Goal: Task Accomplishment & Management: Use online tool/utility

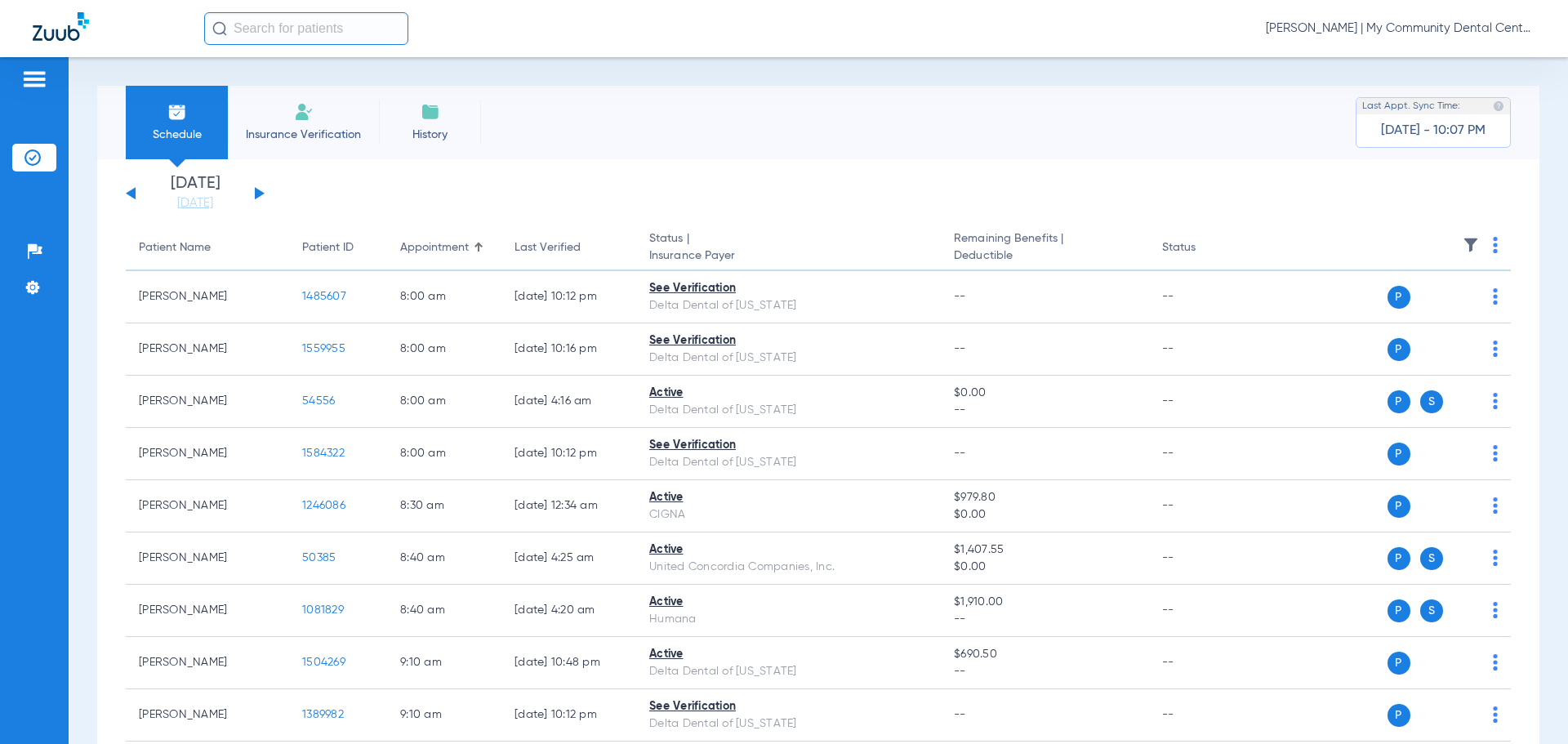
click at [1389, 30] on span "[PERSON_NAME] | My Community Dental Centers" at bounding box center [1400, 29] width 269 height 16
click at [1461, 62] on span "Account Selection" at bounding box center [1473, 58] width 91 height 12
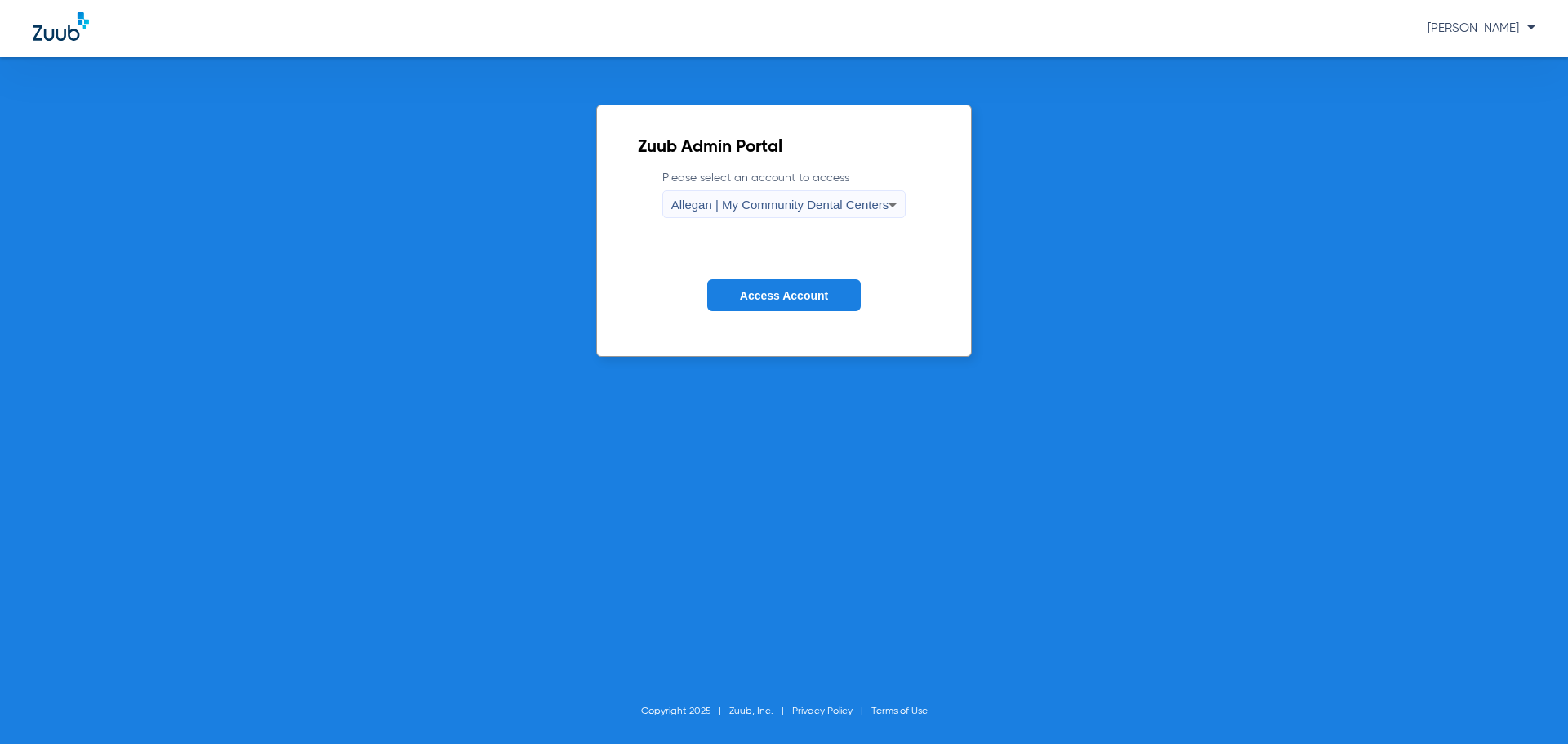
click at [714, 204] on span "Allegan | My Community Dental Centers" at bounding box center [779, 204] width 218 height 14
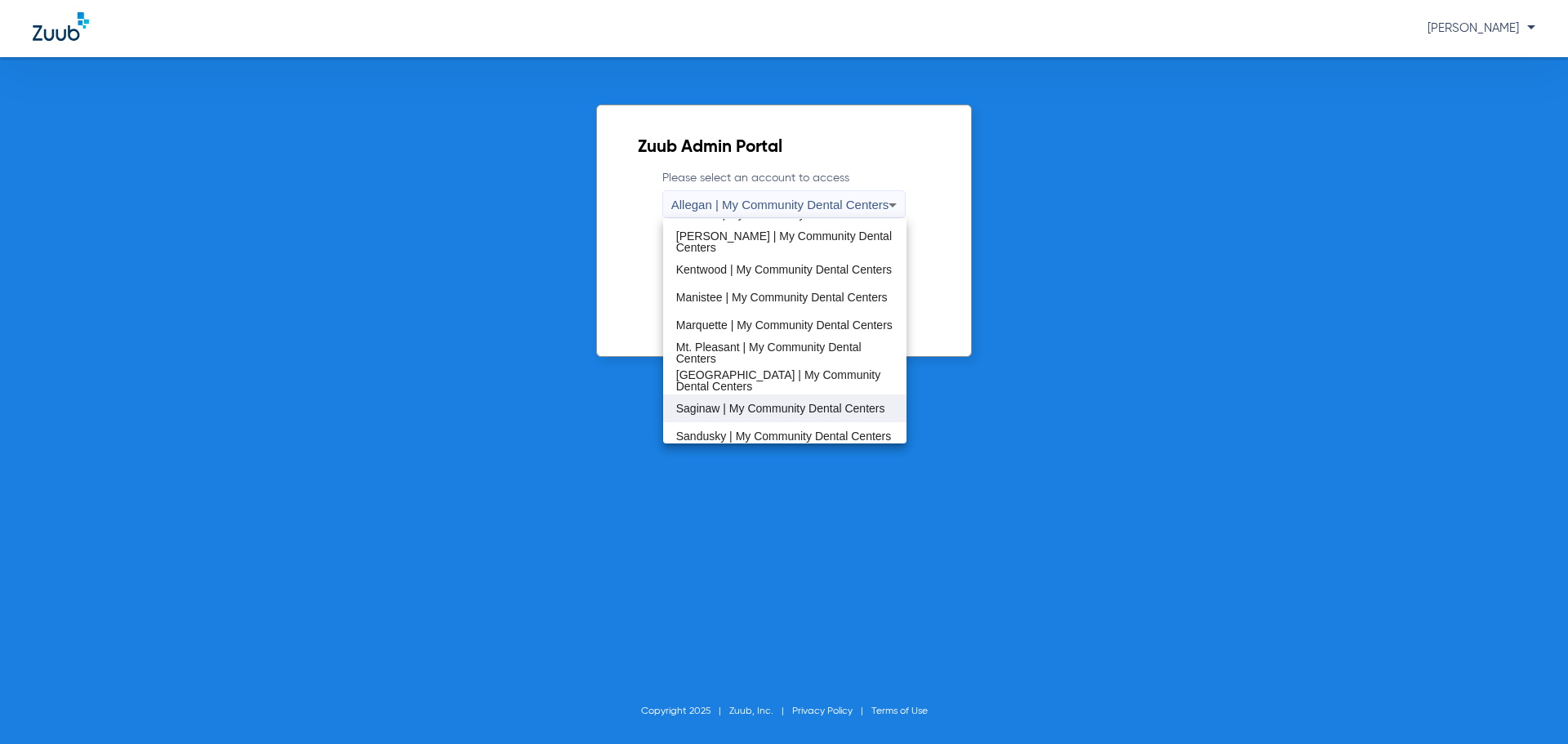
scroll to position [408, 0]
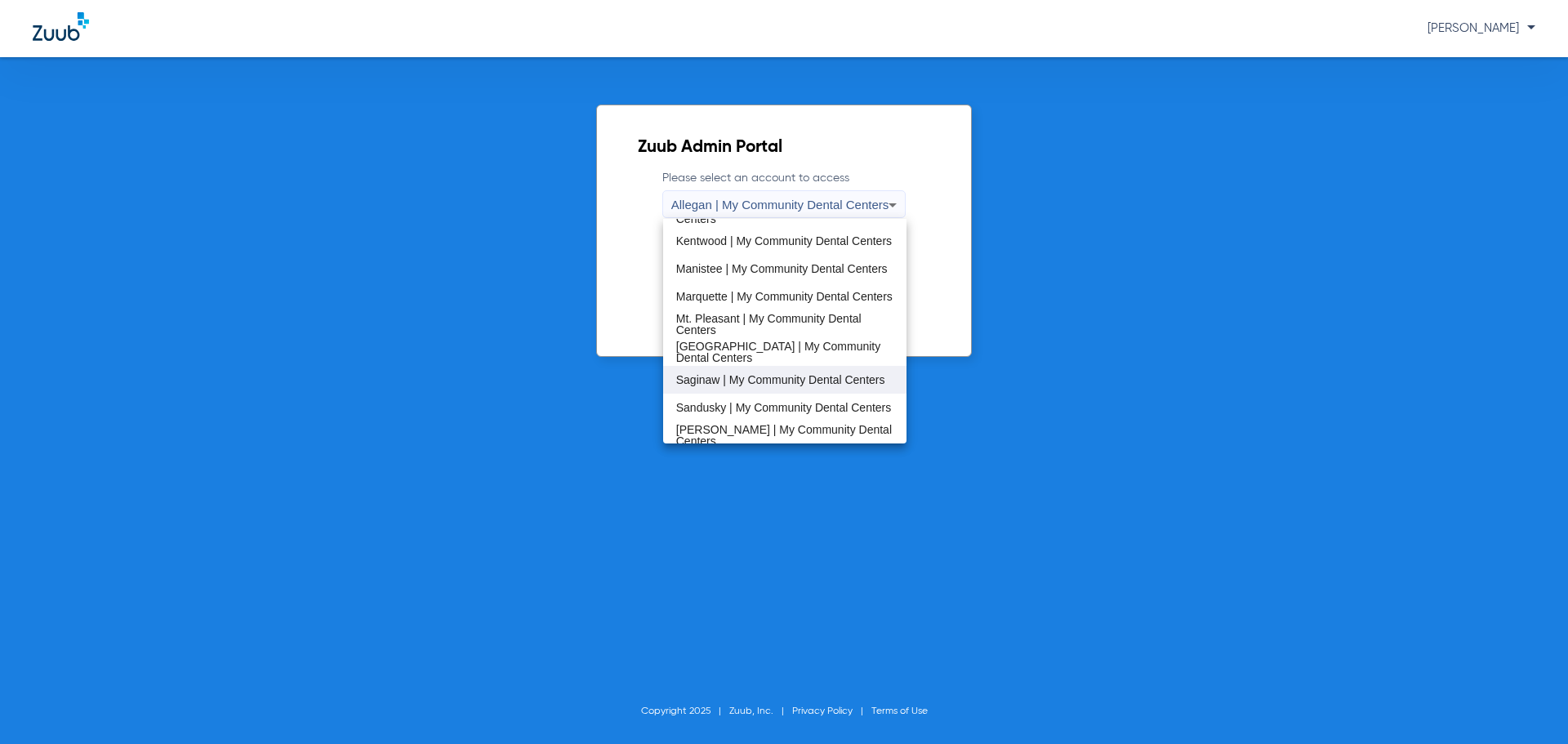
click at [730, 374] on span "Saginaw | My Community Dental Centers" at bounding box center [780, 379] width 209 height 12
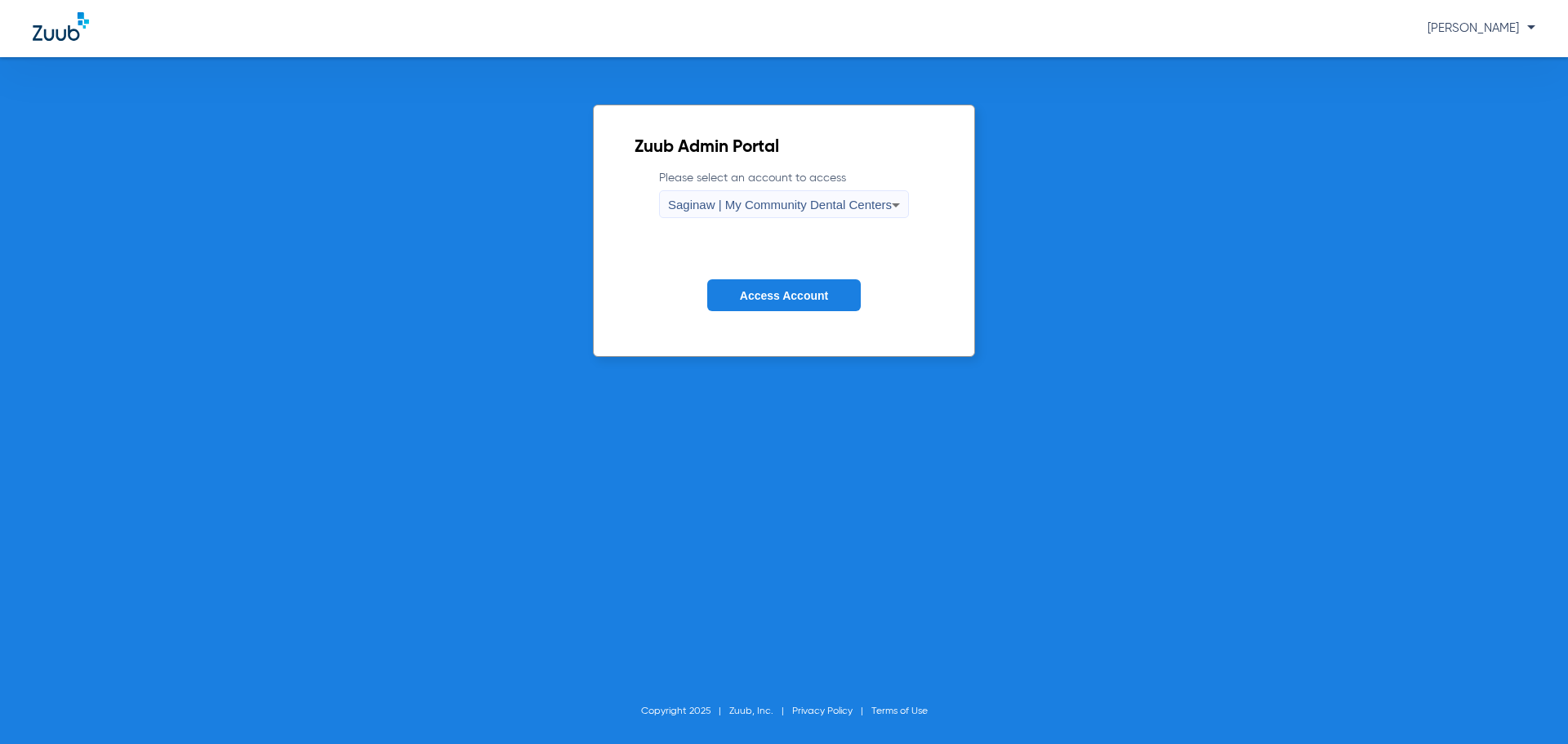
click at [758, 289] on span "Access Account" at bounding box center [784, 295] width 88 height 13
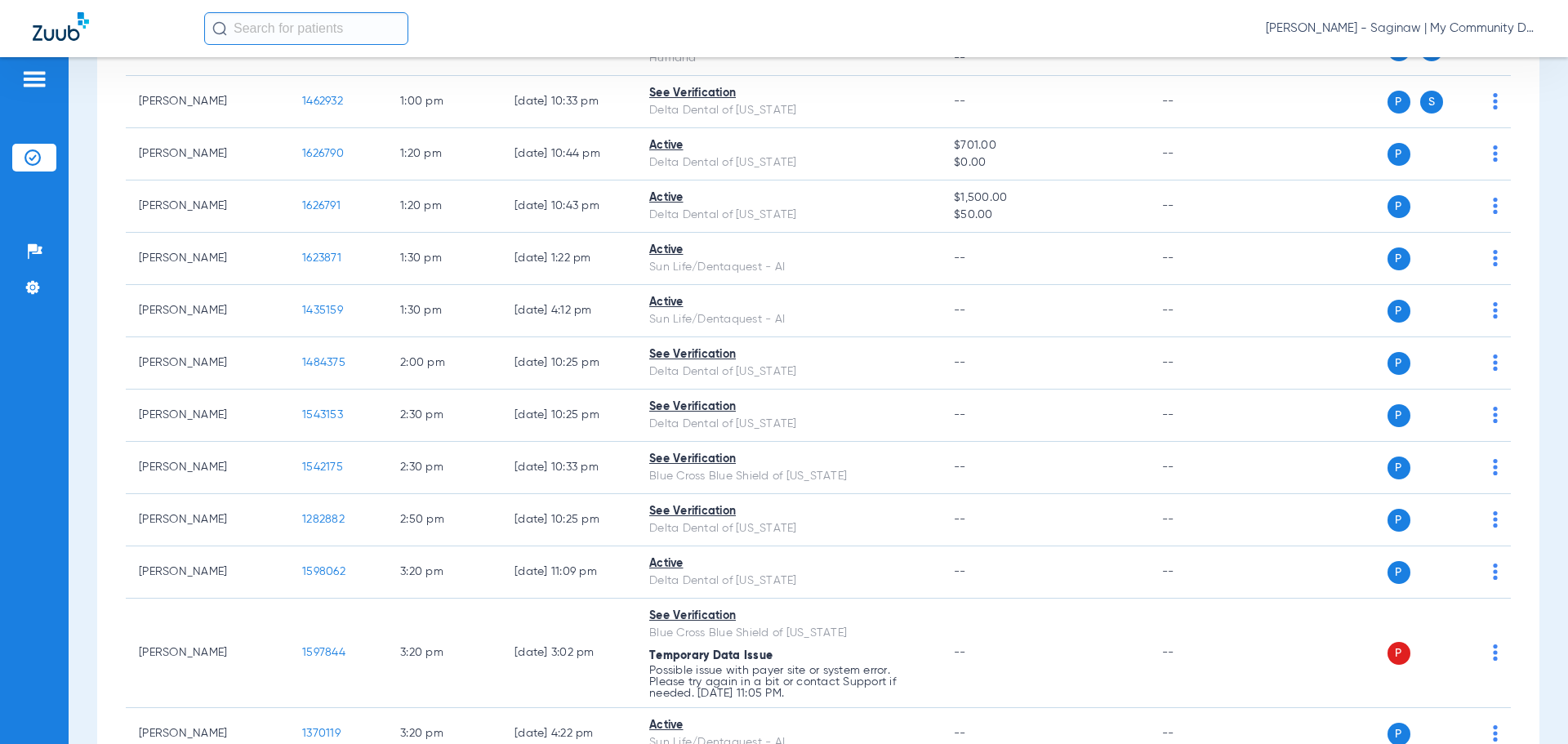
scroll to position [1306, 0]
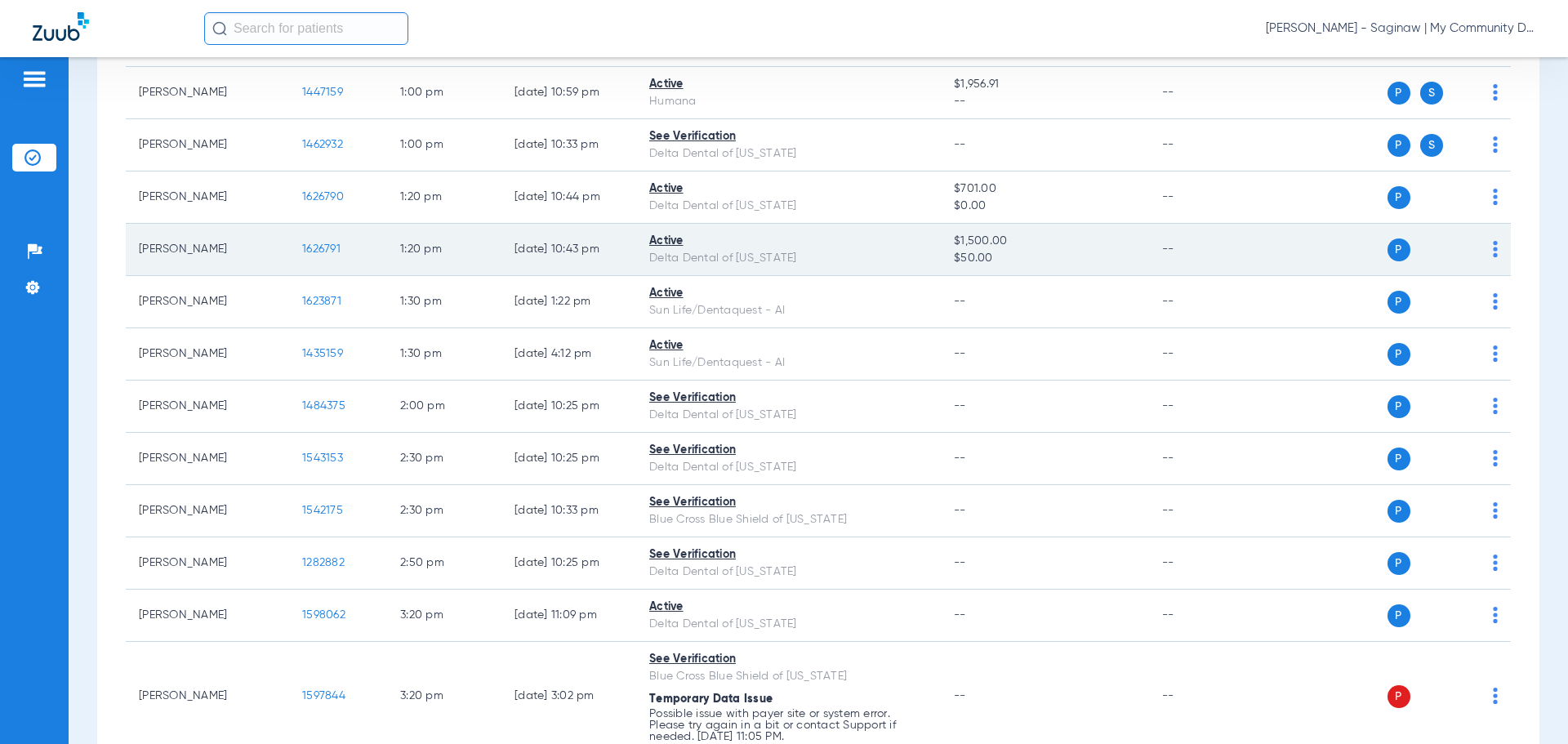
click at [476, 261] on td "1:20 PM" at bounding box center [444, 249] width 114 height 52
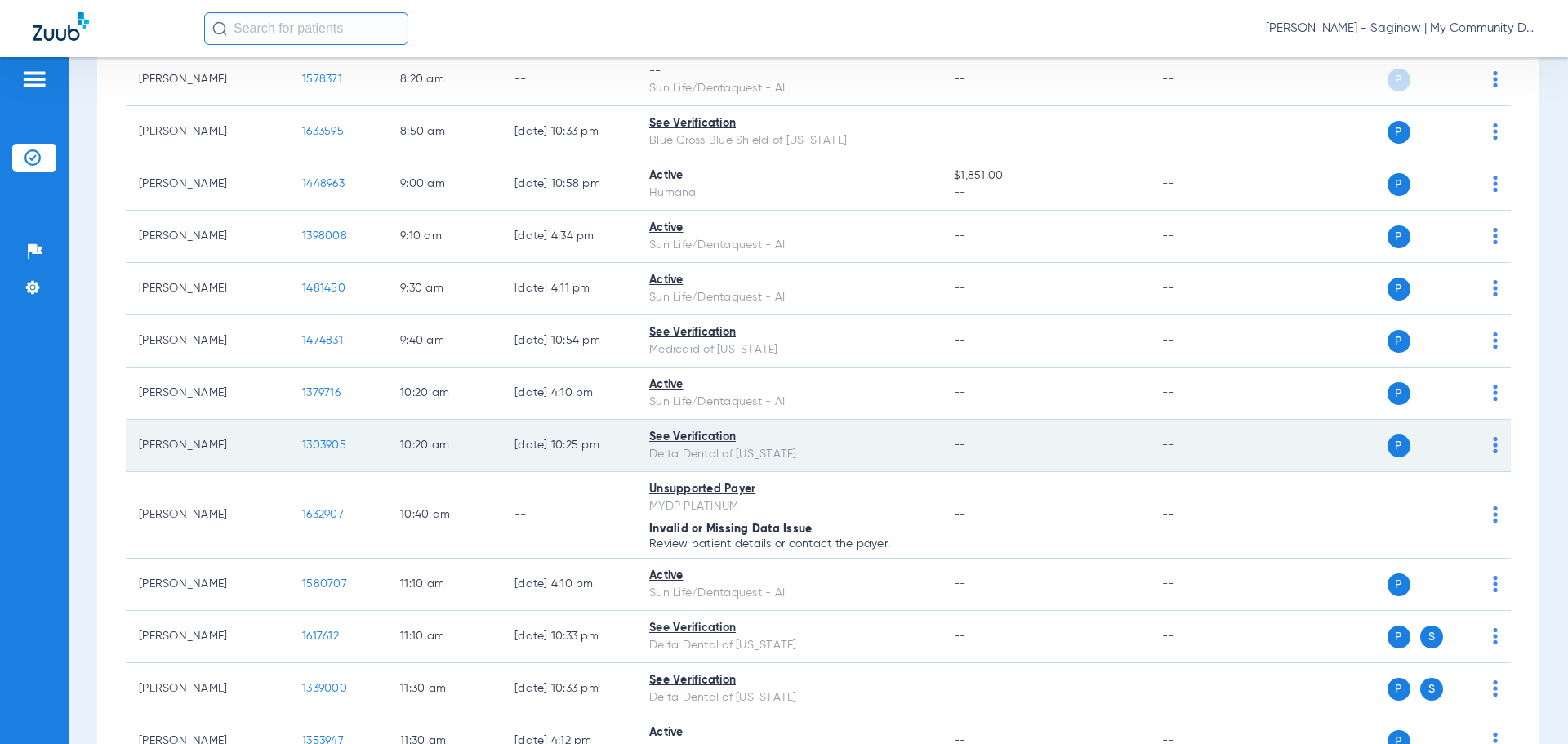
scroll to position [327, 0]
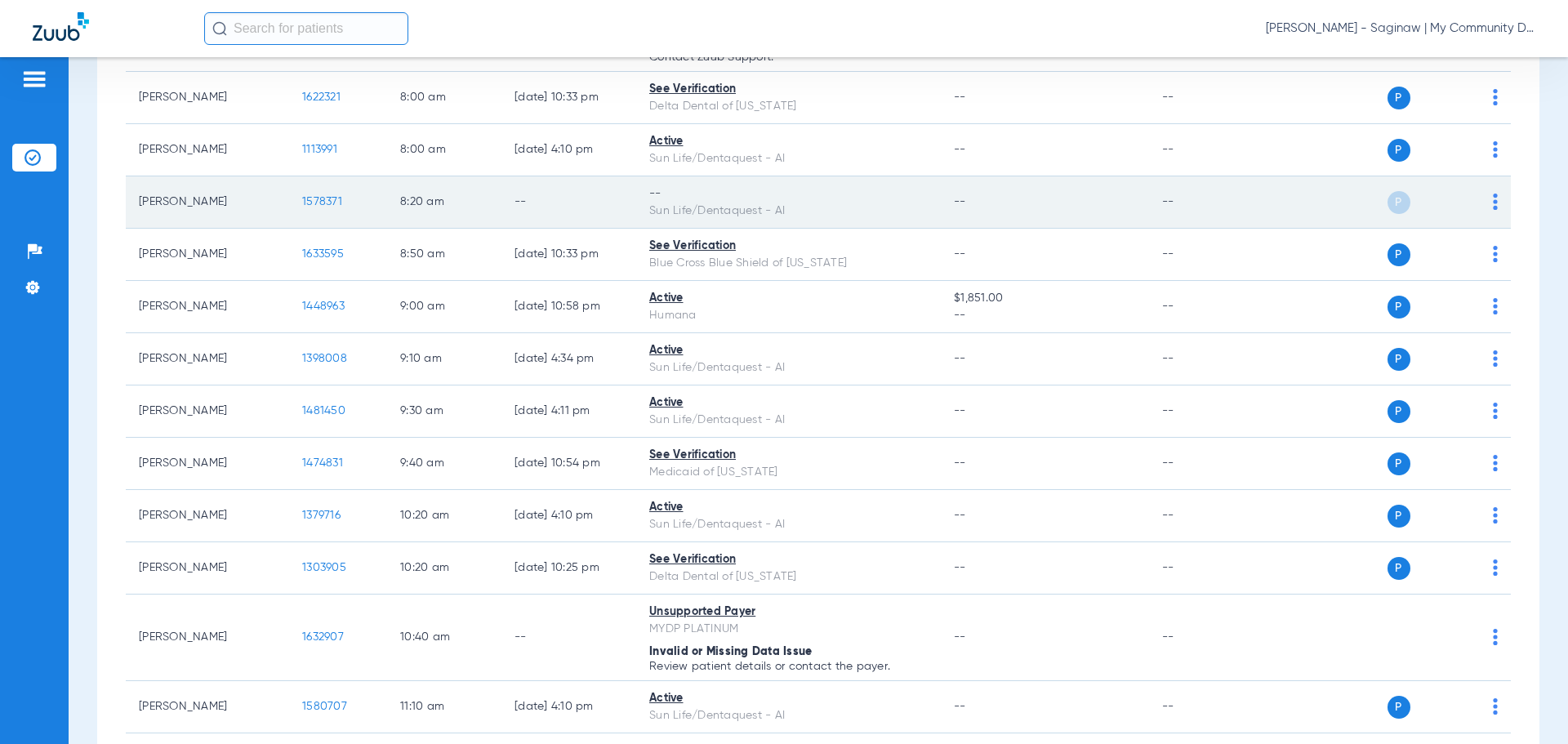
drag, startPoint x: 1249, startPoint y: 102, endPoint x: 1209, endPoint y: 190, distance: 96.7
click at [1249, 102] on td "--" at bounding box center [1204, 97] width 110 height 52
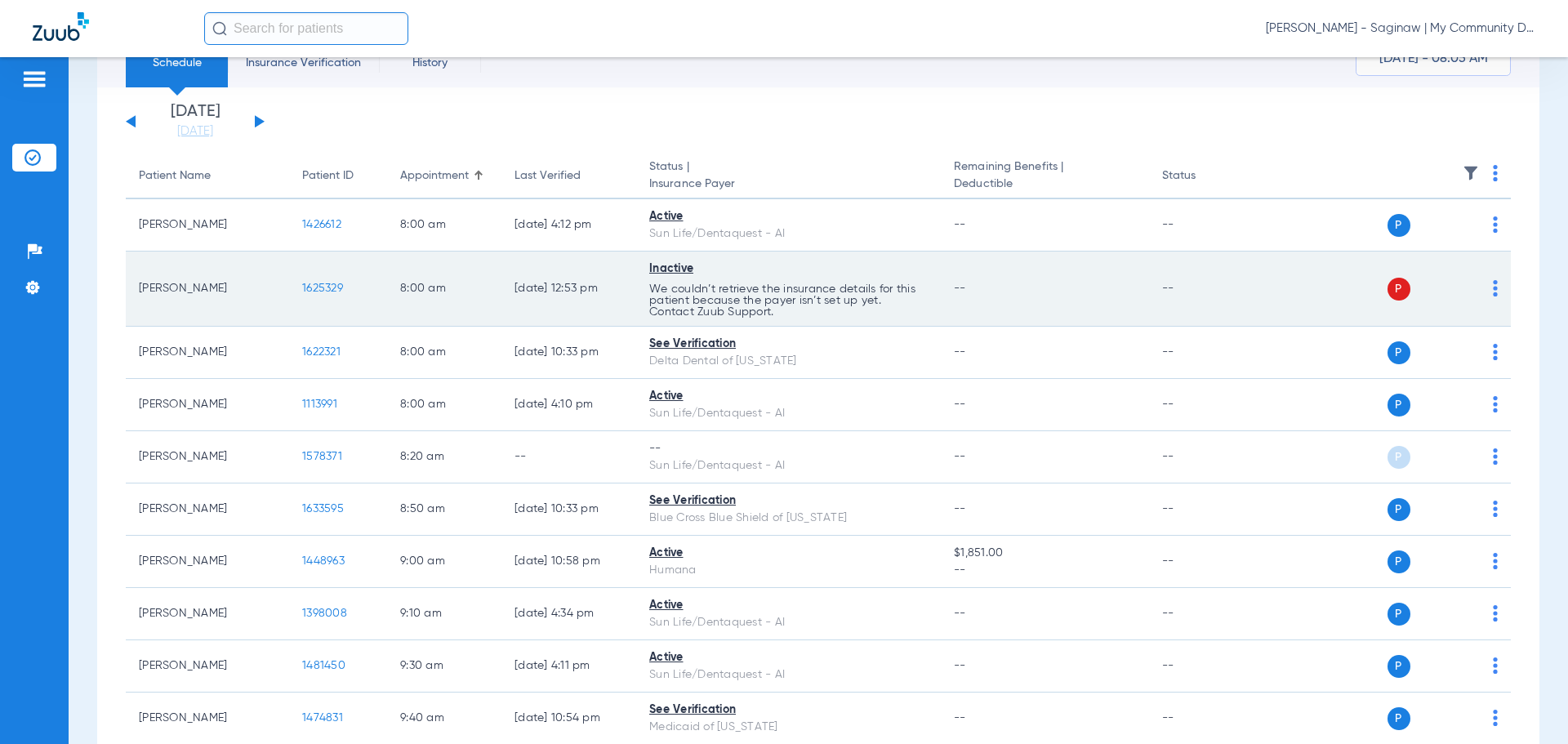
scroll to position [0, 0]
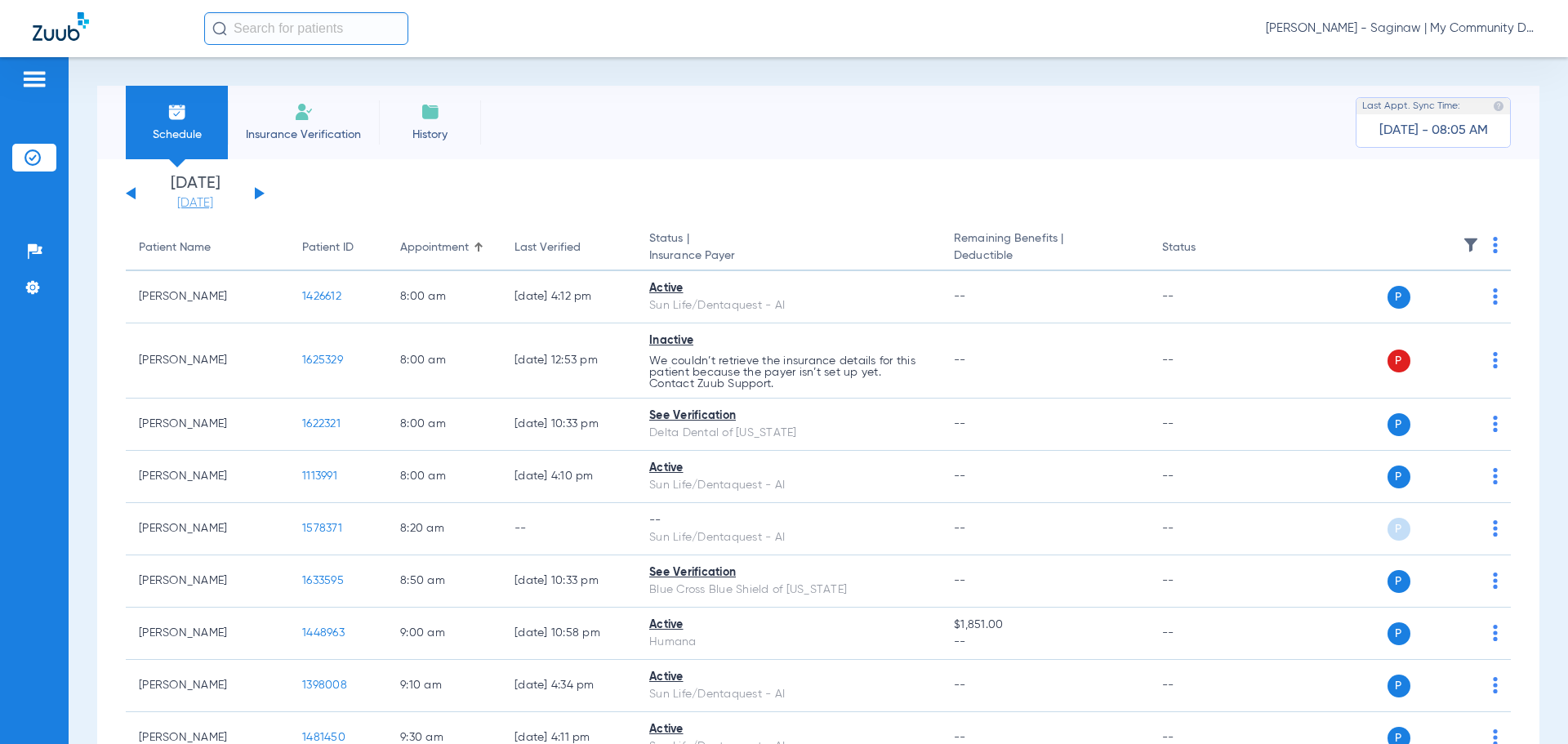
click at [226, 200] on link "[DATE]" at bounding box center [195, 203] width 98 height 16
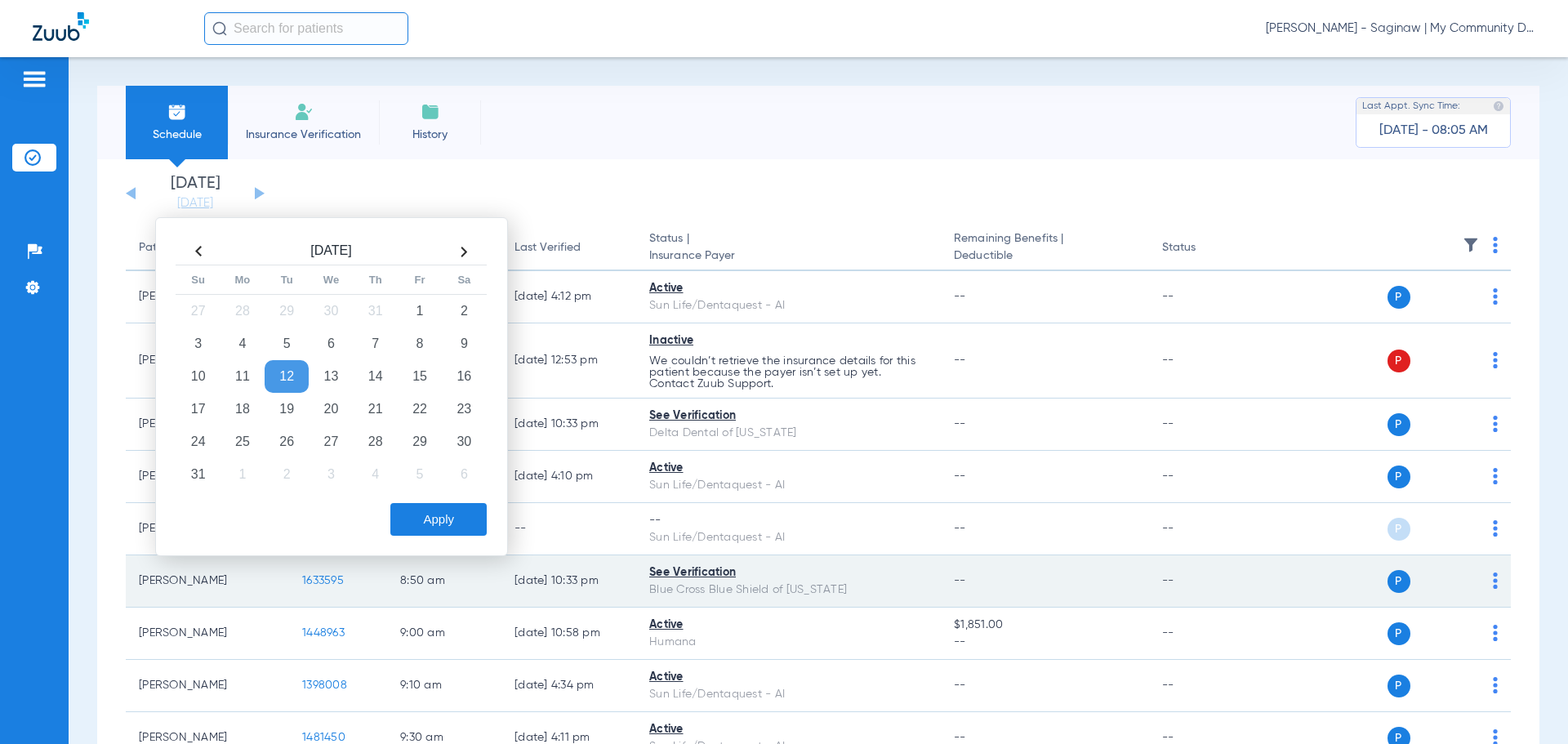
drag, startPoint x: 413, startPoint y: 374, endPoint x: 448, endPoint y: 569, distance: 198.1
click at [414, 374] on td "15" at bounding box center [420, 377] width 44 height 33
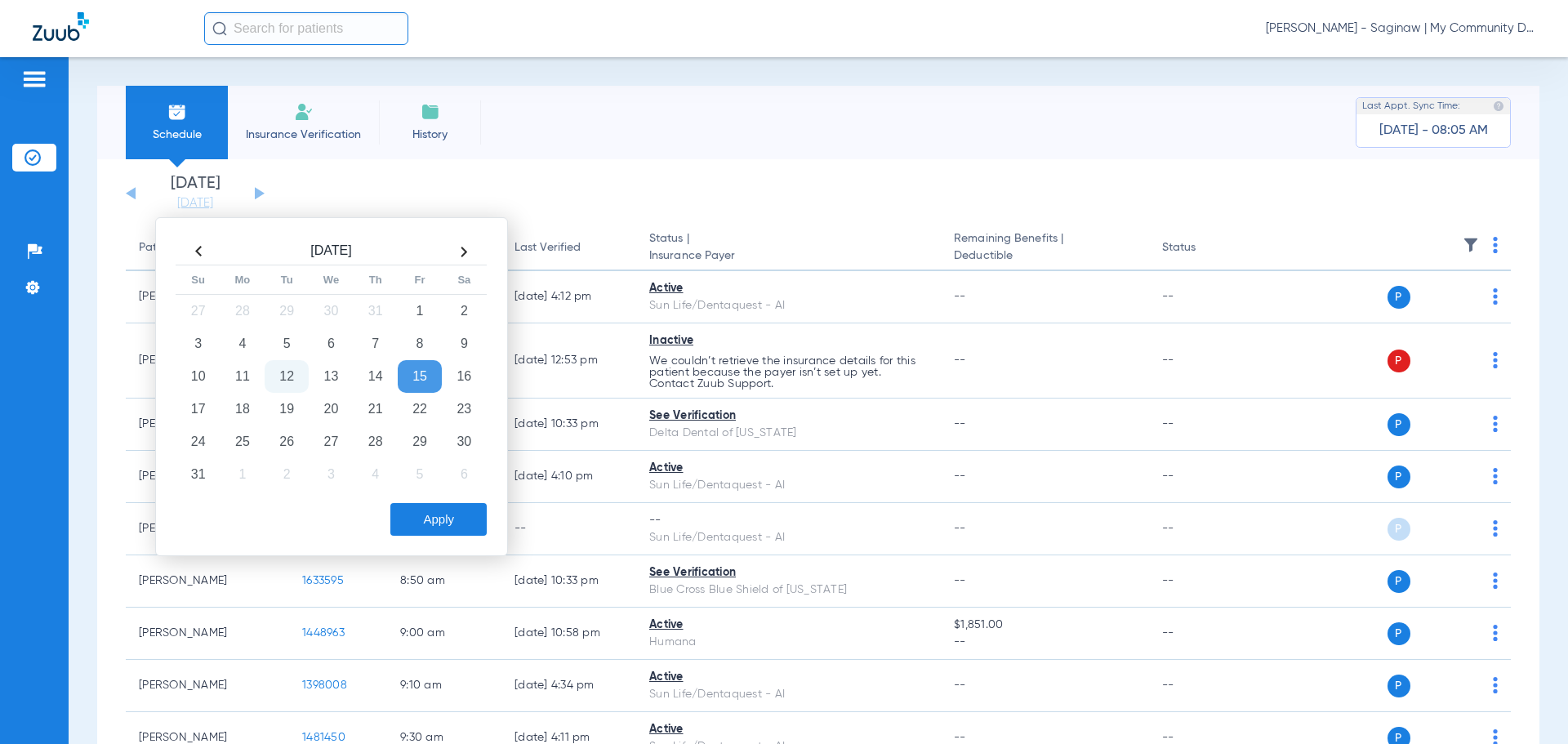
click at [442, 533] on button "Apply" at bounding box center [438, 519] width 96 height 33
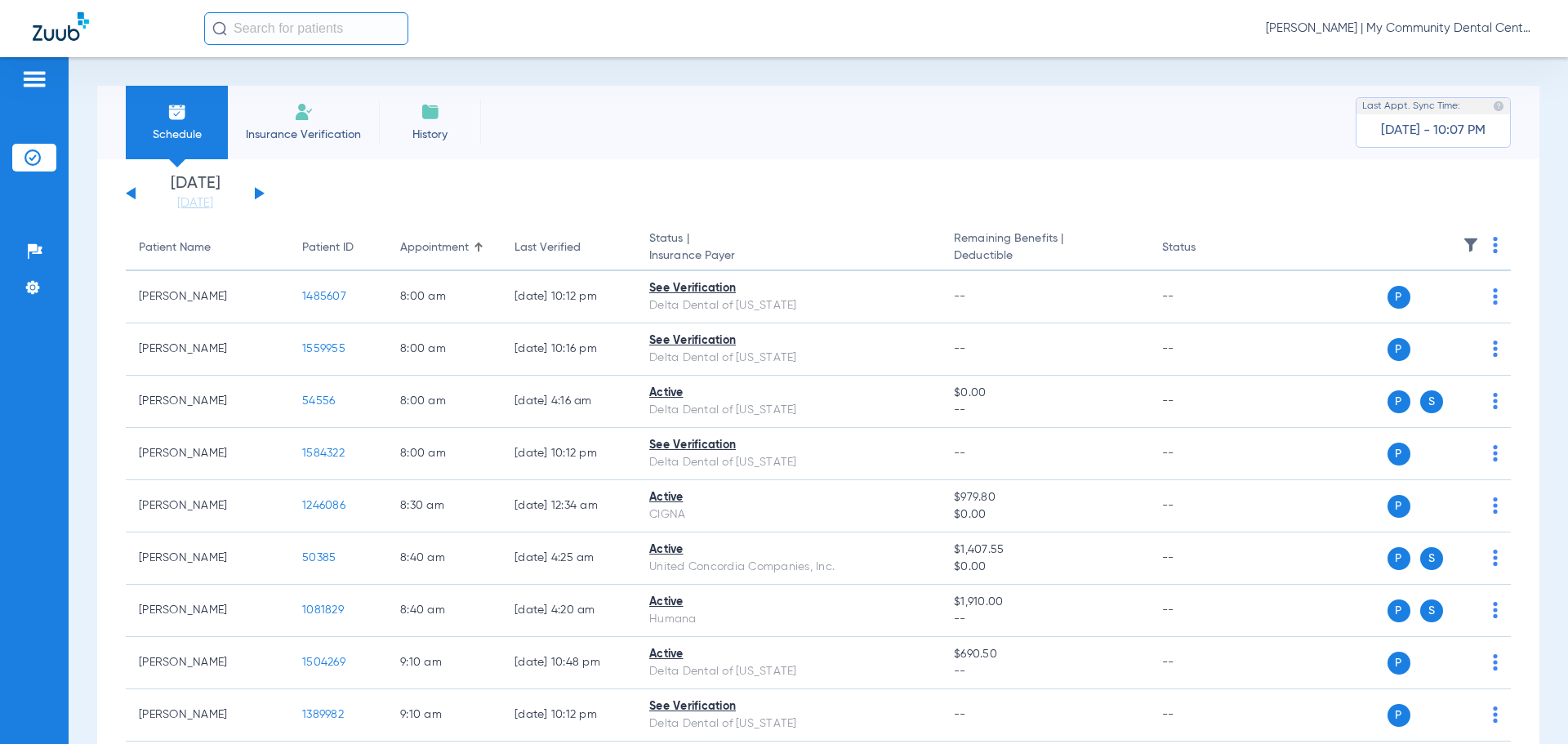
click at [1333, 20] on div "[PERSON_NAME] | My Community Dental Centers" at bounding box center [869, 29] width 1331 height 33
click at [1366, 27] on span "[PERSON_NAME] | My Community Dental Centers" at bounding box center [1400, 29] width 269 height 16
click at [1435, 57] on span "Account Selection" at bounding box center [1473, 58] width 91 height 12
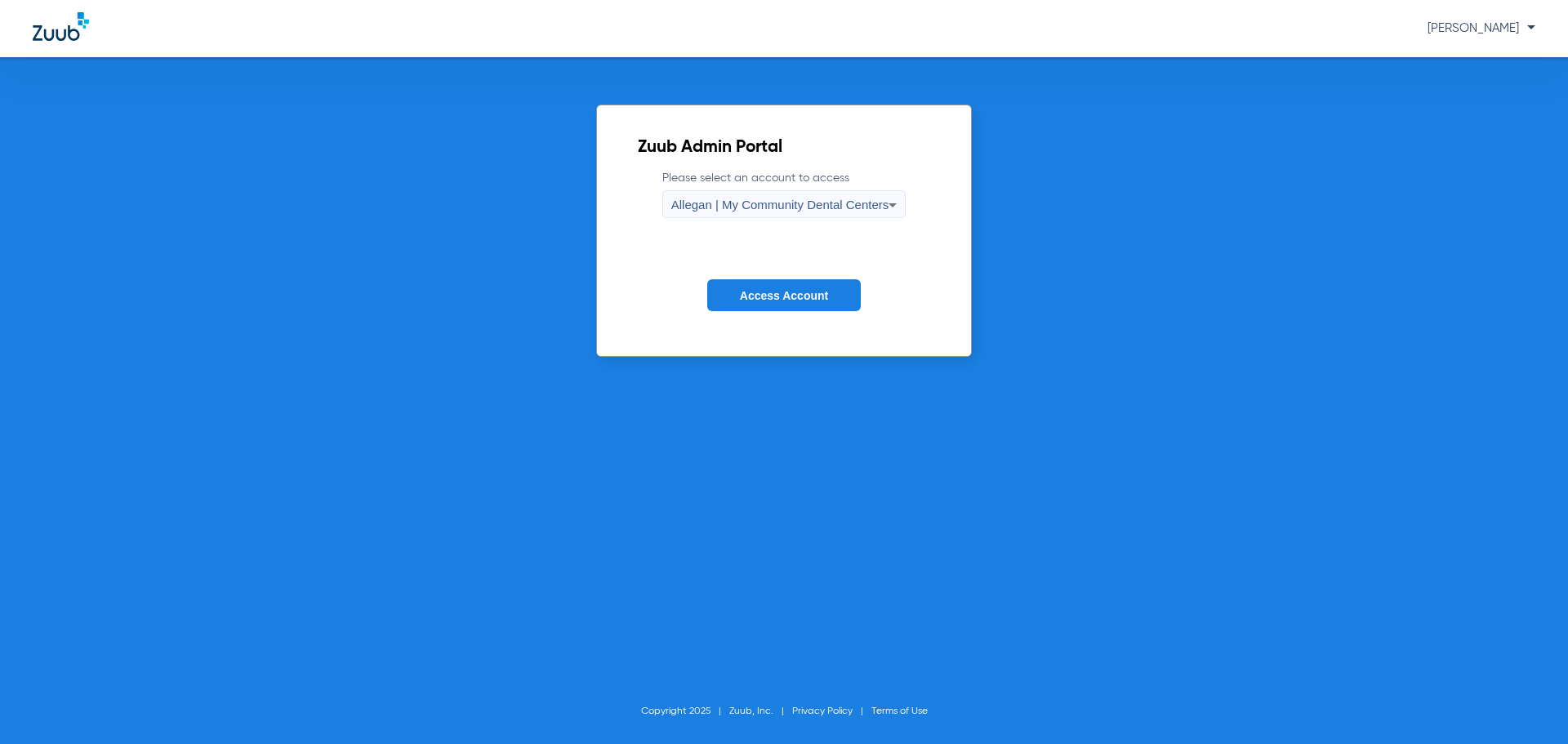
click at [708, 187] on label "Please select an account to access Allegan | My Community Dental Centers" at bounding box center [784, 193] width 244 height 49
click at [727, 210] on span "Allegan | My Community Dental Centers" at bounding box center [779, 204] width 218 height 14
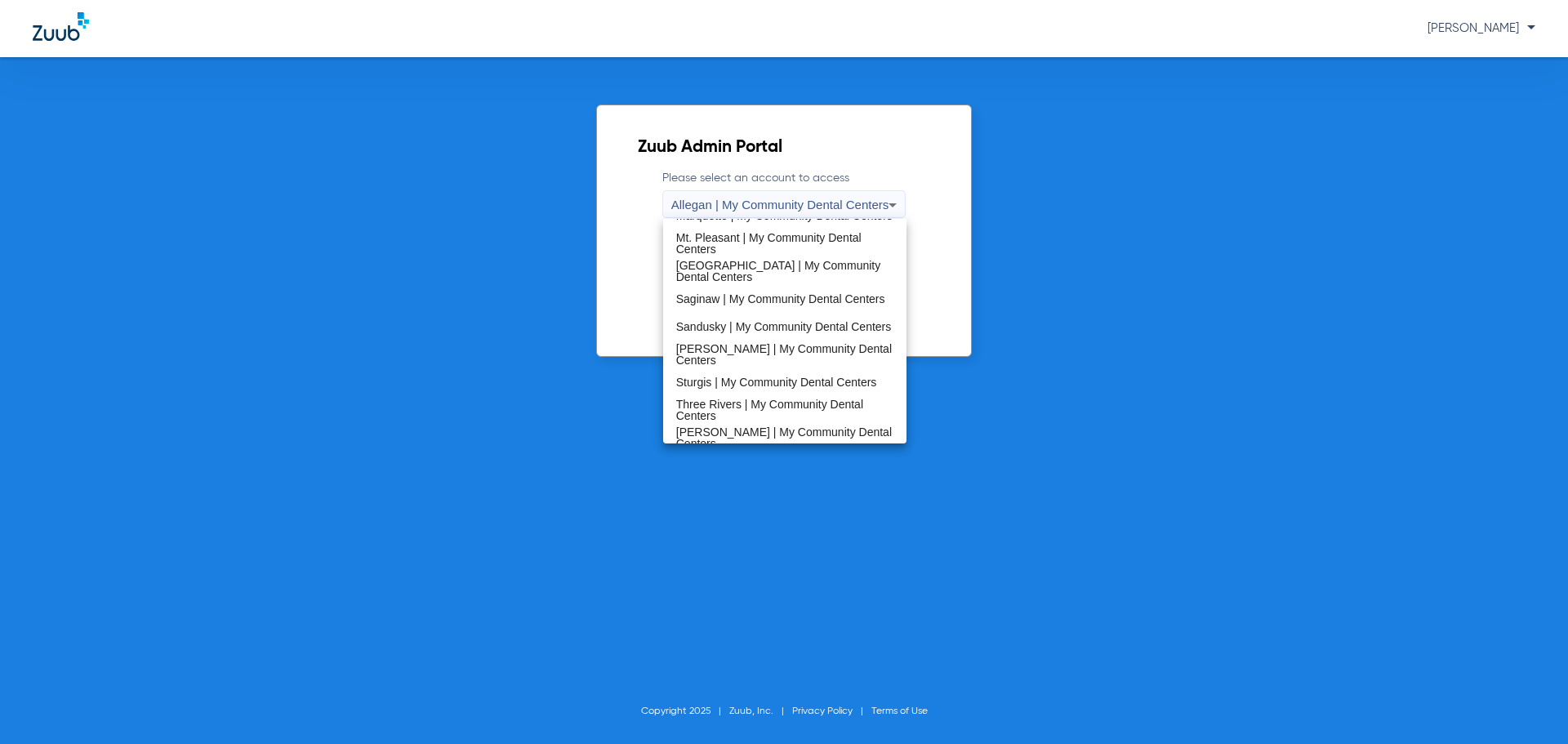
scroll to position [490, 0]
click at [745, 320] on span "Sandusky | My Community Dental Centers" at bounding box center [784, 326] width 216 height 12
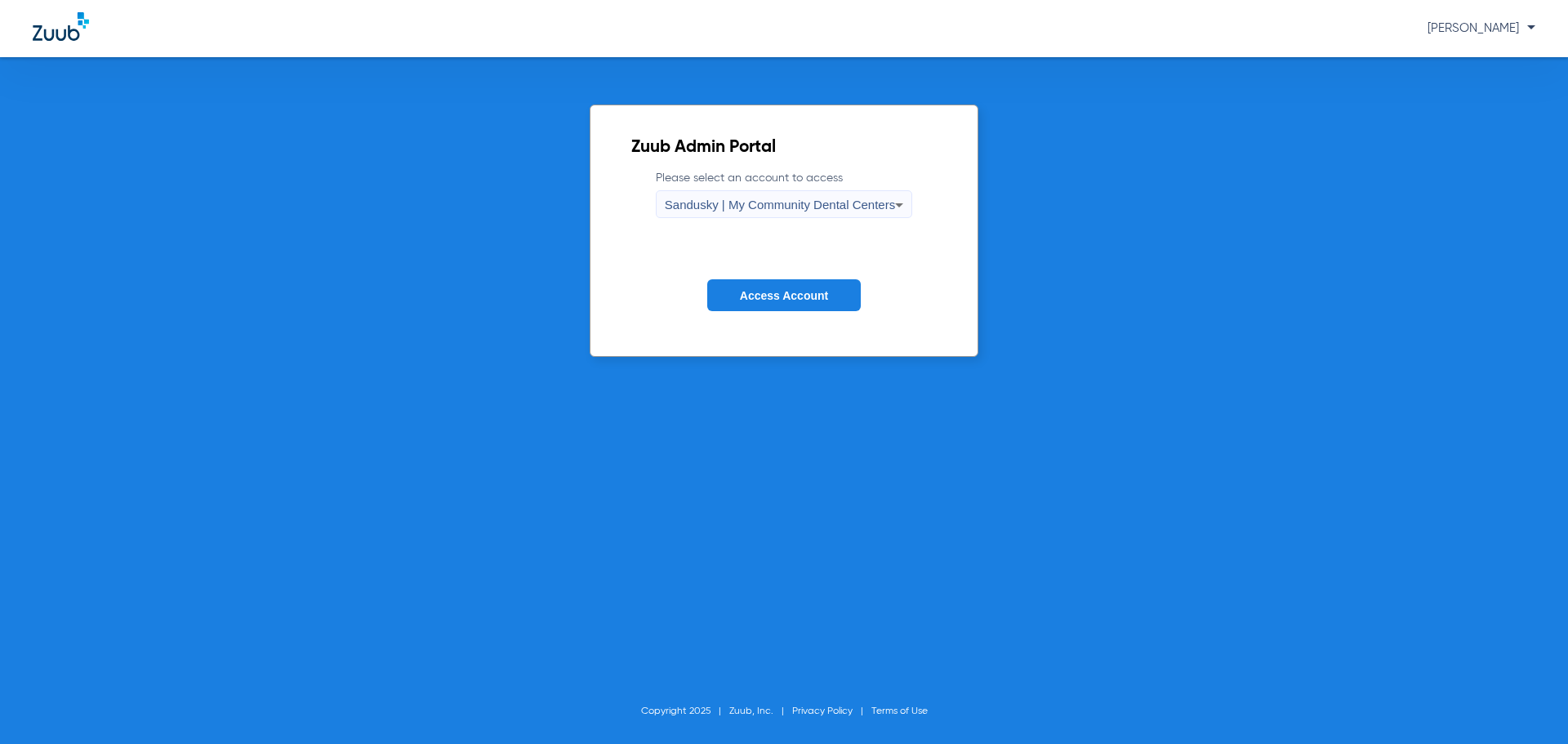
click at [780, 298] on span "Access Account" at bounding box center [784, 295] width 88 height 13
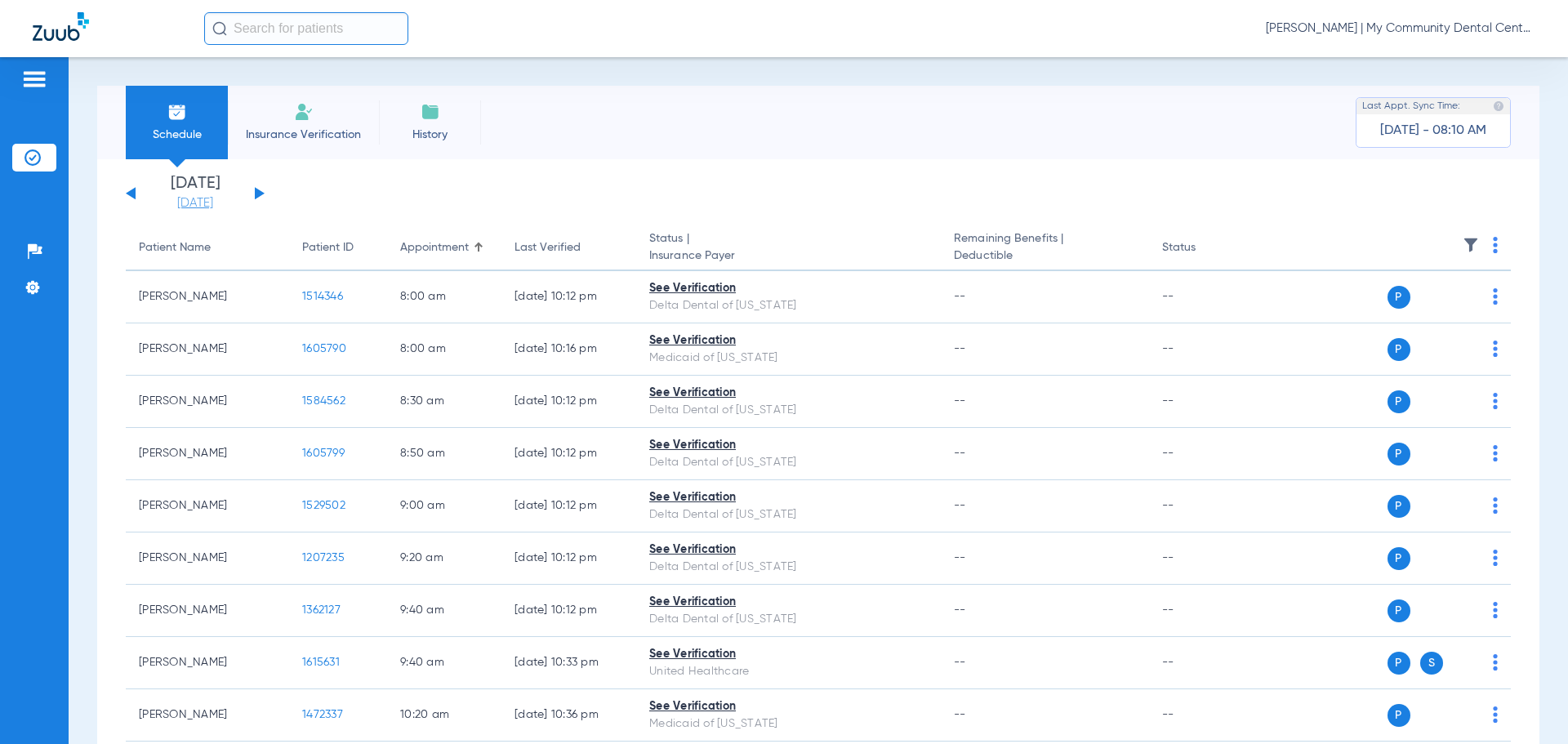
click at [205, 200] on link "[DATE]" at bounding box center [195, 203] width 98 height 16
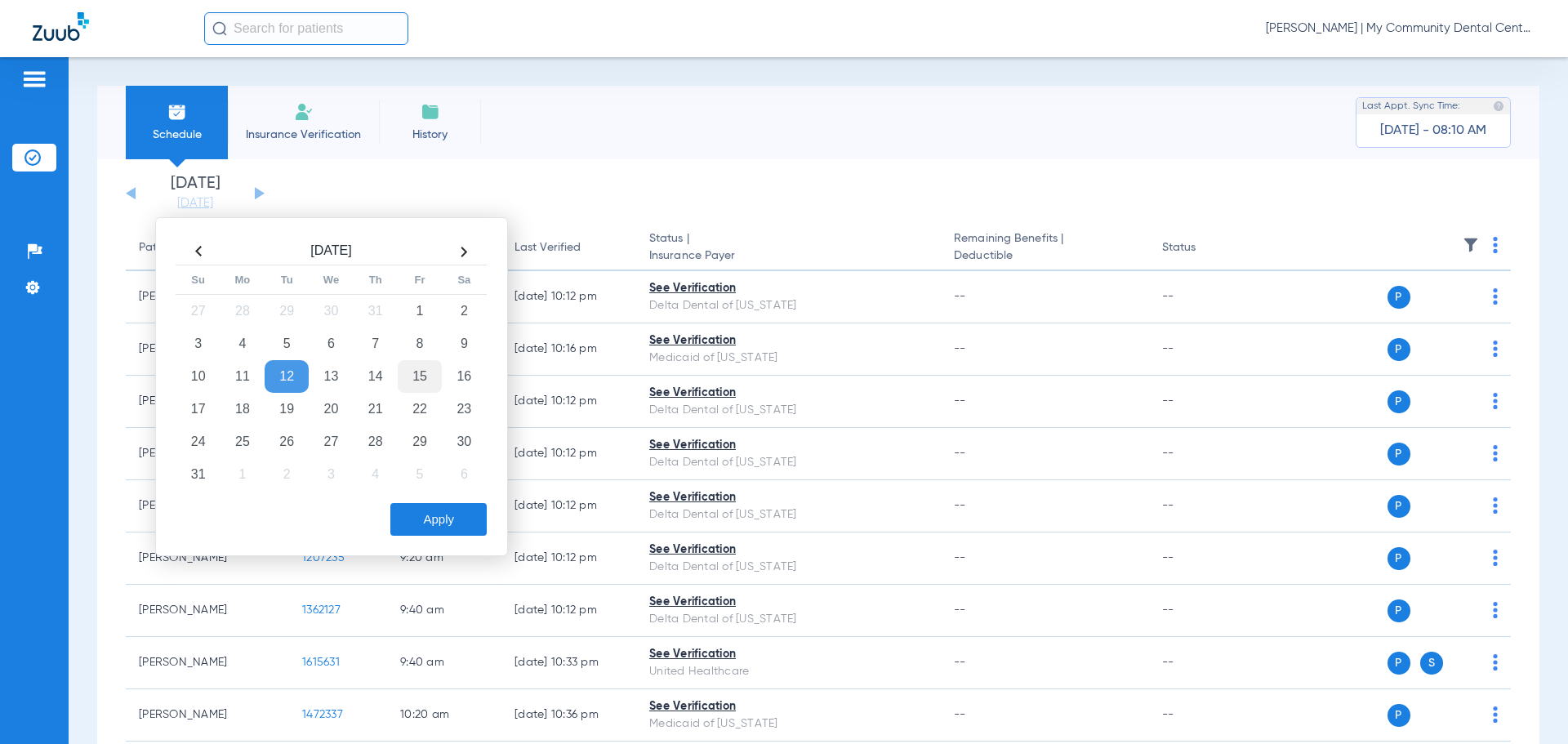
click at [419, 367] on td "15" at bounding box center [420, 377] width 44 height 33
click at [444, 531] on button "Apply" at bounding box center [438, 519] width 96 height 33
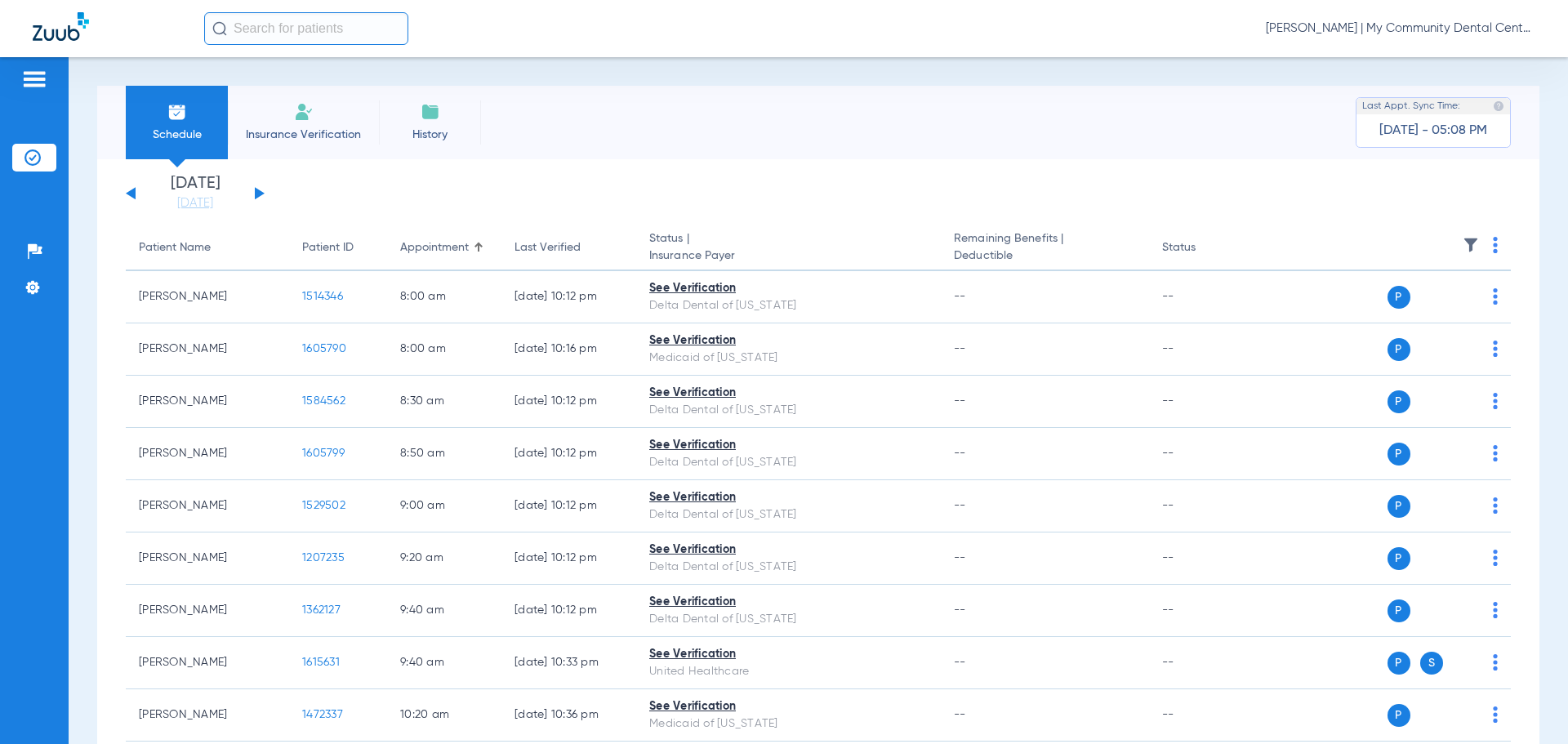
click at [1442, 21] on span "Tiara Willis - Sandusky | My Community Dental Centers" at bounding box center [1400, 29] width 269 height 16
click at [1477, 61] on span "Account Selection" at bounding box center [1473, 58] width 91 height 12
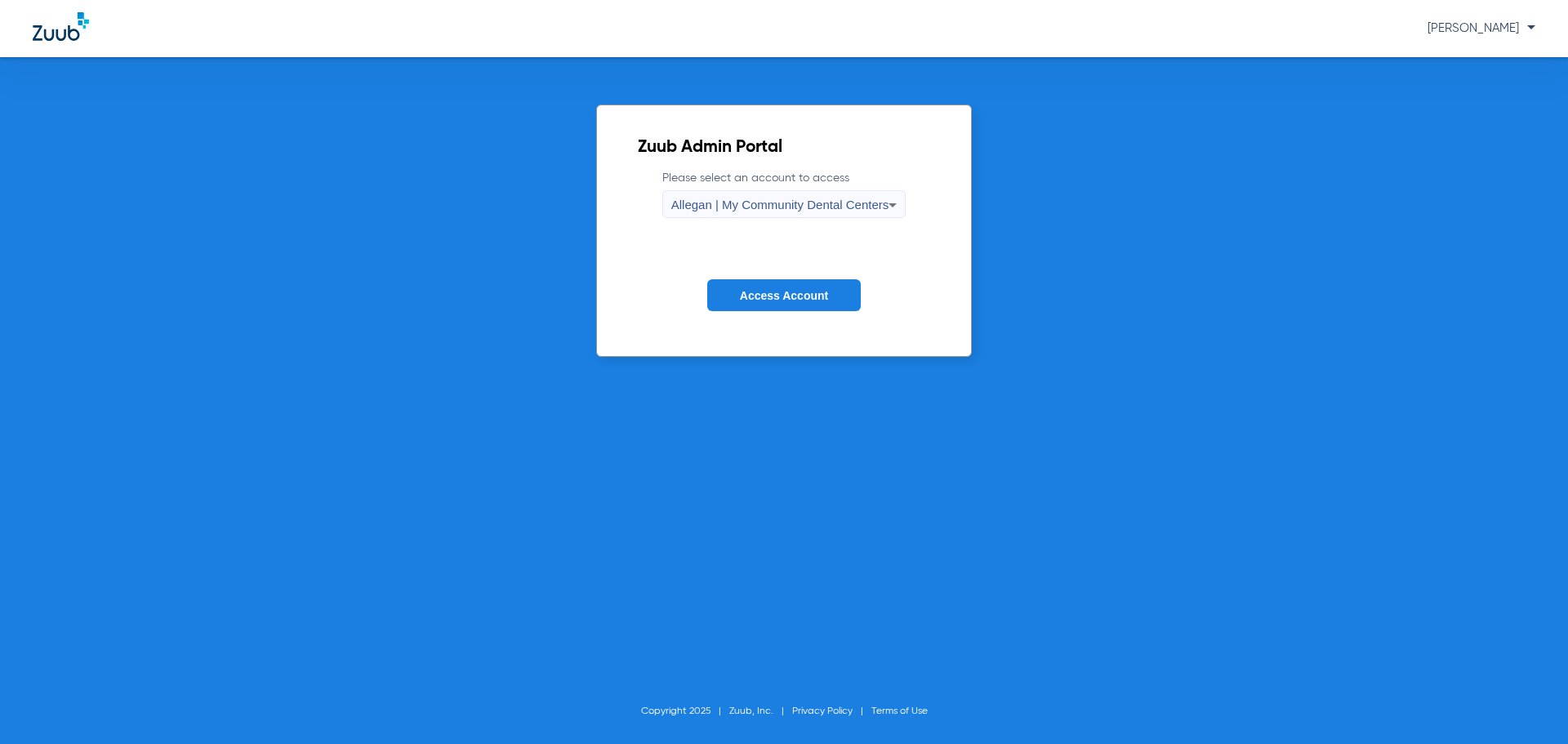
click at [758, 201] on span "Allegan | My Community Dental Centers" at bounding box center [779, 204] width 218 height 14
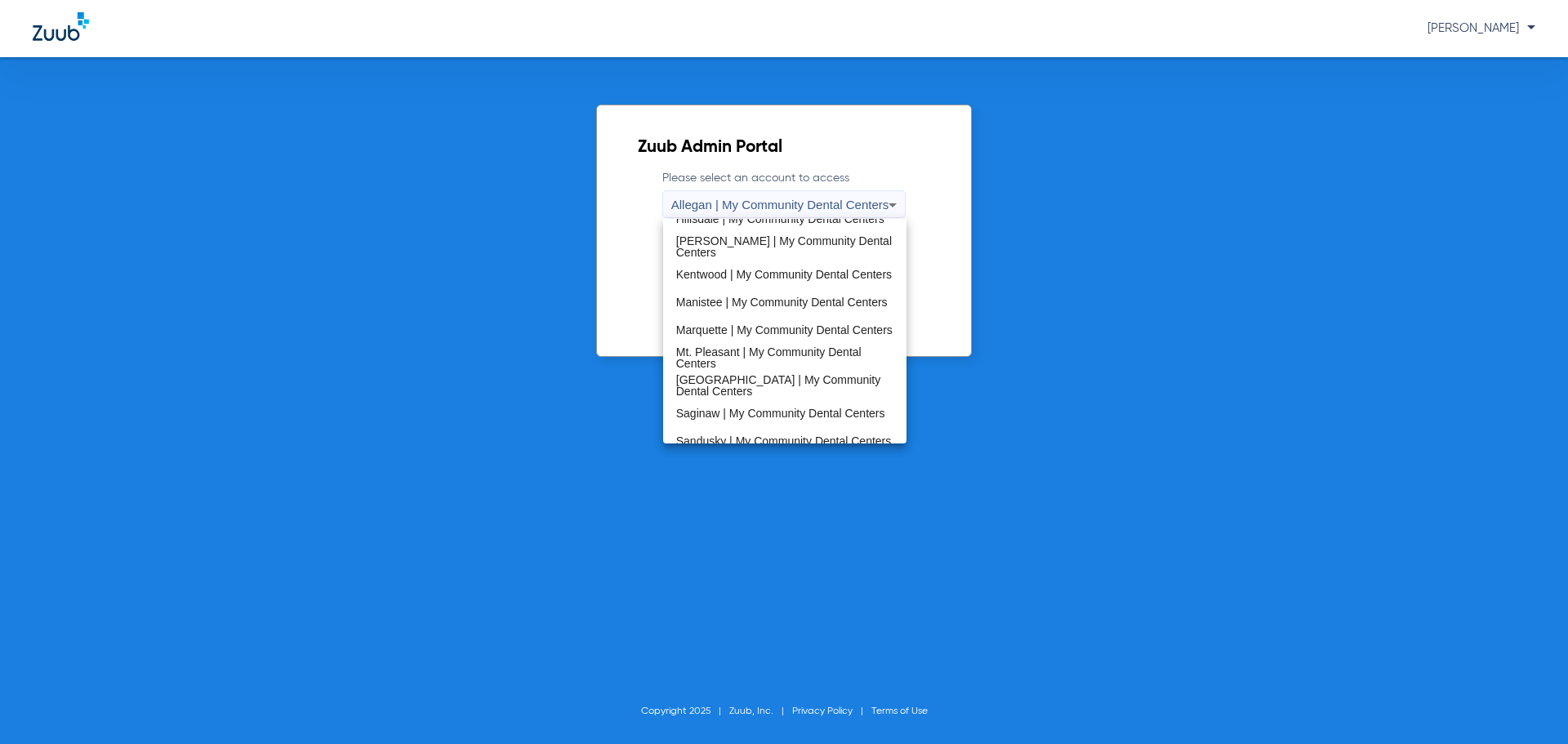
scroll to position [525, 0]
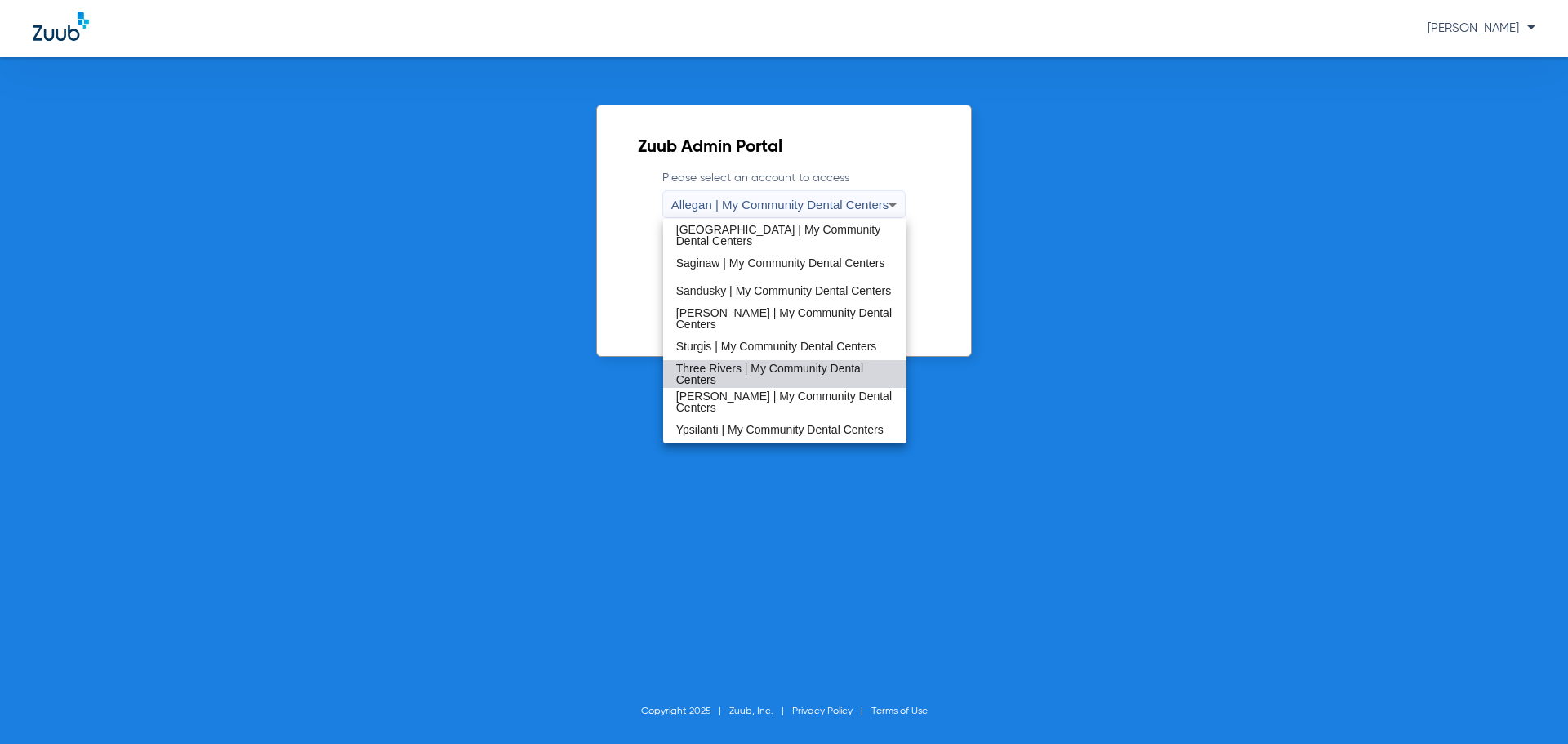
drag, startPoint x: 798, startPoint y: 369, endPoint x: 791, endPoint y: 300, distance: 69.4
click at [798, 367] on span "Three Rivers | My Community Dental Centers" at bounding box center [784, 374] width 218 height 23
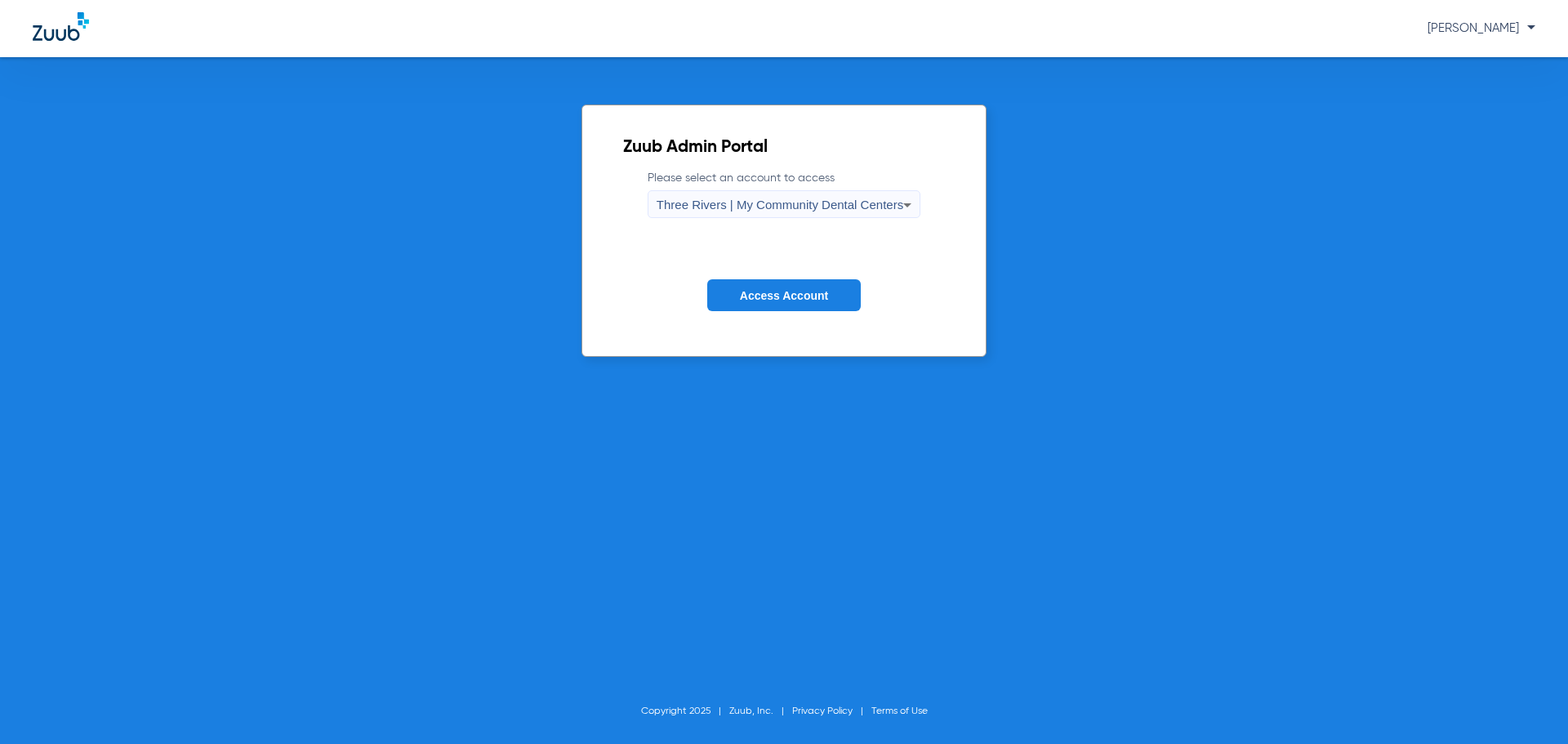
click at [789, 286] on button "Access Account" at bounding box center [784, 295] width 154 height 32
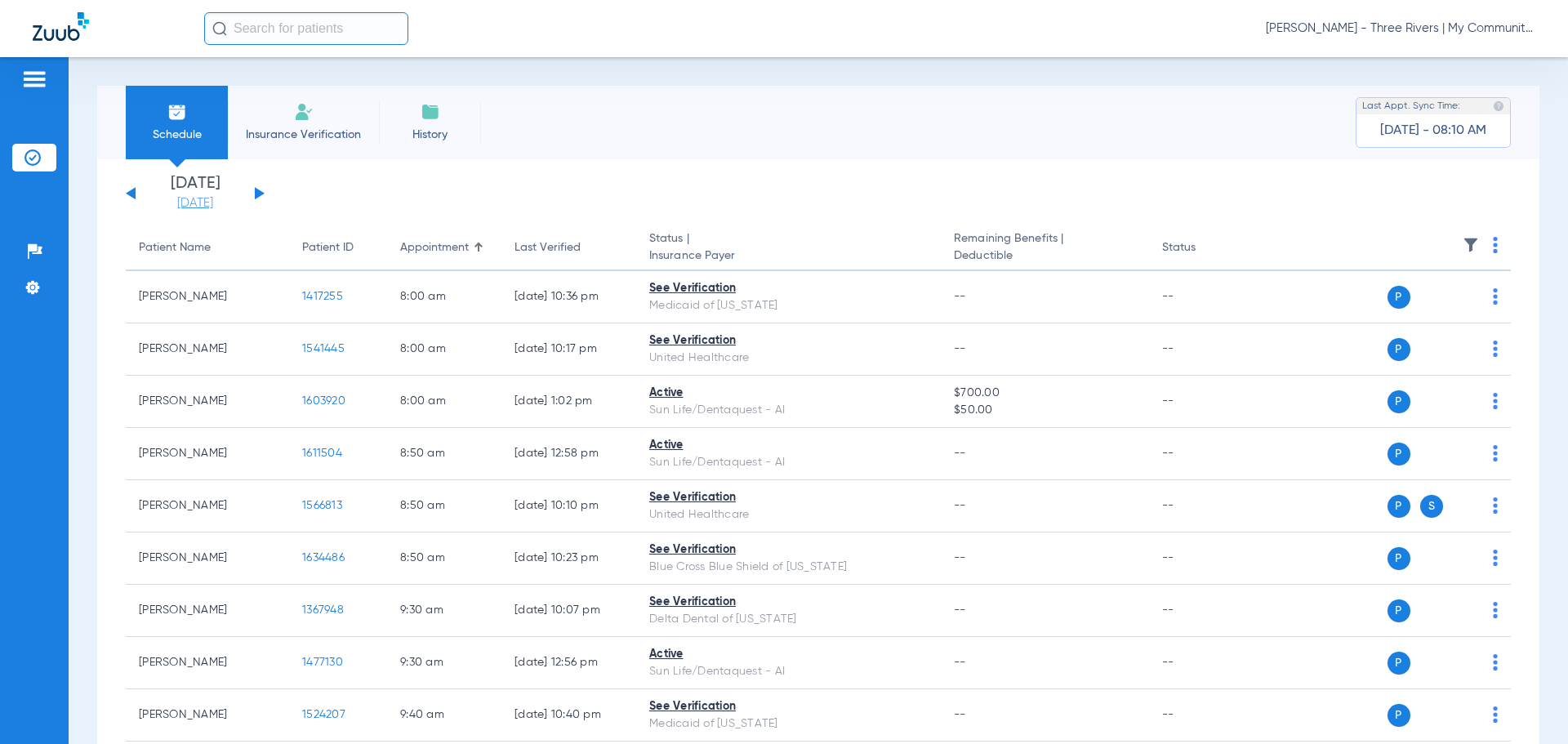
click at [217, 208] on link "[DATE]" at bounding box center [195, 203] width 98 height 16
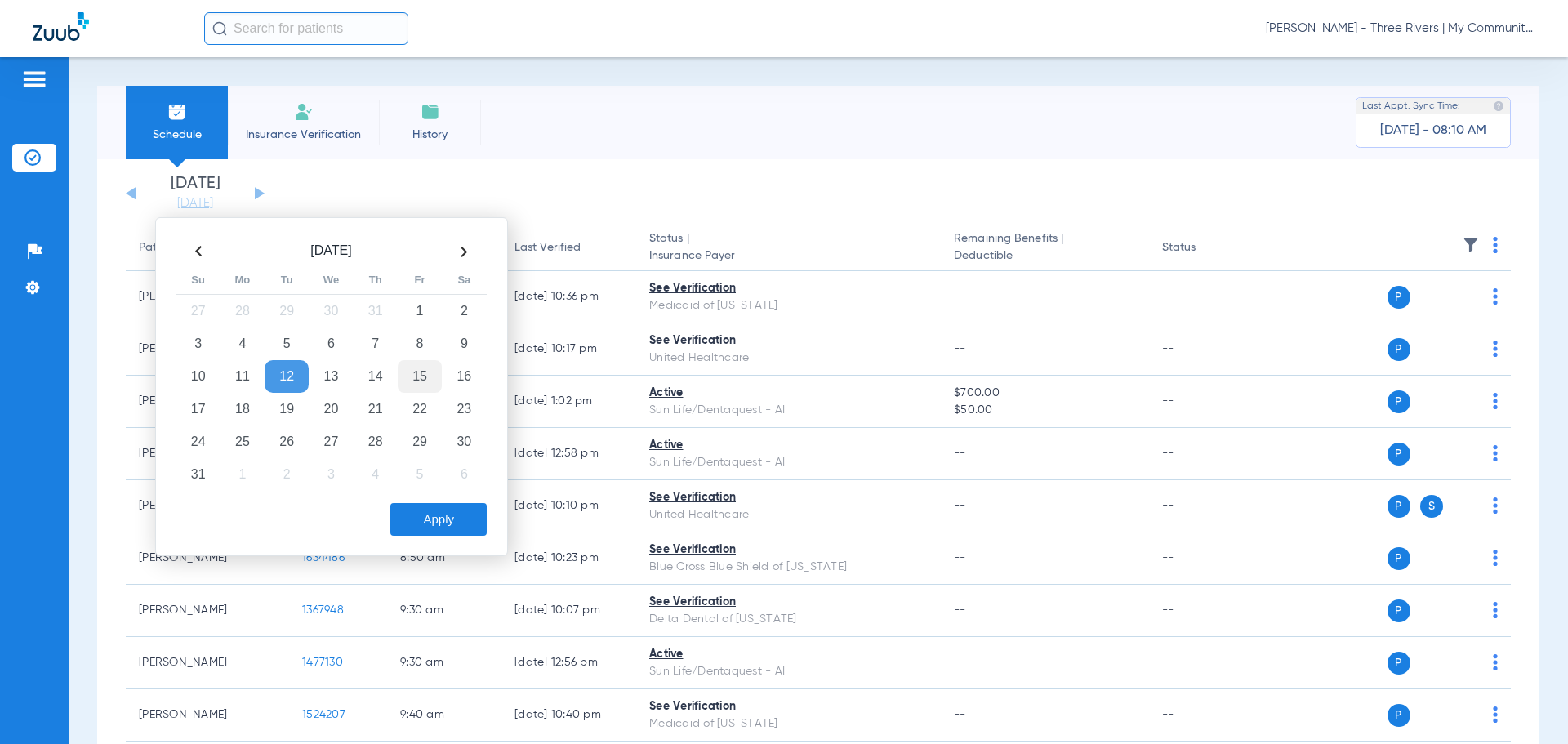
click at [418, 384] on td "15" at bounding box center [420, 377] width 44 height 33
click at [437, 517] on button "Apply" at bounding box center [438, 519] width 96 height 33
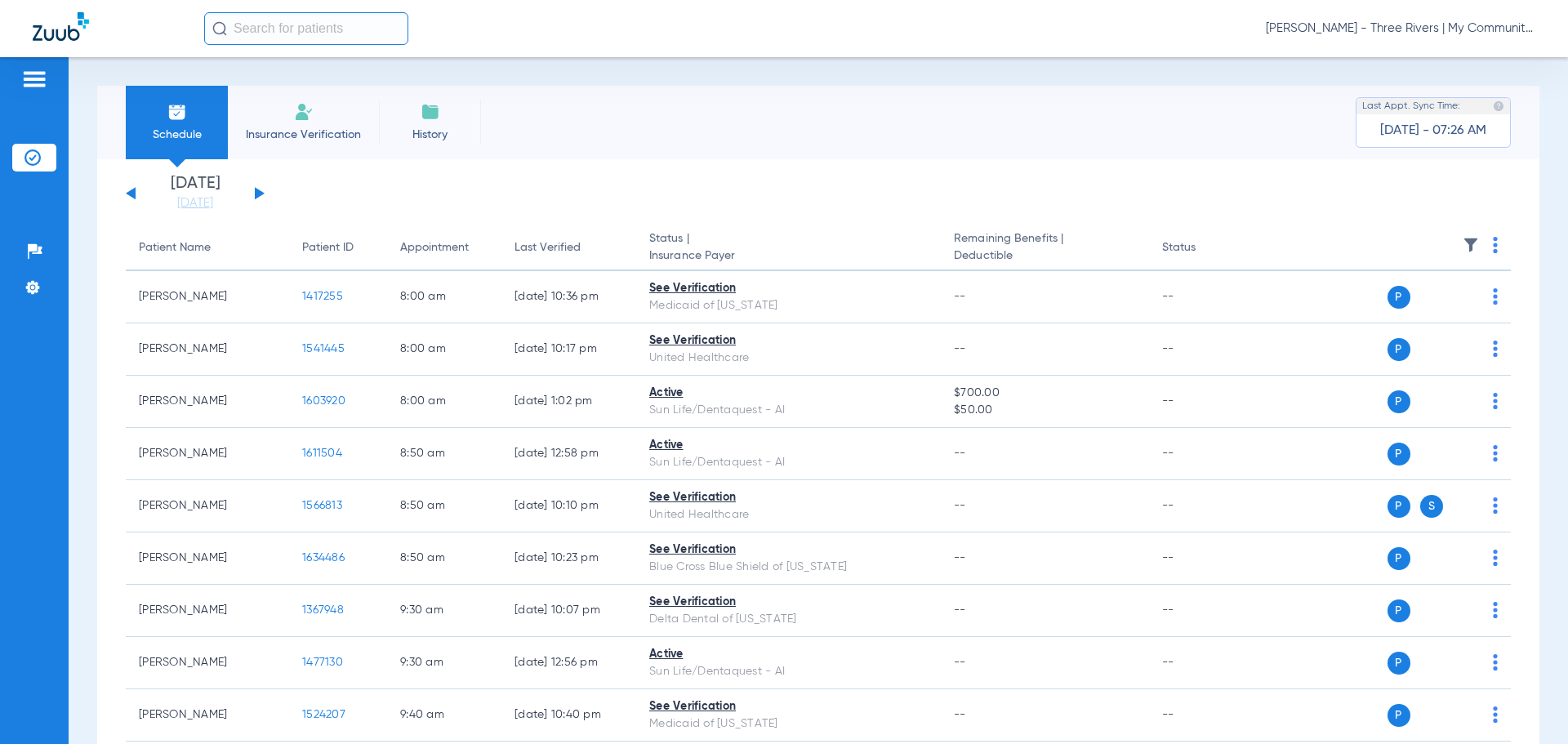
click at [1418, 26] on span "Tiara Willis - Three Rivers | My Community Dental Centers" at bounding box center [1400, 29] width 269 height 16
click at [1459, 50] on button "Account Selection" at bounding box center [1473, 58] width 118 height 33
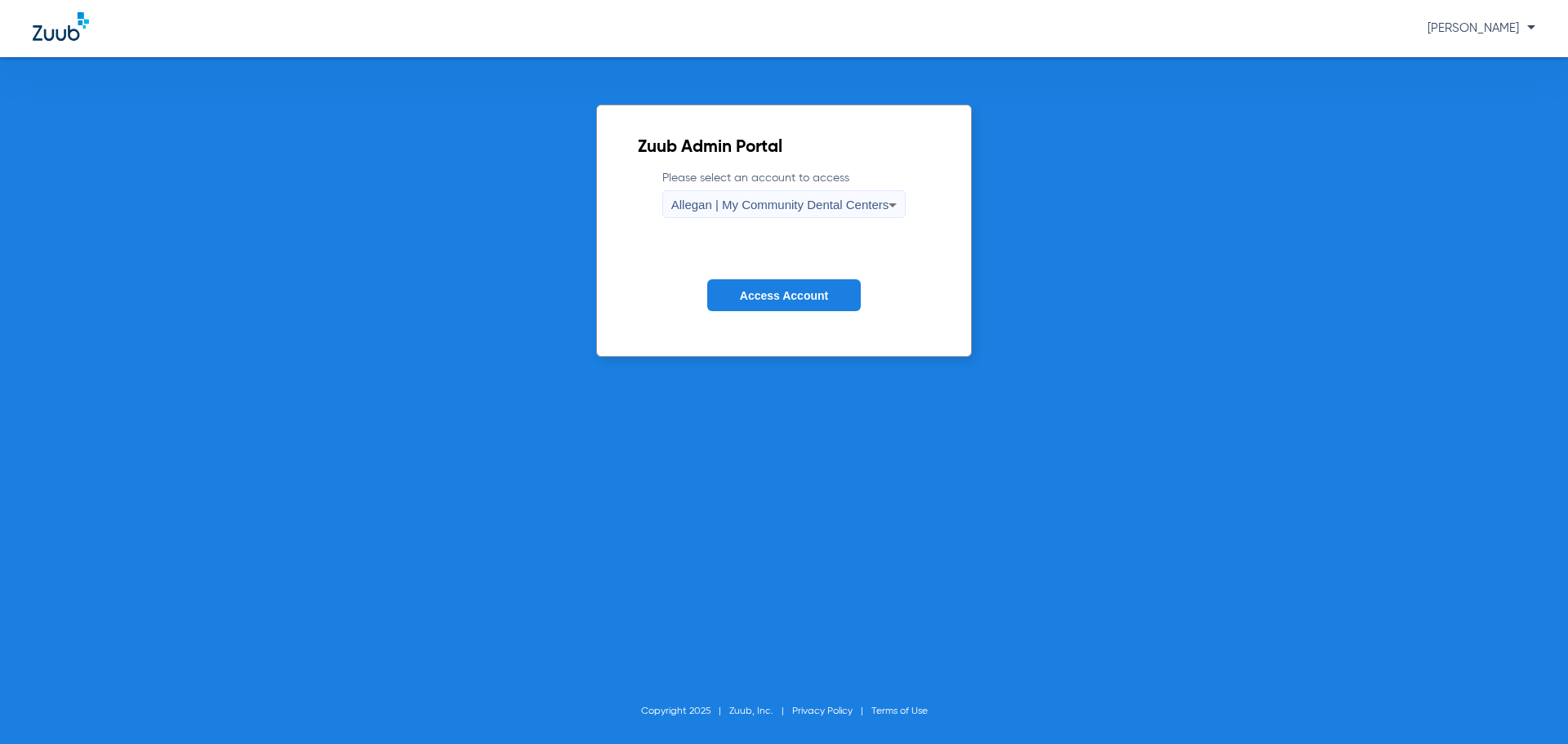
click at [803, 184] on label "Please select an account to access Allegan | My Community Dental Centers" at bounding box center [784, 193] width 244 height 49
click at [798, 193] on div "Allegan | My Community Dental Centers" at bounding box center [779, 205] width 218 height 28
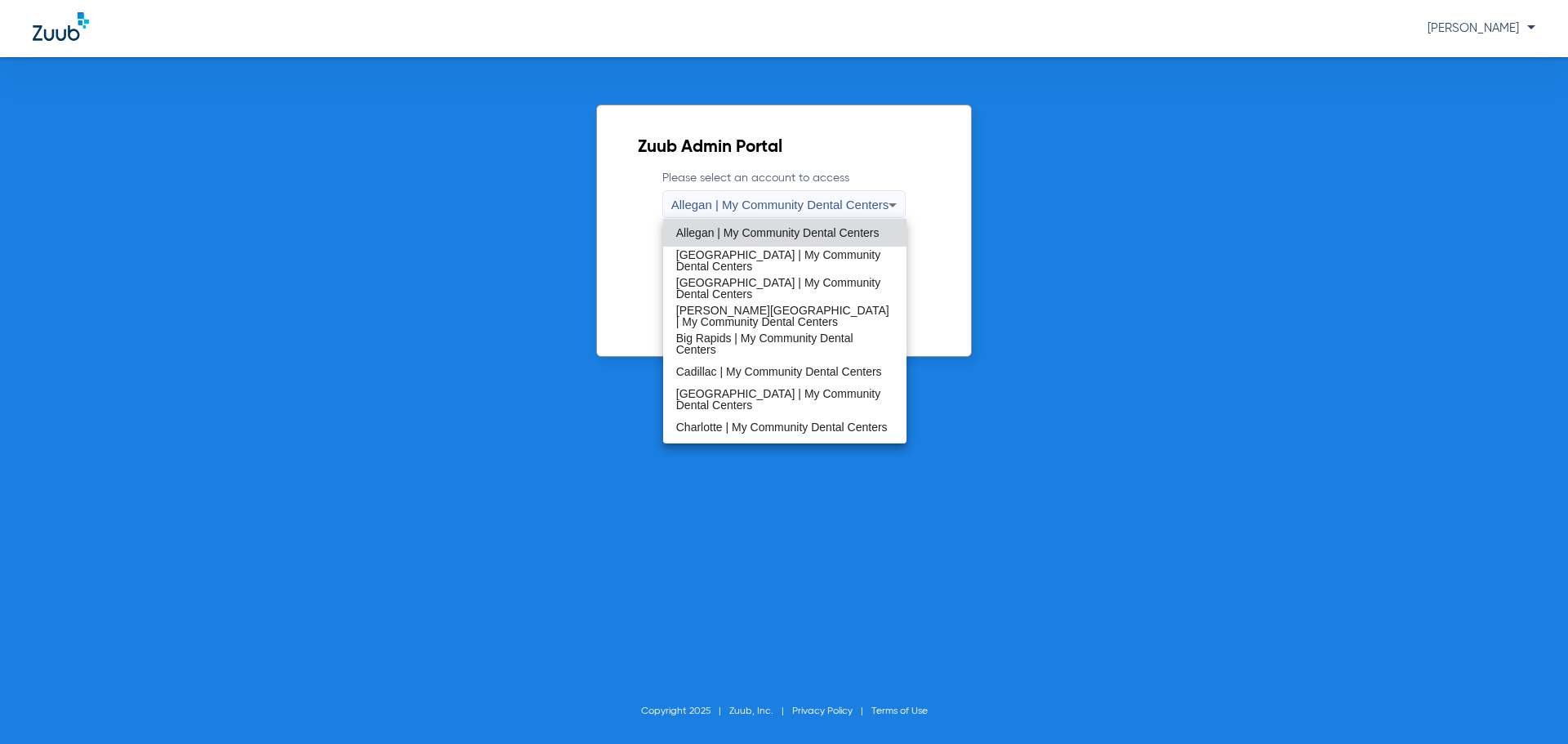
scroll to position [525, 0]
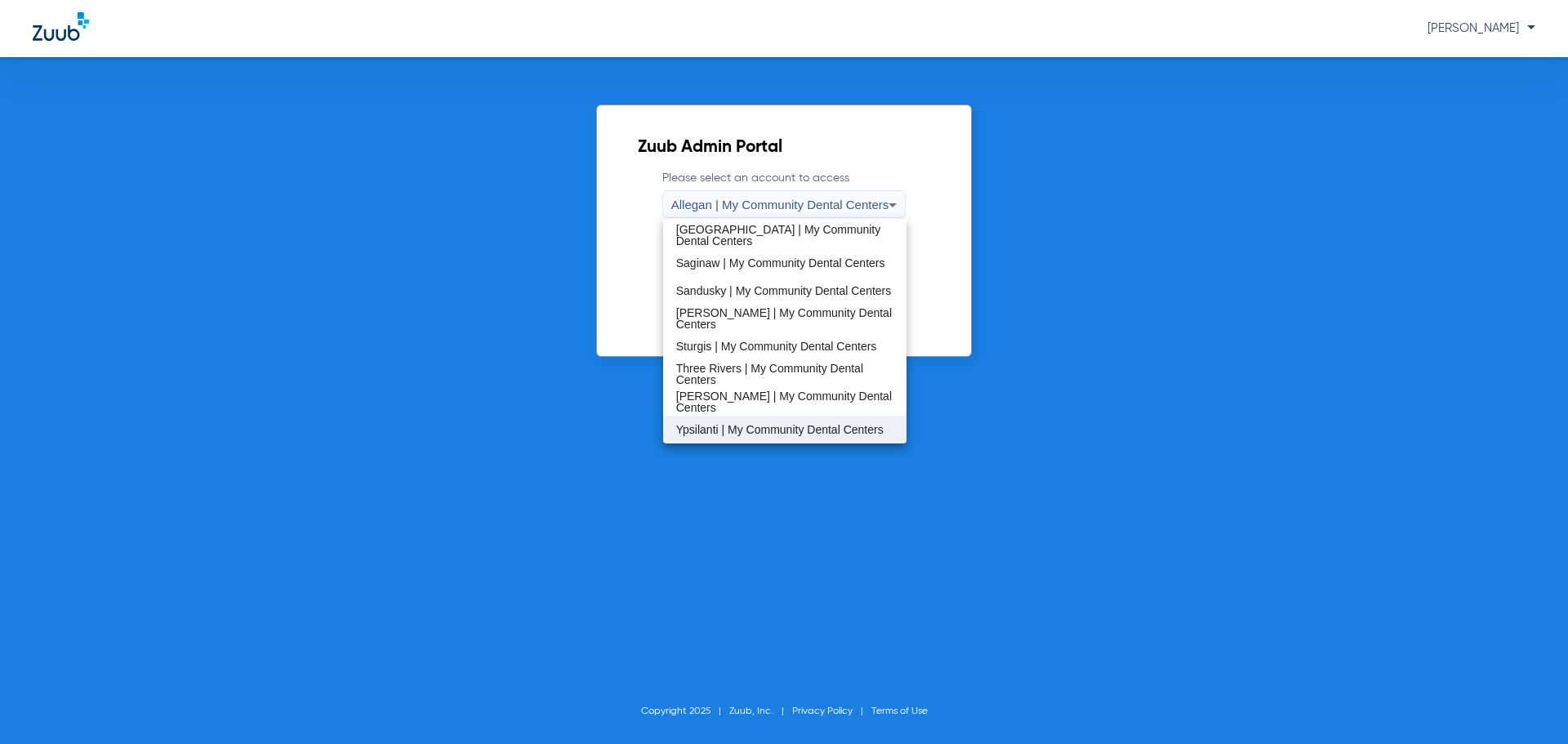
click at [779, 416] on mat-option "Ypsilanti | My Community Dental Centers" at bounding box center [785, 430] width 244 height 28
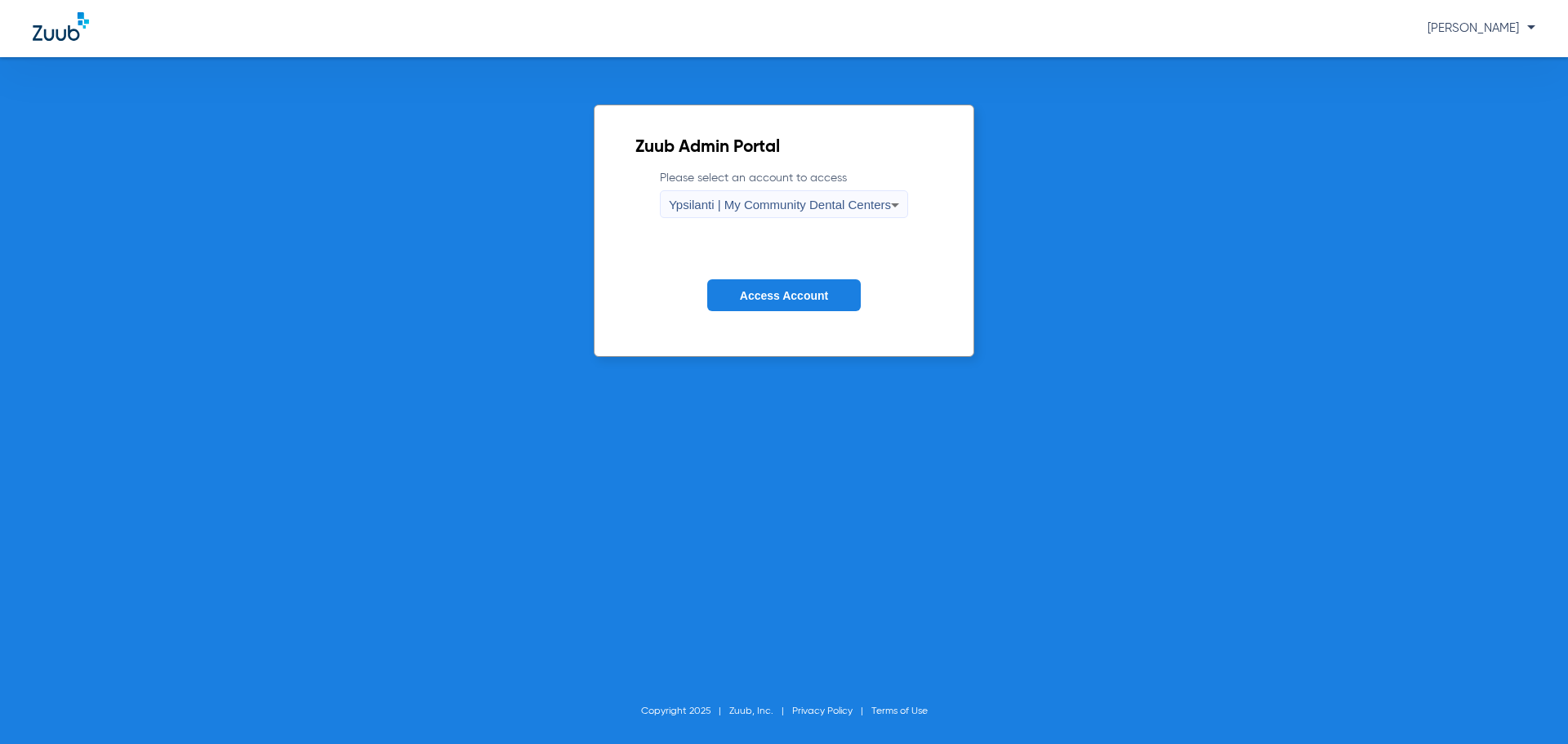
click at [792, 291] on span "Access Account" at bounding box center [784, 295] width 88 height 13
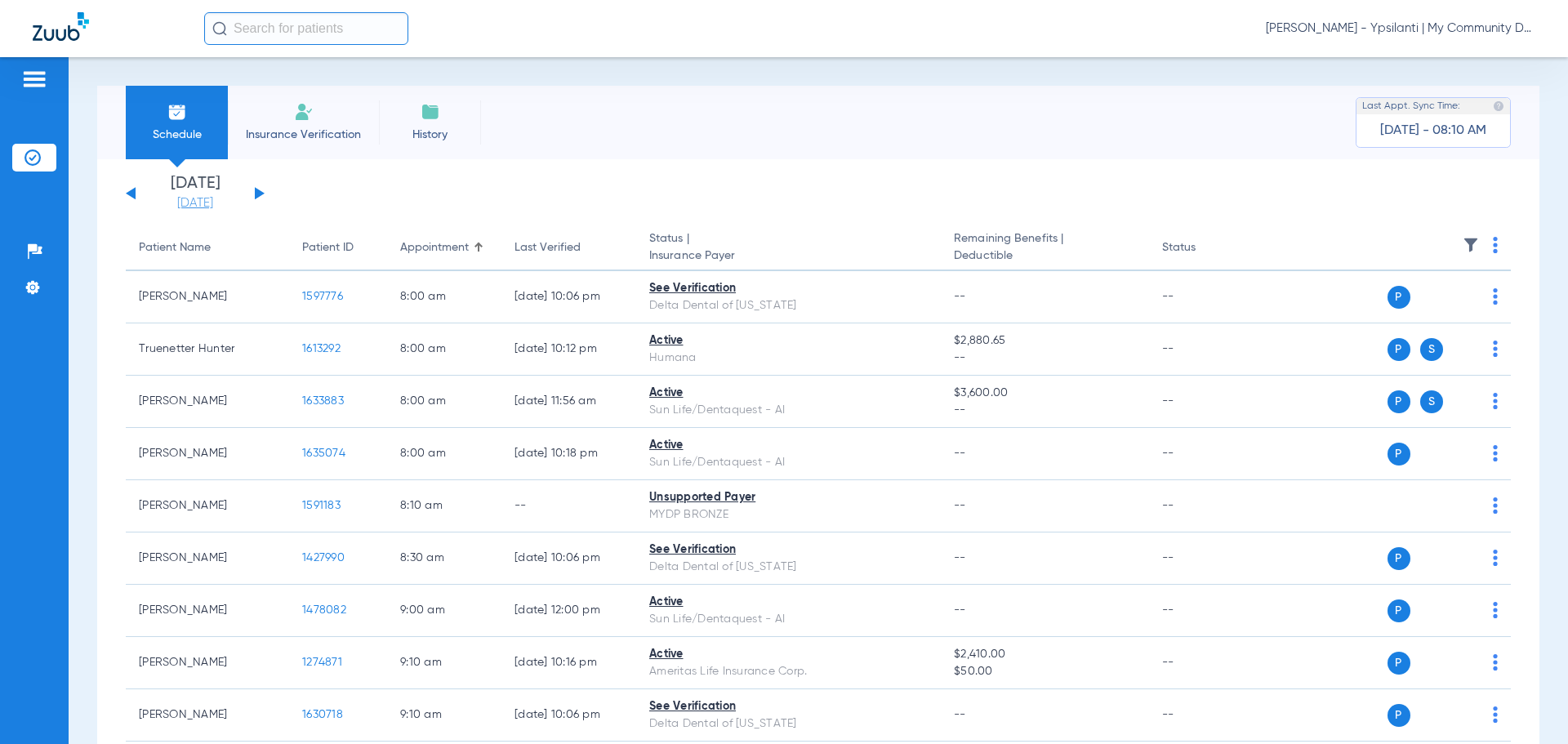
click at [179, 205] on link "[DATE]" at bounding box center [195, 203] width 98 height 16
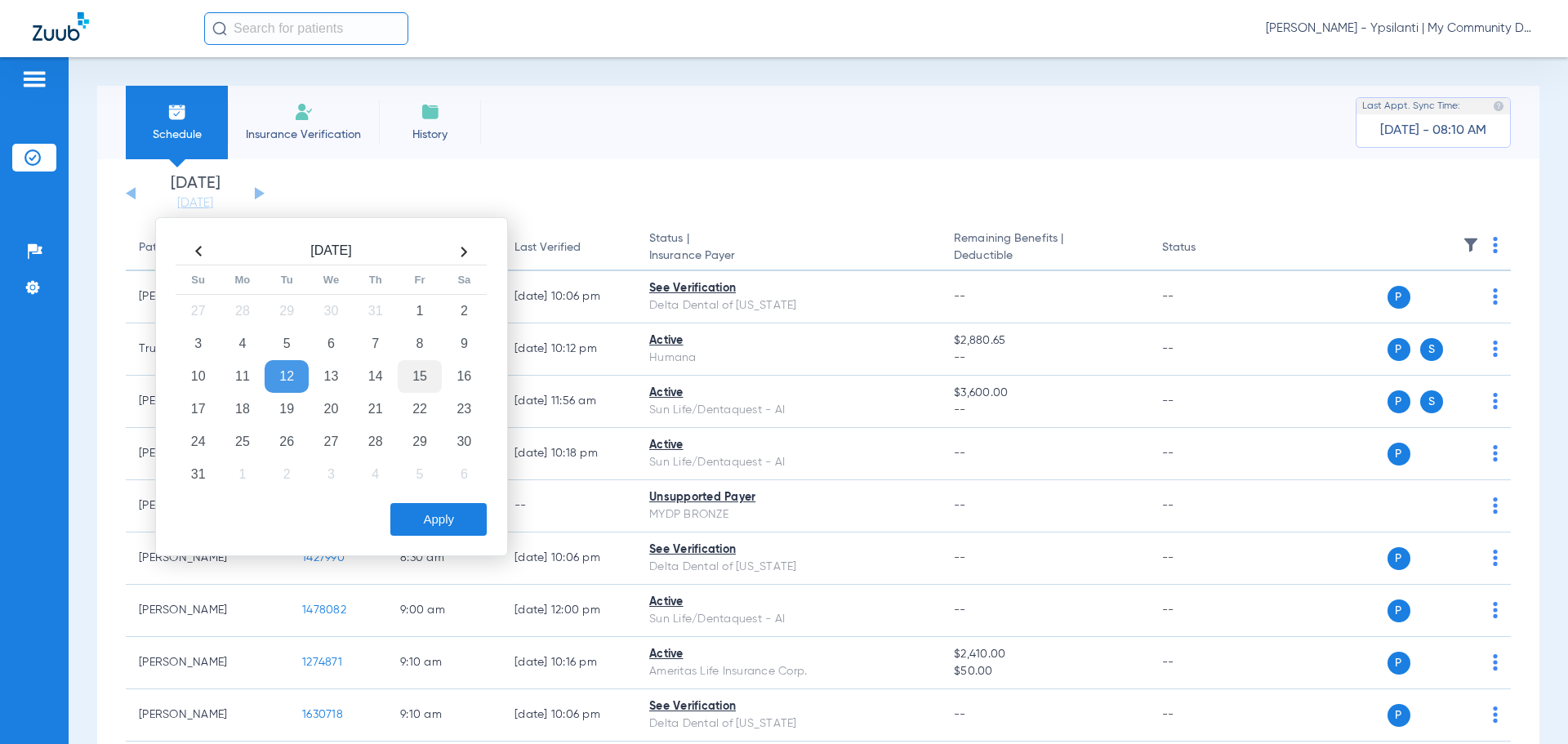
click at [430, 366] on td "15" at bounding box center [420, 377] width 44 height 33
click at [451, 525] on button "Apply" at bounding box center [438, 519] width 96 height 33
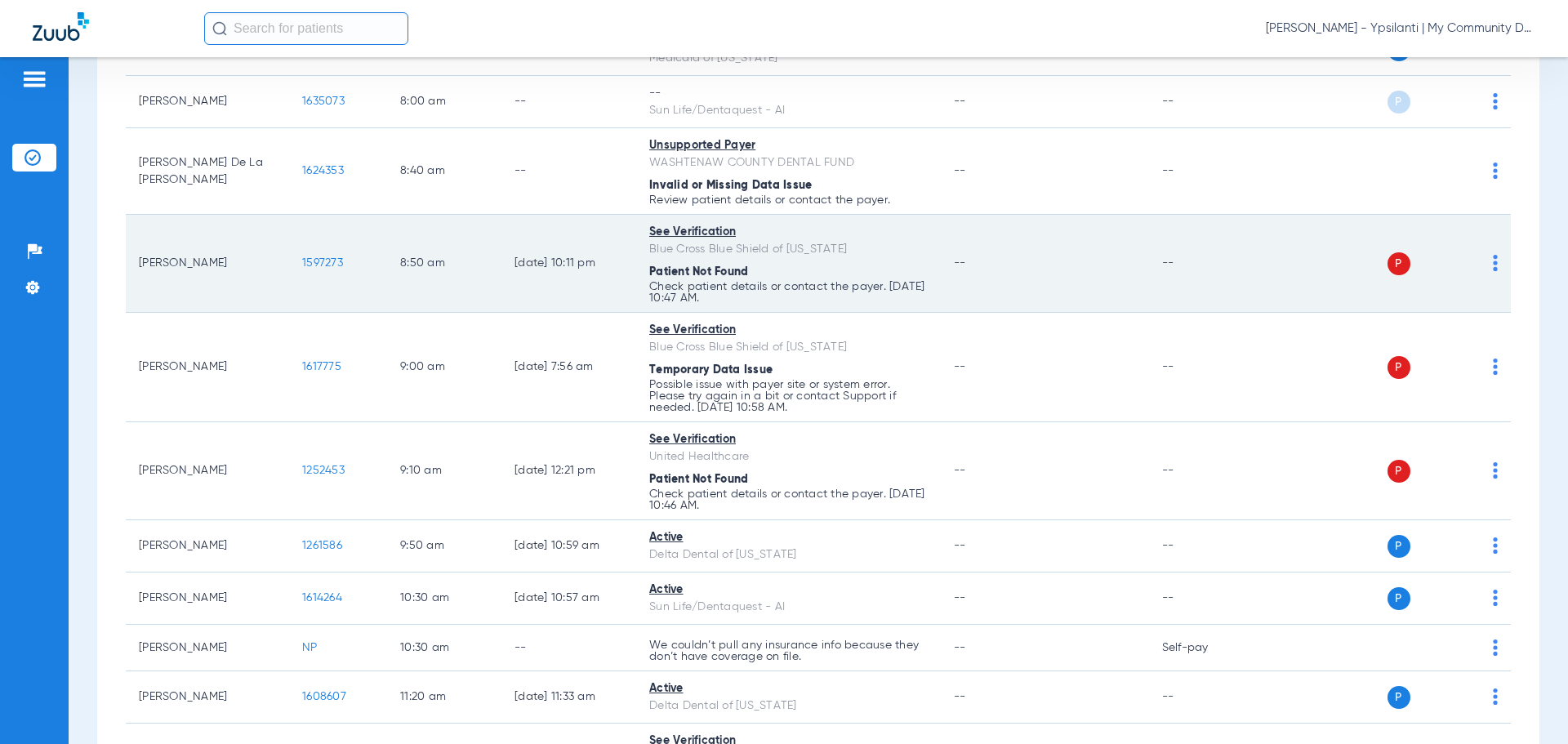
scroll to position [55, 0]
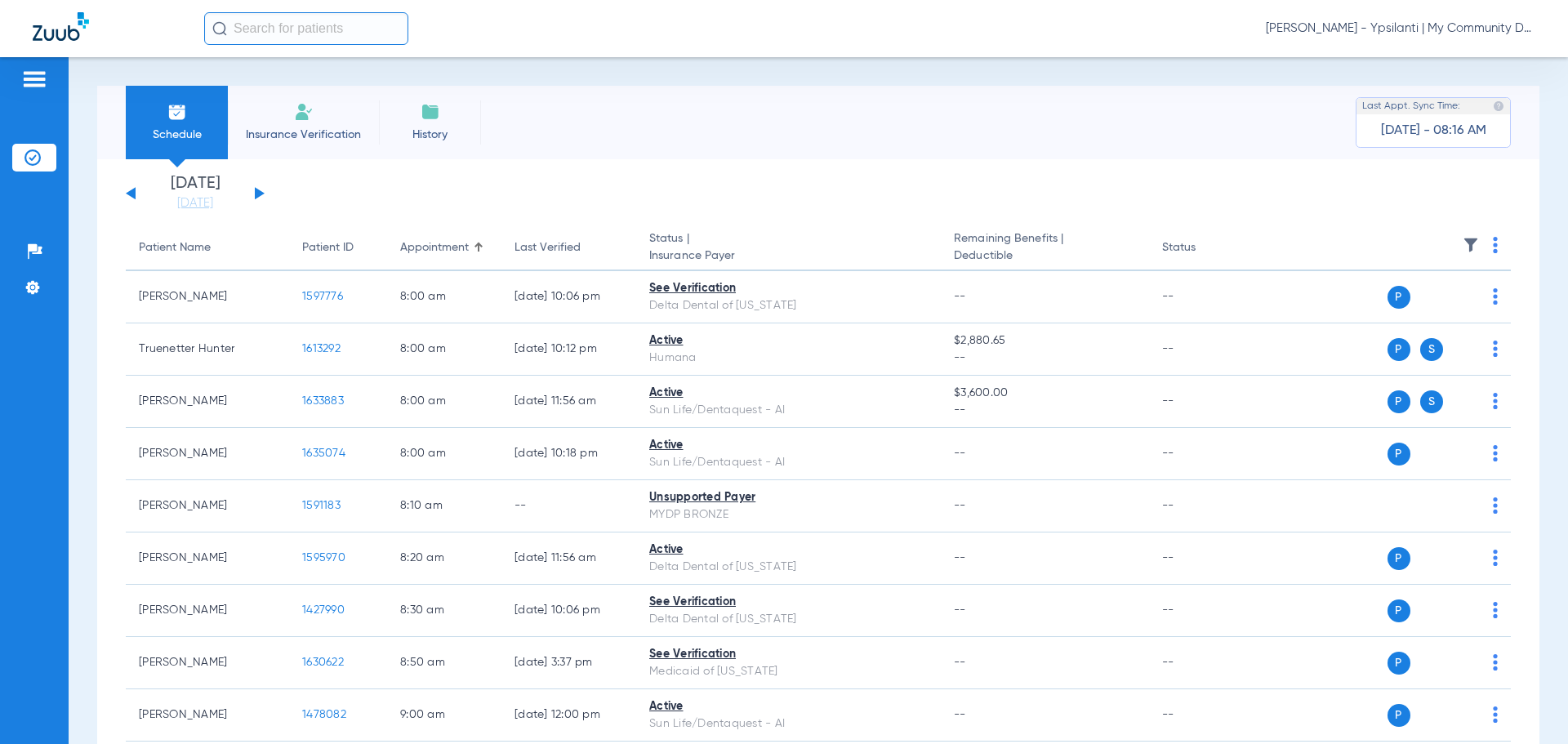
click at [1366, 29] on span "Tiara Willis - Ypsilanti | My Community Dental Centers" at bounding box center [1400, 29] width 269 height 16
click at [1415, 58] on button "Account Selection" at bounding box center [1473, 58] width 118 height 33
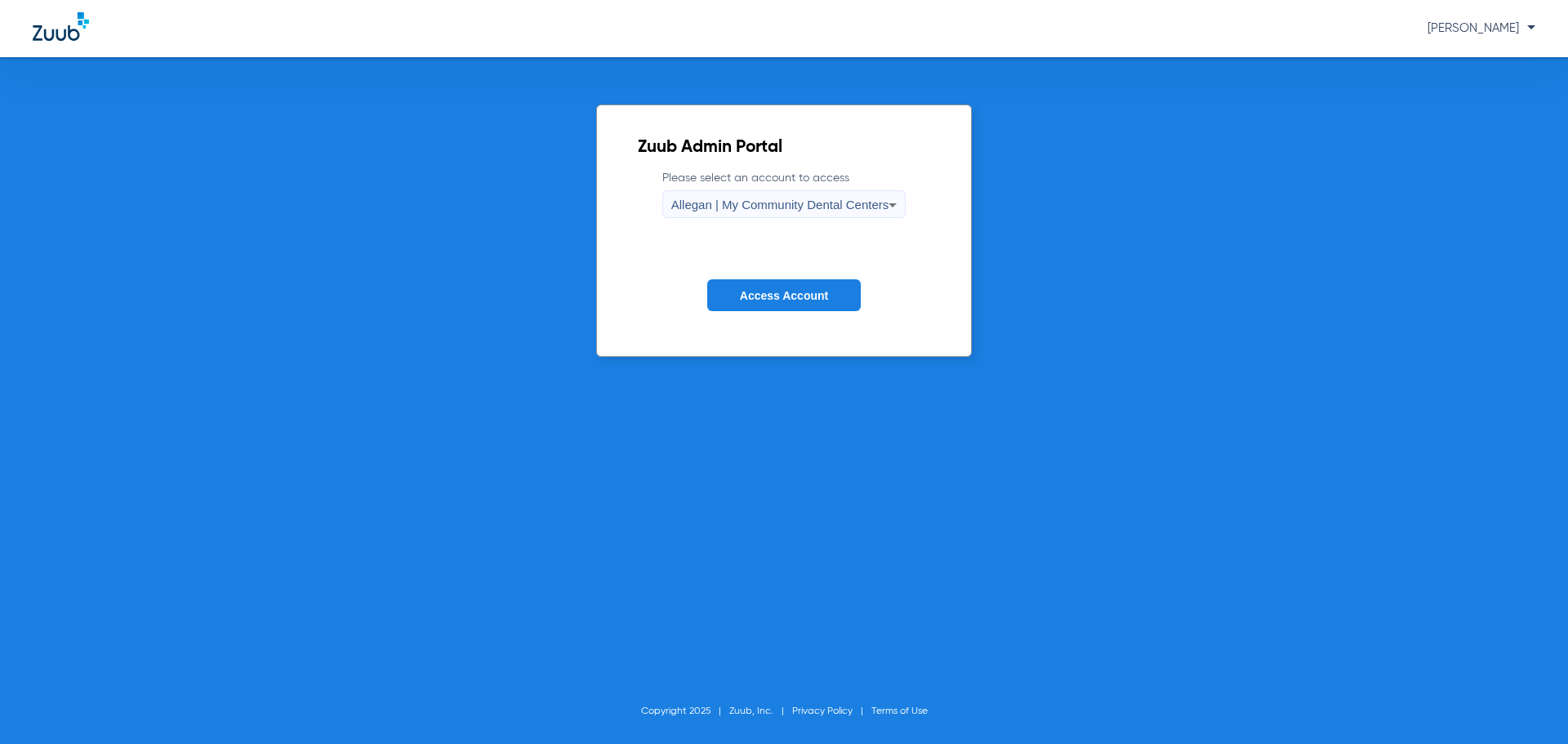
drag, startPoint x: 612, startPoint y: 205, endPoint x: 678, endPoint y: 216, distance: 66.9
click at [635, 218] on div "Zuub Admin Portal Please select an account to access Allegan | My Community Den…" at bounding box center [784, 230] width 376 height 253
click at [691, 211] on span "Allegan | My Community Dental Centers" at bounding box center [779, 204] width 218 height 14
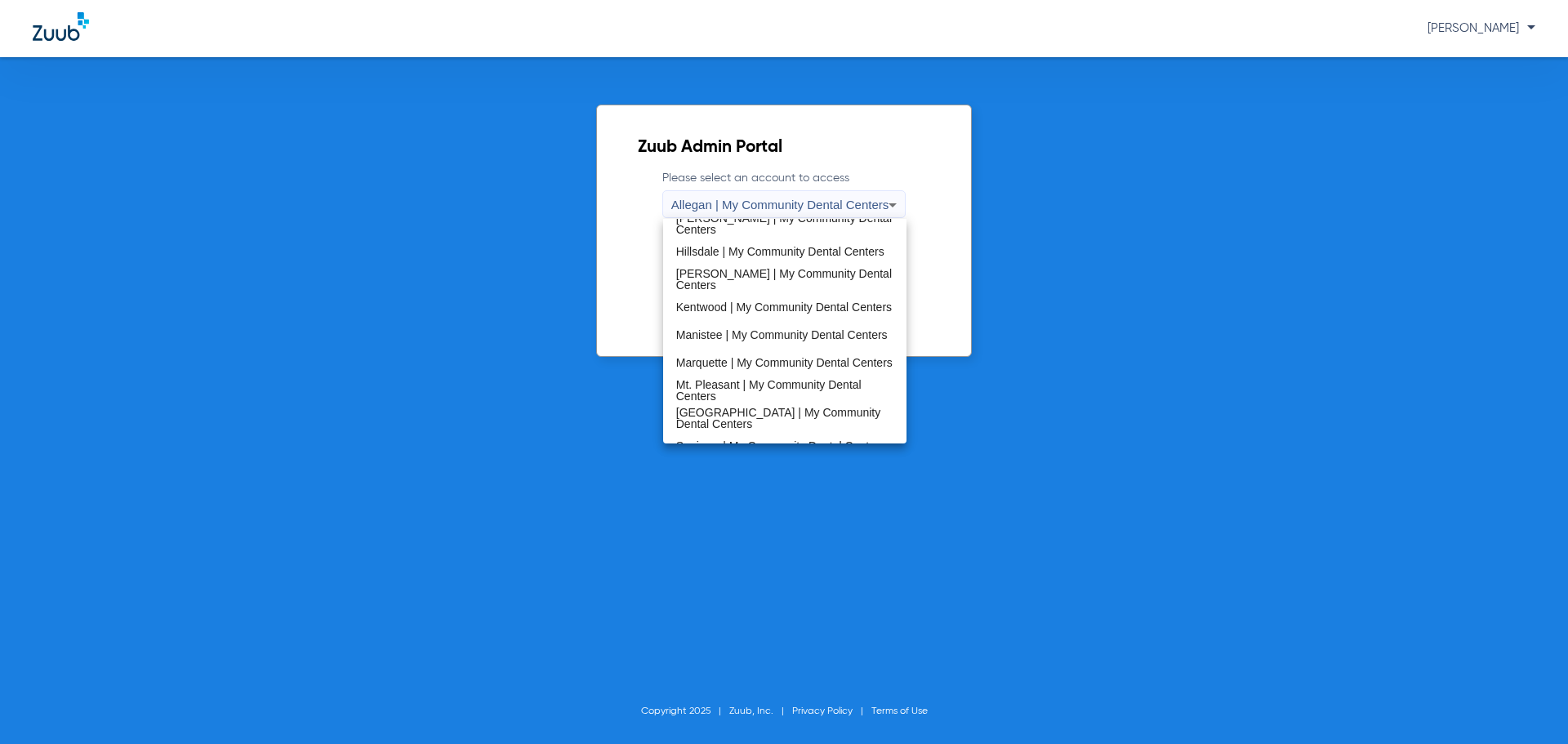
scroll to position [525, 0]
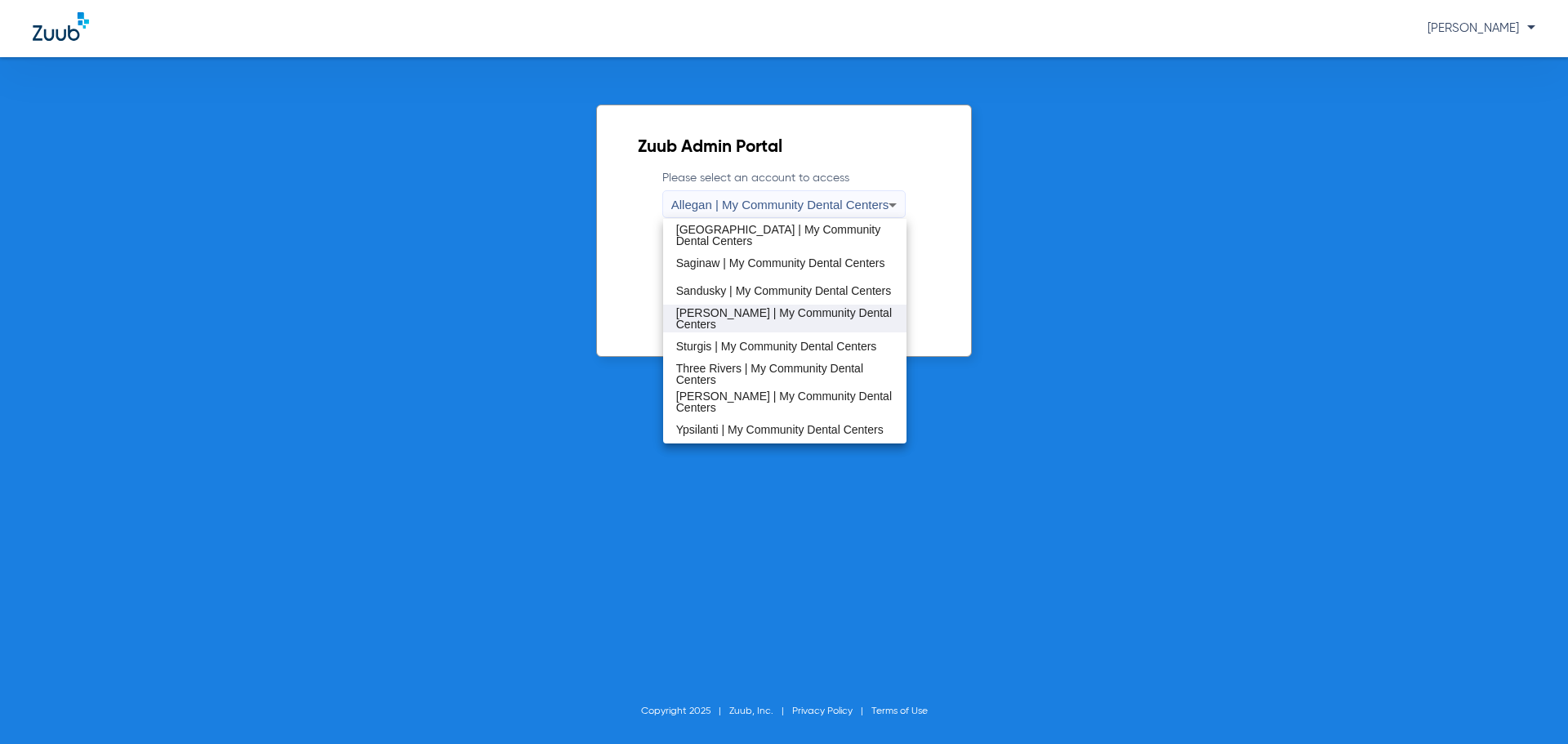
click at [742, 321] on span "Sidney | My Community Dental Centers" at bounding box center [784, 319] width 218 height 23
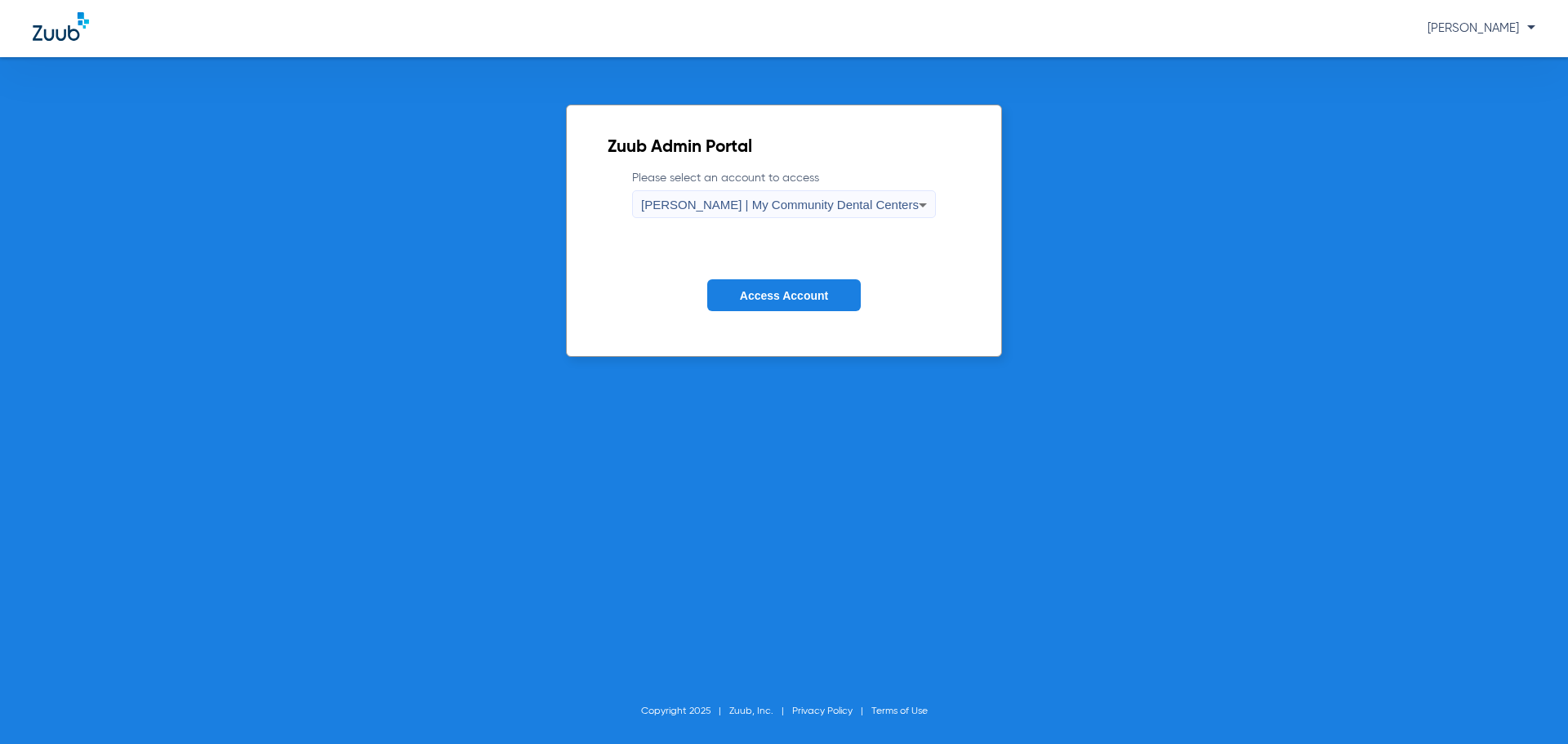
click at [796, 305] on button "Access Account" at bounding box center [784, 295] width 154 height 32
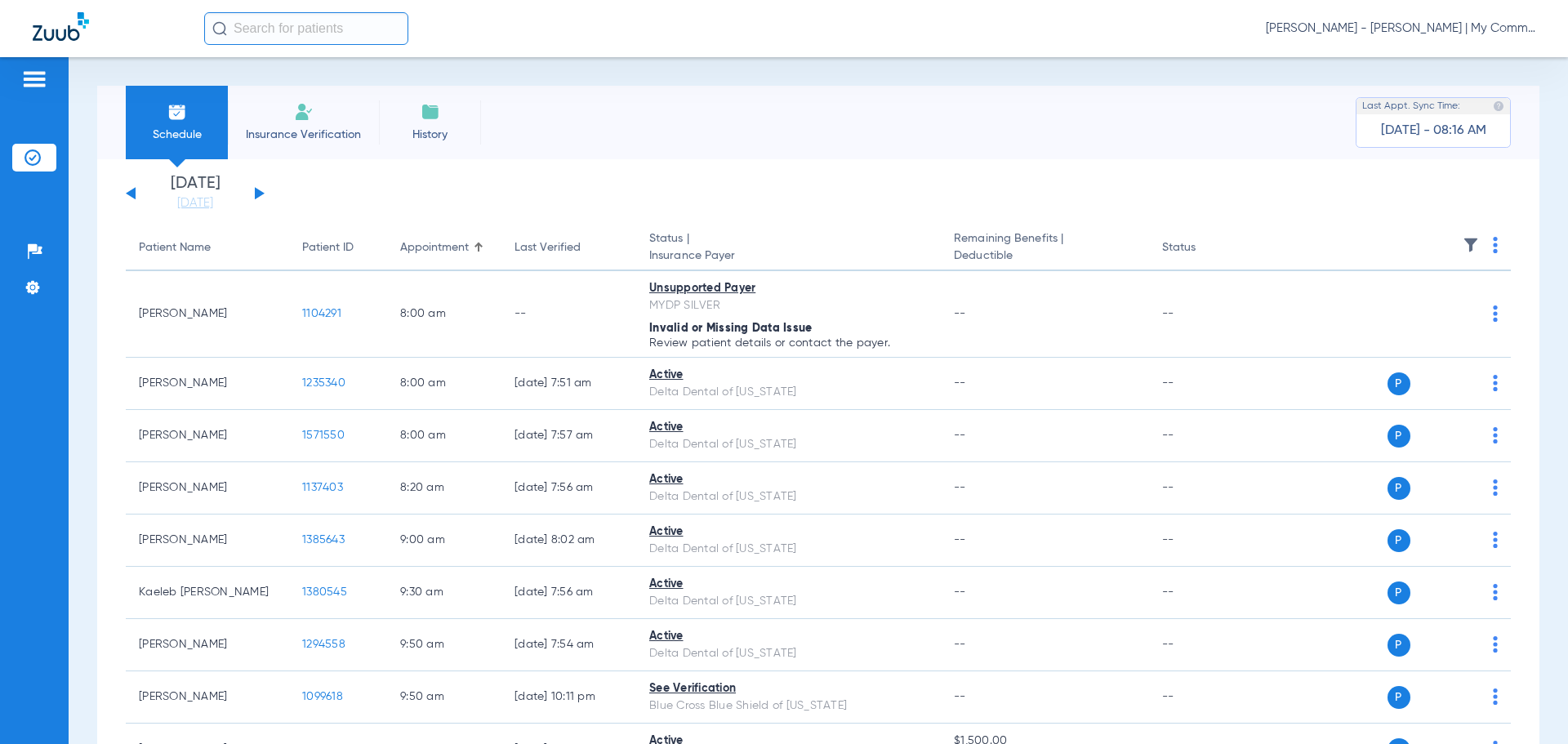
click at [1403, 25] on span "[PERSON_NAME] - [PERSON_NAME] | My Community Dental Centers" at bounding box center [1400, 29] width 269 height 16
click at [1435, 67] on button "Account Selection" at bounding box center [1473, 58] width 118 height 33
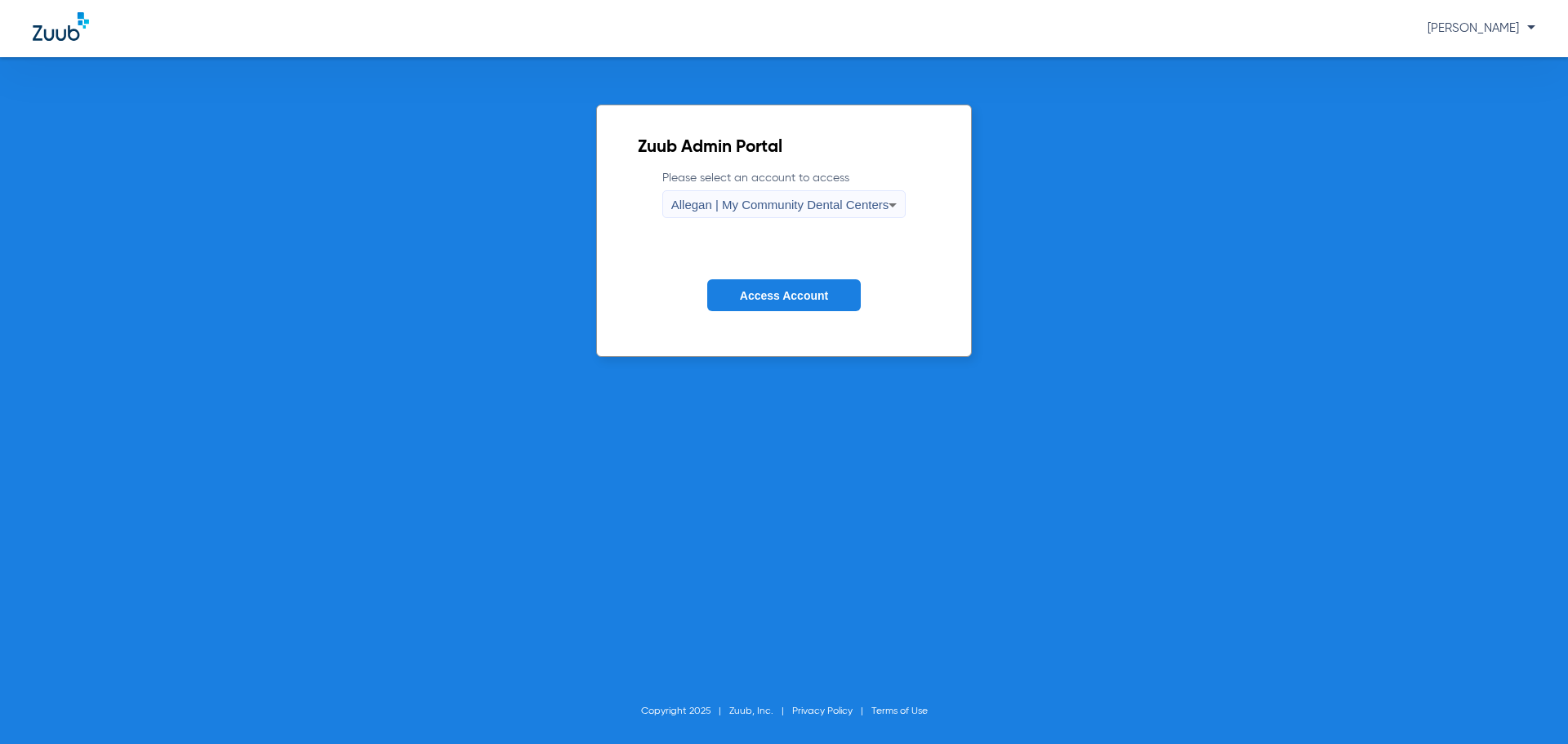
click at [797, 203] on span "Allegan | My Community Dental Centers" at bounding box center [779, 204] width 218 height 14
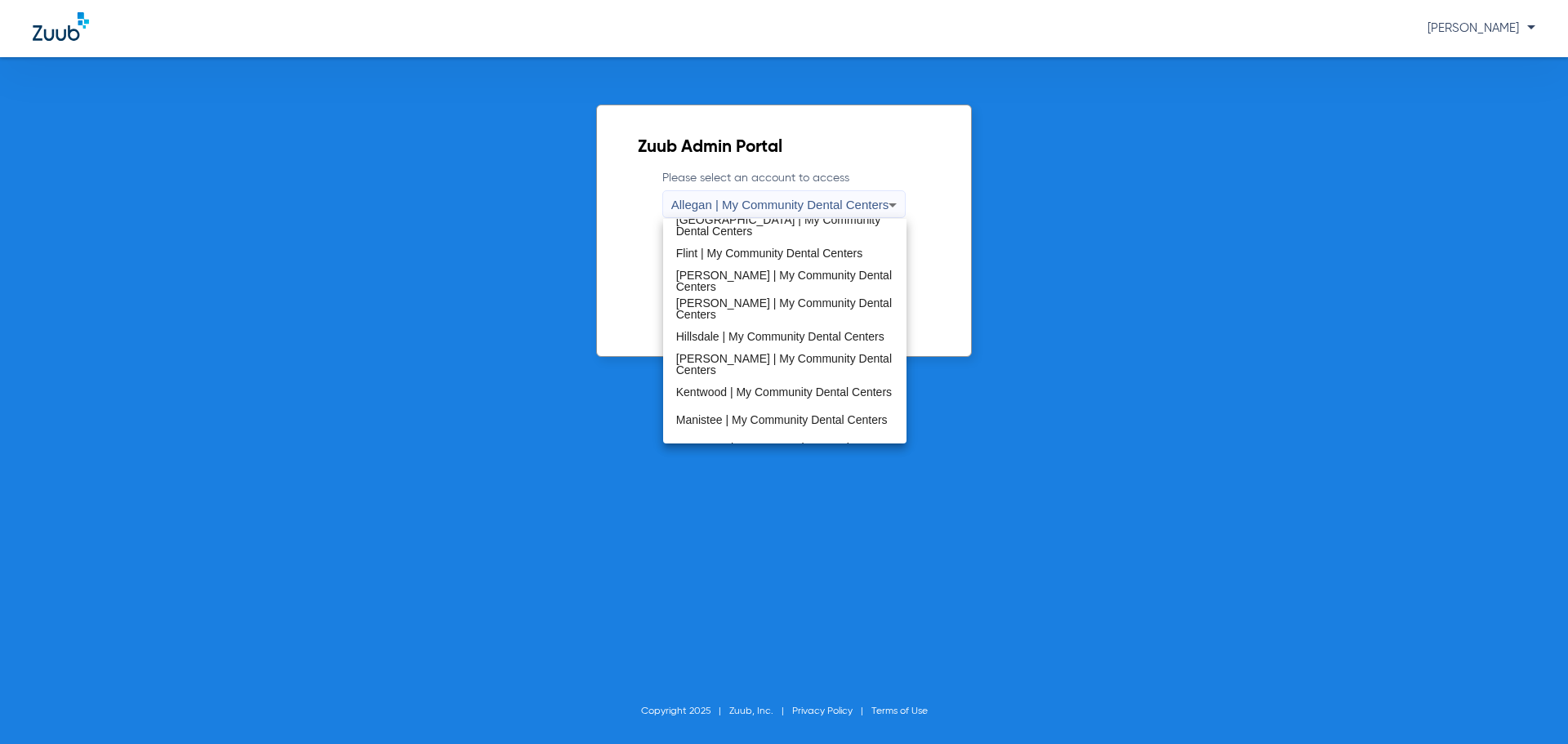
scroll to position [525, 0]
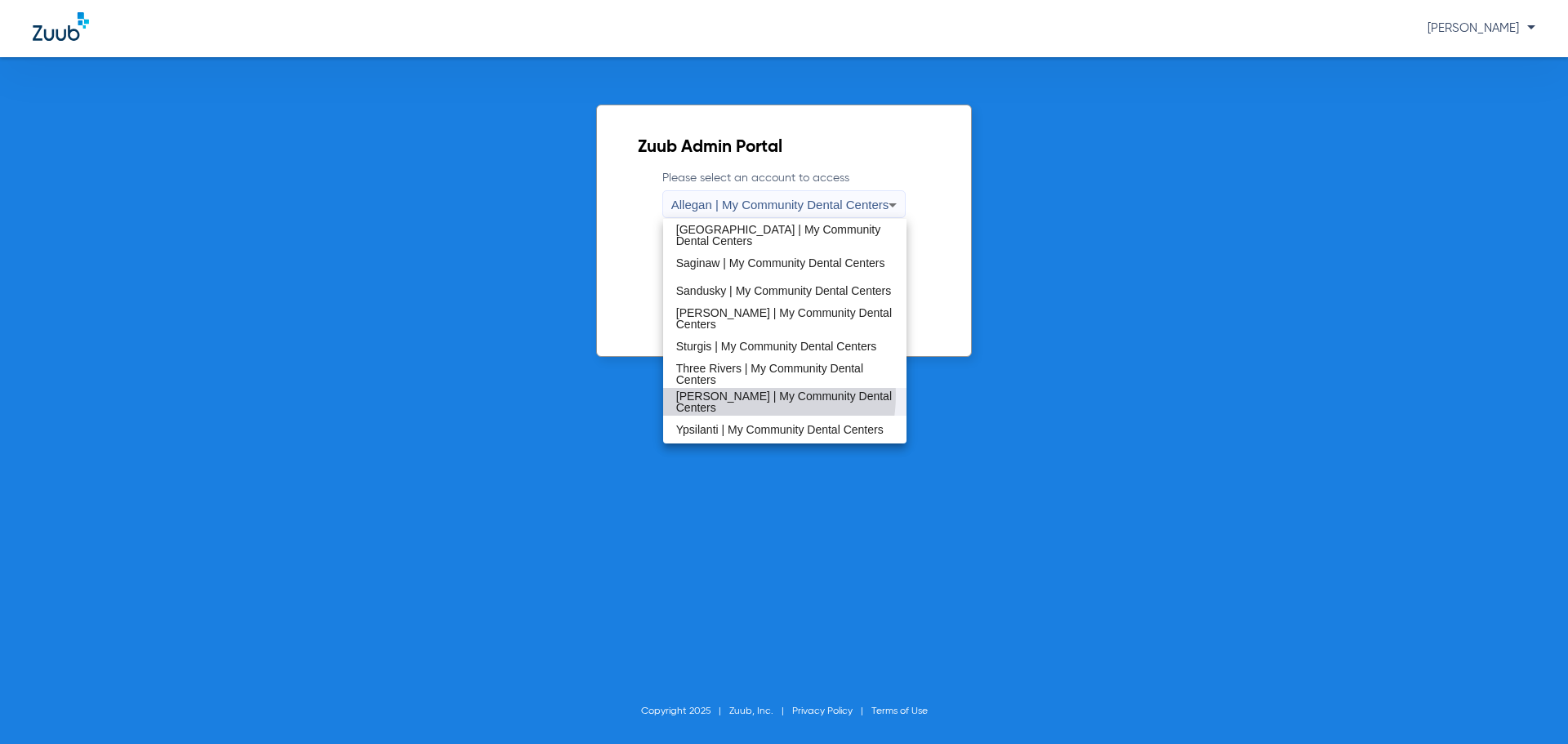
click at [732, 394] on mat-option "[PERSON_NAME] | My Community Dental Centers" at bounding box center [785, 402] width 244 height 28
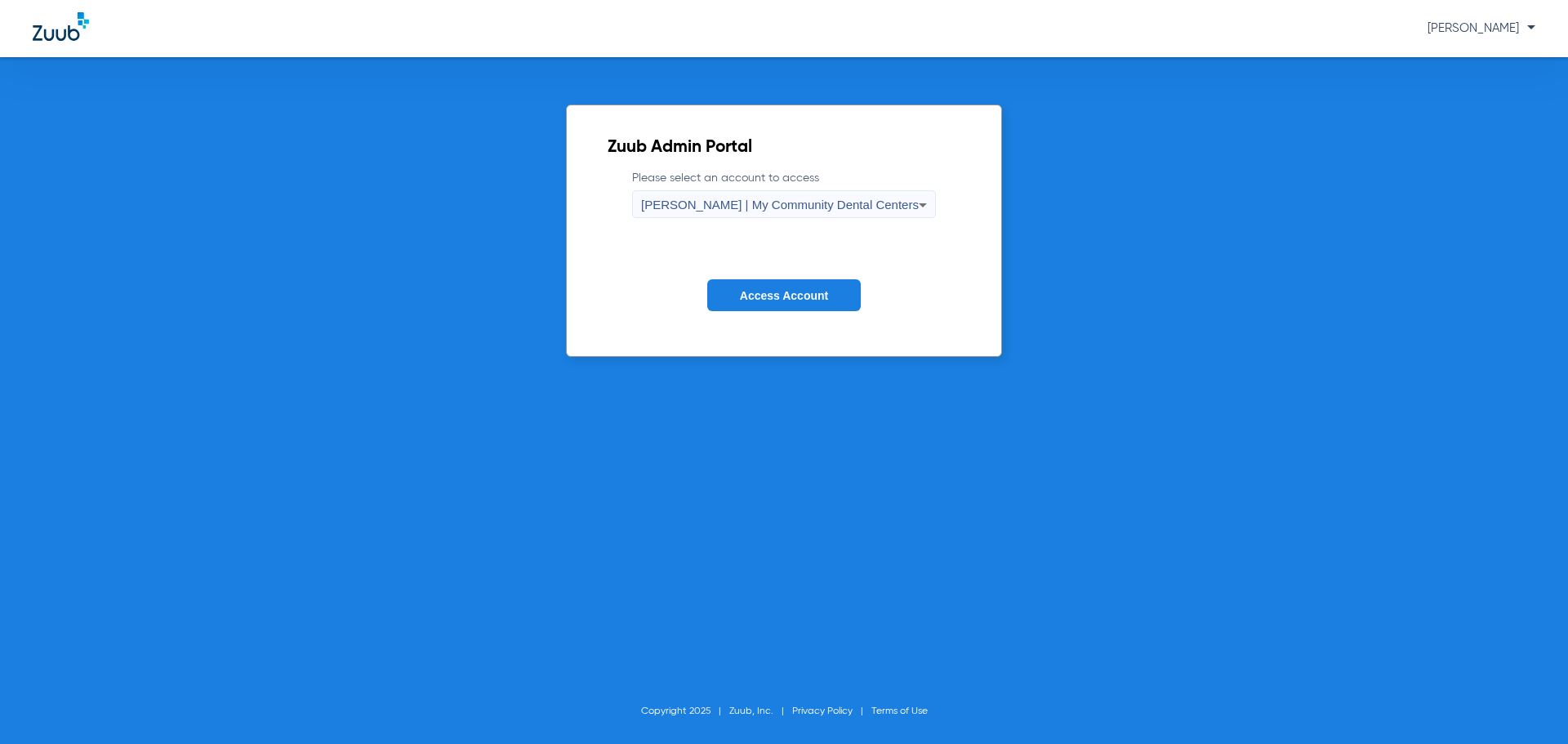
click at [780, 304] on button "Access Account" at bounding box center [784, 295] width 154 height 32
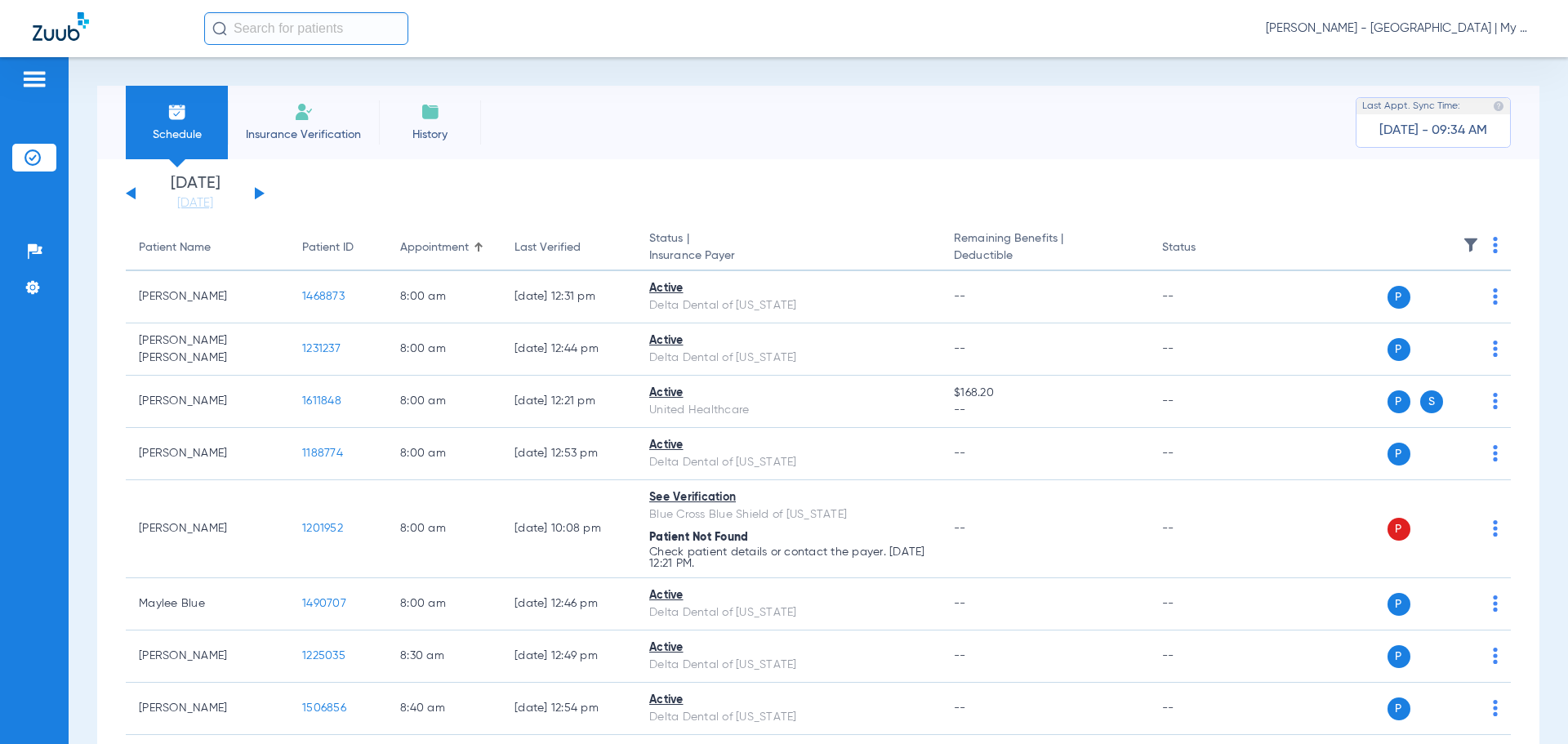
click at [1466, 240] on img at bounding box center [1471, 245] width 16 height 16
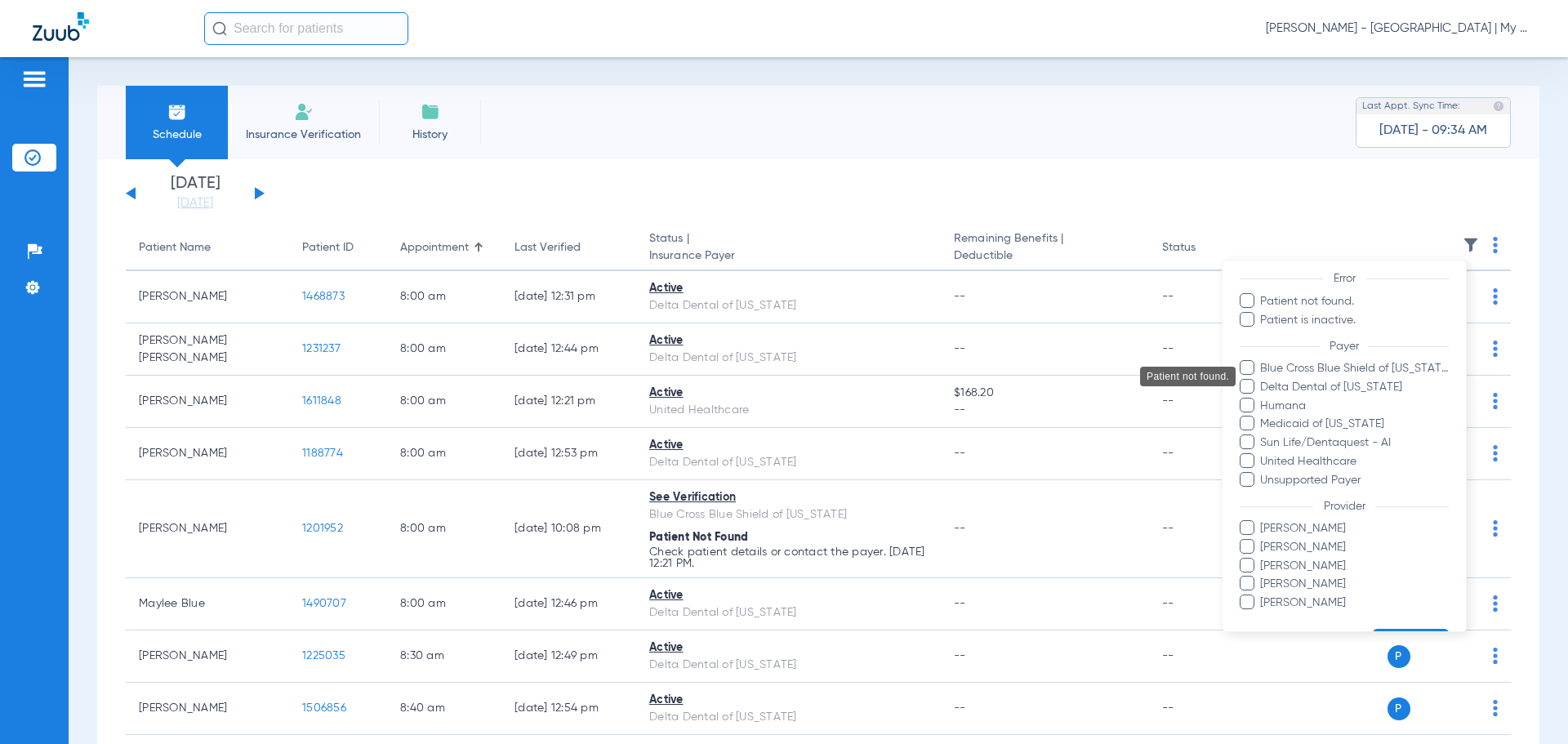
scroll to position [187, 0]
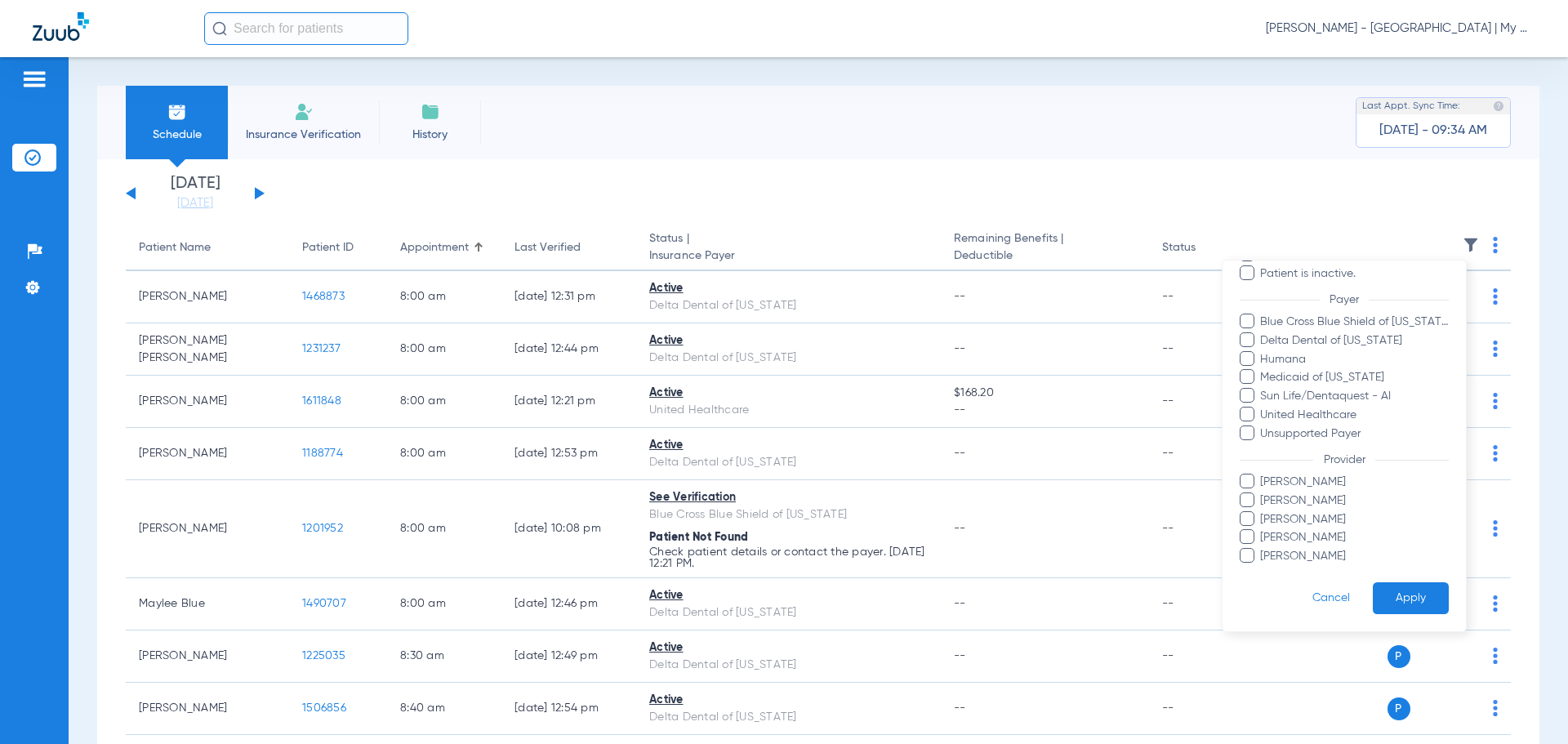
click at [1307, 538] on span "Michelle Higgins" at bounding box center [1354, 537] width 189 height 17
click at [1263, 549] on input "Michelle Higgins" at bounding box center [1263, 549] width 0 height 0
click at [1421, 588] on button "Apply" at bounding box center [1411, 598] width 76 height 32
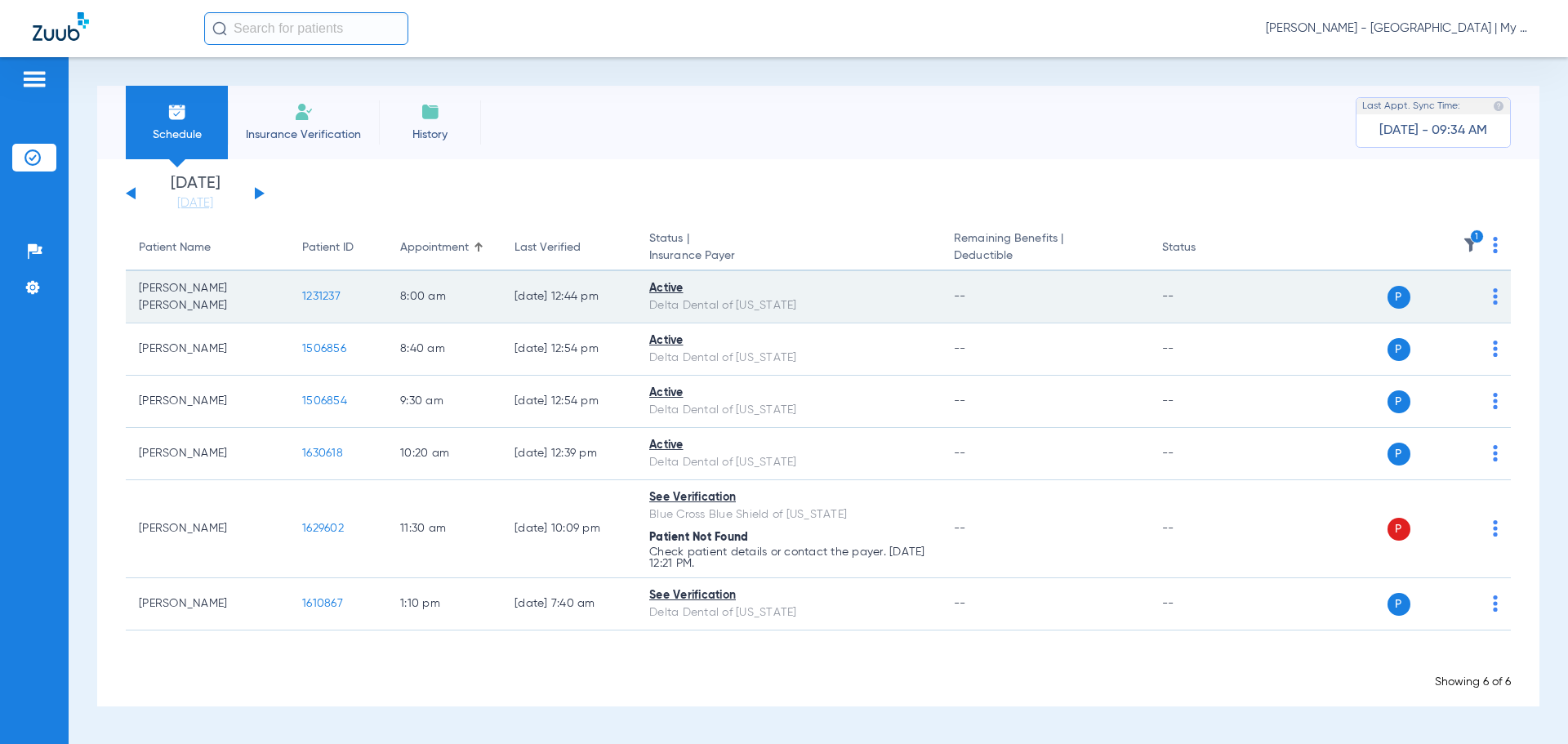
click at [318, 304] on td "1231237" at bounding box center [337, 296] width 98 height 52
click at [313, 291] on td "1231237" at bounding box center [337, 296] width 98 height 52
click at [313, 291] on span "1231237" at bounding box center [321, 296] width 39 height 12
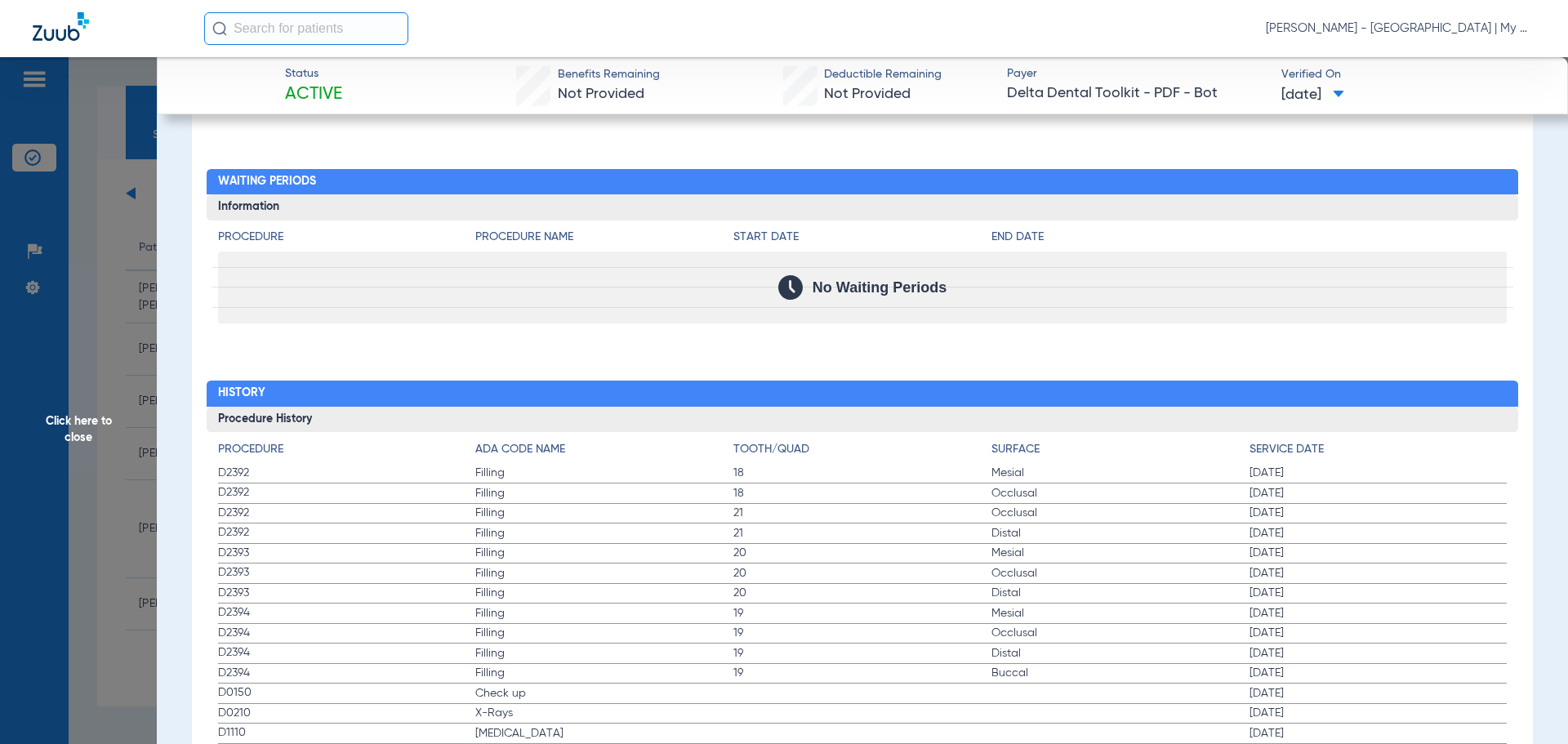
scroll to position [1960, 0]
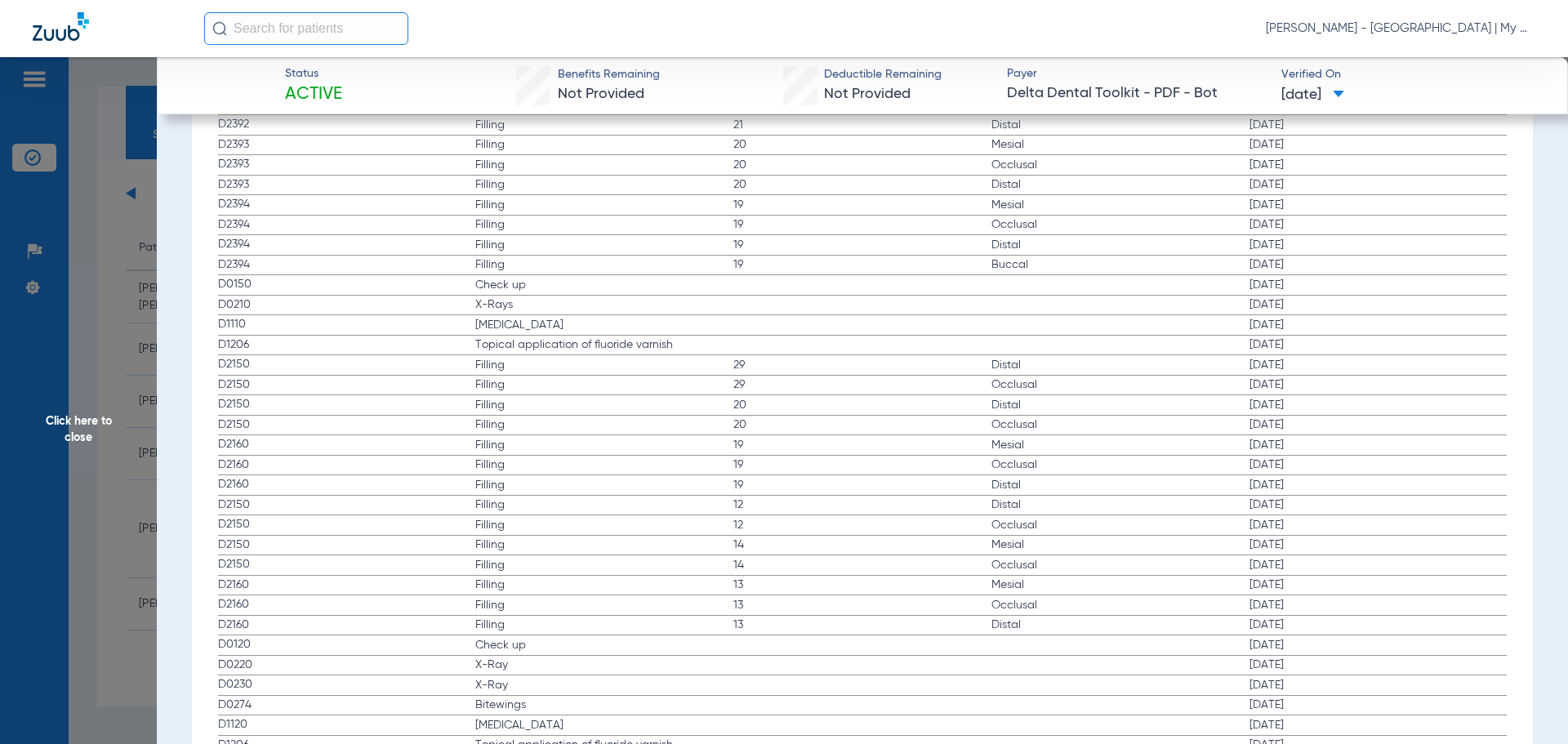
drag, startPoint x: 219, startPoint y: 291, endPoint x: 514, endPoint y: 318, distance: 296.2
click at [124, 327] on span "Click here to close" at bounding box center [78, 429] width 156 height 744
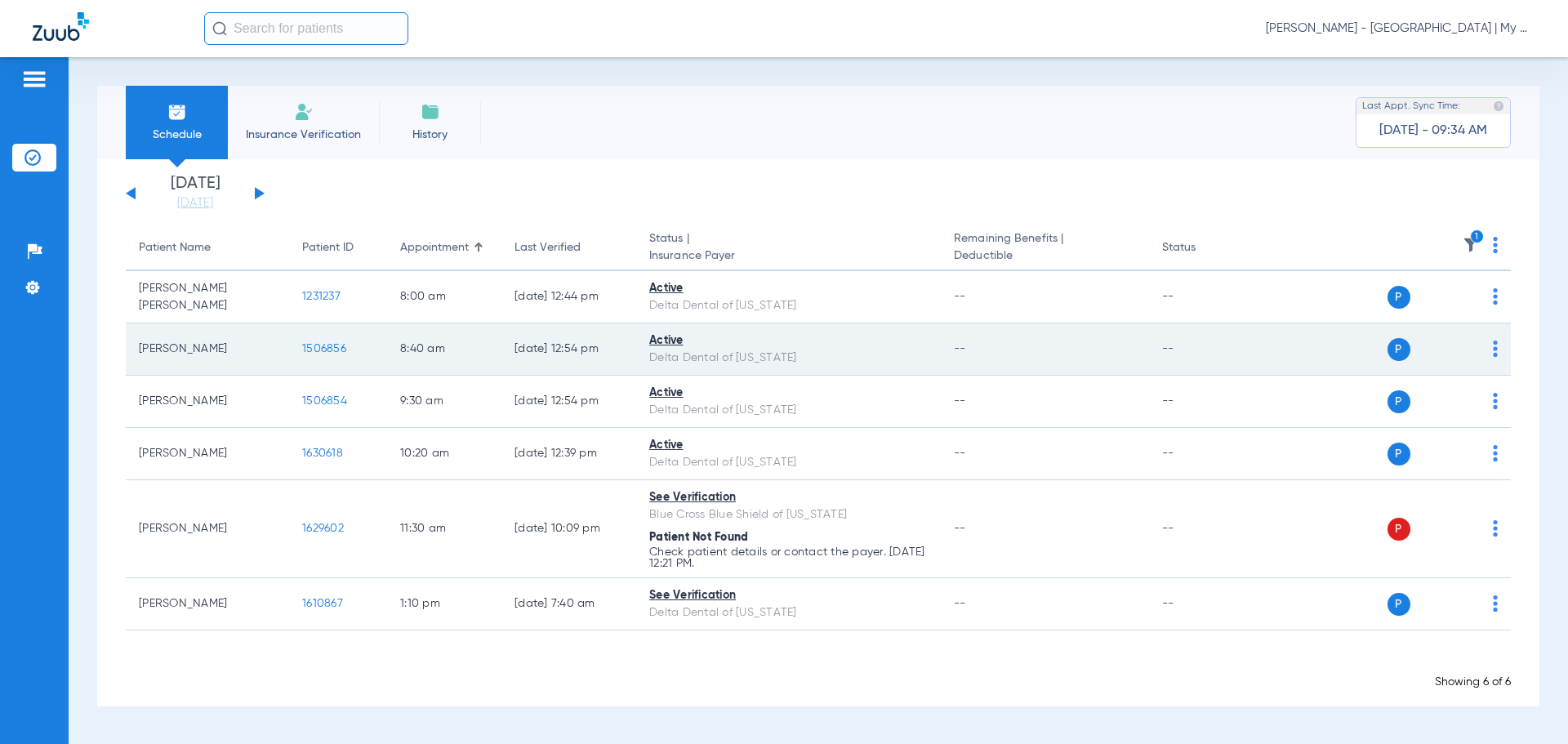
click at [323, 343] on span "1506856" at bounding box center [324, 349] width 44 height 12
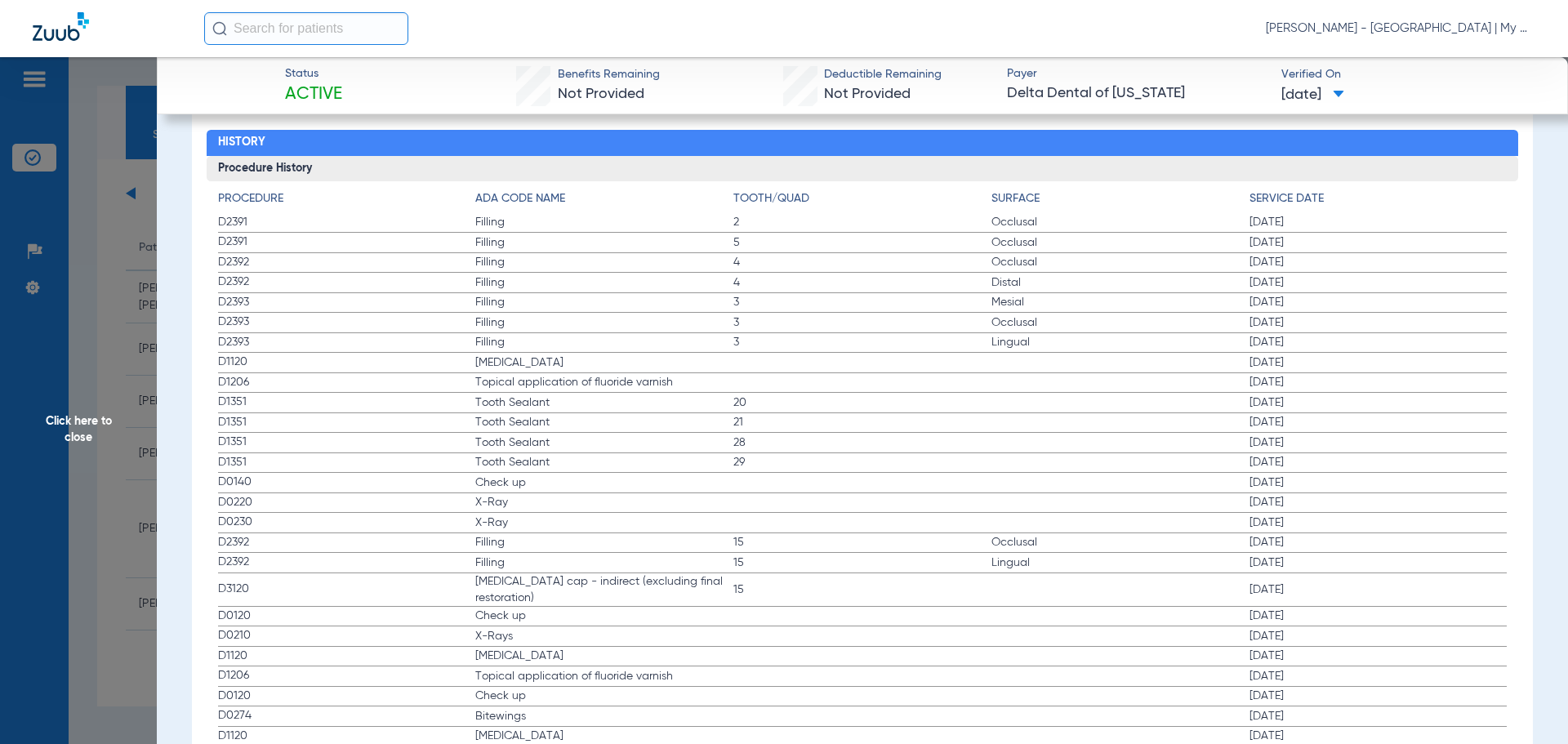
scroll to position [1797, 0]
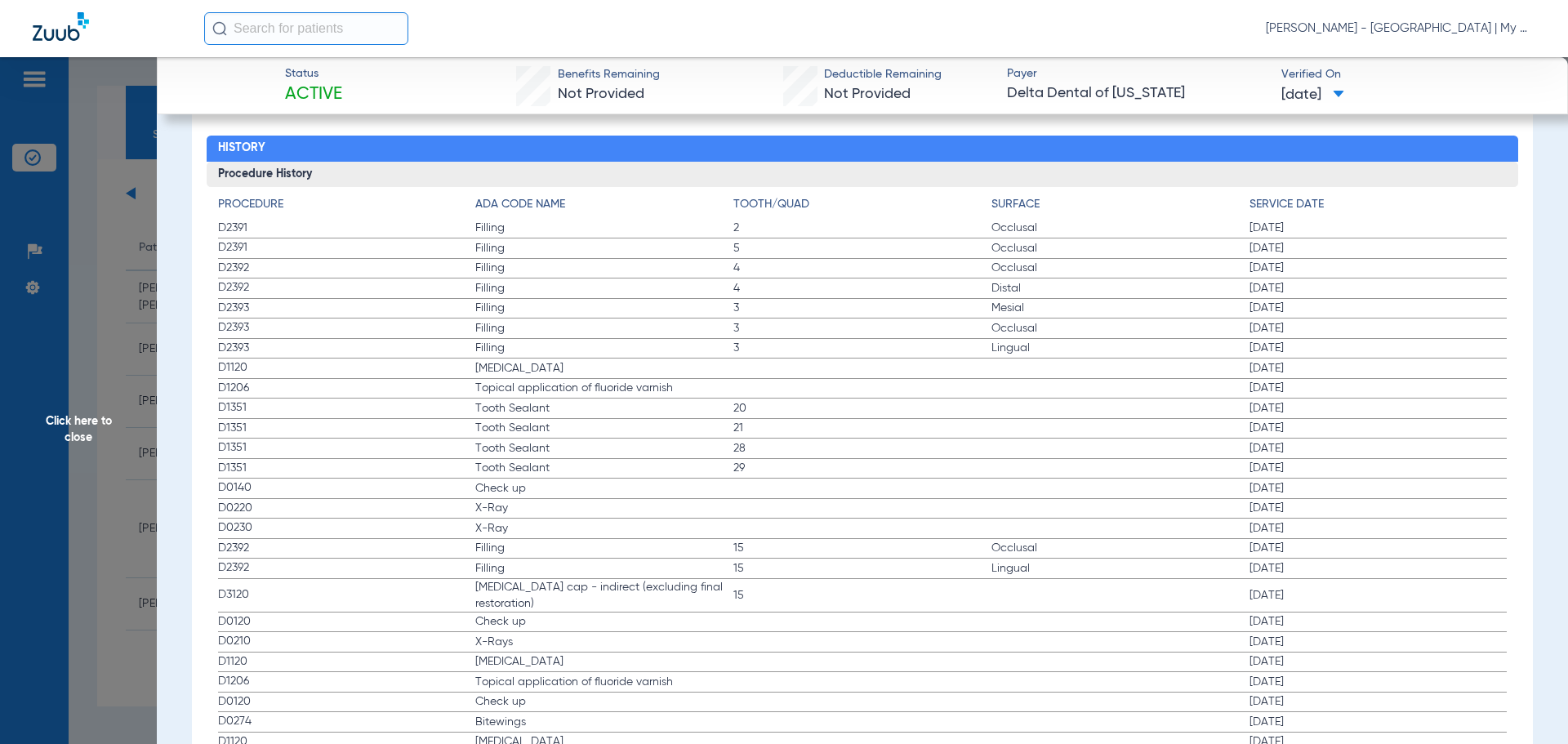
drag, startPoint x: 235, startPoint y: 363, endPoint x: 286, endPoint y: 357, distance: 51.4
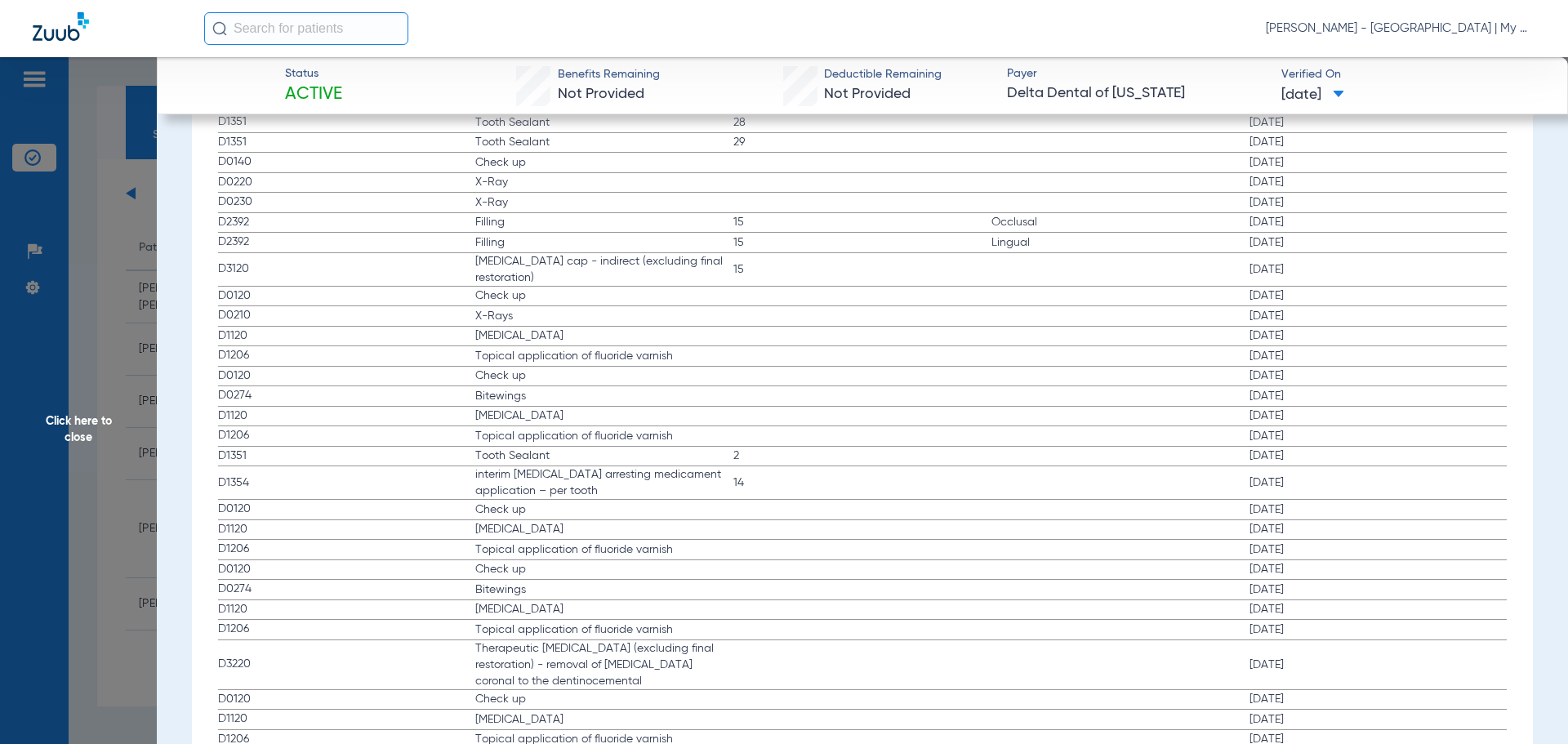
scroll to position [2123, 0]
drag, startPoint x: 217, startPoint y: 306, endPoint x: 840, endPoint y: 321, distance: 623.2
click at [840, 321] on app-history-list "Procedure ADA Code Name Tooth/Quad Surface Service Date D2391 Filling 2 Occlusa…" at bounding box center [863, 489] width 1289 height 1240
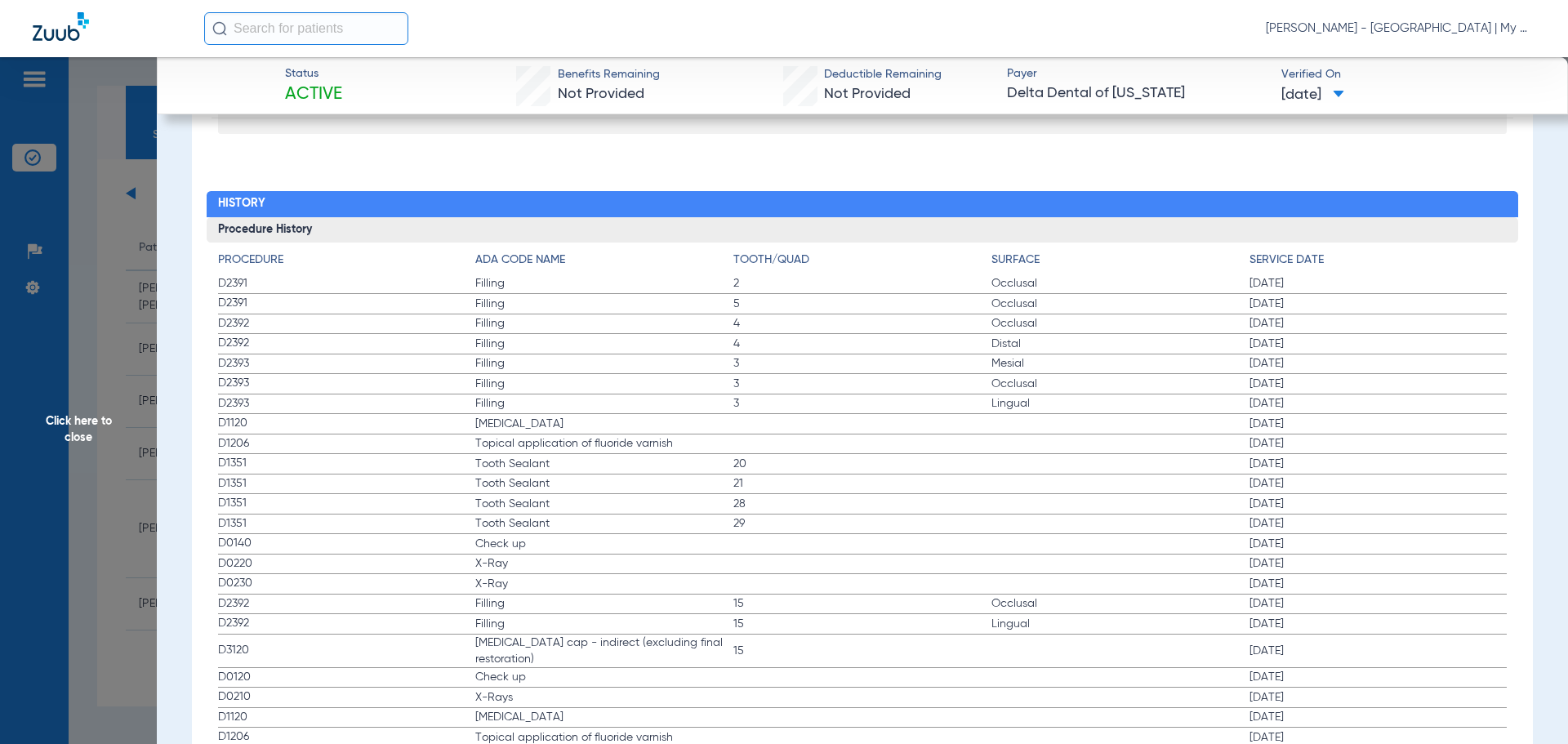
scroll to position [1714, 0]
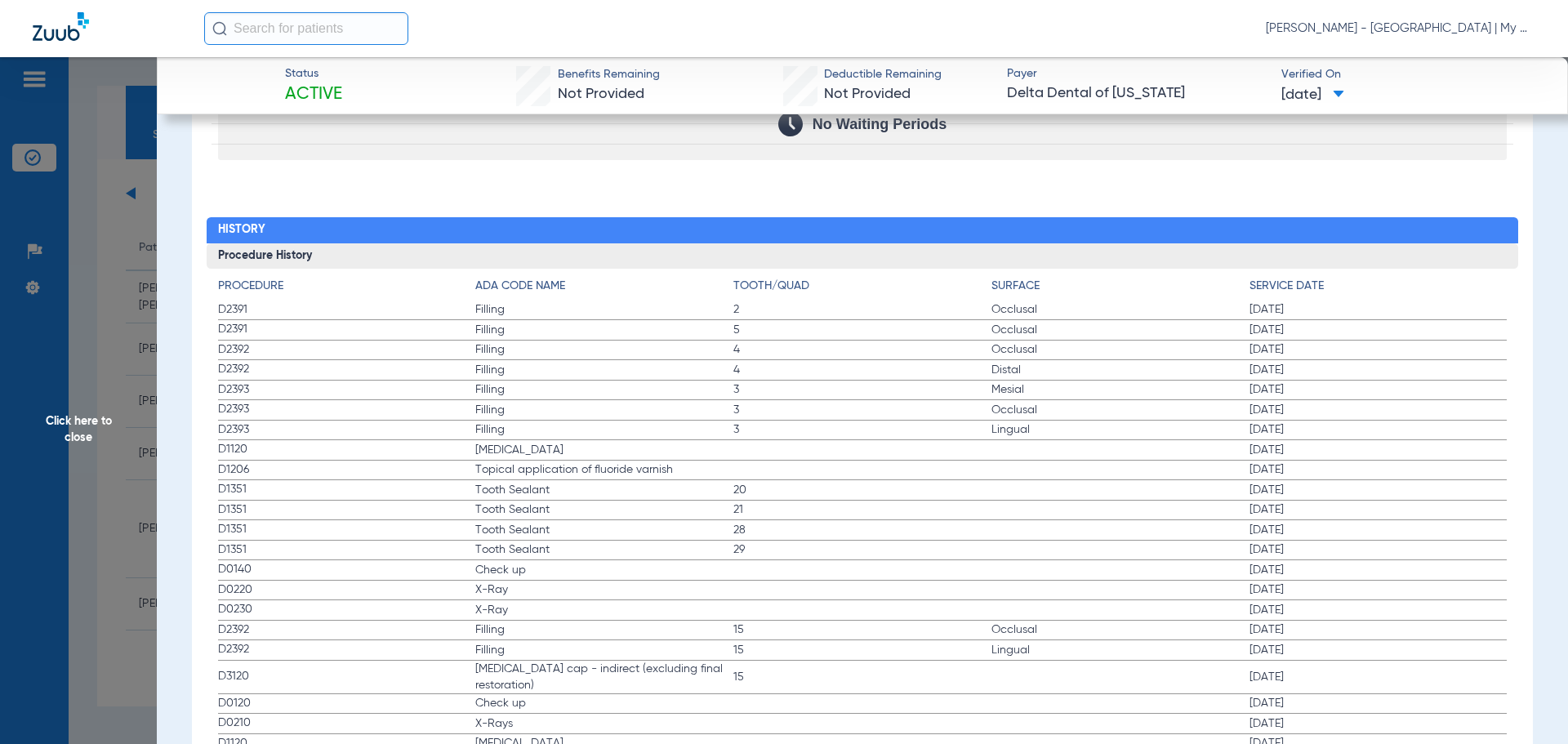
click at [120, 383] on span "Click here to close" at bounding box center [78, 429] width 156 height 744
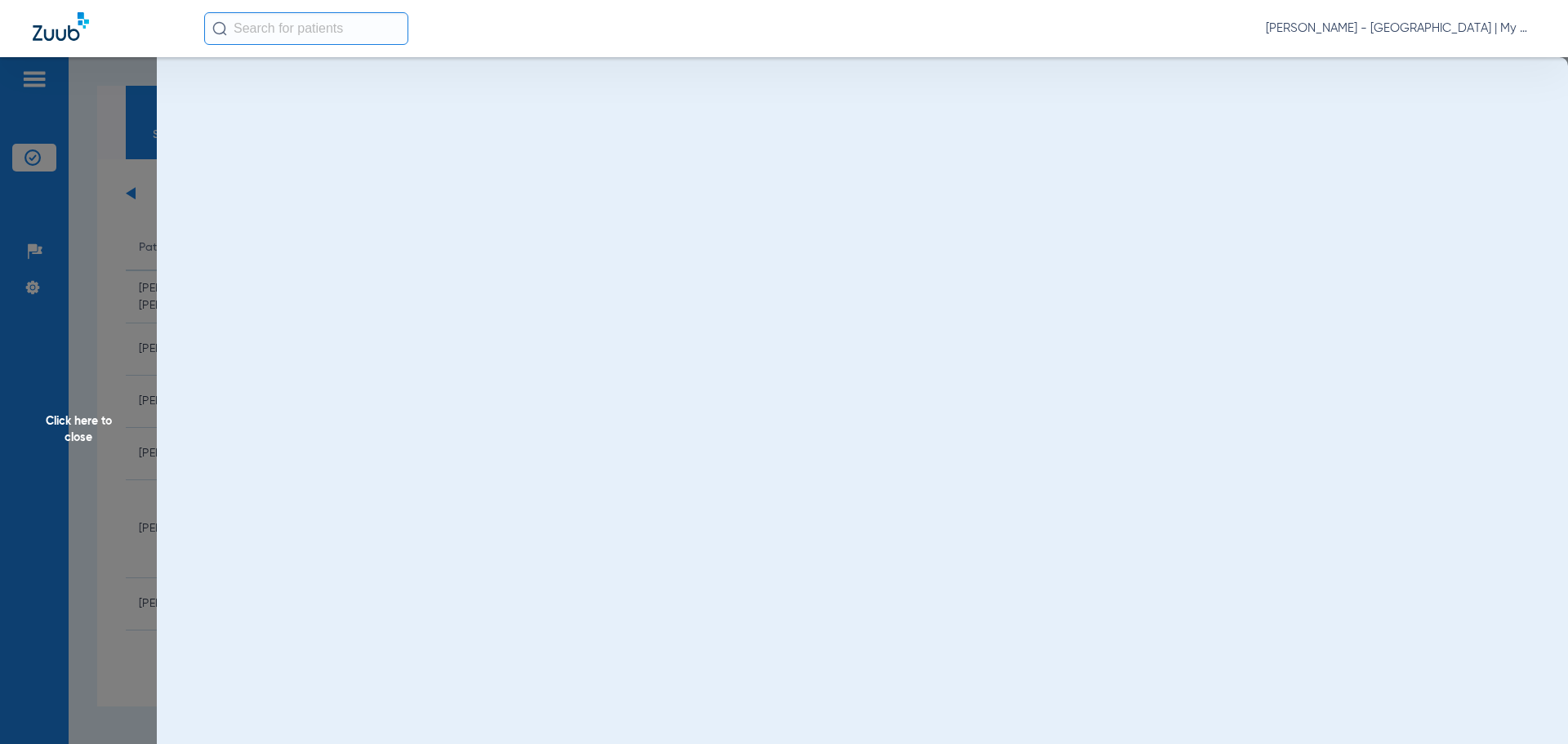
scroll to position [0, 0]
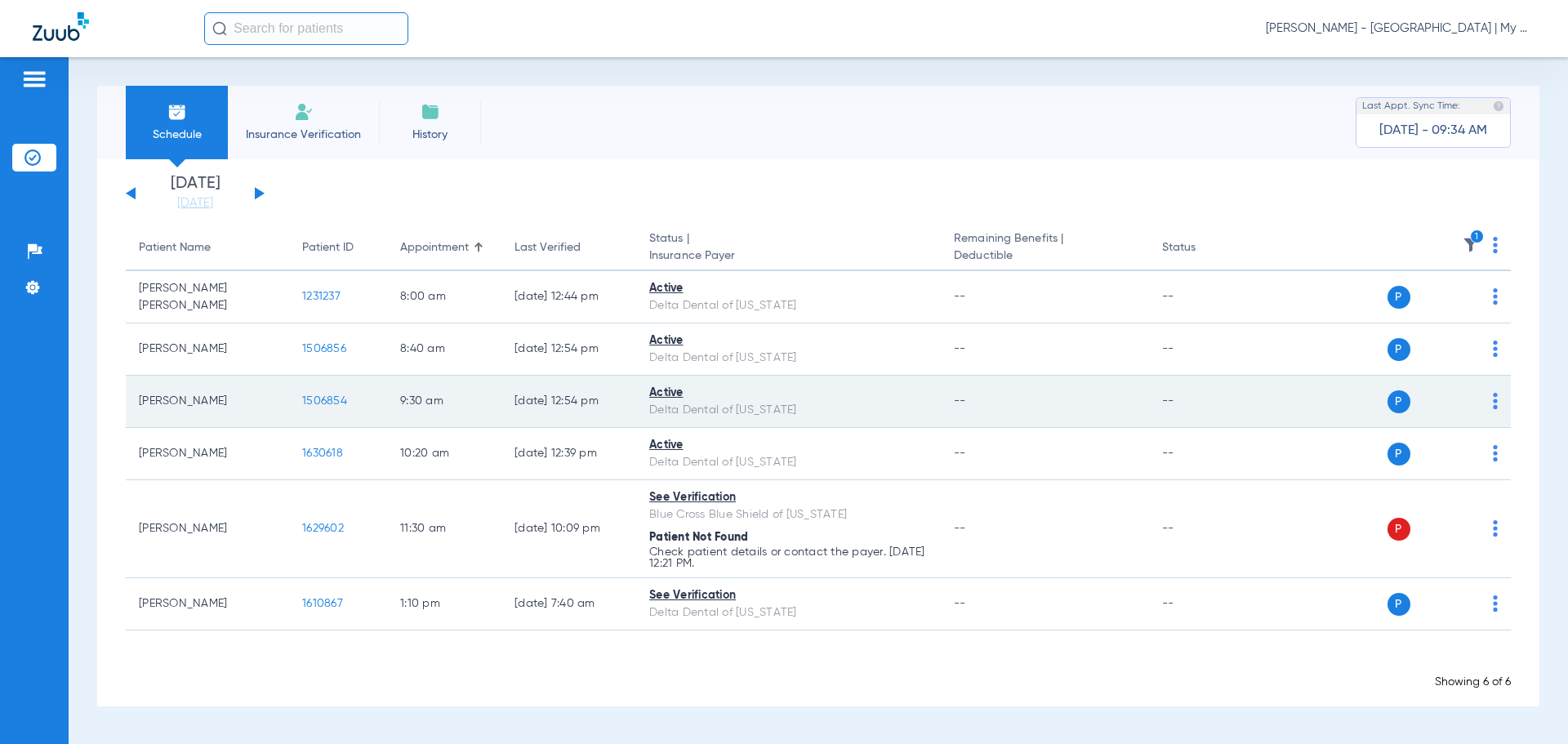
click at [323, 405] on span "1506854" at bounding box center [324, 401] width 45 height 12
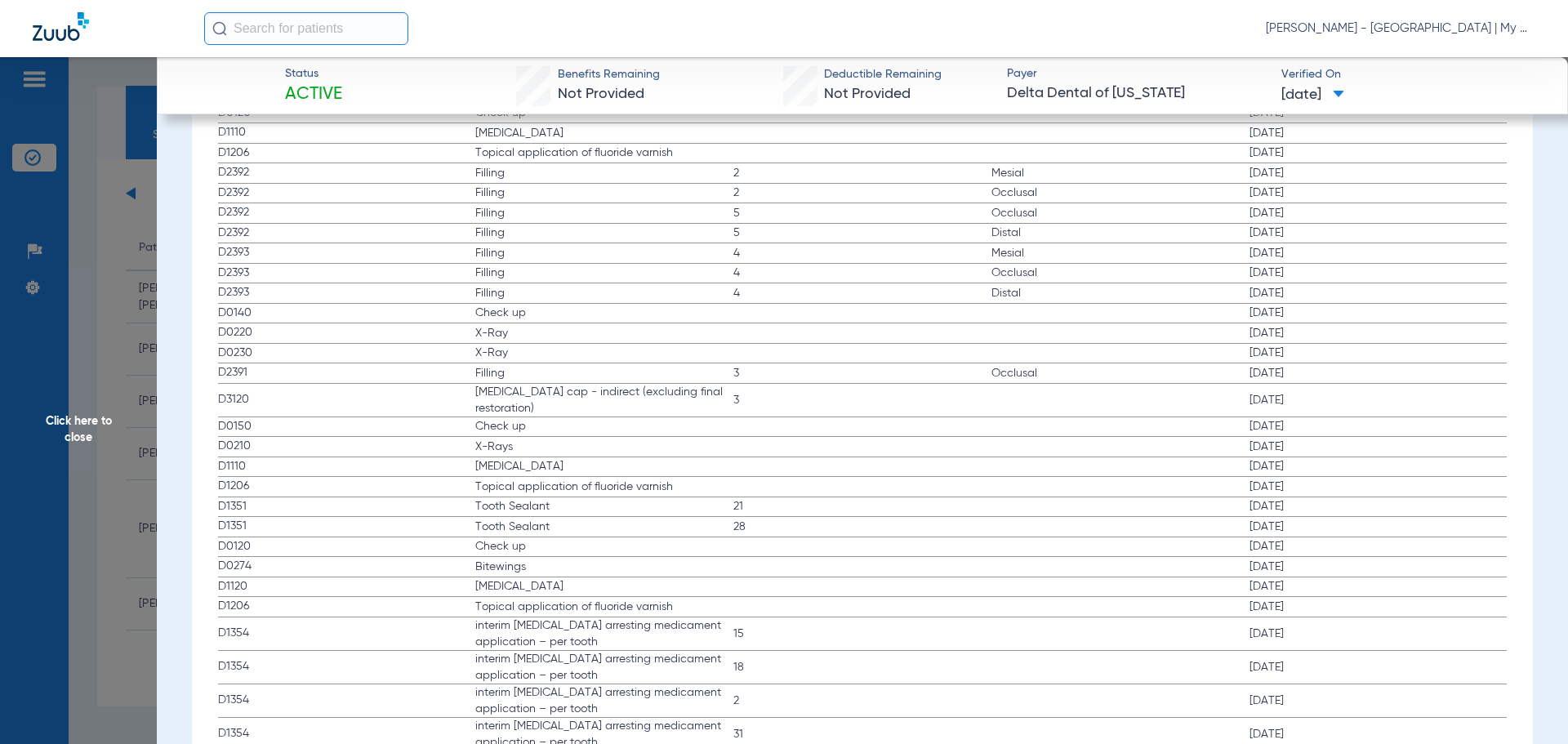
scroll to position [1797, 0]
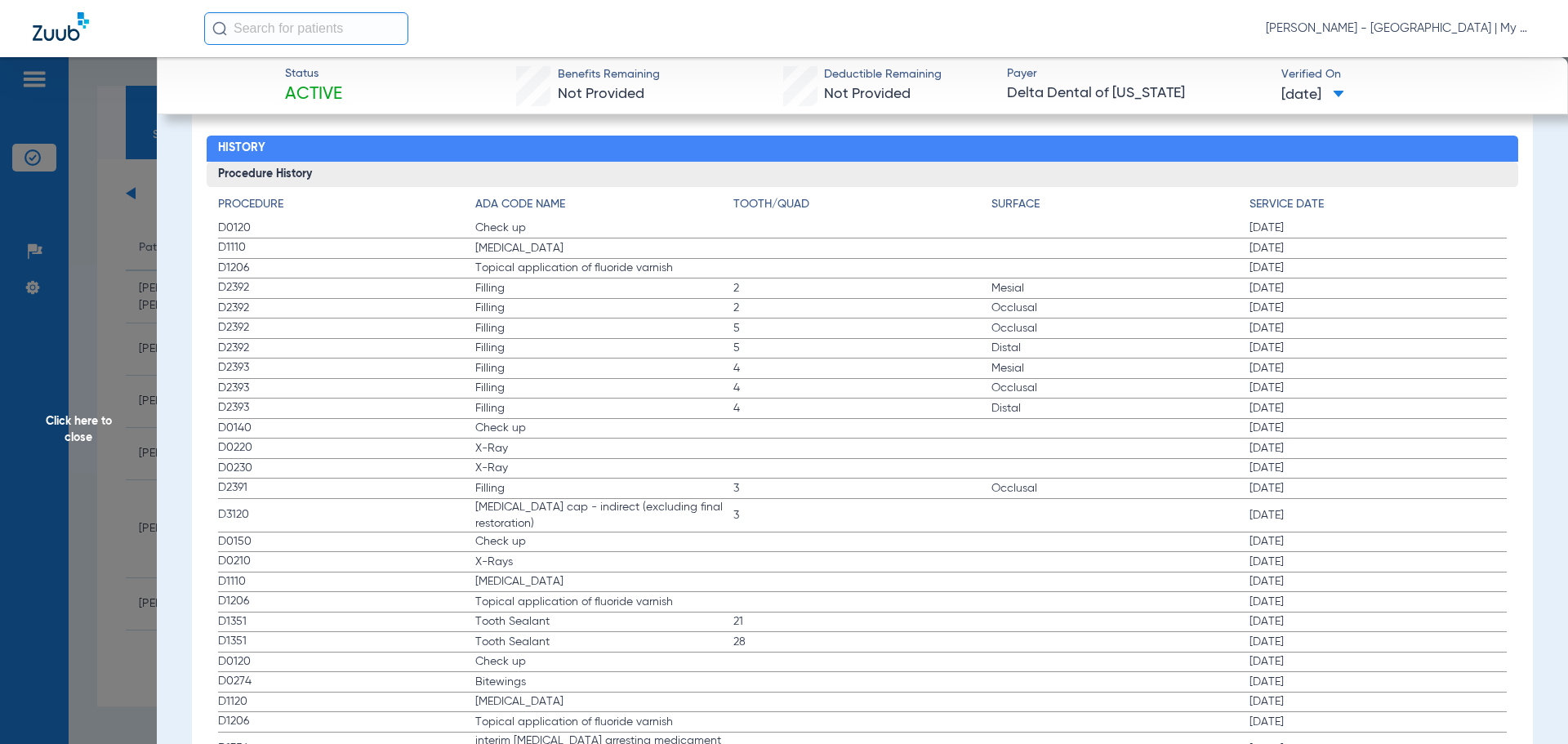
drag, startPoint x: 226, startPoint y: 227, endPoint x: 672, endPoint y: 289, distance: 450.3
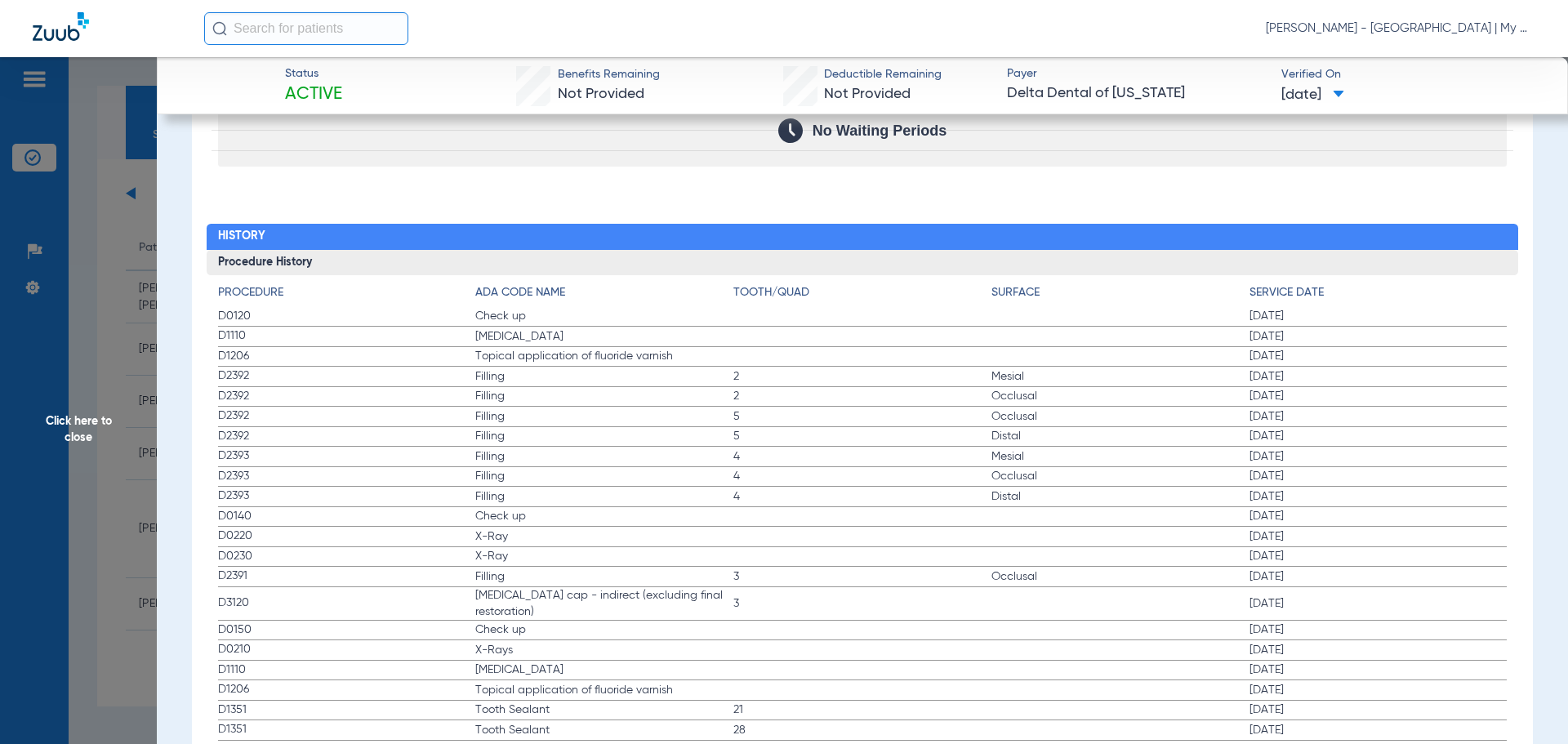
scroll to position [1675, 0]
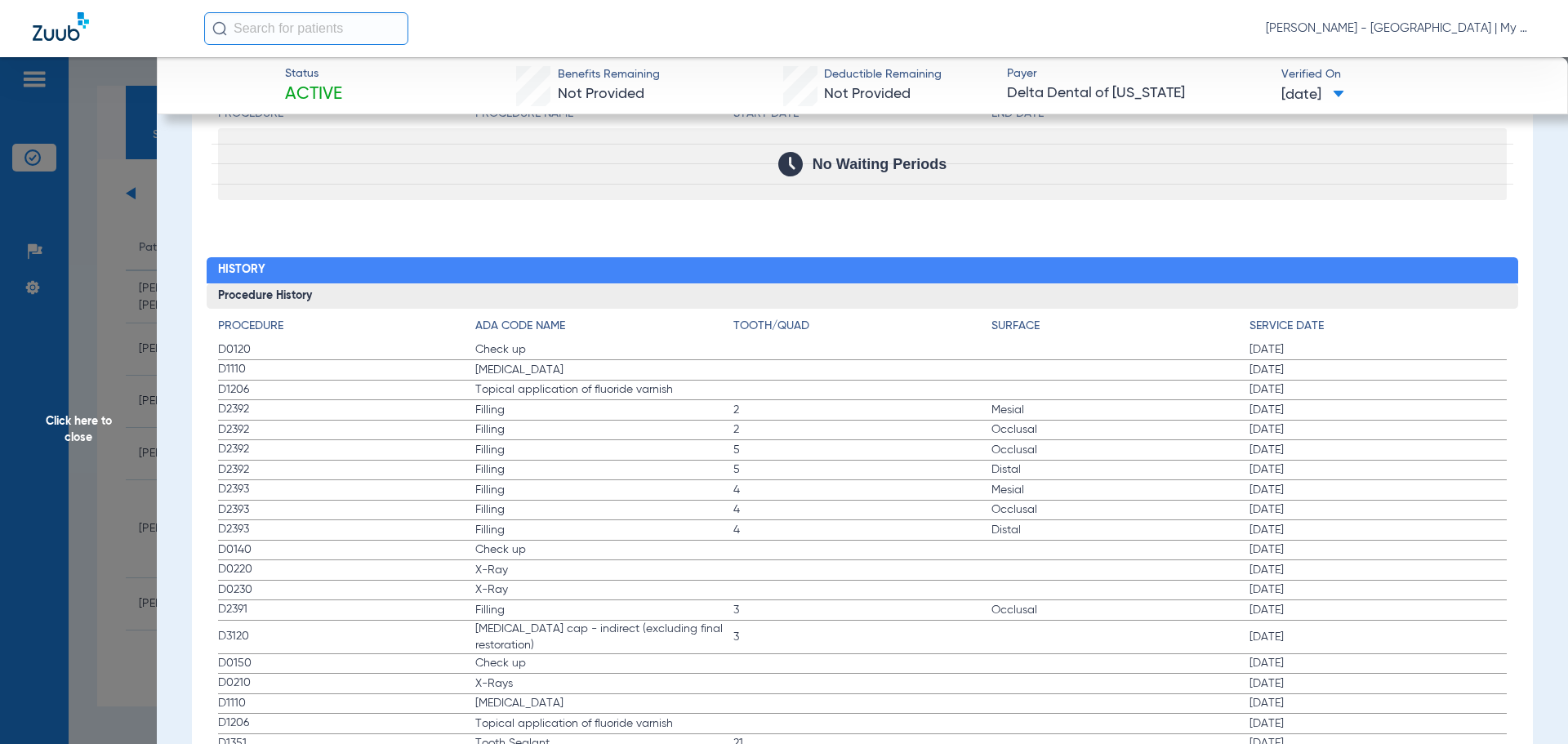
click at [143, 158] on span "Click here to close" at bounding box center [78, 429] width 156 height 744
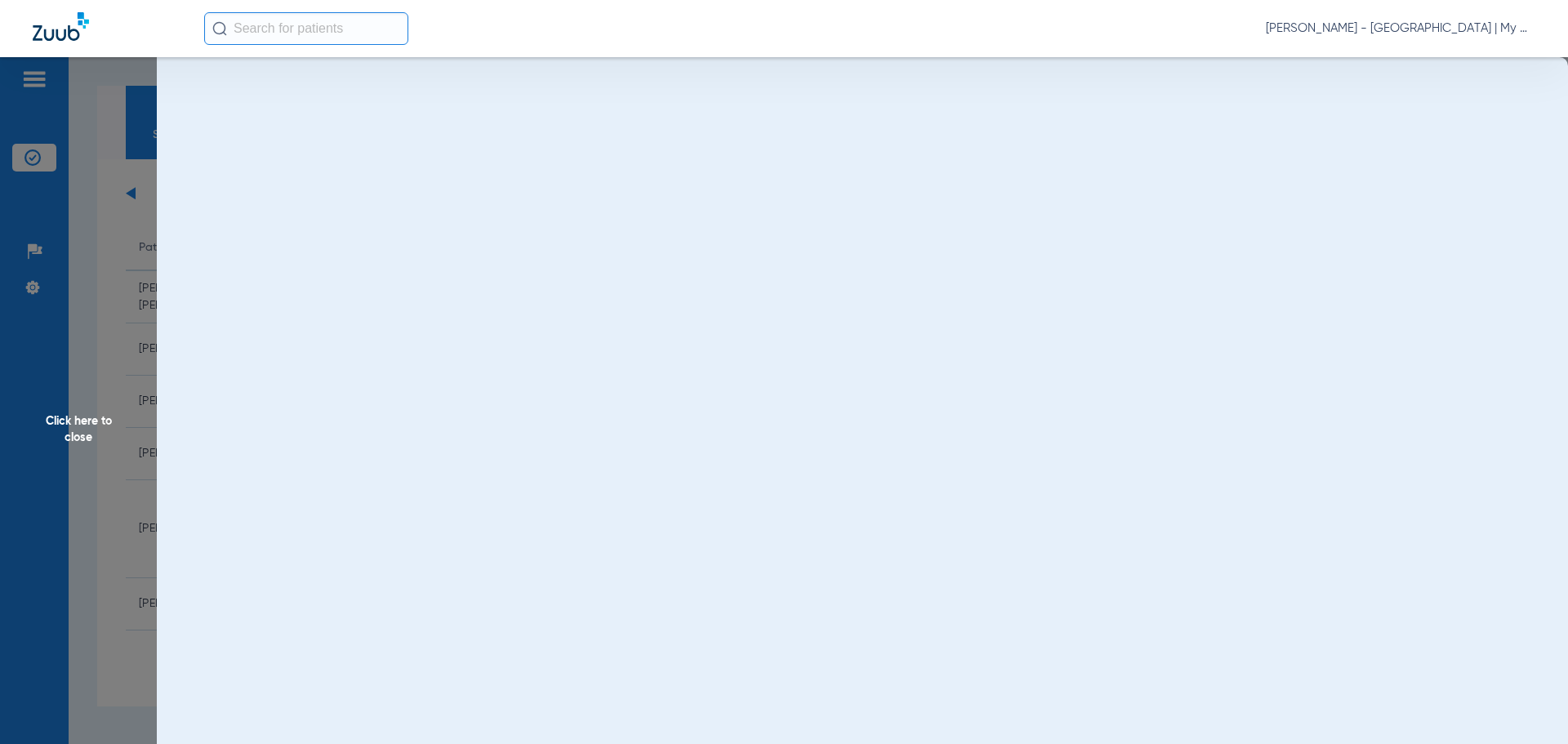
scroll to position [0, 0]
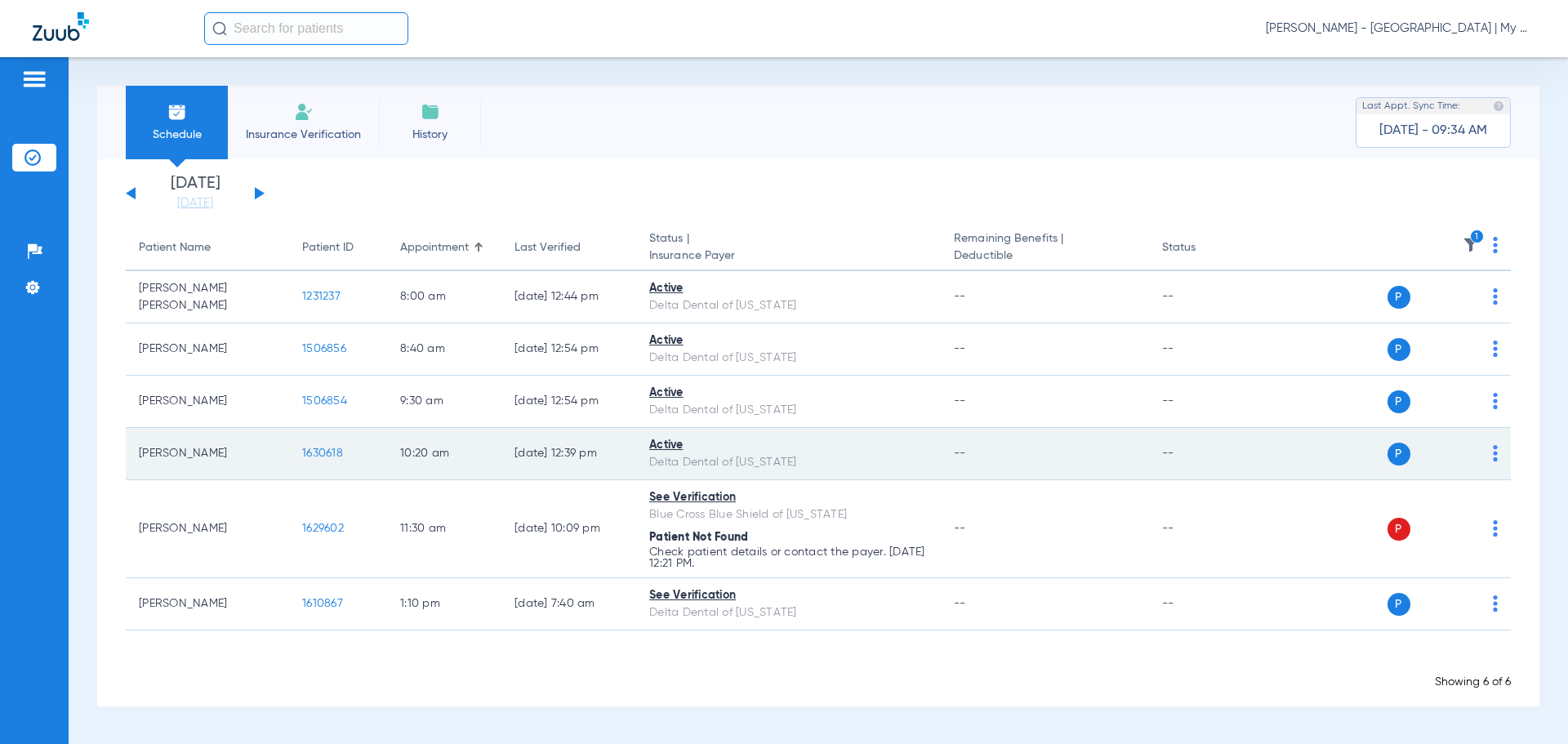
click at [340, 454] on span "1630618" at bounding box center [323, 453] width 41 height 12
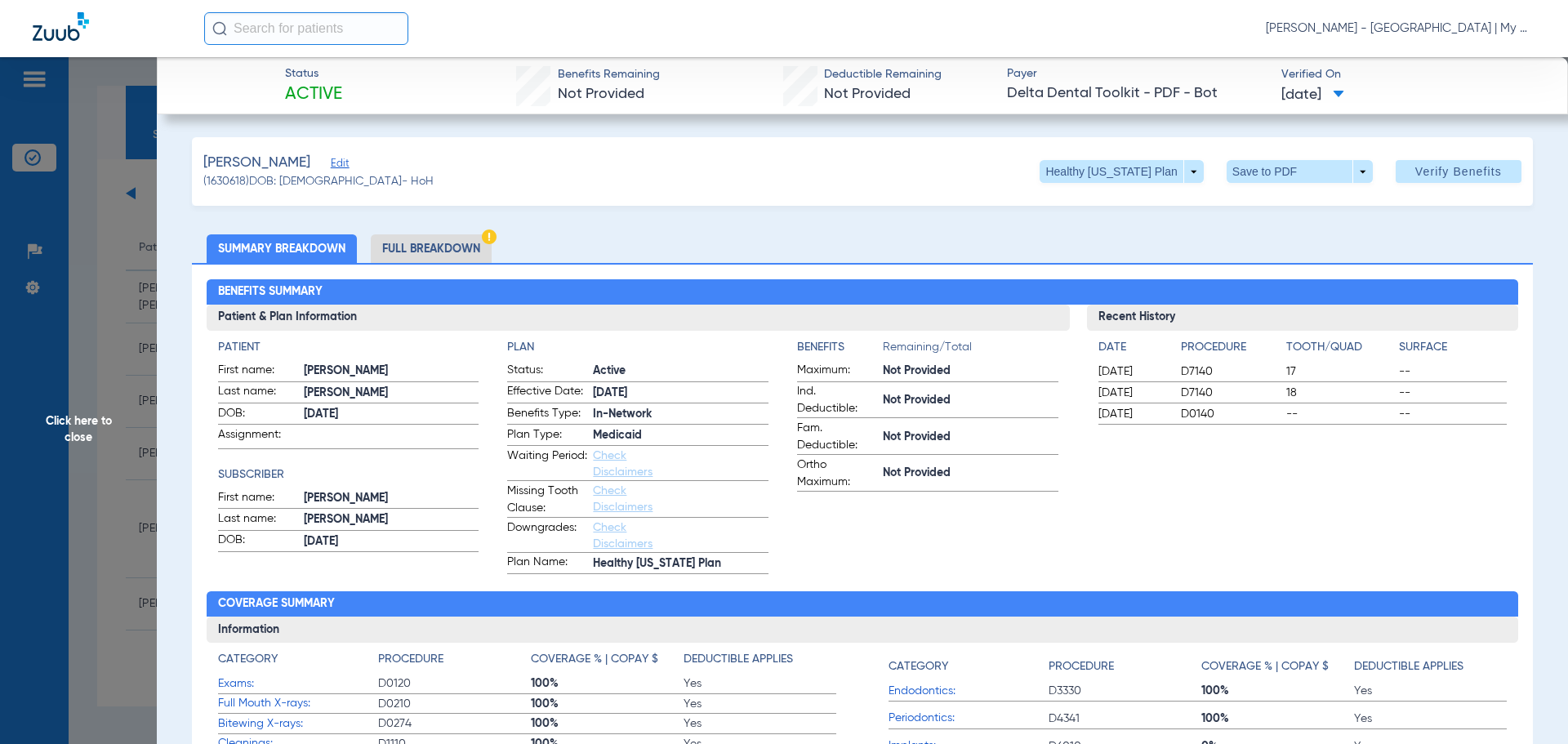
click at [774, 596] on h2 "Coverage Summary" at bounding box center [863, 604] width 1312 height 26
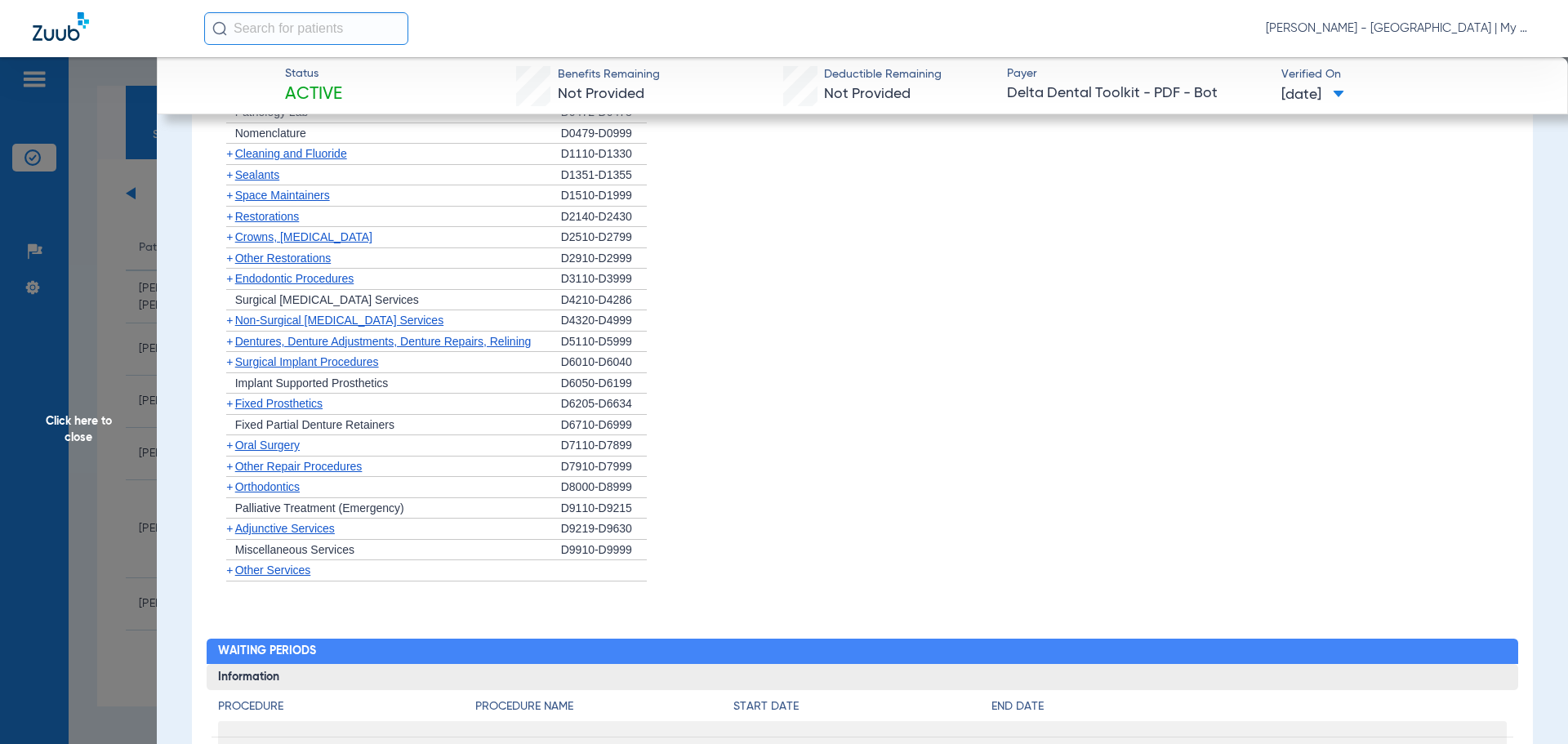
scroll to position [1385, 0]
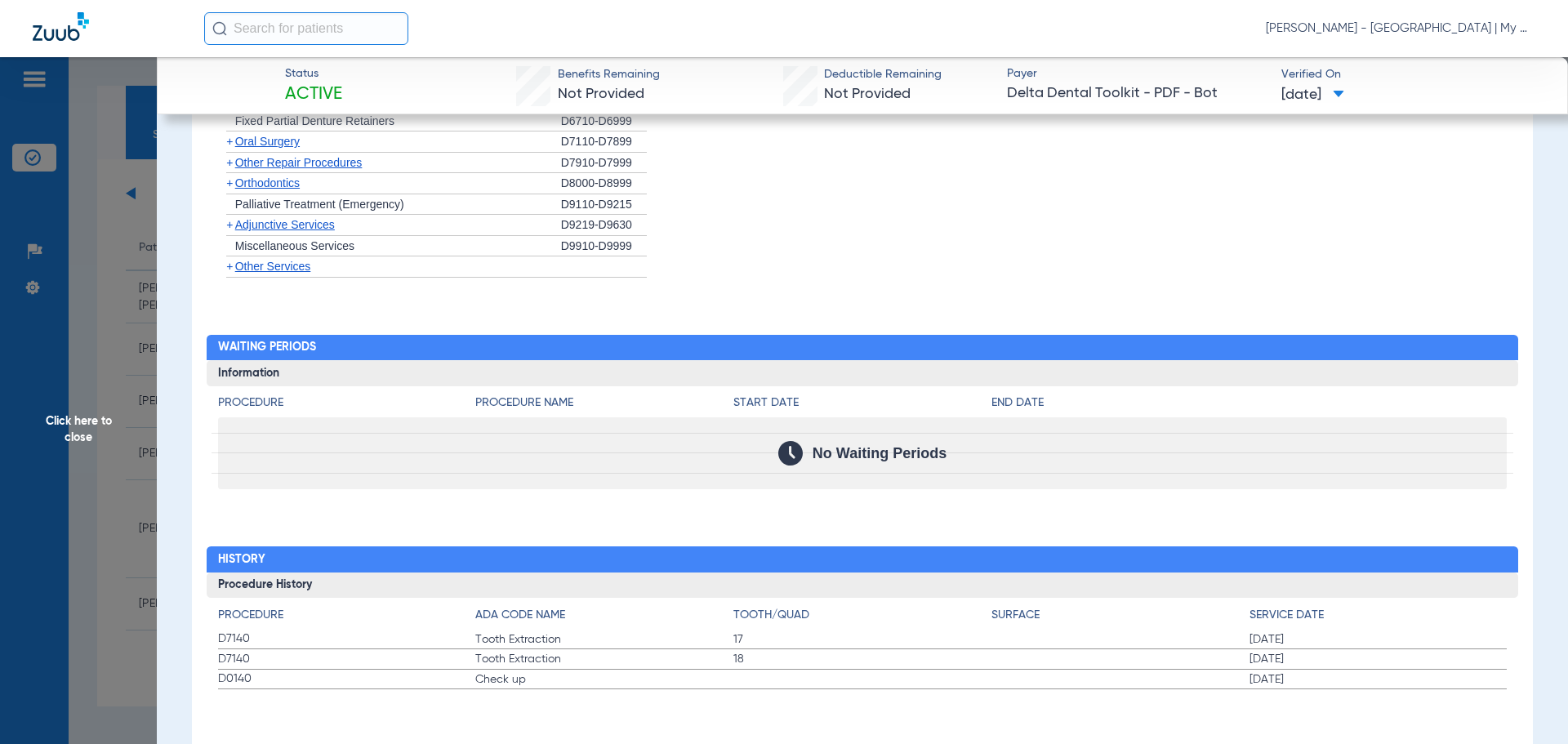
click at [733, 659] on span "18" at bounding box center [862, 659] width 258 height 16
click at [28, 421] on span "Click here to close" at bounding box center [78, 429] width 156 height 744
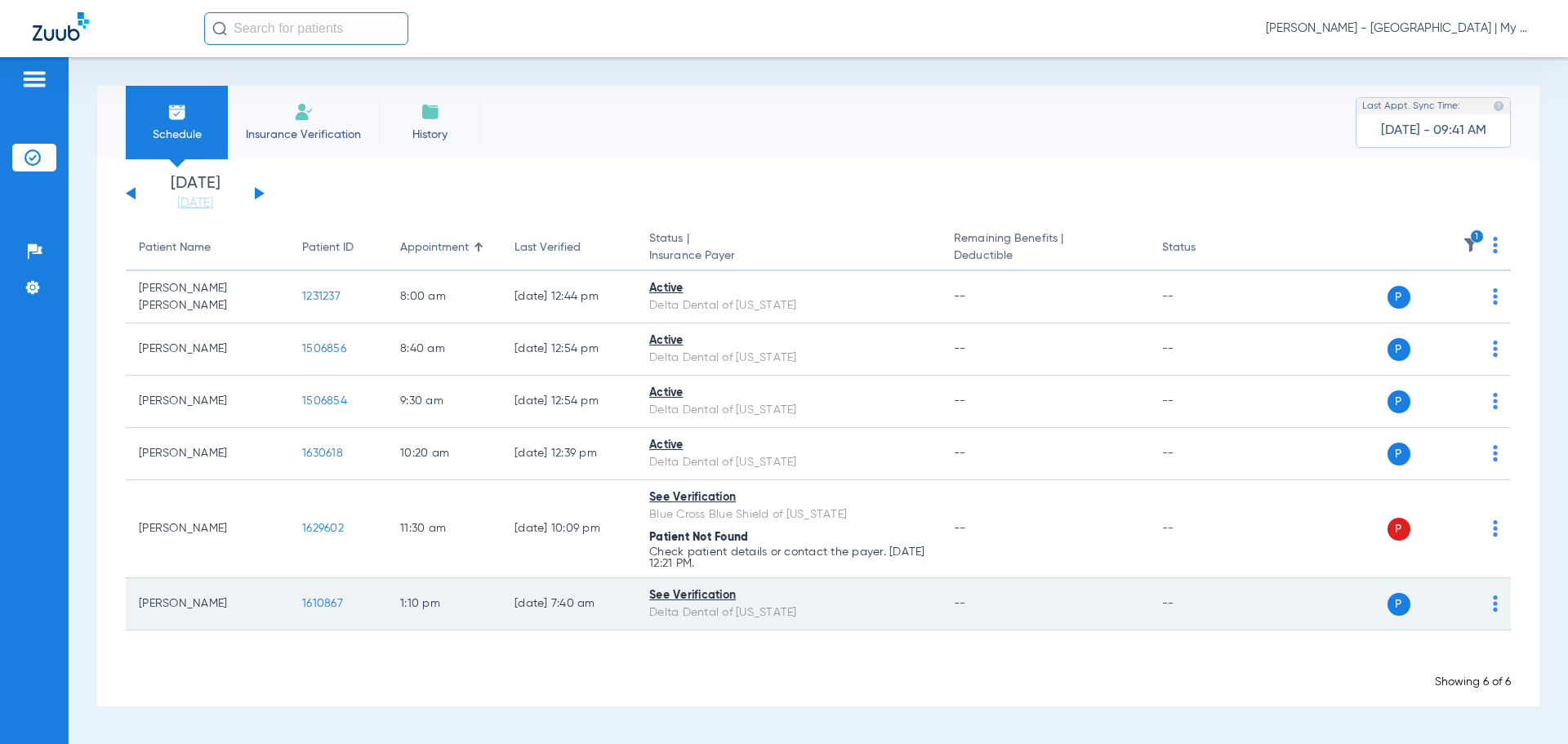
click at [311, 591] on td "1610867" at bounding box center [337, 603] width 98 height 52
click at [316, 601] on span "1610867" at bounding box center [323, 603] width 41 height 12
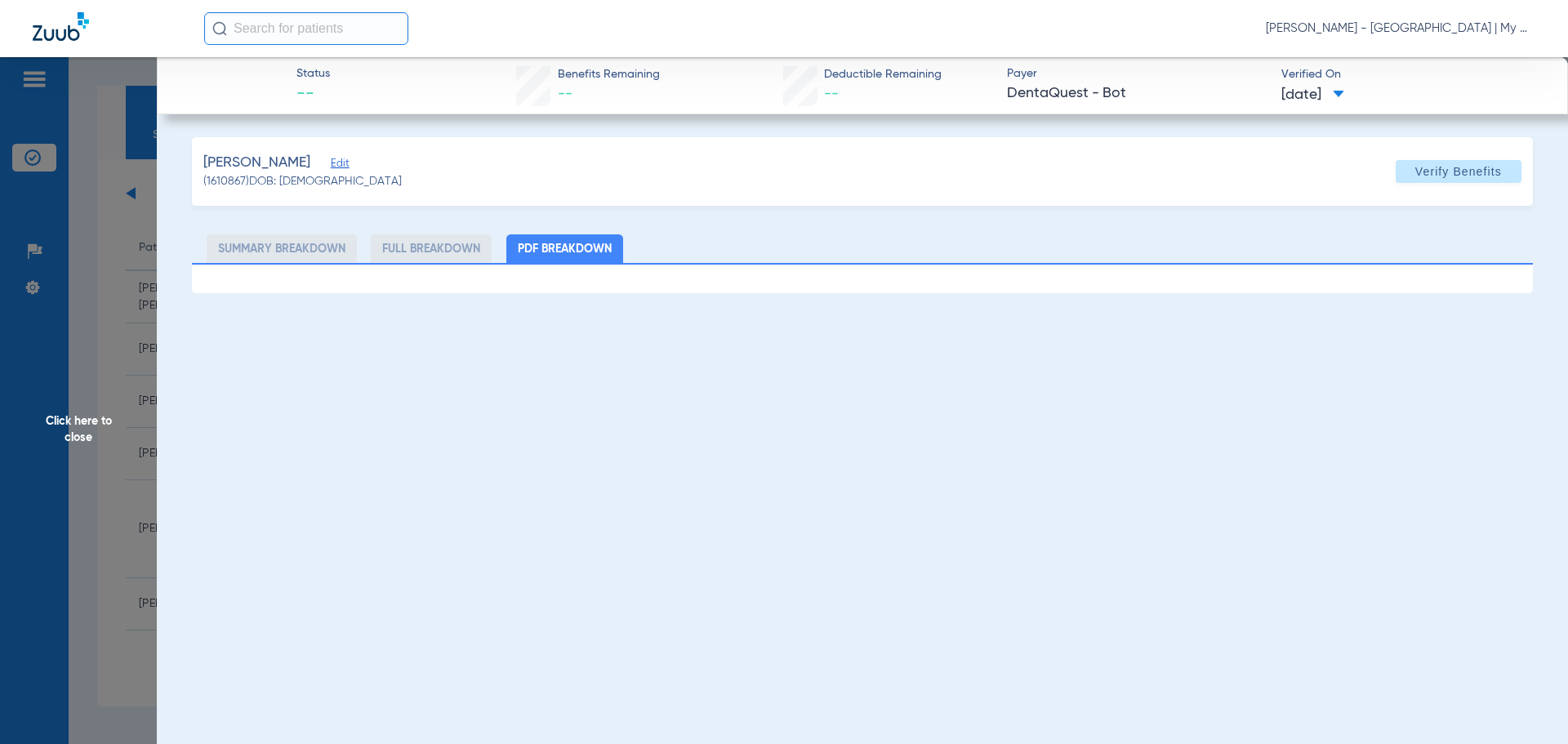
click at [99, 412] on span "Click here to close" at bounding box center [78, 429] width 156 height 744
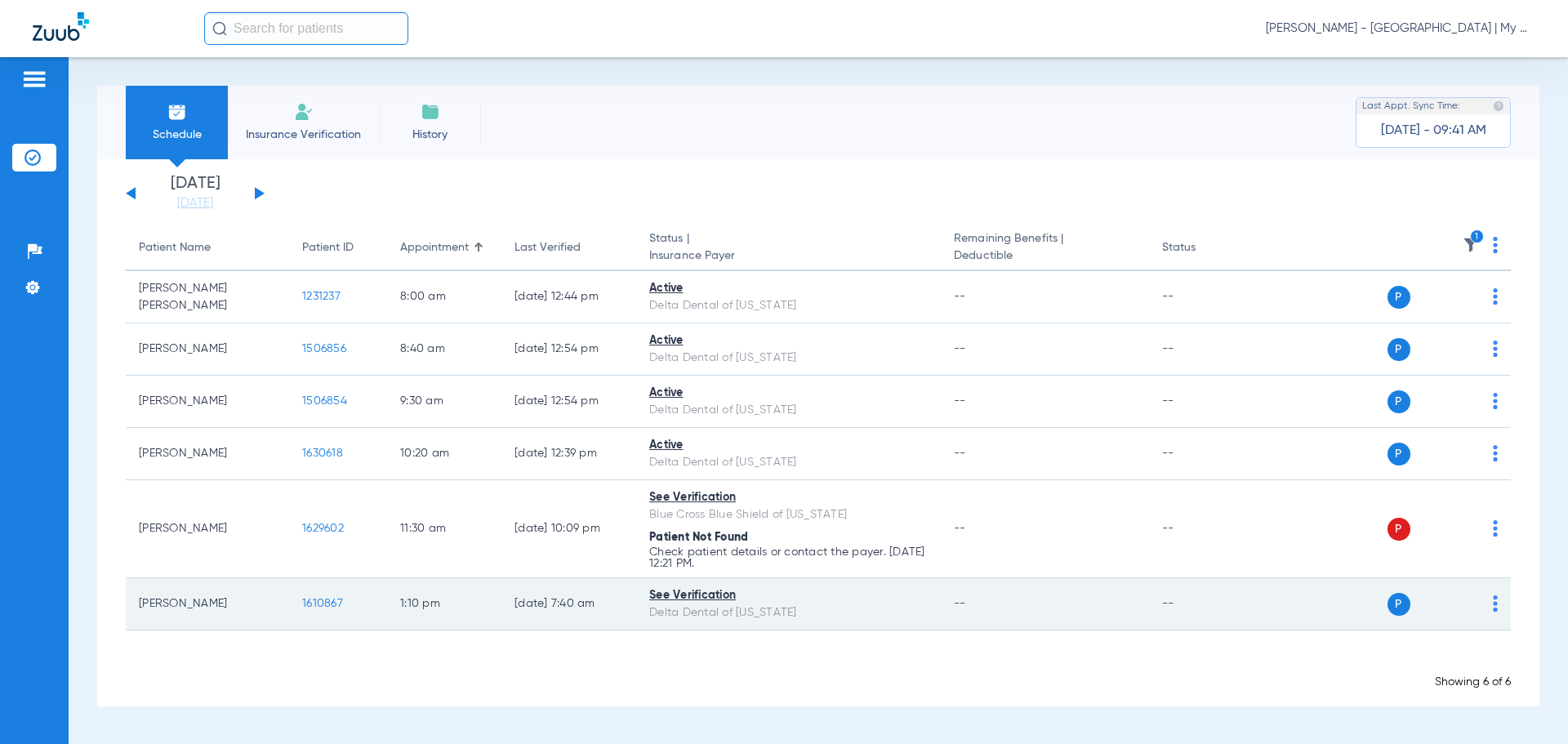
click at [1496, 608] on img at bounding box center [1495, 603] width 5 height 16
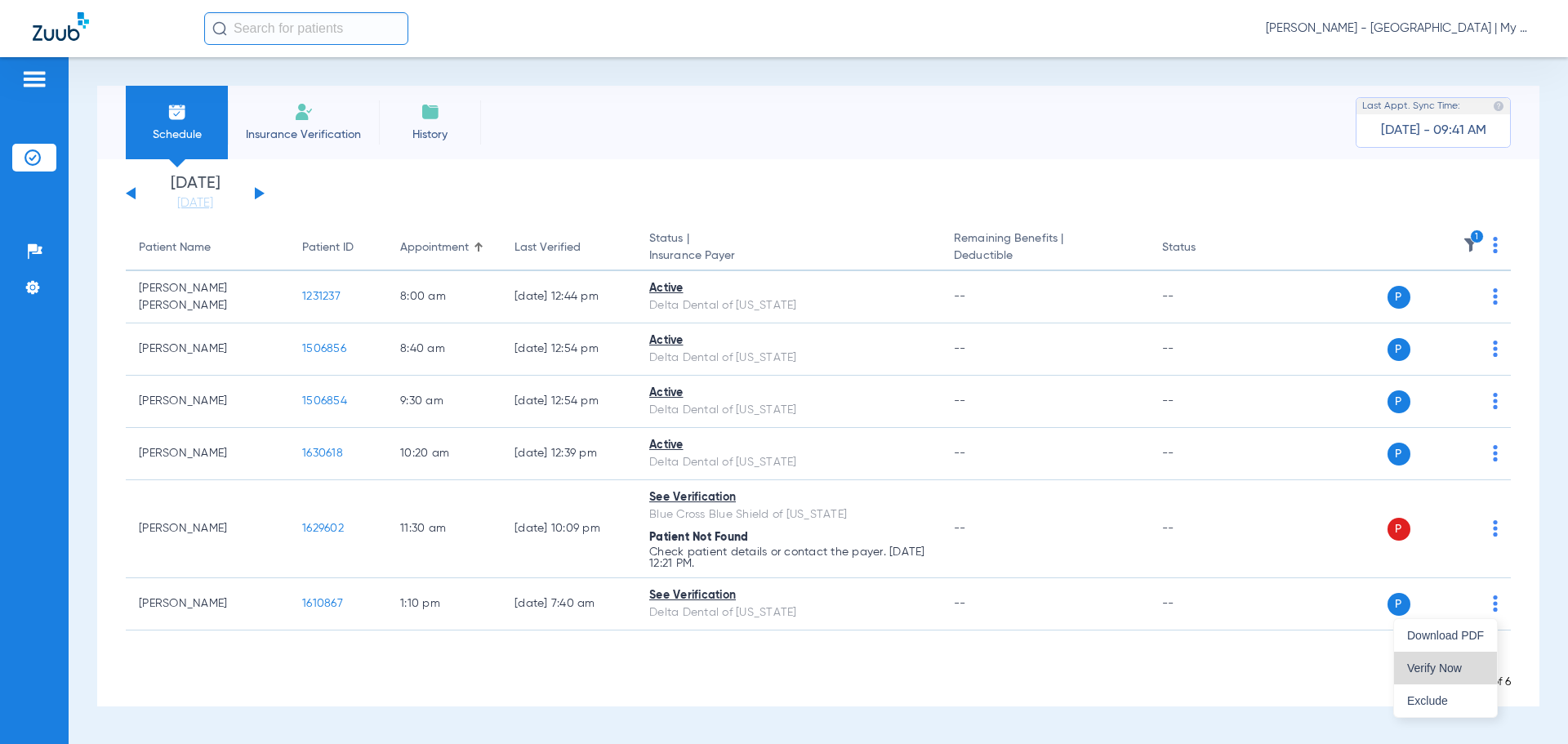
click at [1449, 669] on span "Verify Now" at bounding box center [1445, 668] width 77 height 12
click at [1473, 250] on img at bounding box center [1471, 245] width 16 height 16
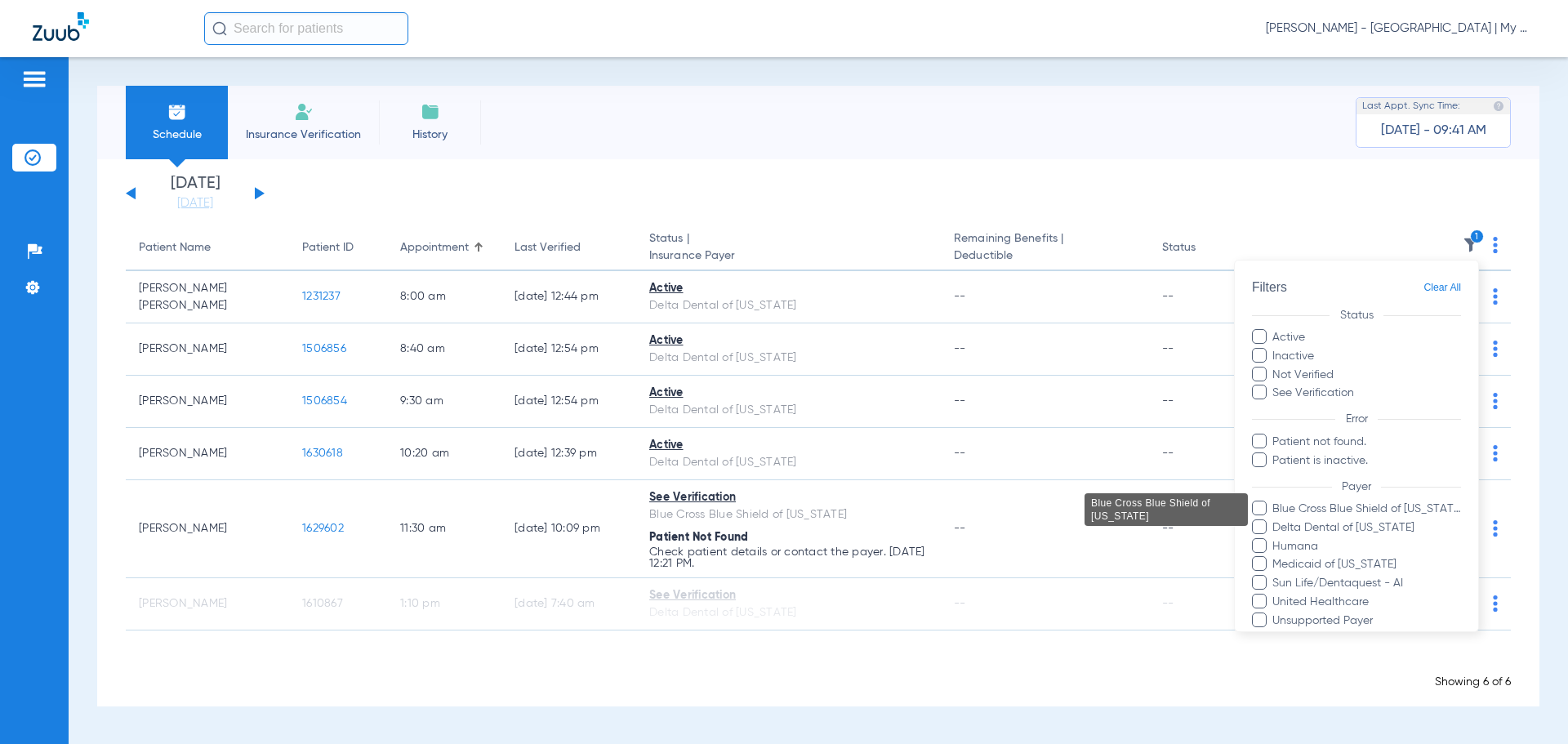
scroll to position [187, 0]
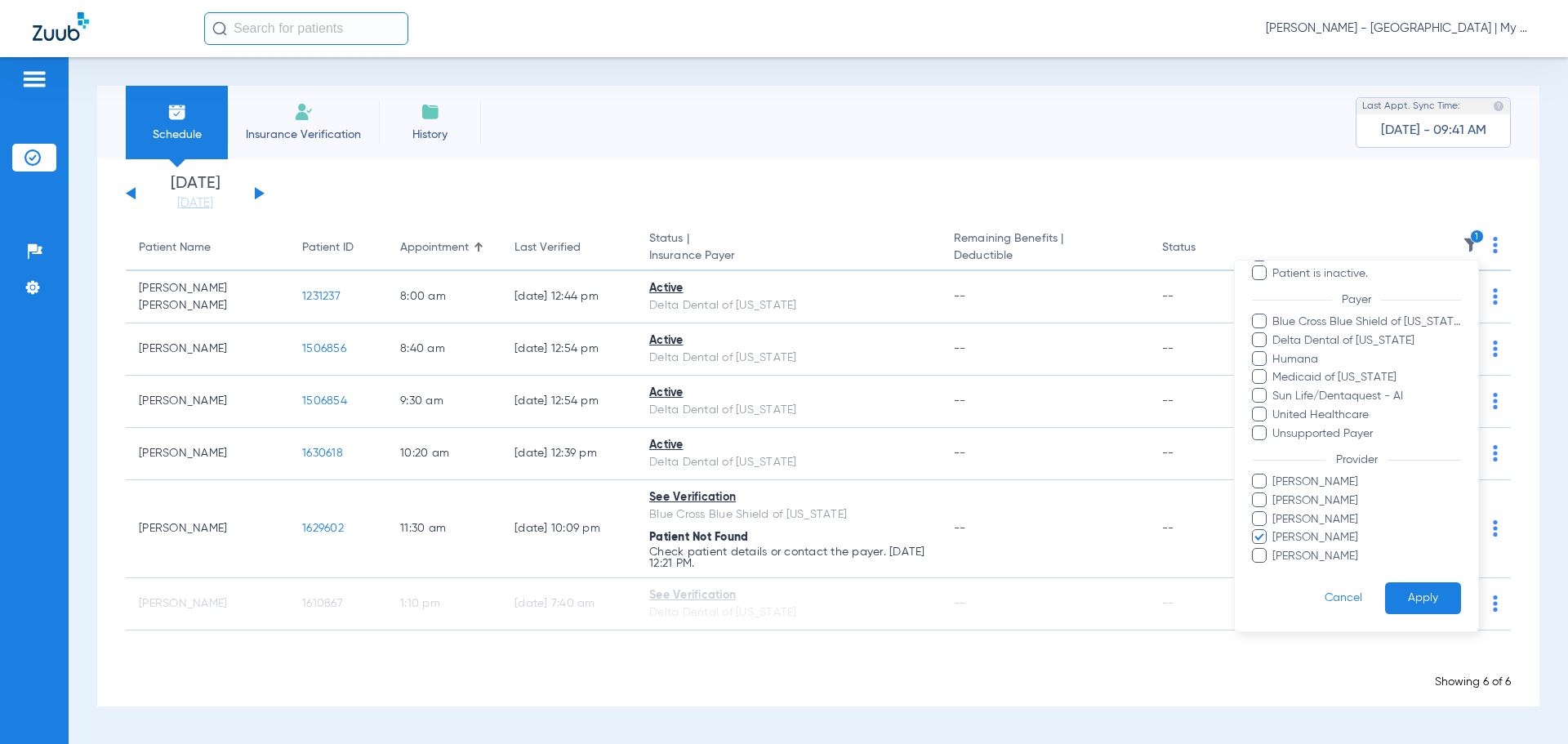
click at [1296, 540] on span "Michelle Higgins" at bounding box center [1366, 537] width 189 height 17
click at [1275, 549] on input "Michelle Higgins" at bounding box center [1275, 549] width 0 height 0
click at [1308, 523] on span "Mandy Rourke-Bowman" at bounding box center [1366, 519] width 189 height 17
click at [1275, 531] on input "Mandy Rourke-Bowman" at bounding box center [1275, 531] width 0 height 0
click at [1398, 576] on form "Filters Clear All Status Active Inactive Not Verified See Verification Error Pa…" at bounding box center [1356, 352] width 244 height 558
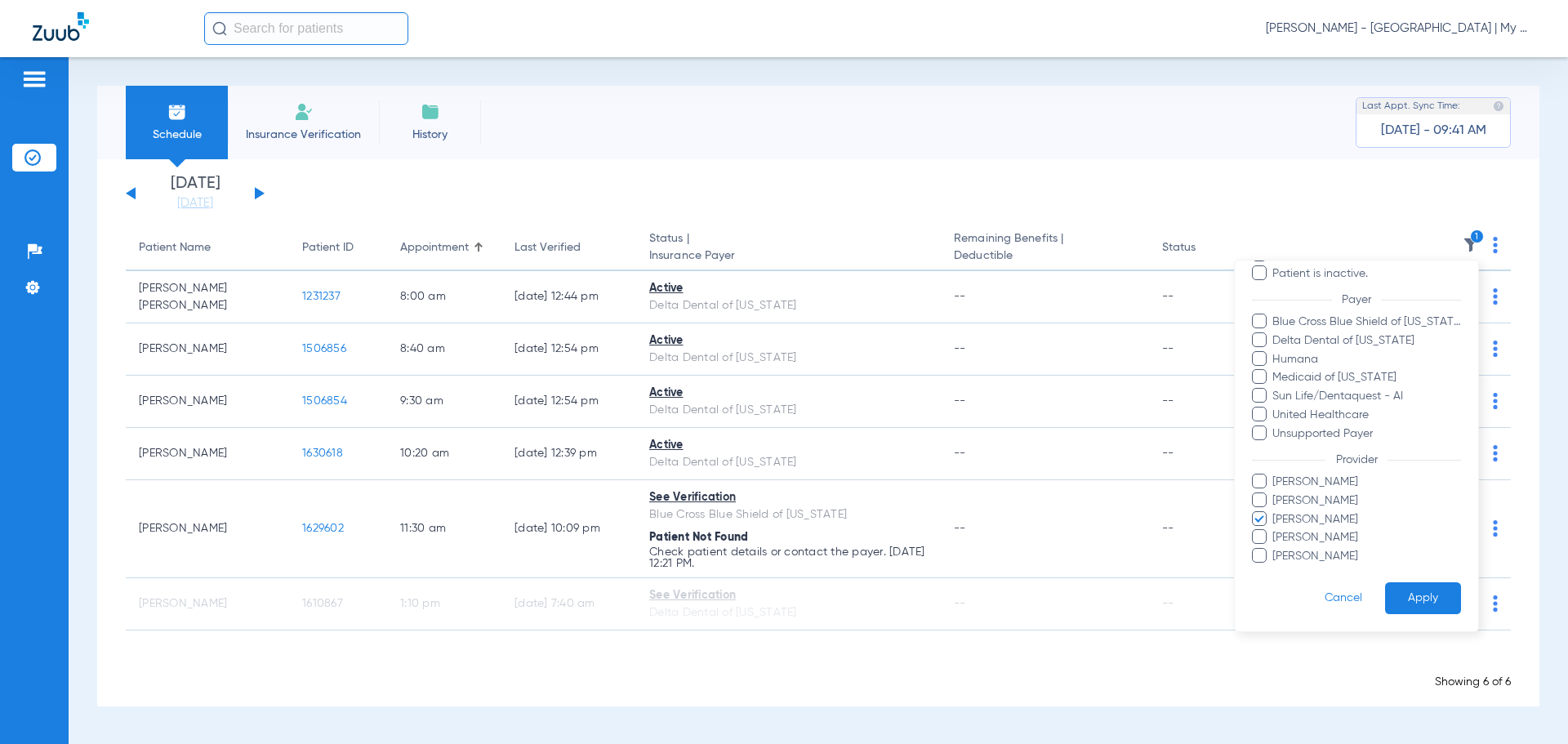
click at [1426, 604] on button "Apply" at bounding box center [1423, 598] width 76 height 32
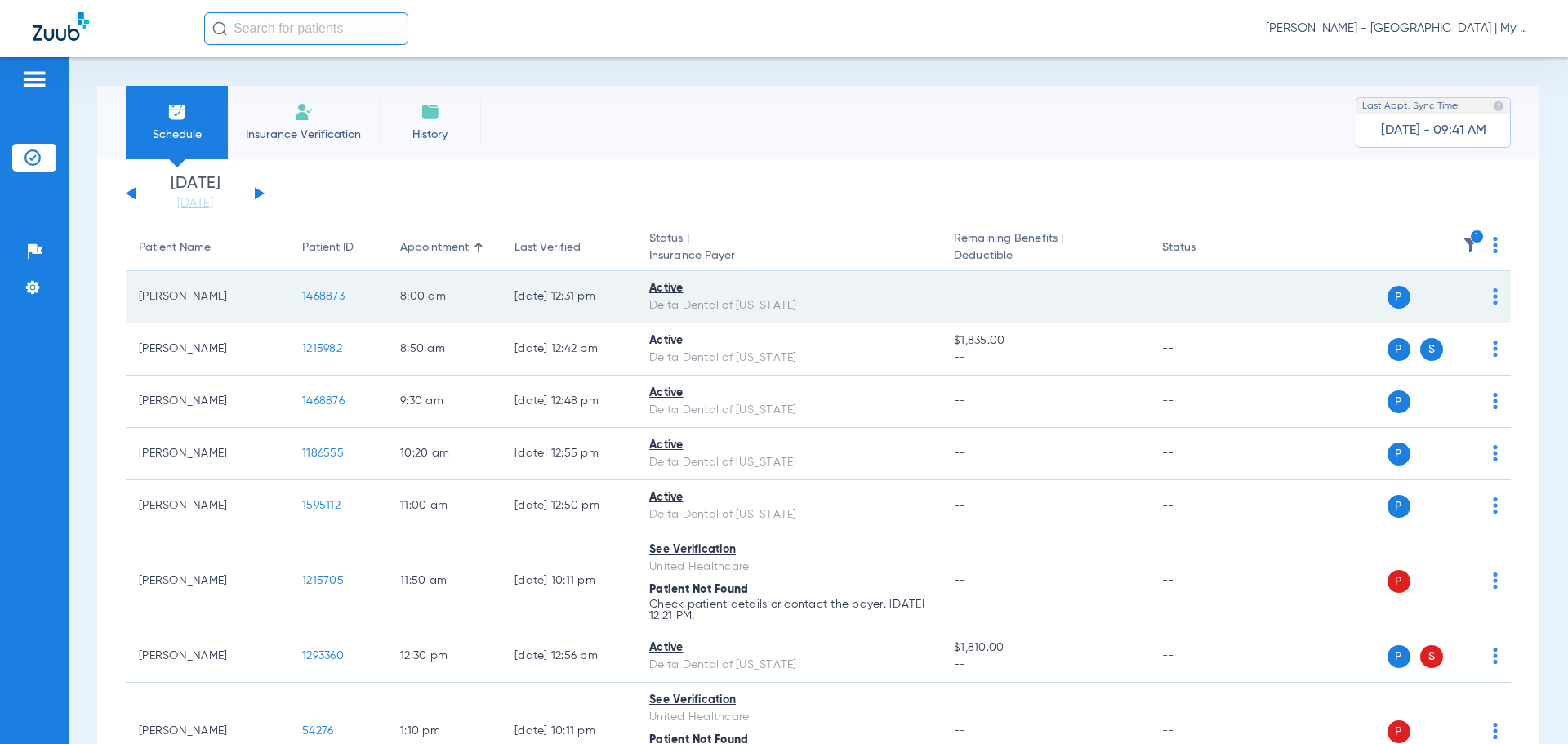
click at [309, 293] on span "1468873" at bounding box center [323, 296] width 43 height 12
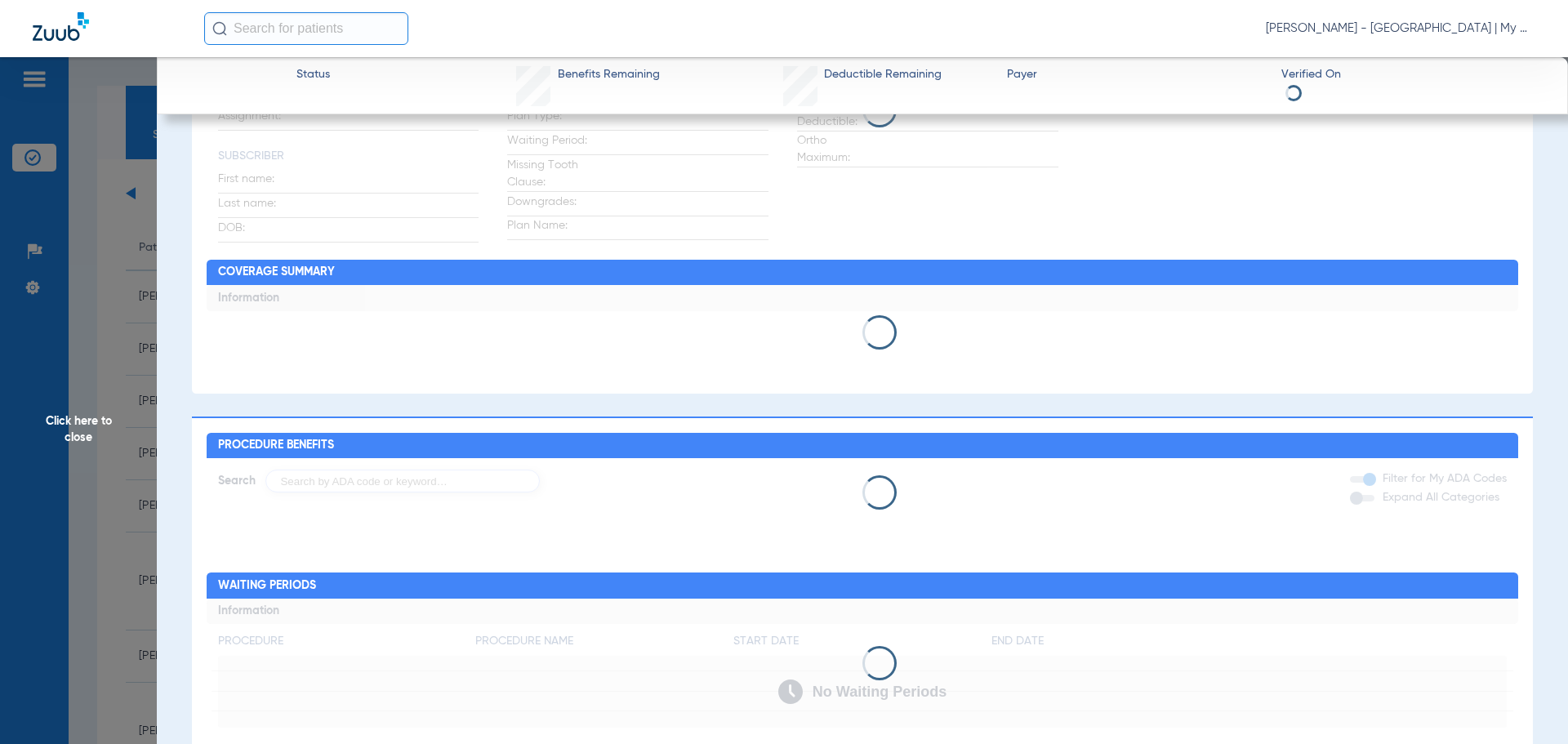
scroll to position [324, 0]
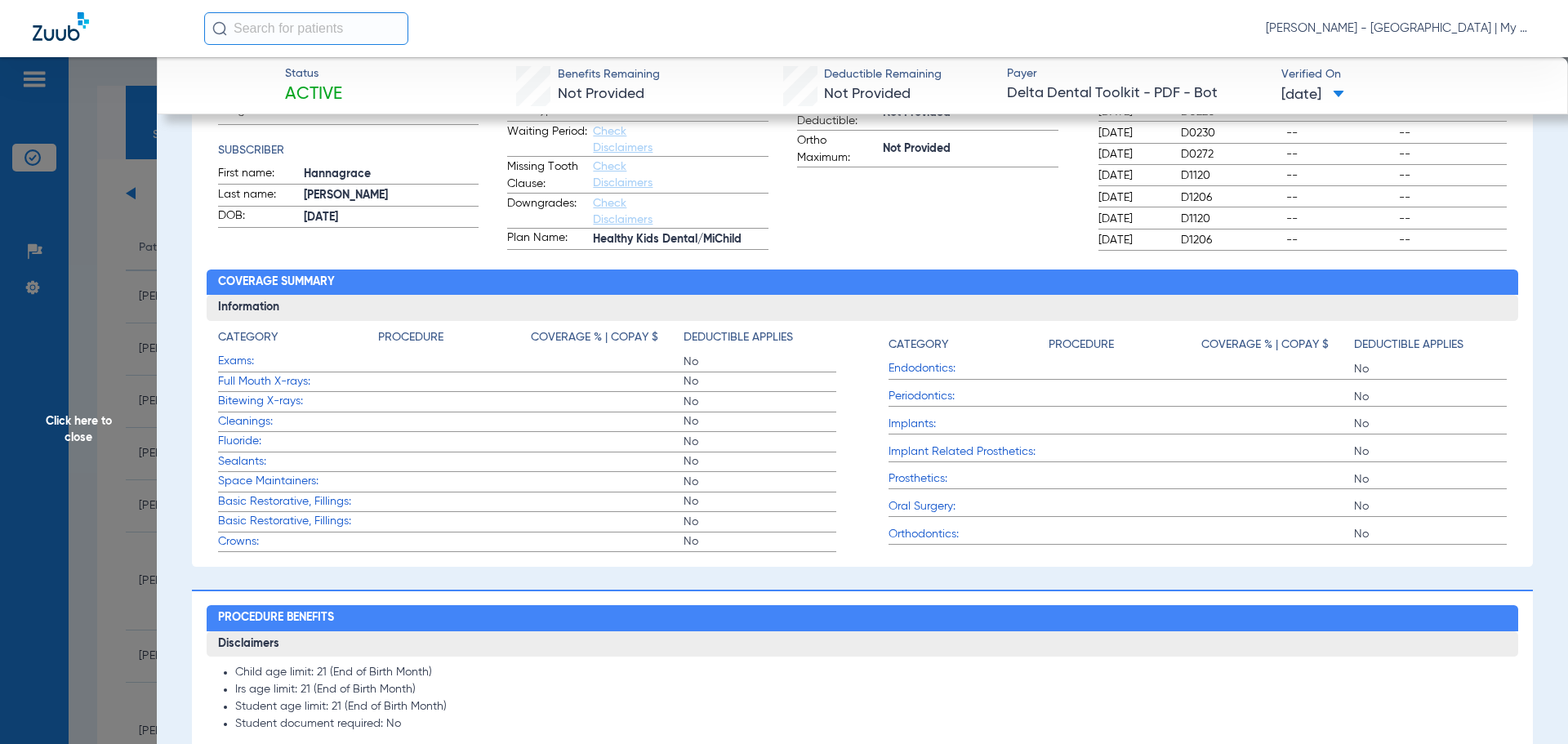
click at [746, 635] on h3 "Disclaimers" at bounding box center [863, 644] width 1312 height 26
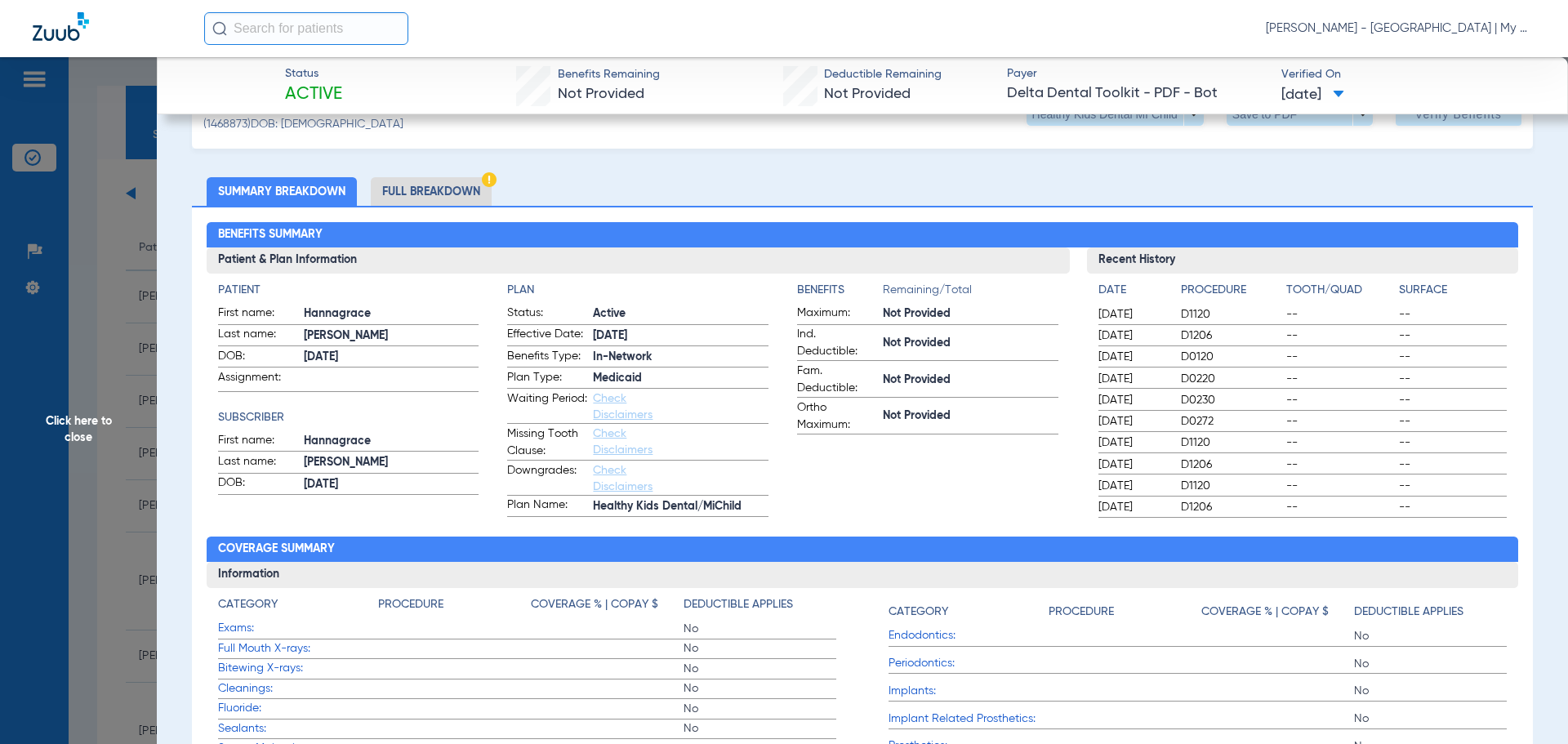
scroll to position [81, 0]
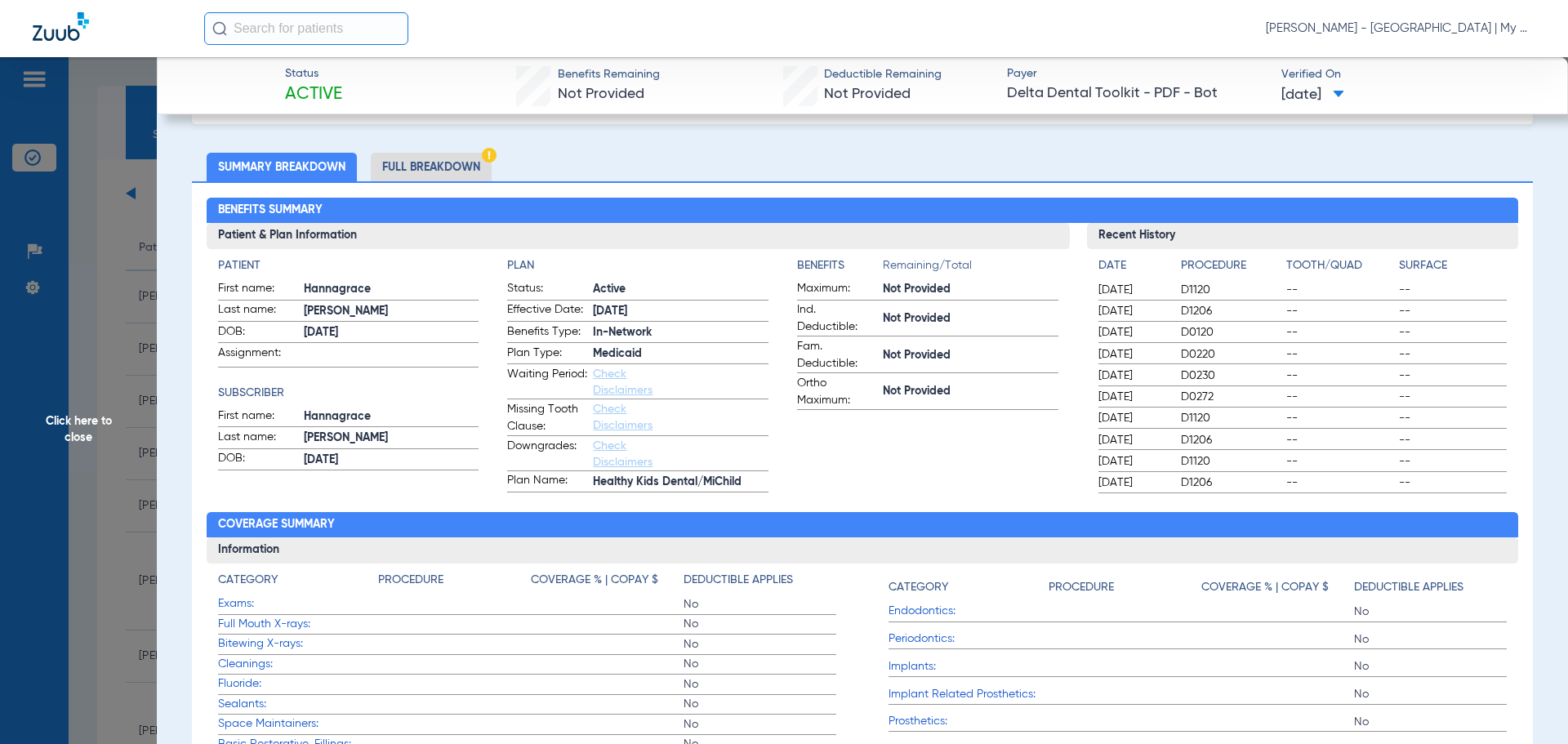
click at [449, 159] on li "Full Breakdown" at bounding box center [430, 167] width 121 height 29
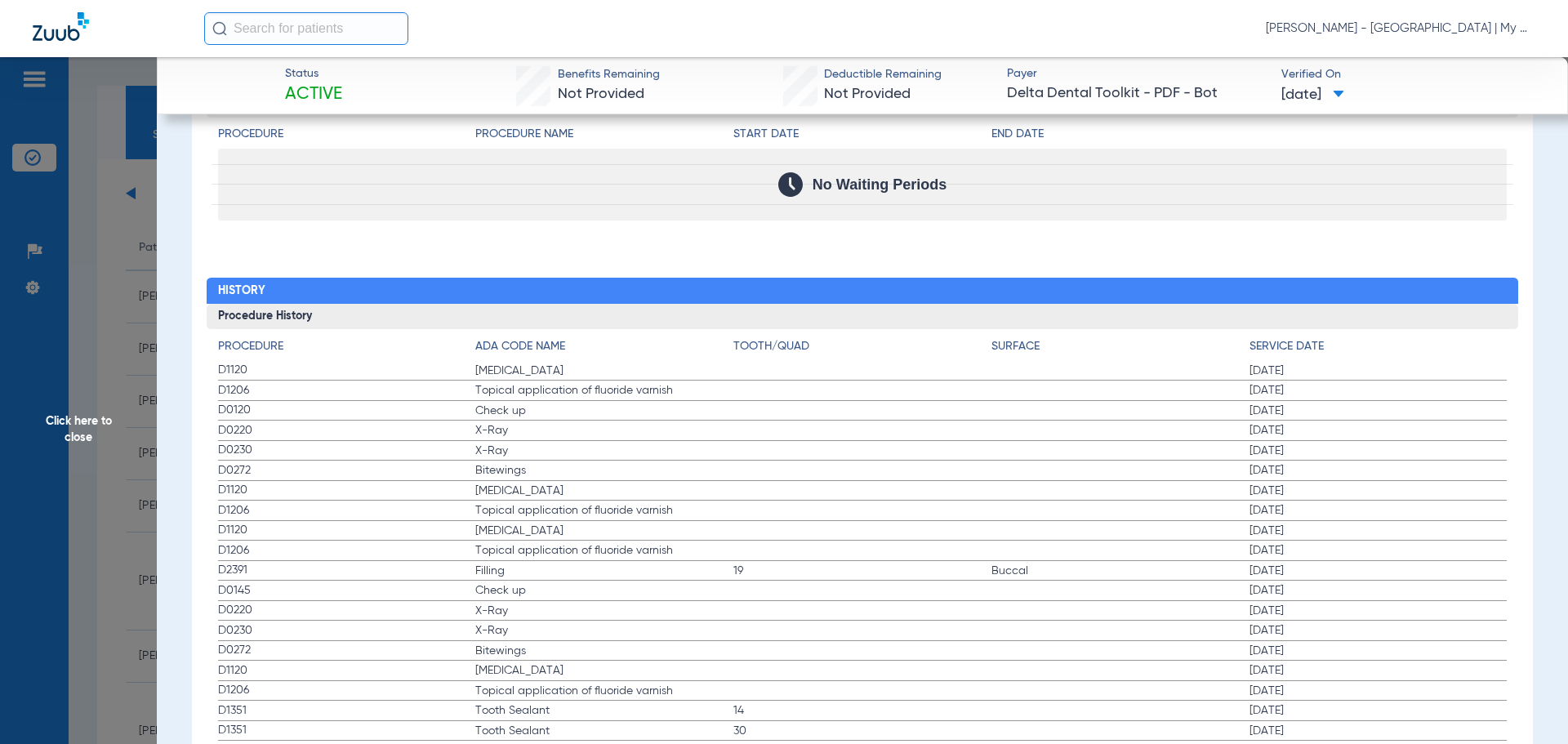
scroll to position [2011, 0]
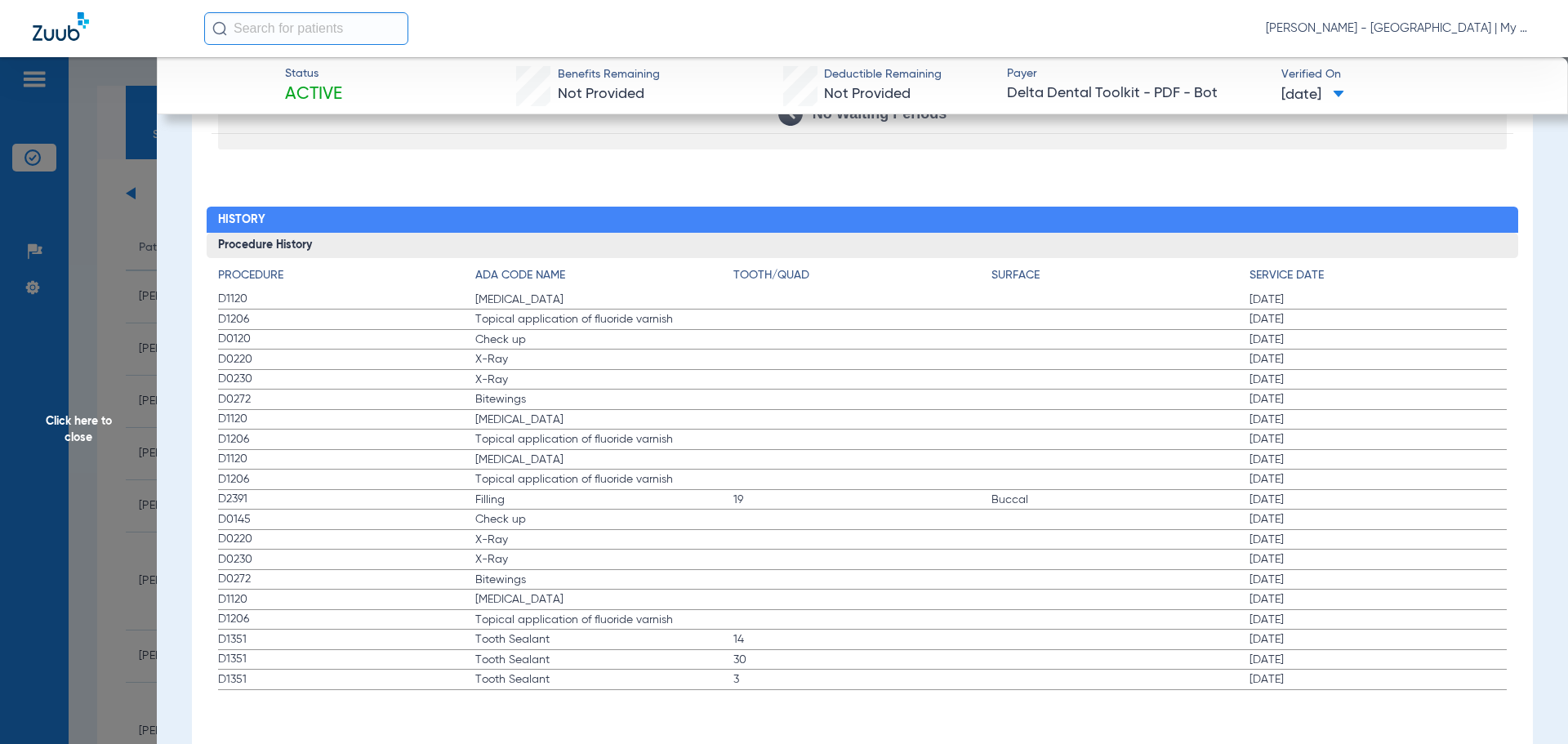
drag, startPoint x: 258, startPoint y: 295, endPoint x: 1358, endPoint y: 396, distance: 1104.6
click at [1358, 396] on app-history-list "Procedure ADA Code Name Tooth/Quad Surface Service Date D1120 Teeth Cleaning 07…" at bounding box center [863, 478] width 1289 height 423
click at [130, 359] on span "Click here to close" at bounding box center [78, 429] width 156 height 744
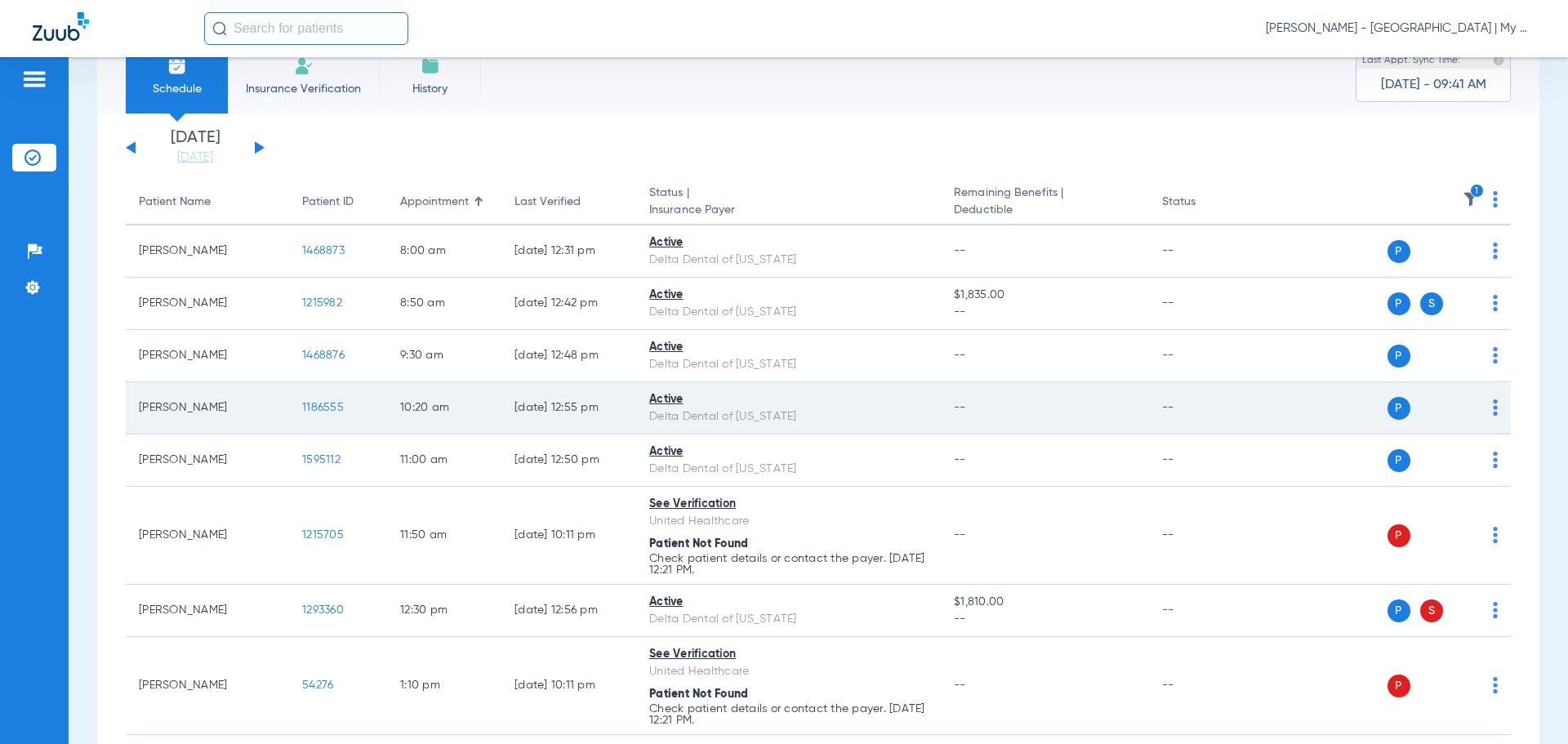
scroll to position [142, 0]
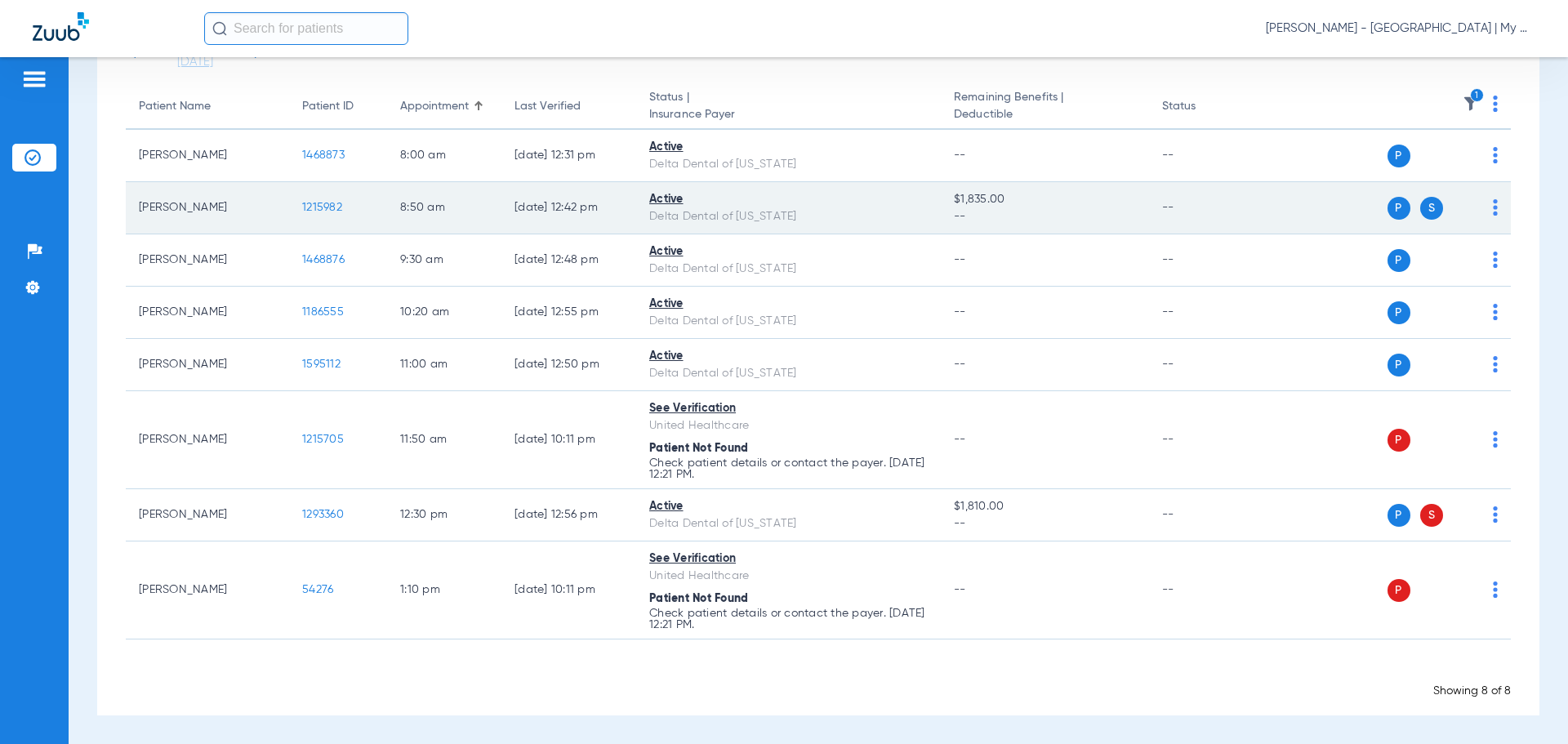
click at [324, 207] on span "1215982" at bounding box center [322, 207] width 40 height 12
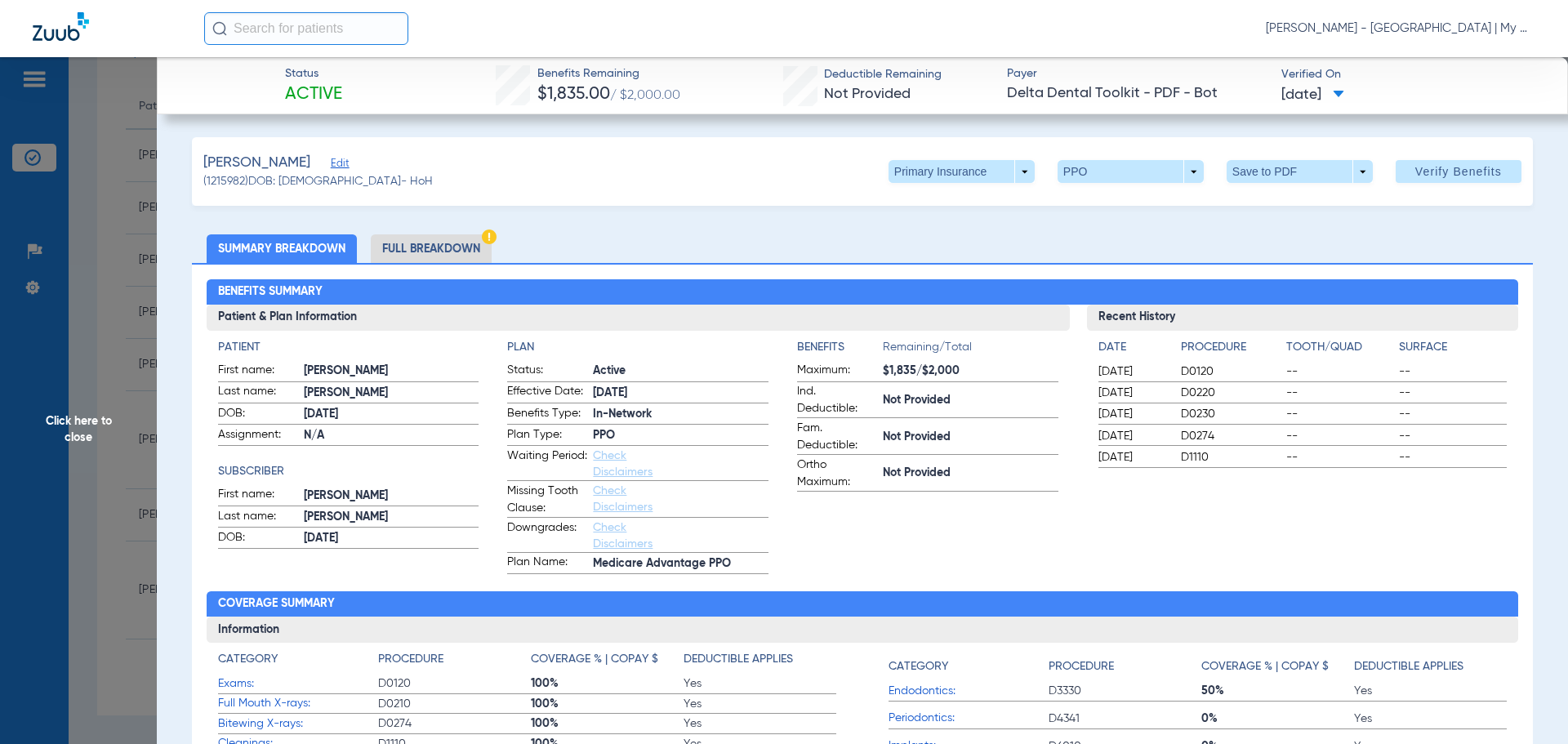
click at [754, 627] on h3 "Information" at bounding box center [863, 630] width 1312 height 26
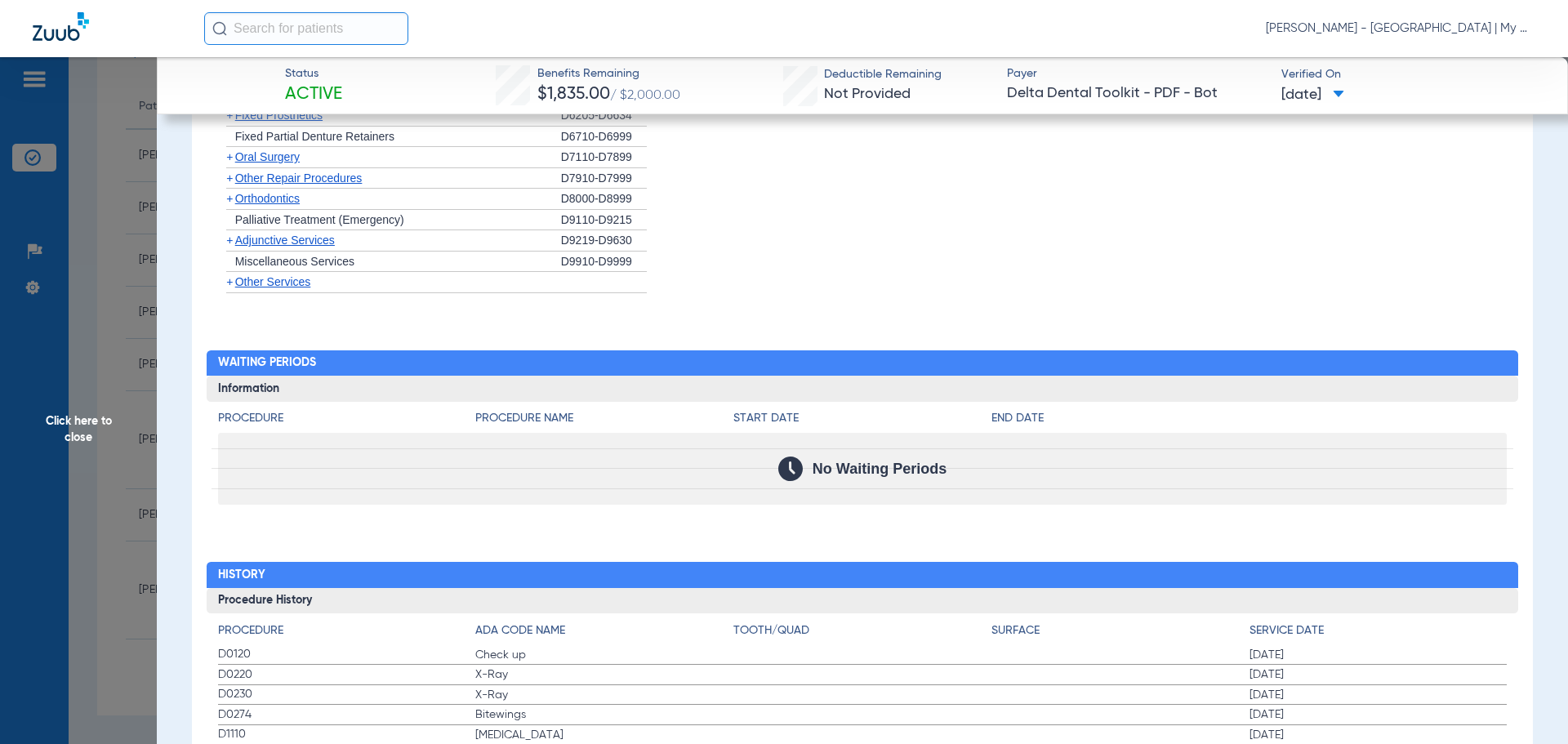
scroll to position [1425, 0]
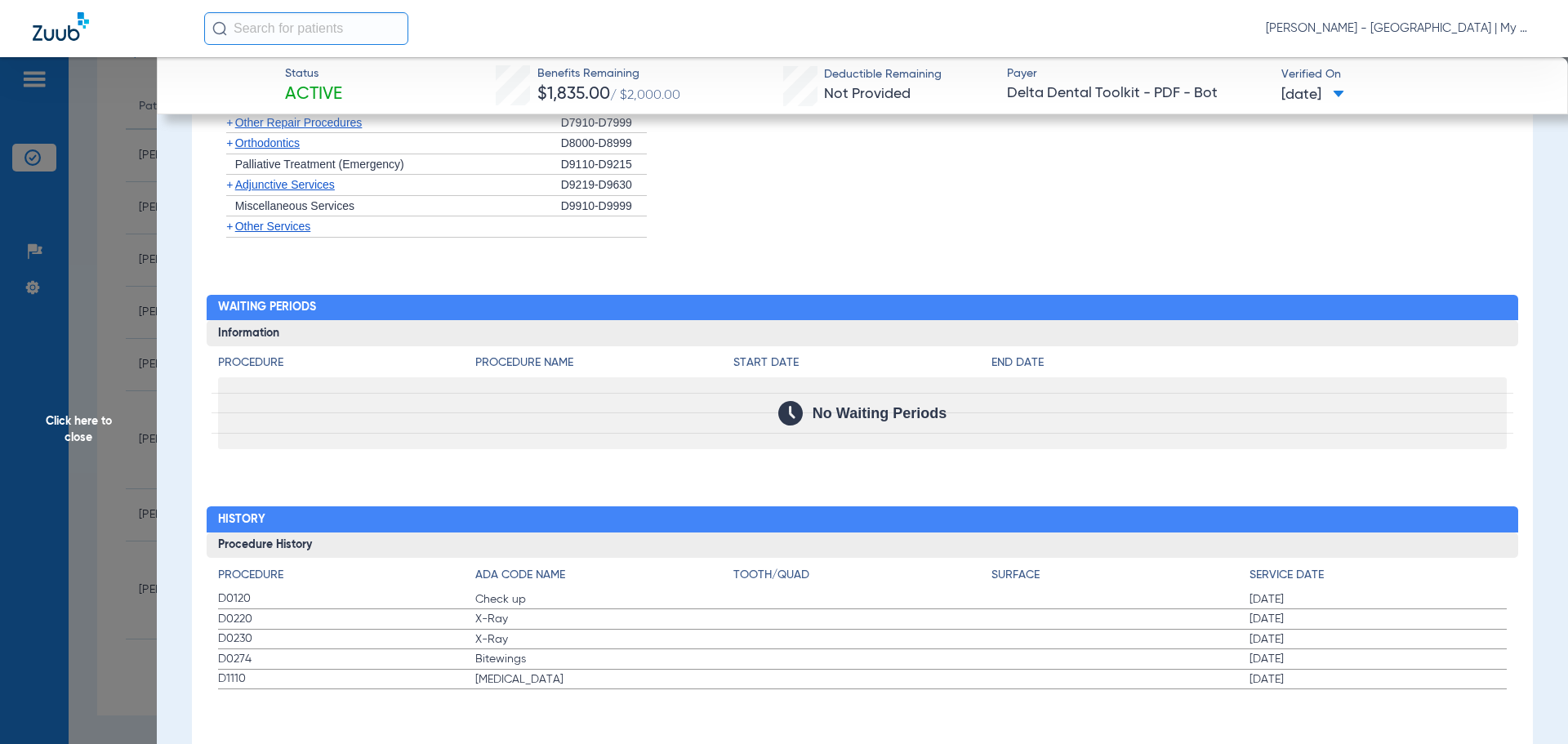
drag, startPoint x: 207, startPoint y: 602, endPoint x: 1311, endPoint y: 692, distance: 1107.7
click at [1311, 692] on div "Procedure Benefits Disclaimers Child age limit: 0 (End of Calendar Year) Irs ag…" at bounding box center [862, 124] width 1341 height 1273
click at [116, 365] on span "Click here to close" at bounding box center [78, 429] width 156 height 744
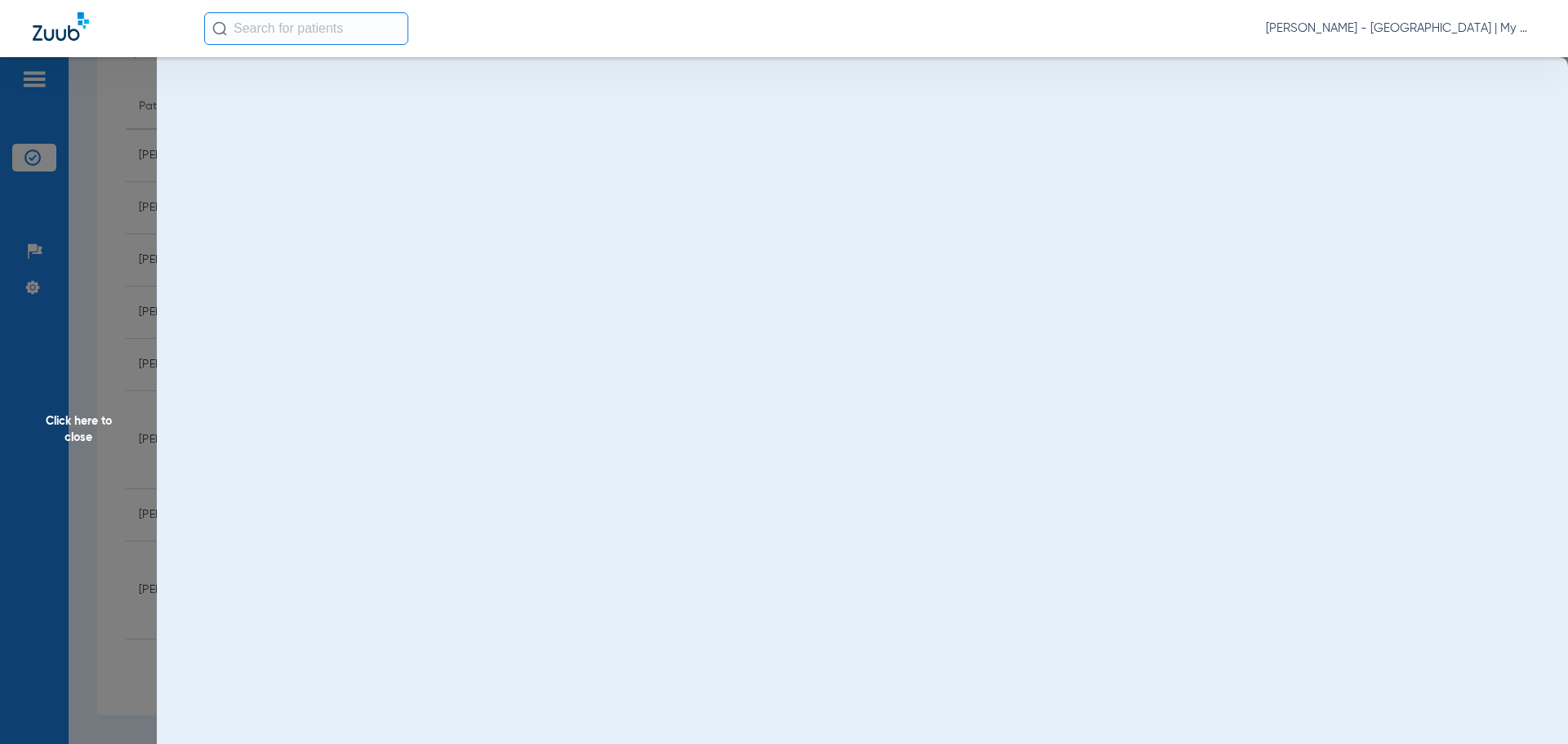
scroll to position [0, 0]
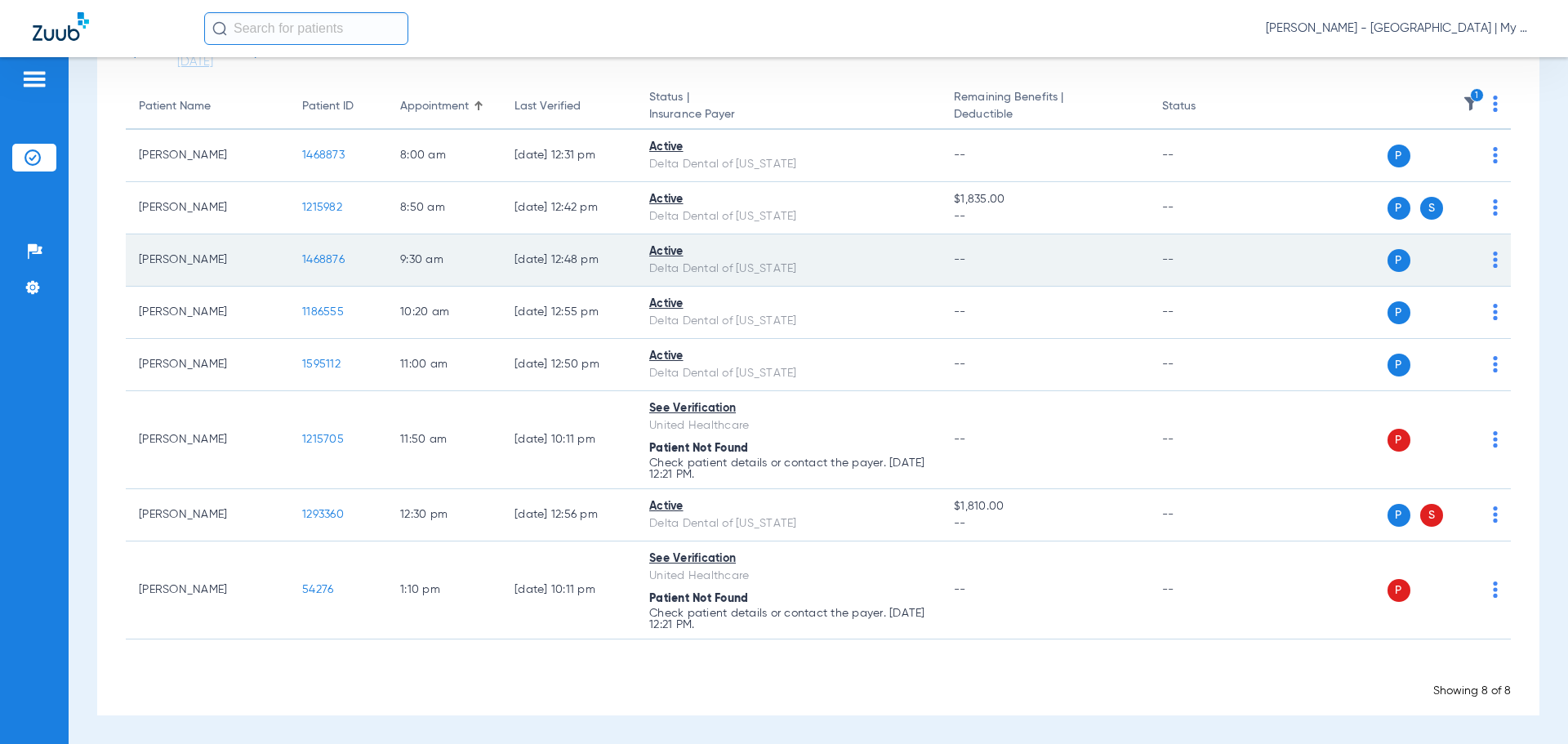
click at [314, 263] on span "1468876" at bounding box center [323, 260] width 43 height 12
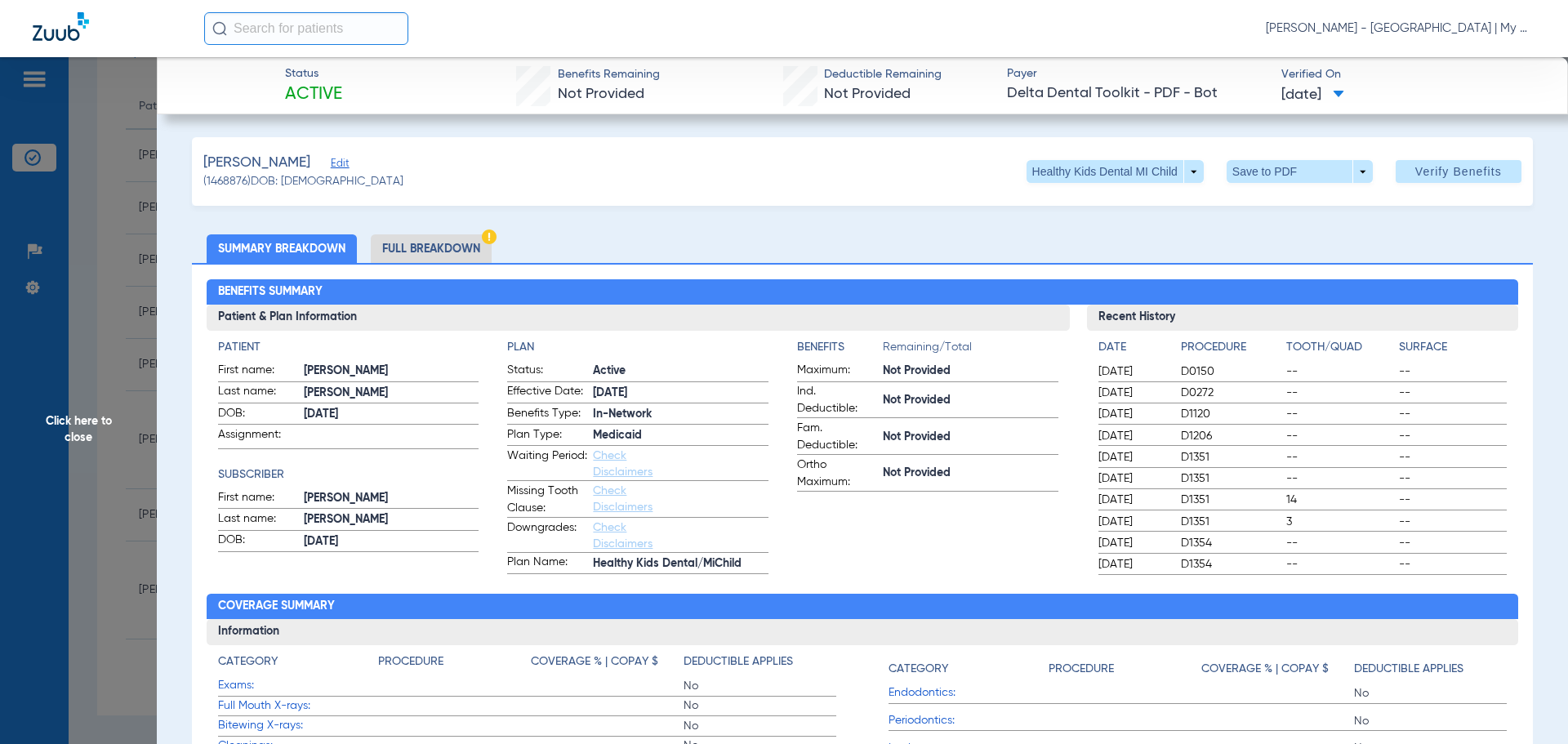
click at [738, 617] on h2 "Coverage Summary" at bounding box center [863, 607] width 1312 height 26
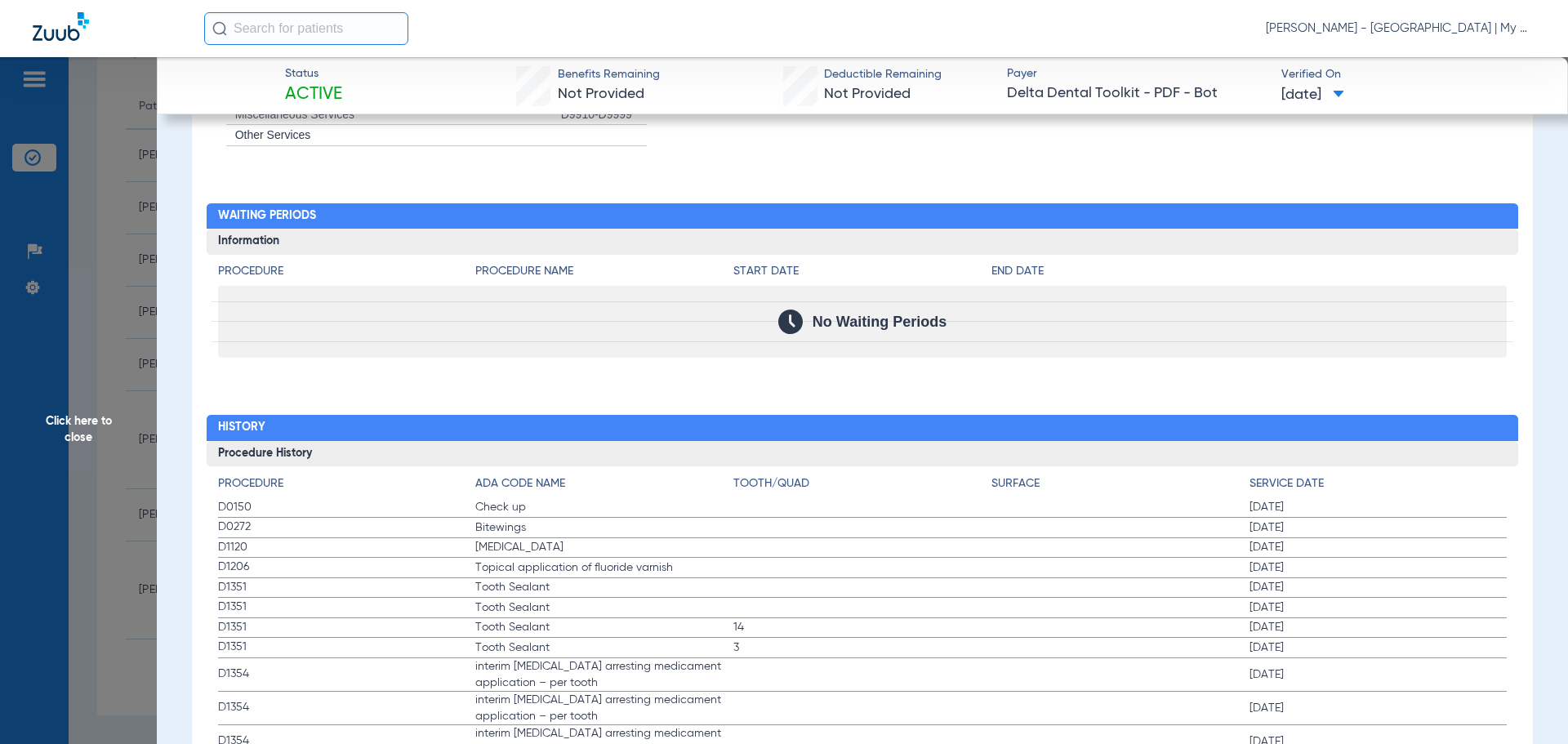
scroll to position [1585, 0]
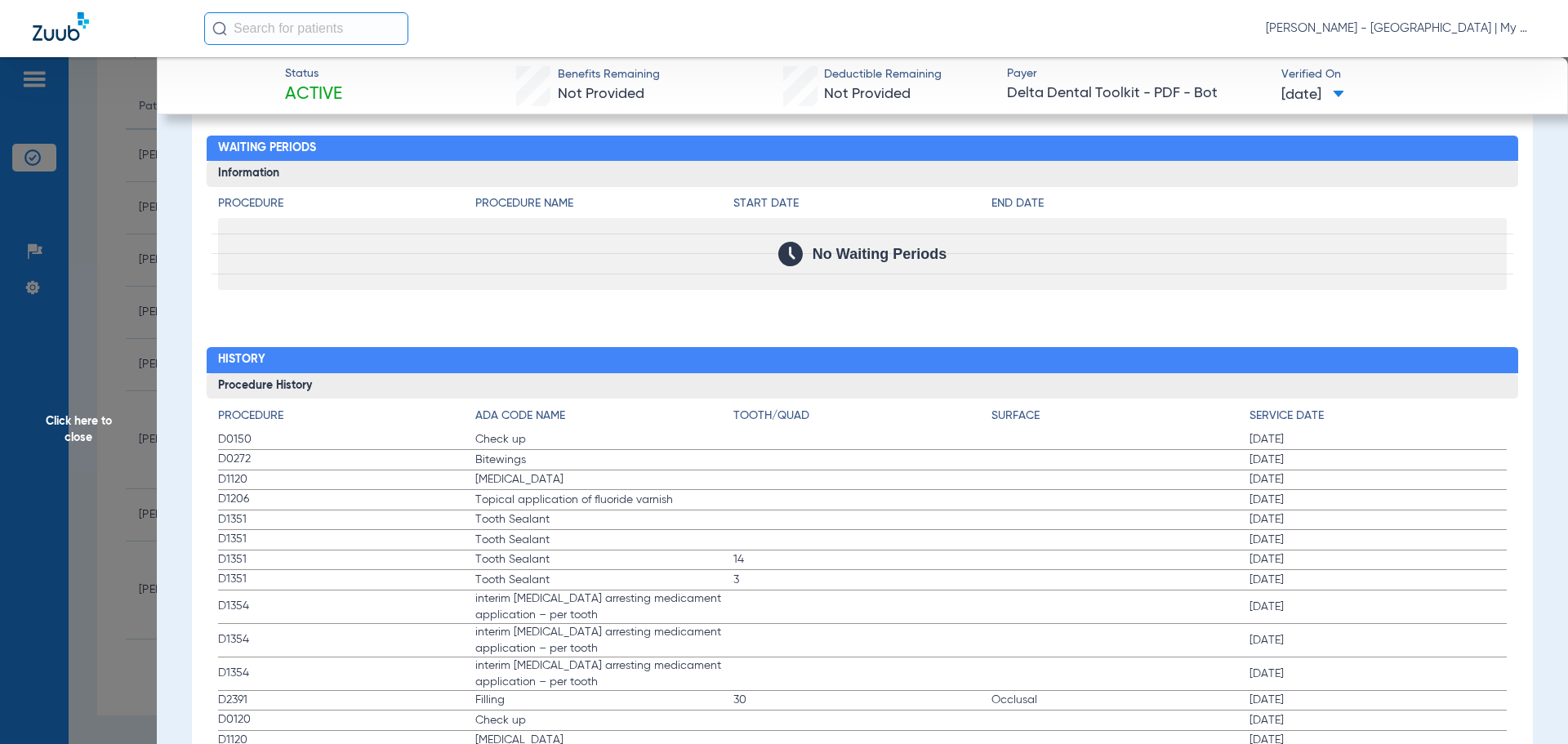
drag, startPoint x: 215, startPoint y: 439, endPoint x: 317, endPoint y: 448, distance: 102.4
click at [385, 453] on div "Procedure ADA Code Name Tooth/Quad Surface Service Date D0150 Check up 01/17/20…" at bounding box center [863, 747] width 1312 height 699
click at [298, 472] on span "D1120" at bounding box center [347, 479] width 258 height 17
drag, startPoint x: 217, startPoint y: 433, endPoint x: 418, endPoint y: 578, distance: 247.8
click at [472, 529] on app-history-list "Procedure ADA Code Name Tooth/Quad Surface Service Date D0150 Check up 01/17/20…" at bounding box center [863, 752] width 1289 height 691
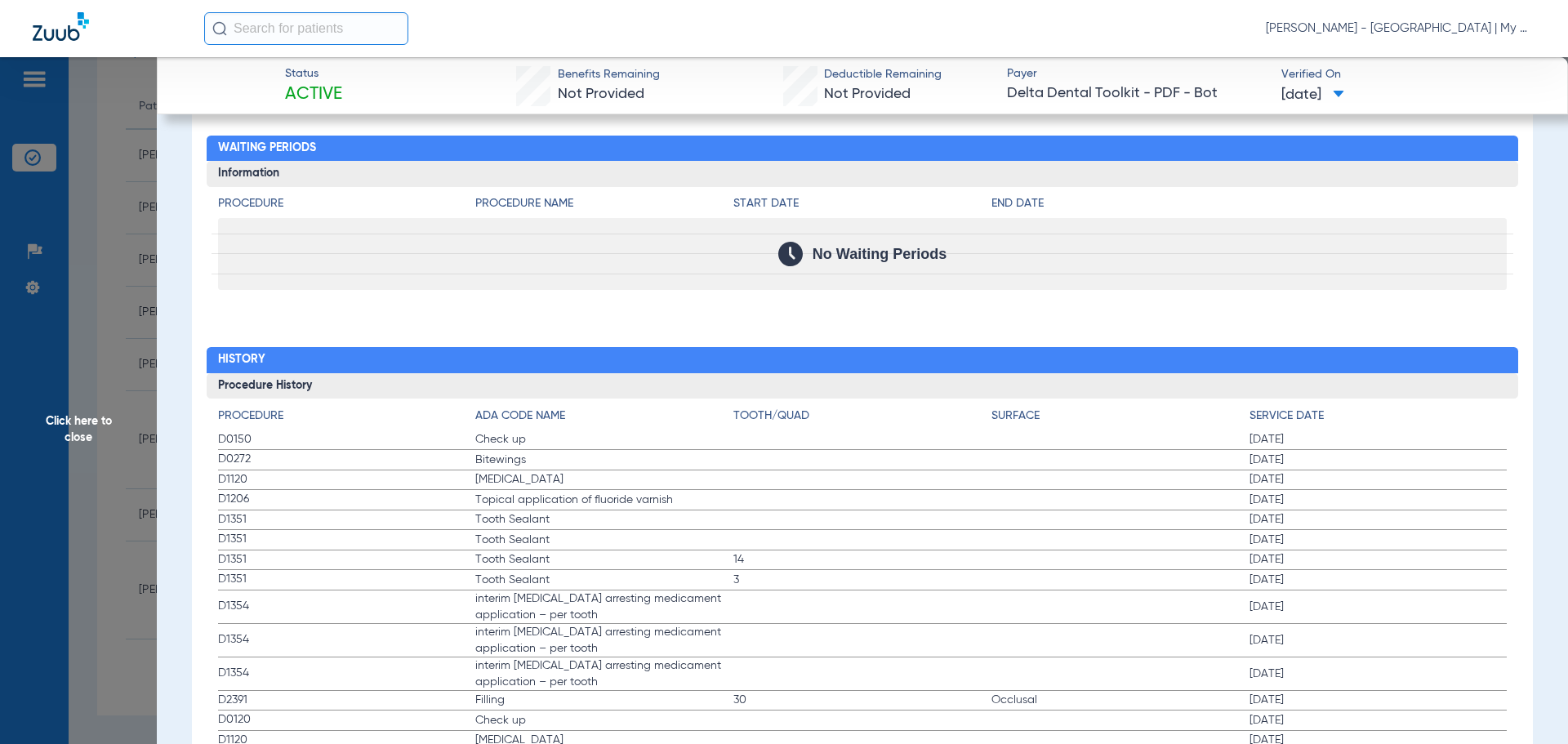
click at [146, 353] on span "Click here to close" at bounding box center [78, 429] width 156 height 744
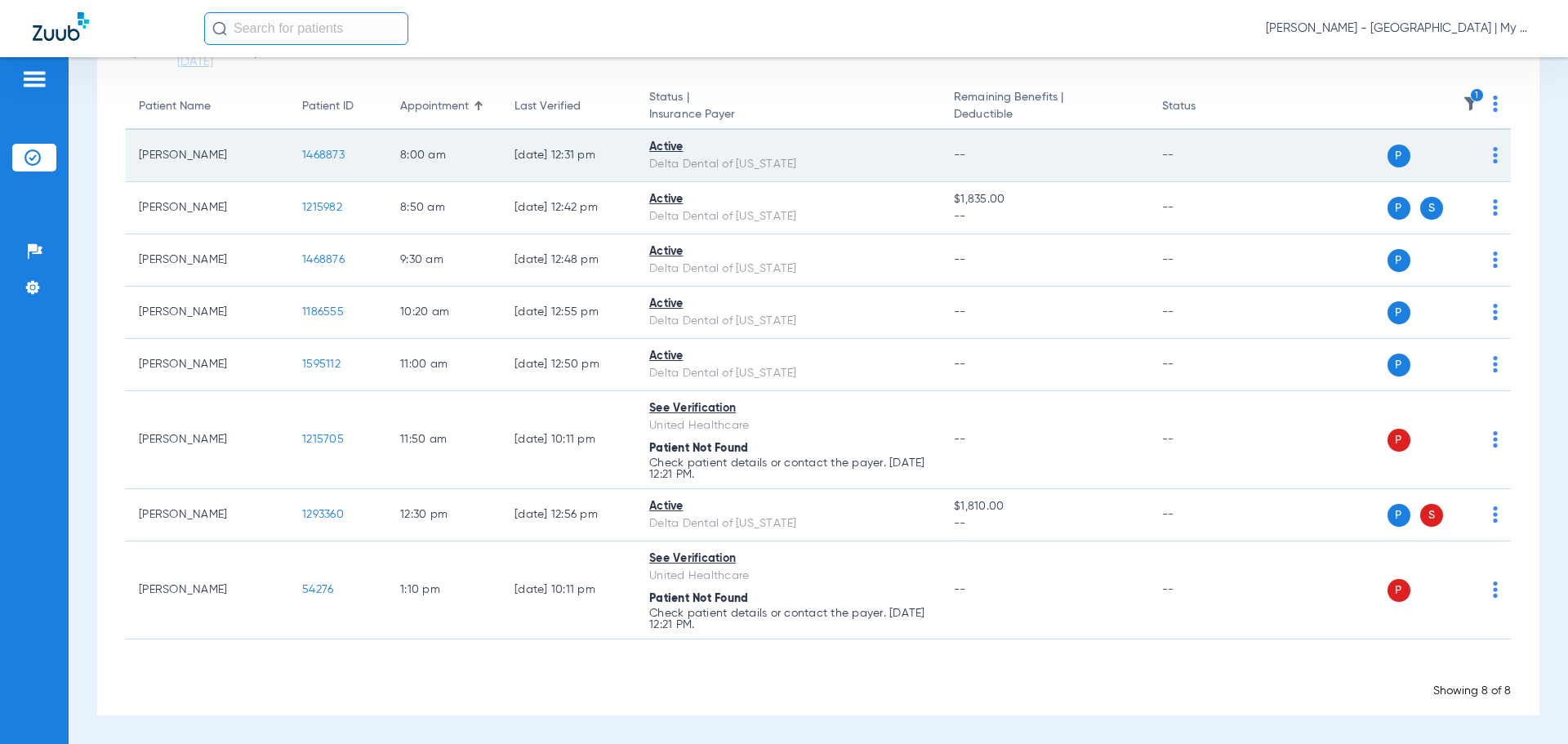
click at [309, 153] on span "1468873" at bounding box center [323, 156] width 43 height 12
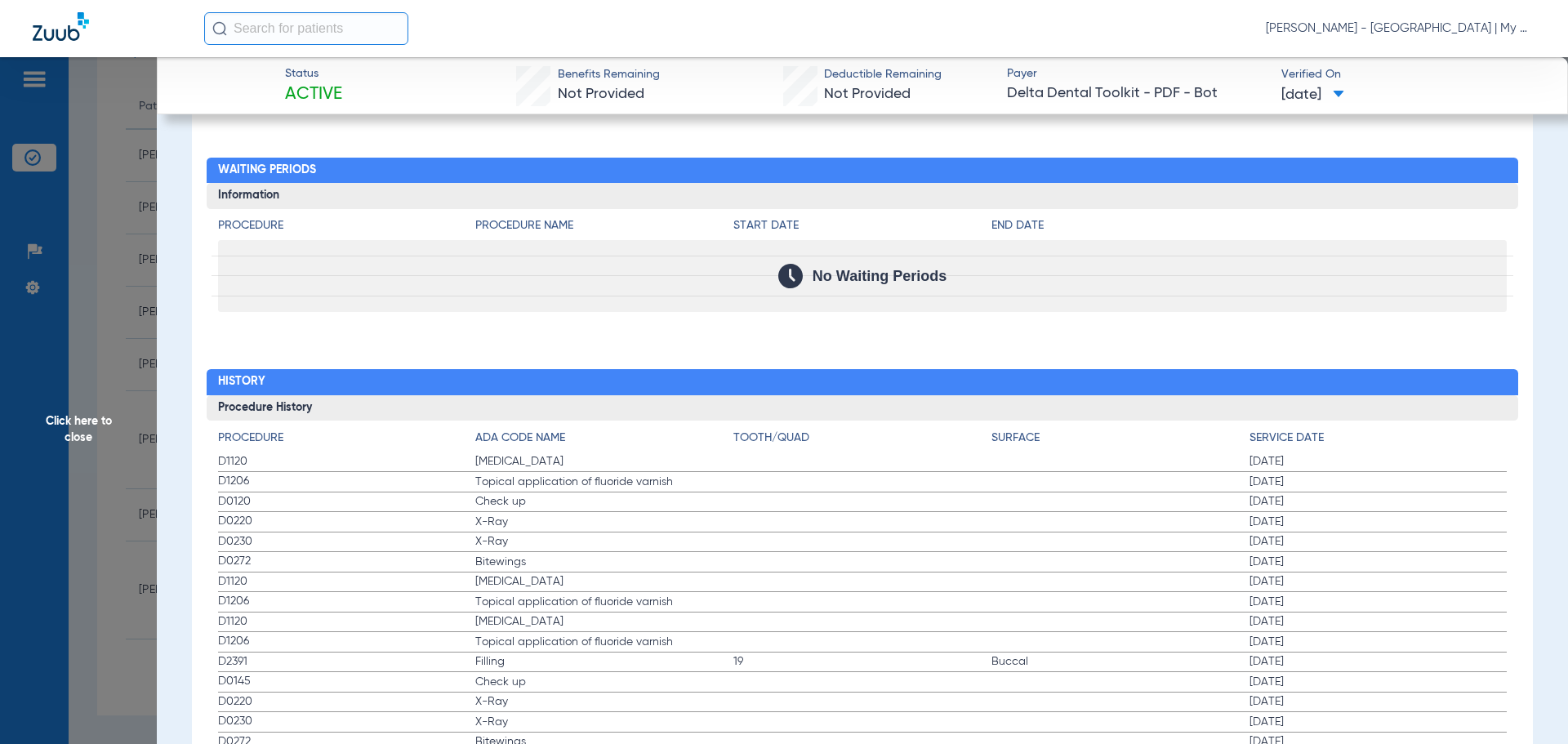
scroll to position [1725, 0]
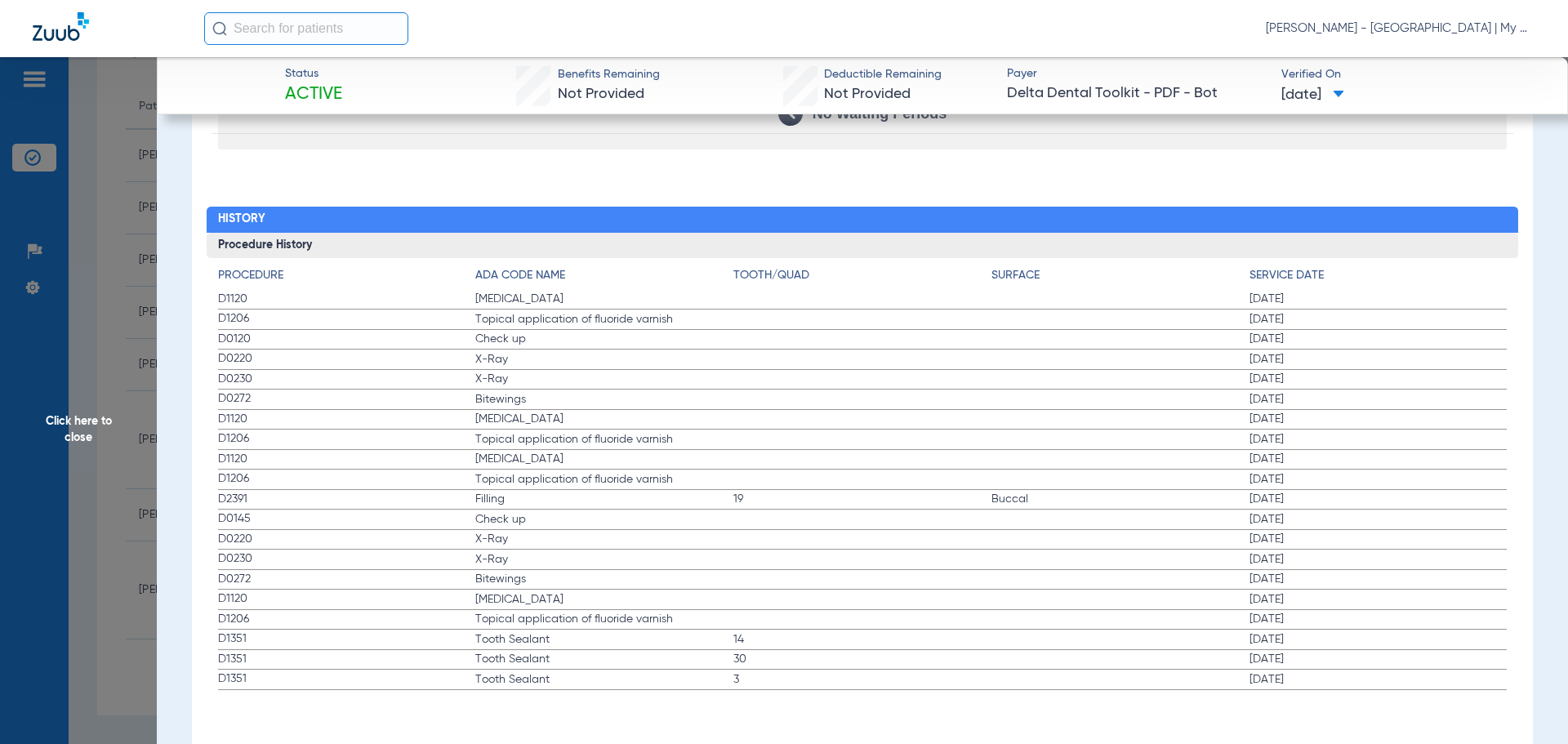
drag, startPoint x: 244, startPoint y: 290, endPoint x: 1048, endPoint y: 539, distance: 841.7
click at [1053, 530] on app-history-list "Procedure ADA Code Name Tooth/Quad Surface Service Date D1120 Teeth Cleaning 07…" at bounding box center [863, 478] width 1289 height 423
click at [115, 472] on span "Click here to close" at bounding box center [78, 429] width 156 height 744
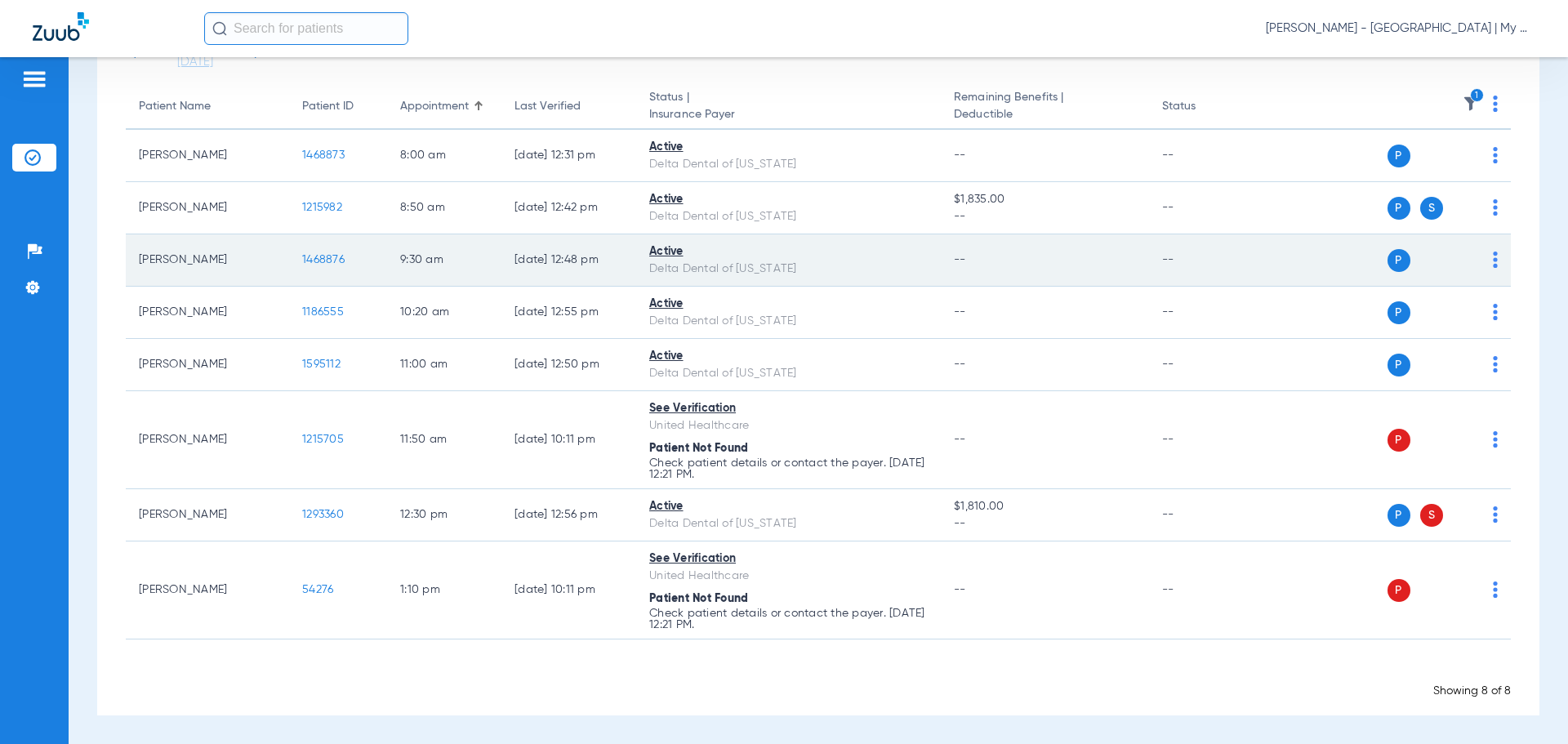
click at [318, 264] on span "1468876" at bounding box center [323, 260] width 43 height 12
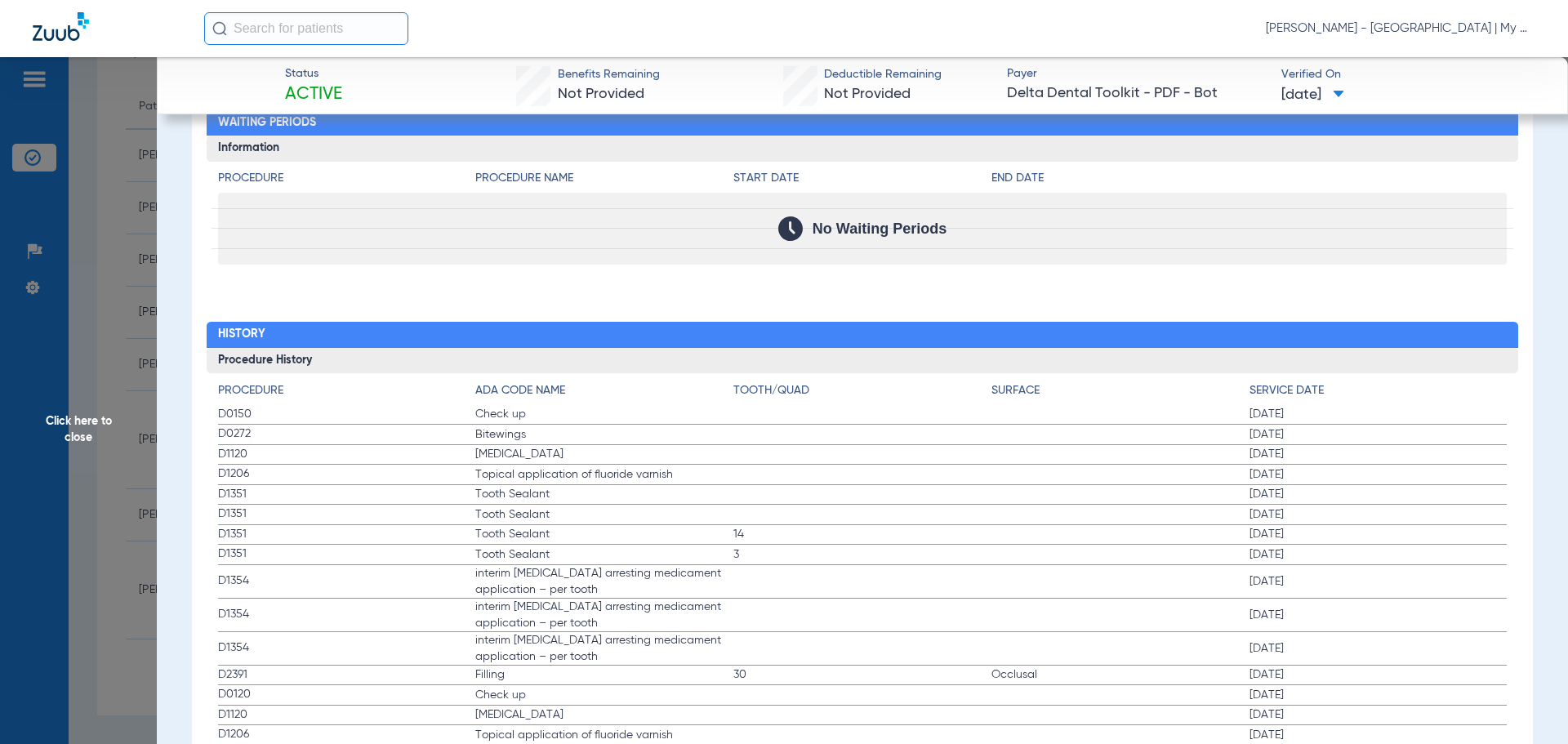
scroll to position [1644, 0]
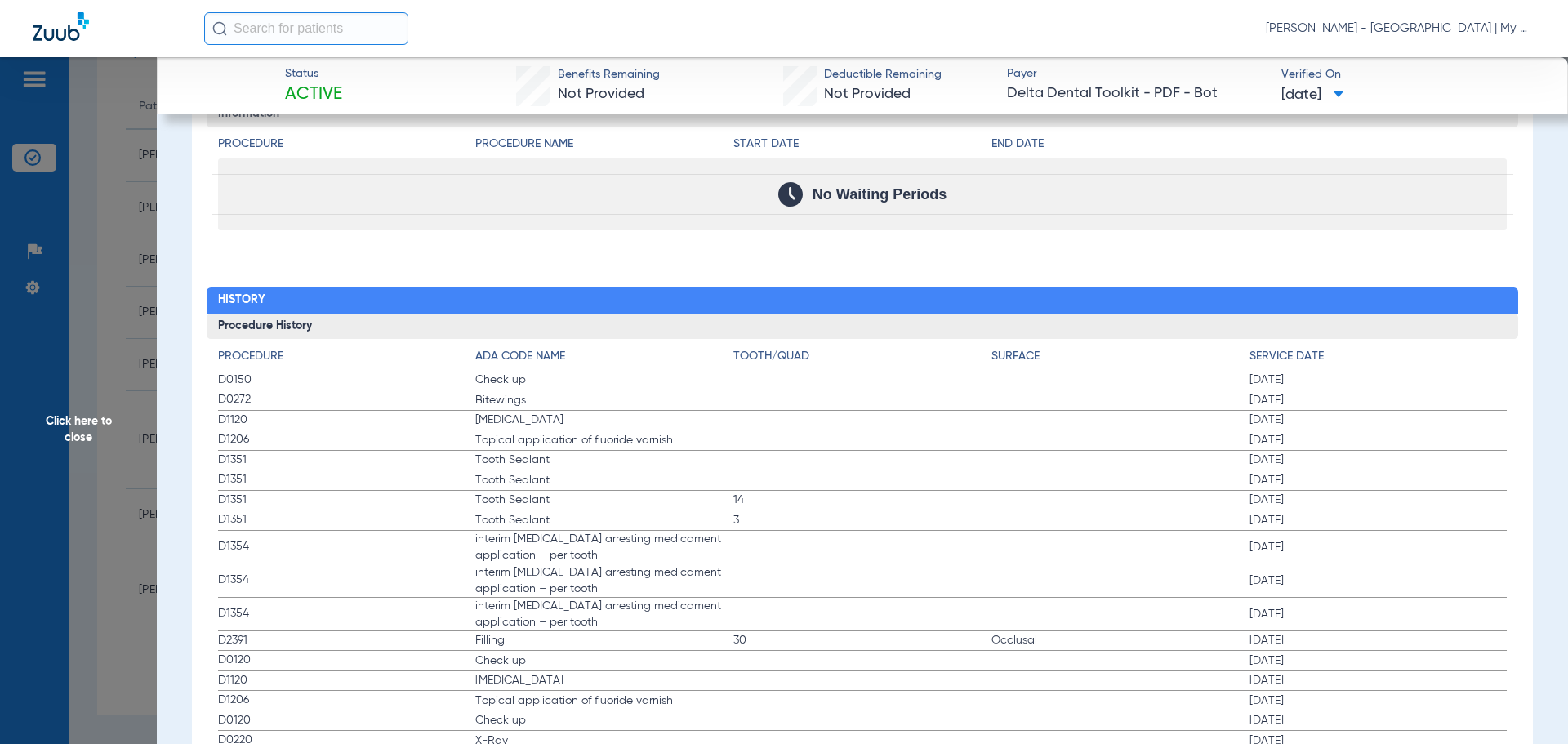
drag, startPoint x: 216, startPoint y: 379, endPoint x: 631, endPoint y: 576, distance: 459.4
click at [635, 577] on div "Procedure ADA Code Name Tooth/Quad Surface Service Date D0150 Check up 01/17/20…" at bounding box center [863, 688] width 1312 height 699
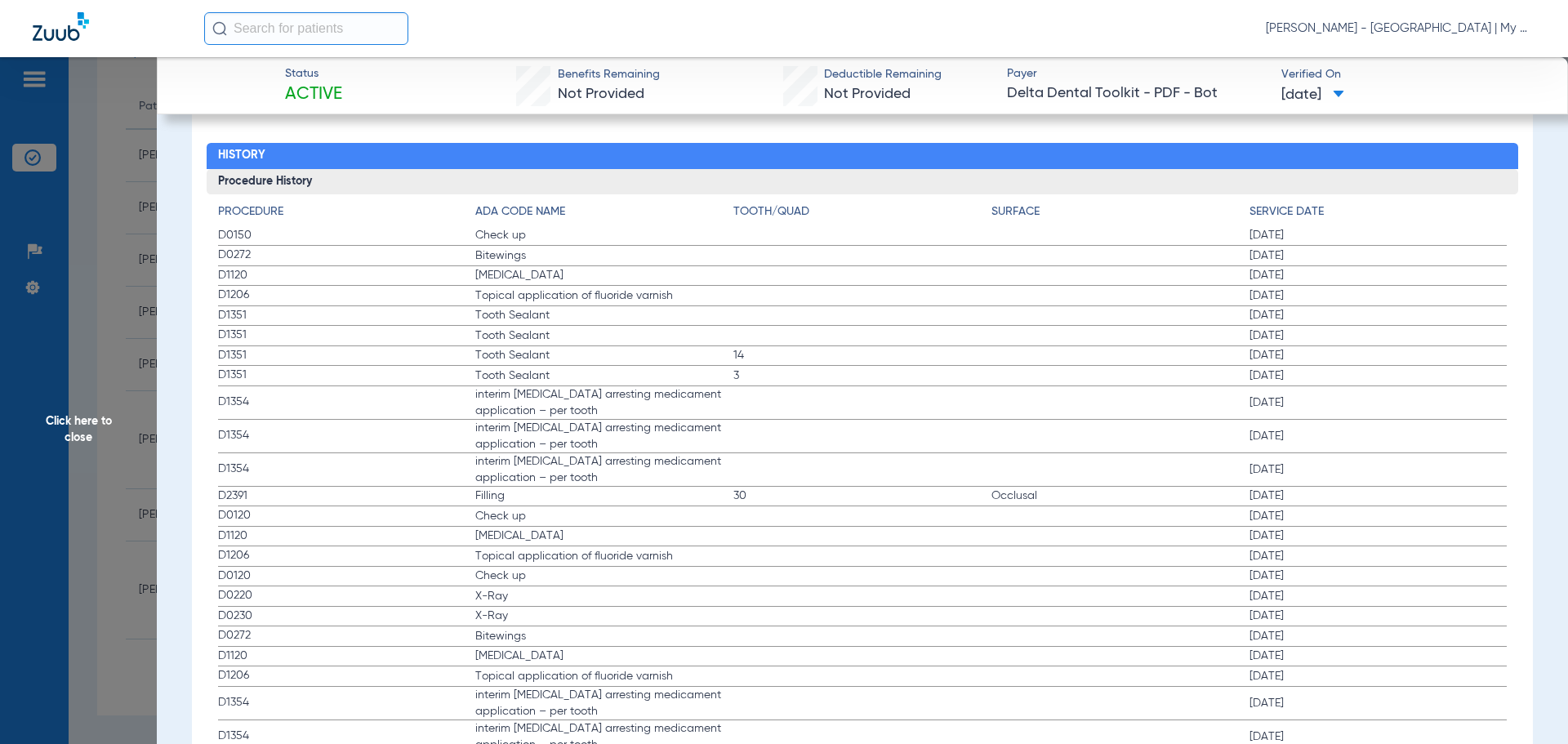
scroll to position [1971, 0]
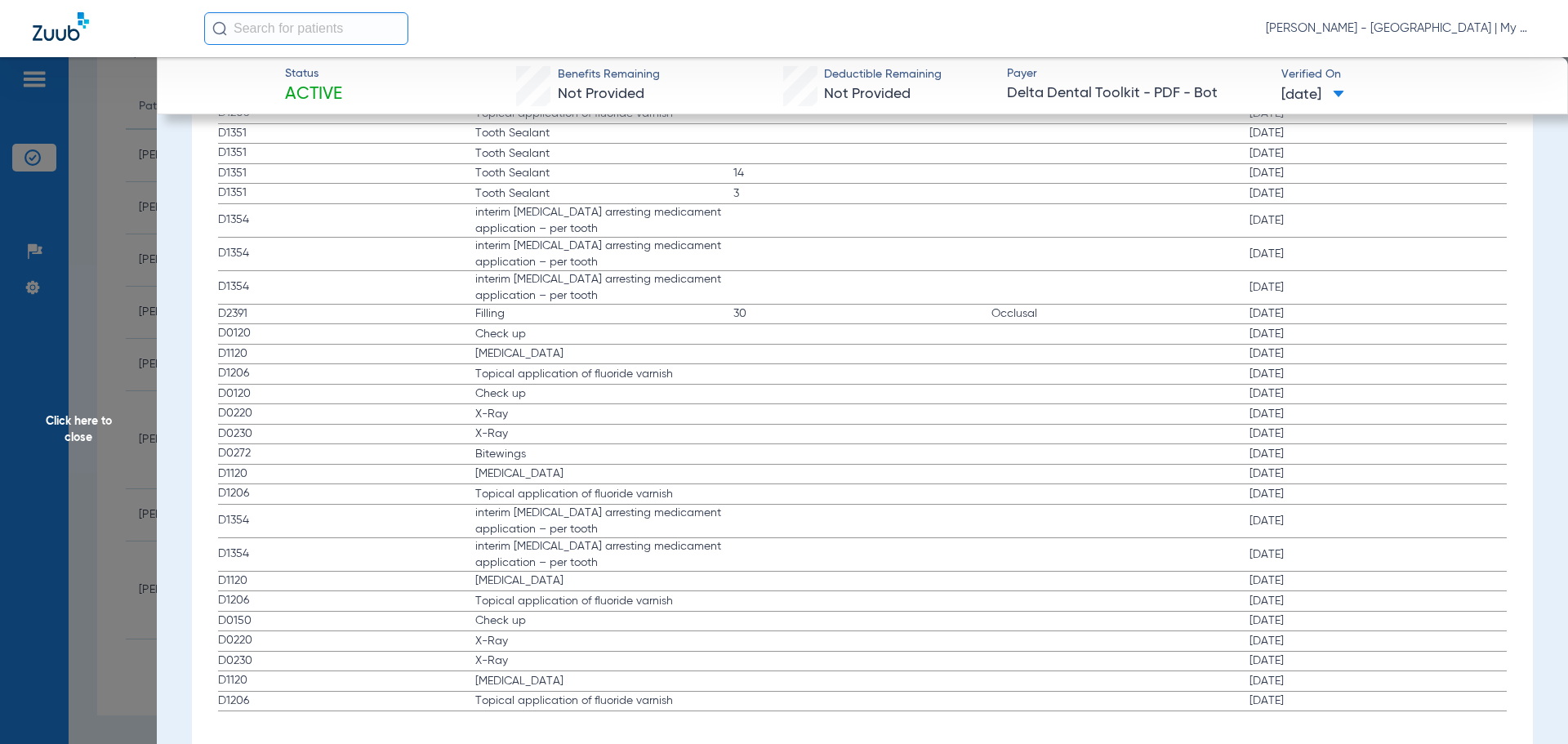
click at [114, 299] on span "Click here to close" at bounding box center [78, 429] width 156 height 744
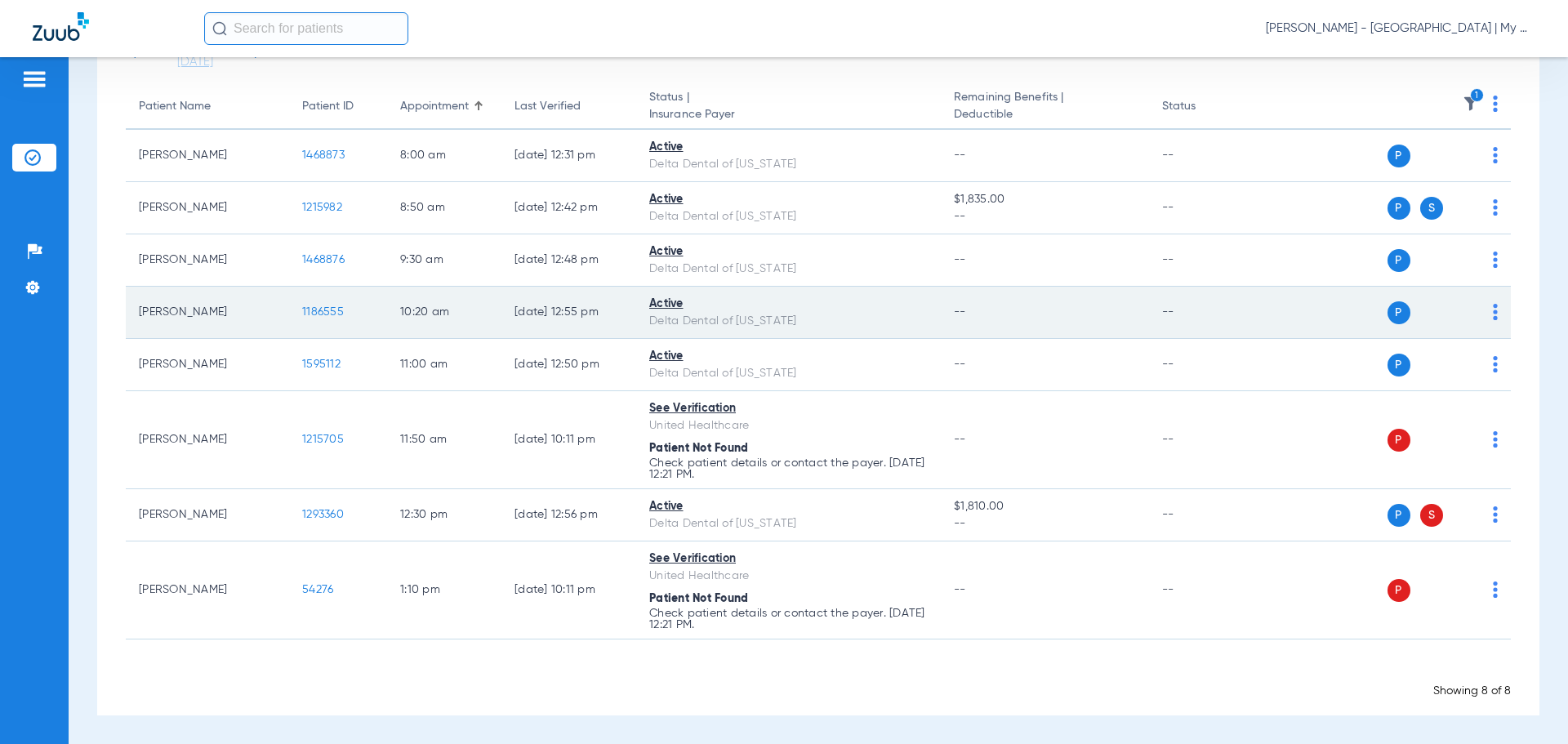
click at [328, 310] on span "1186555" at bounding box center [323, 312] width 42 height 12
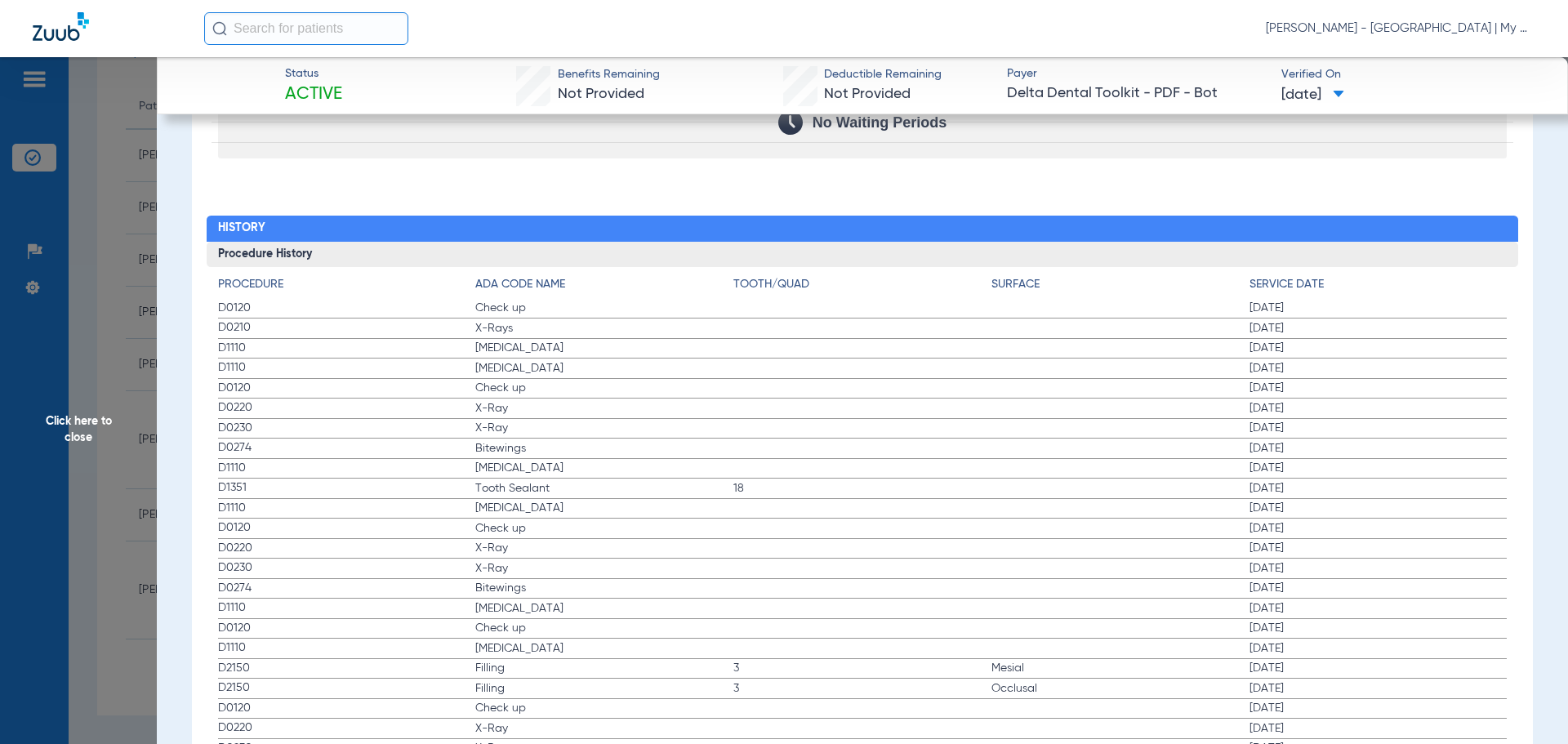
scroll to position [1714, 0]
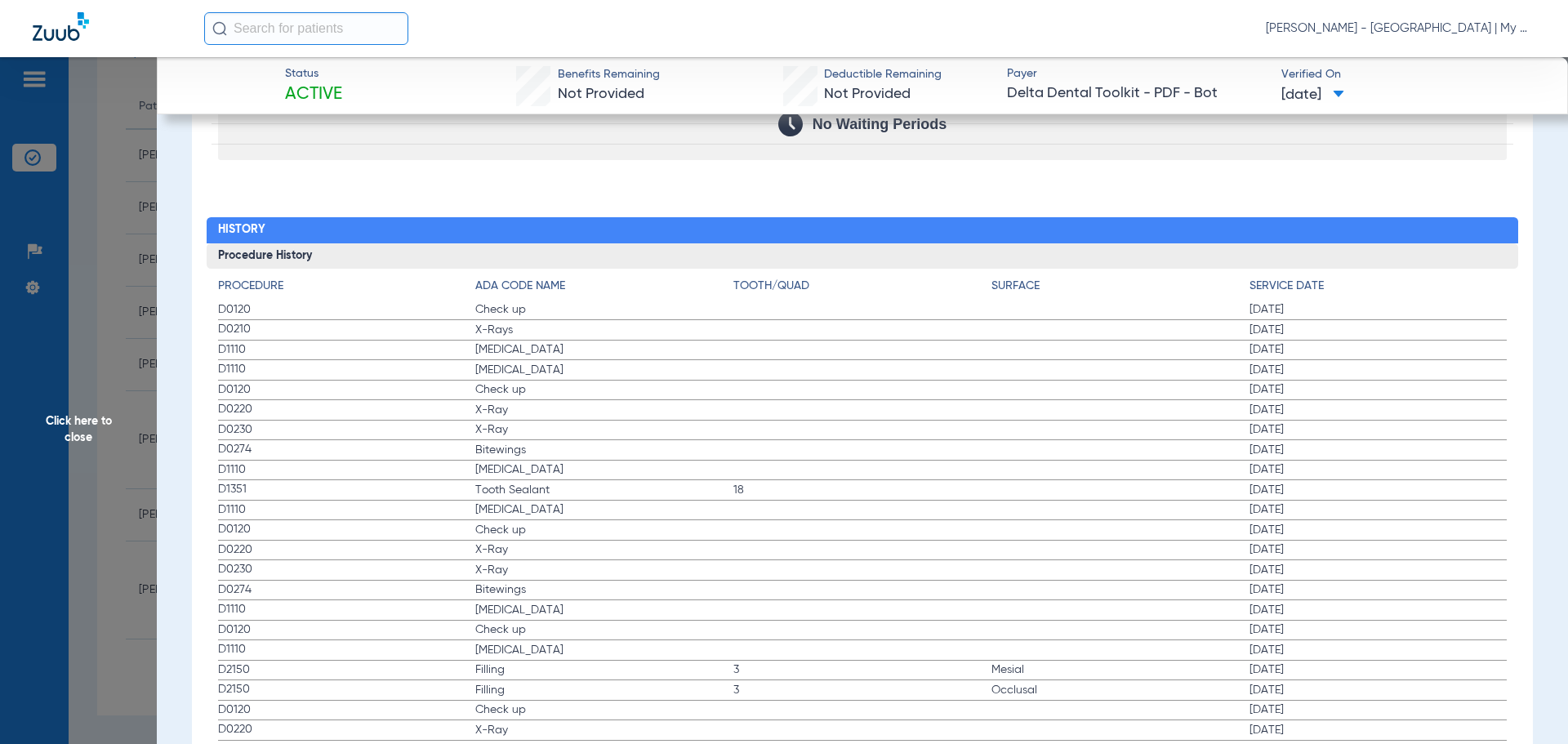
drag, startPoint x: 213, startPoint y: 305, endPoint x: 519, endPoint y: 352, distance: 309.6
drag, startPoint x: 93, startPoint y: 387, endPoint x: 27, endPoint y: 439, distance: 84.0
click at [93, 387] on span "Click here to close" at bounding box center [78, 429] width 156 height 744
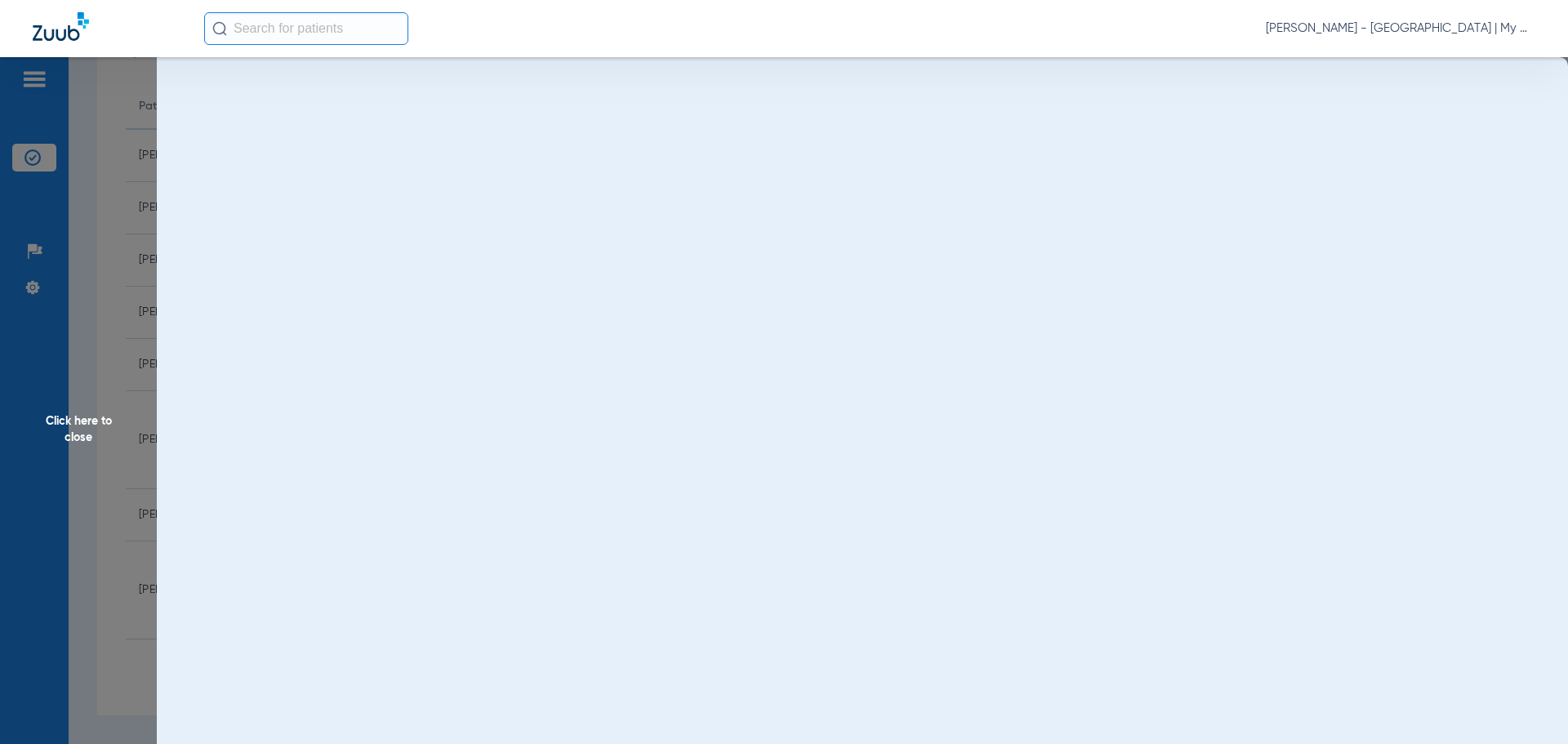
scroll to position [0, 0]
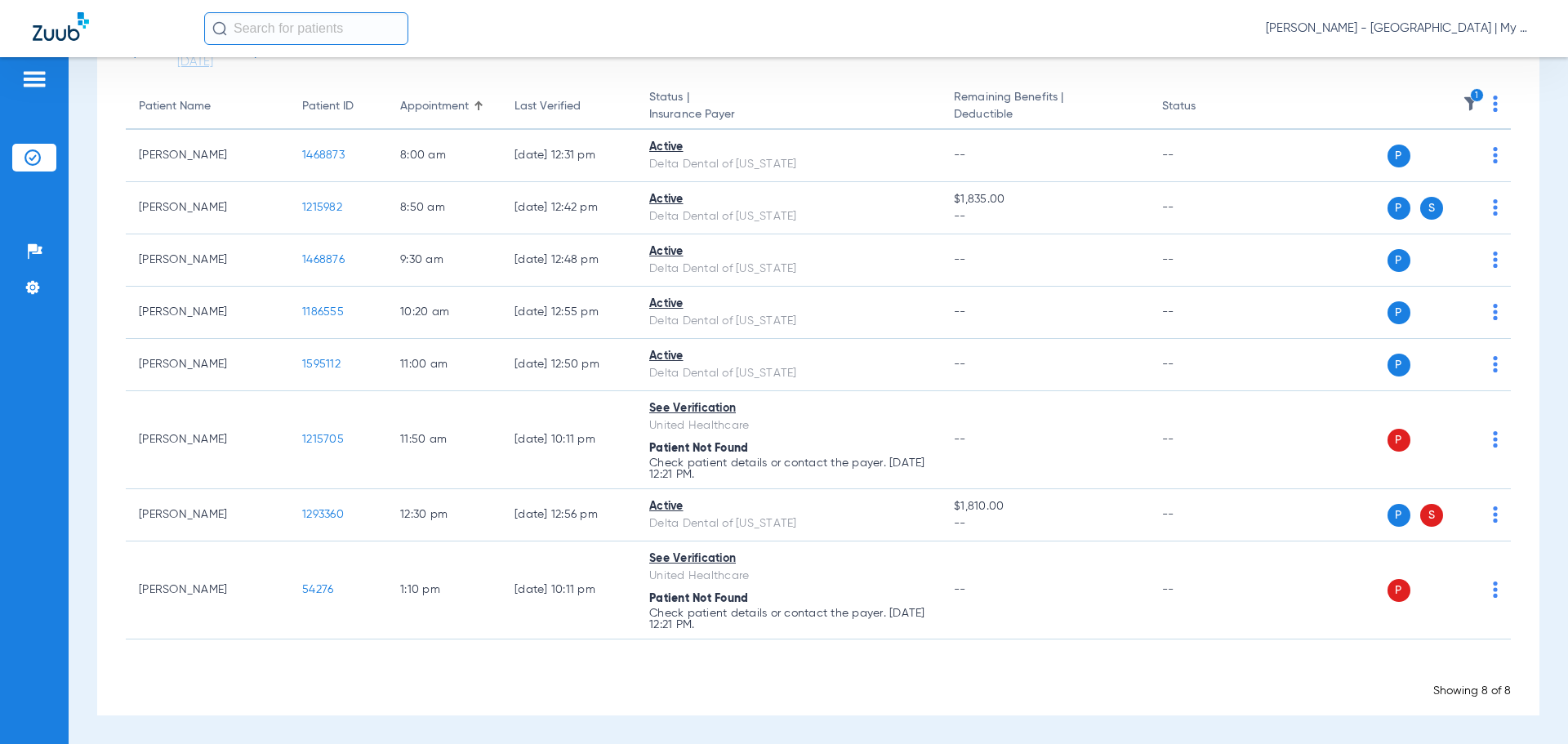
click at [725, 655] on app-appointment-list "Patient Name Patient ID Appointment Last Verified Status | Insurance Payer Rema…" at bounding box center [818, 391] width 1385 height 615
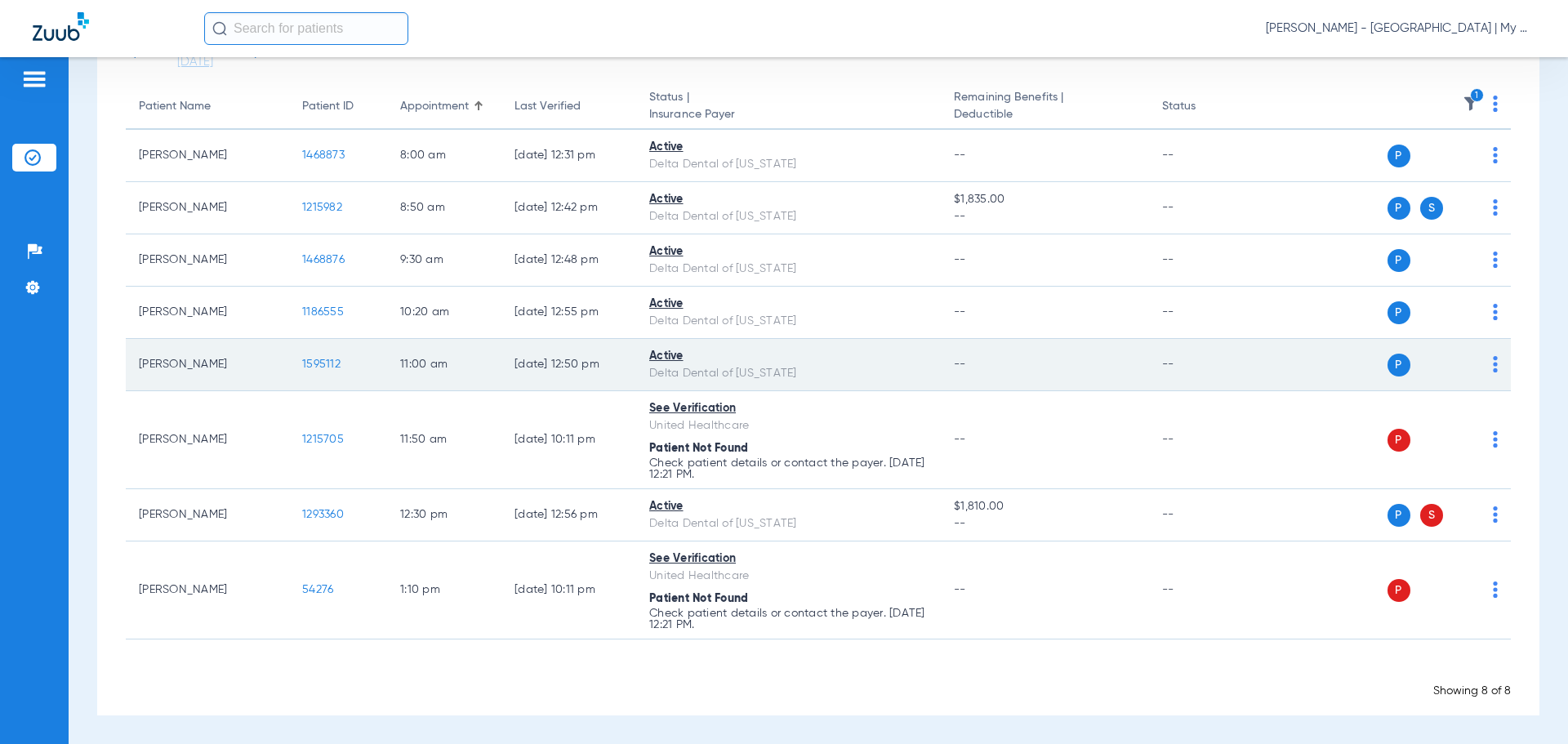
click at [322, 365] on span "1595112" at bounding box center [321, 365] width 39 height 12
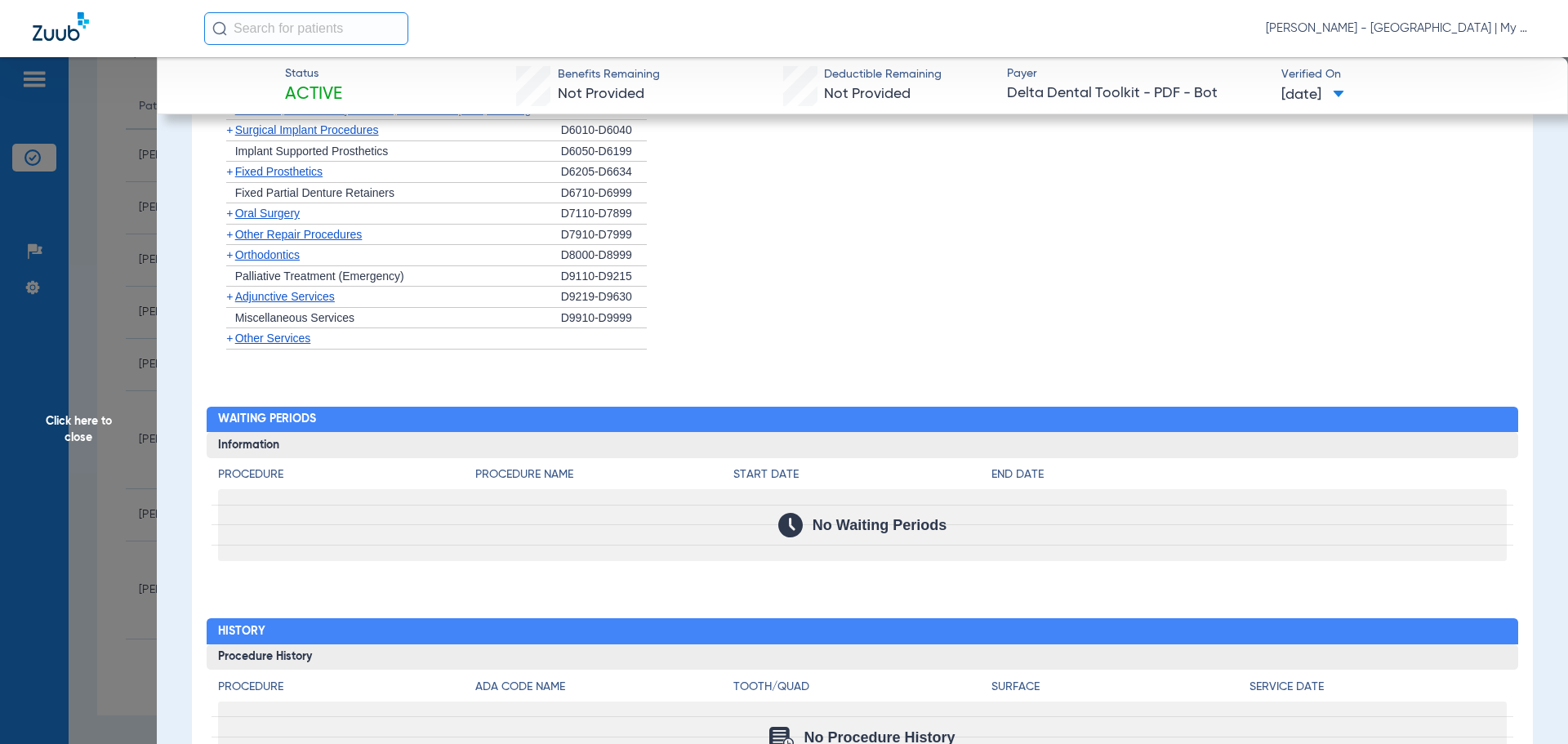
scroll to position [1233, 0]
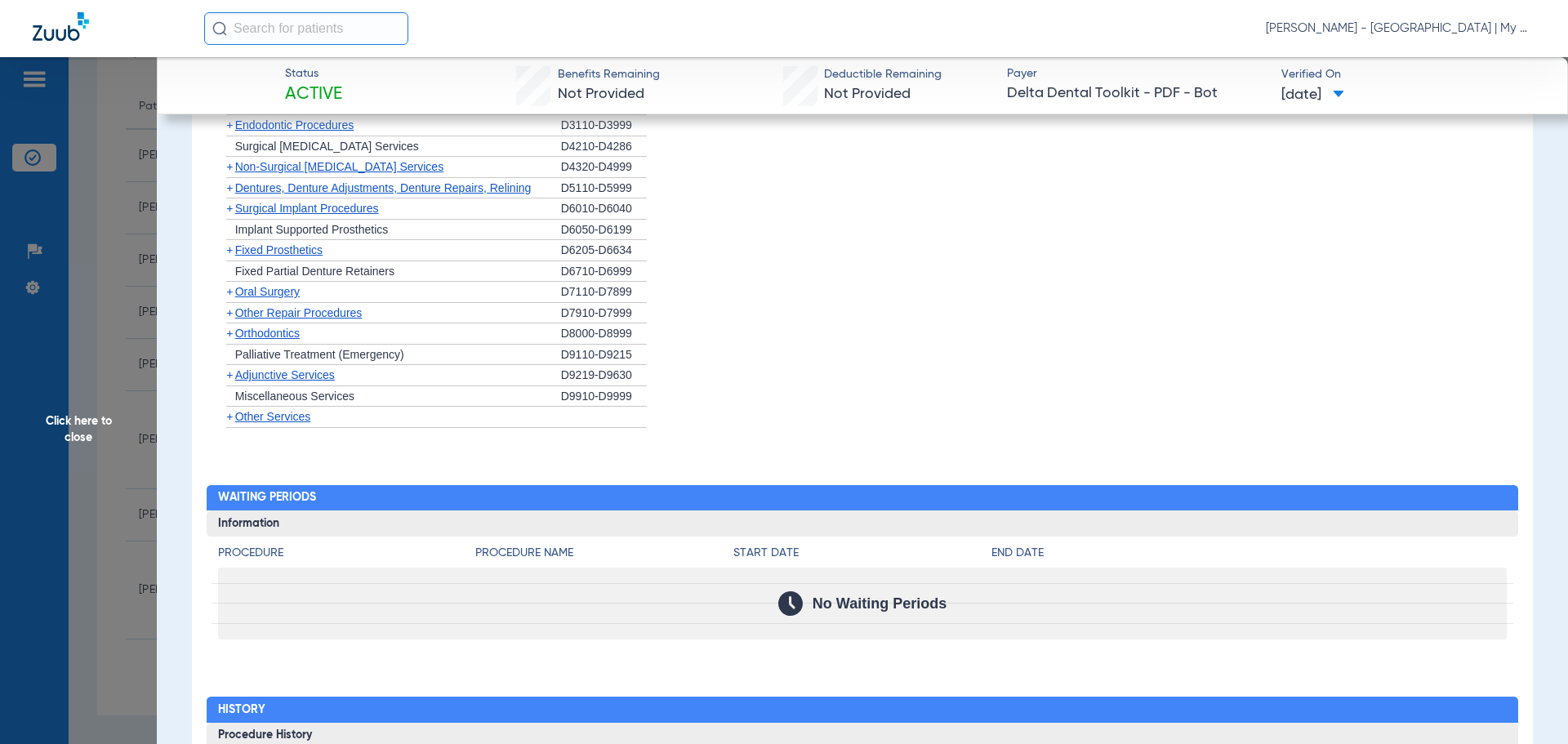
click at [128, 421] on span "Click here to close" at bounding box center [78, 429] width 156 height 744
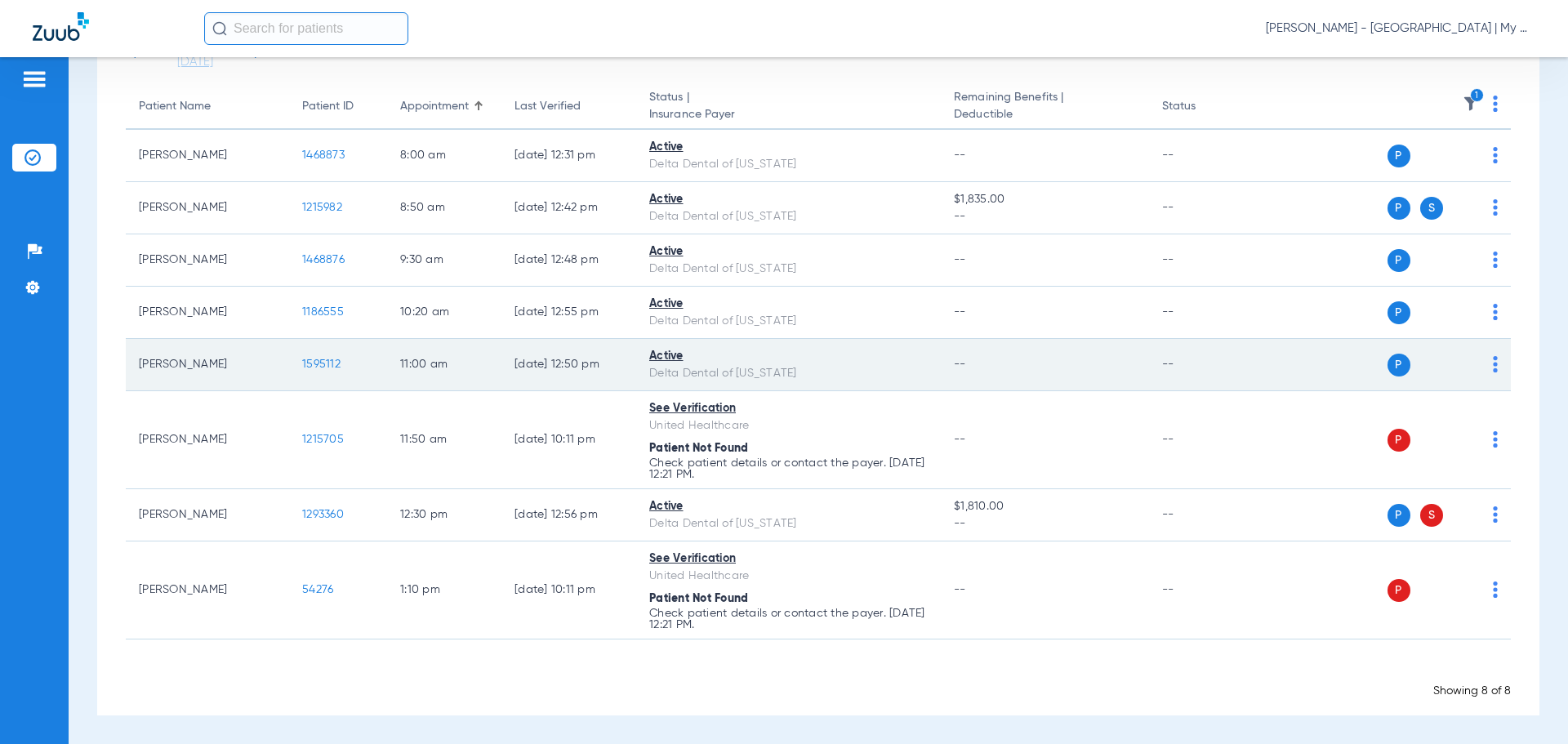
click at [324, 355] on td "1595112" at bounding box center [337, 365] width 98 height 52
click at [305, 377] on td "1595112" at bounding box center [337, 365] width 98 height 52
click at [313, 366] on span "1595112" at bounding box center [321, 365] width 39 height 12
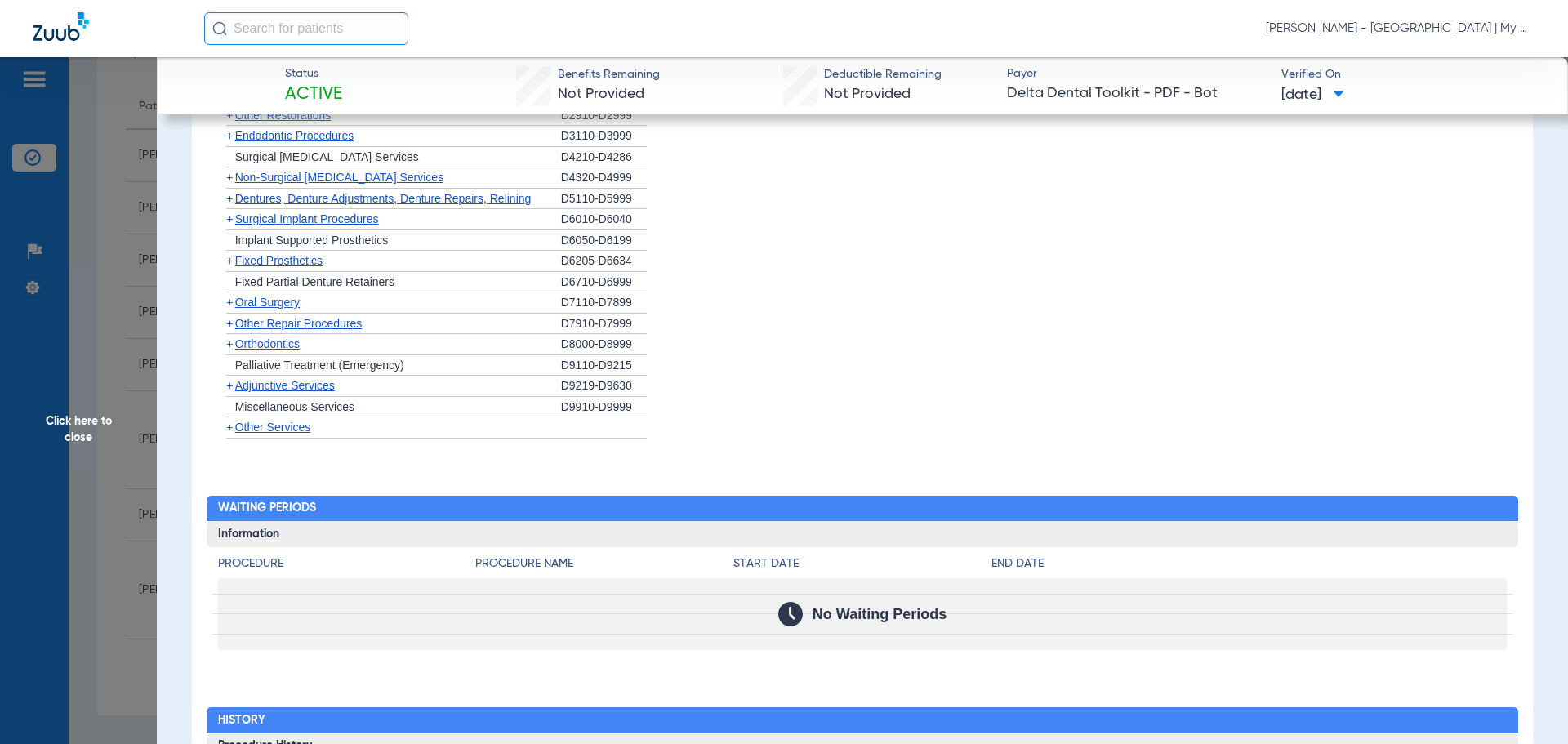
scroll to position [1396, 0]
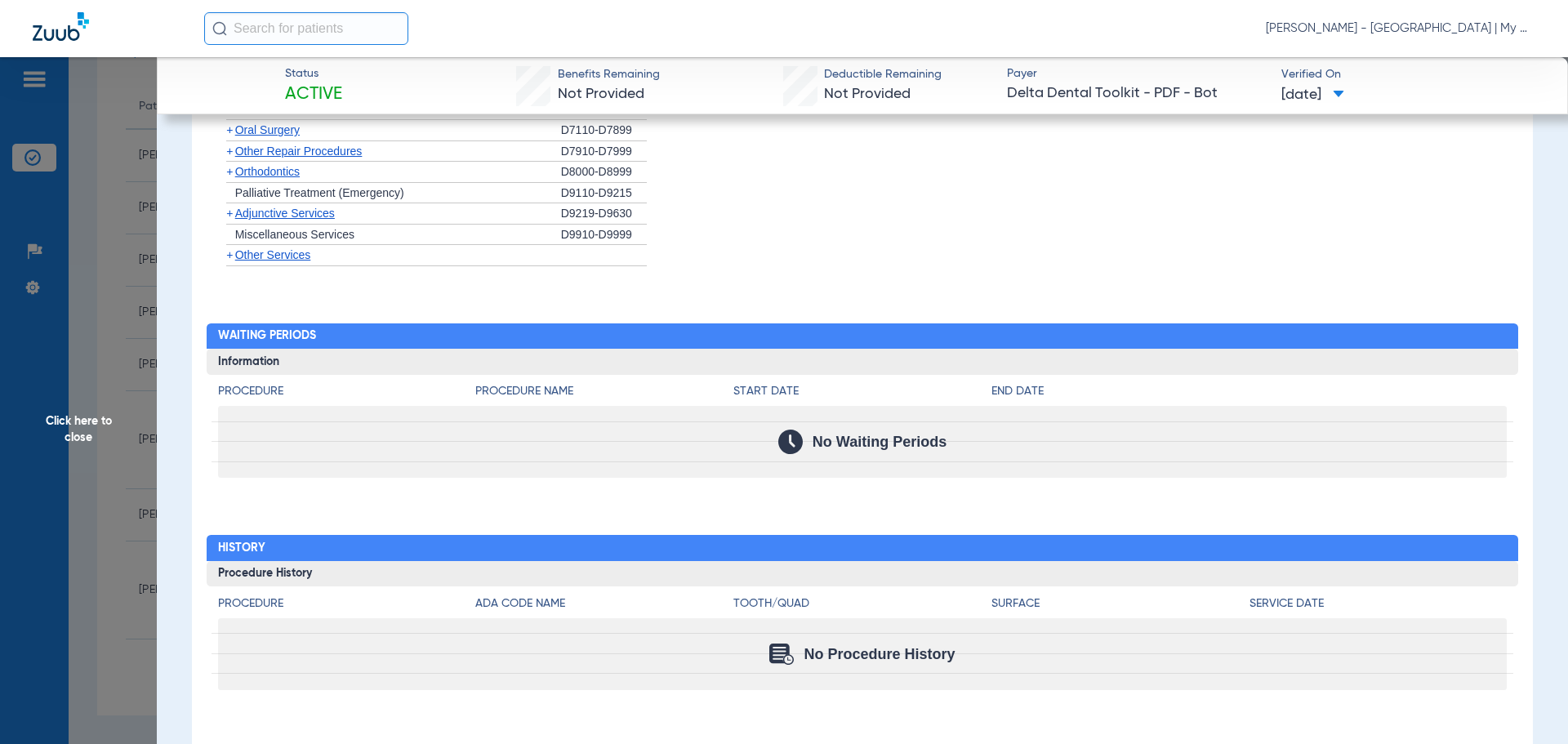
click at [95, 523] on span "Click here to close" at bounding box center [78, 429] width 156 height 744
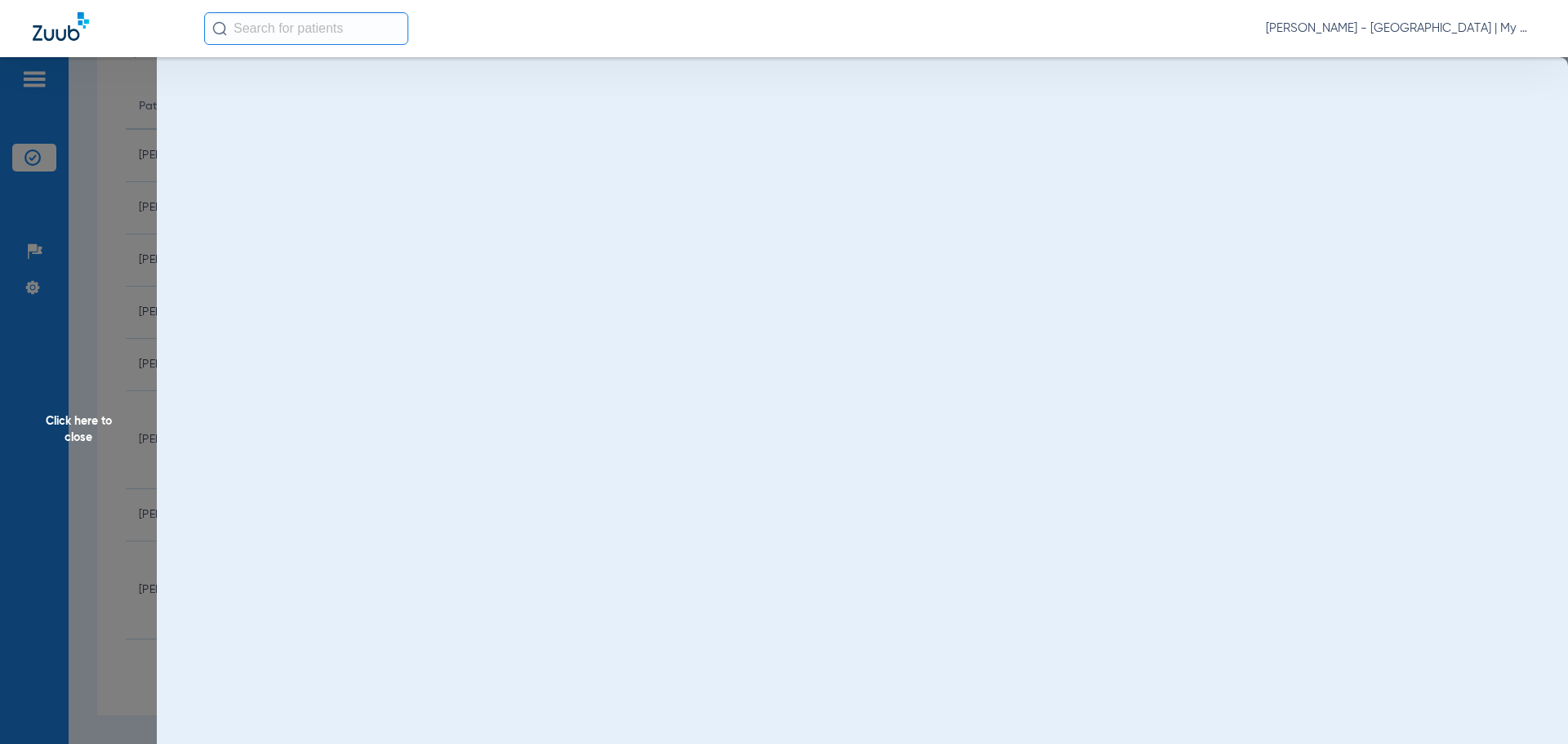
scroll to position [0, 0]
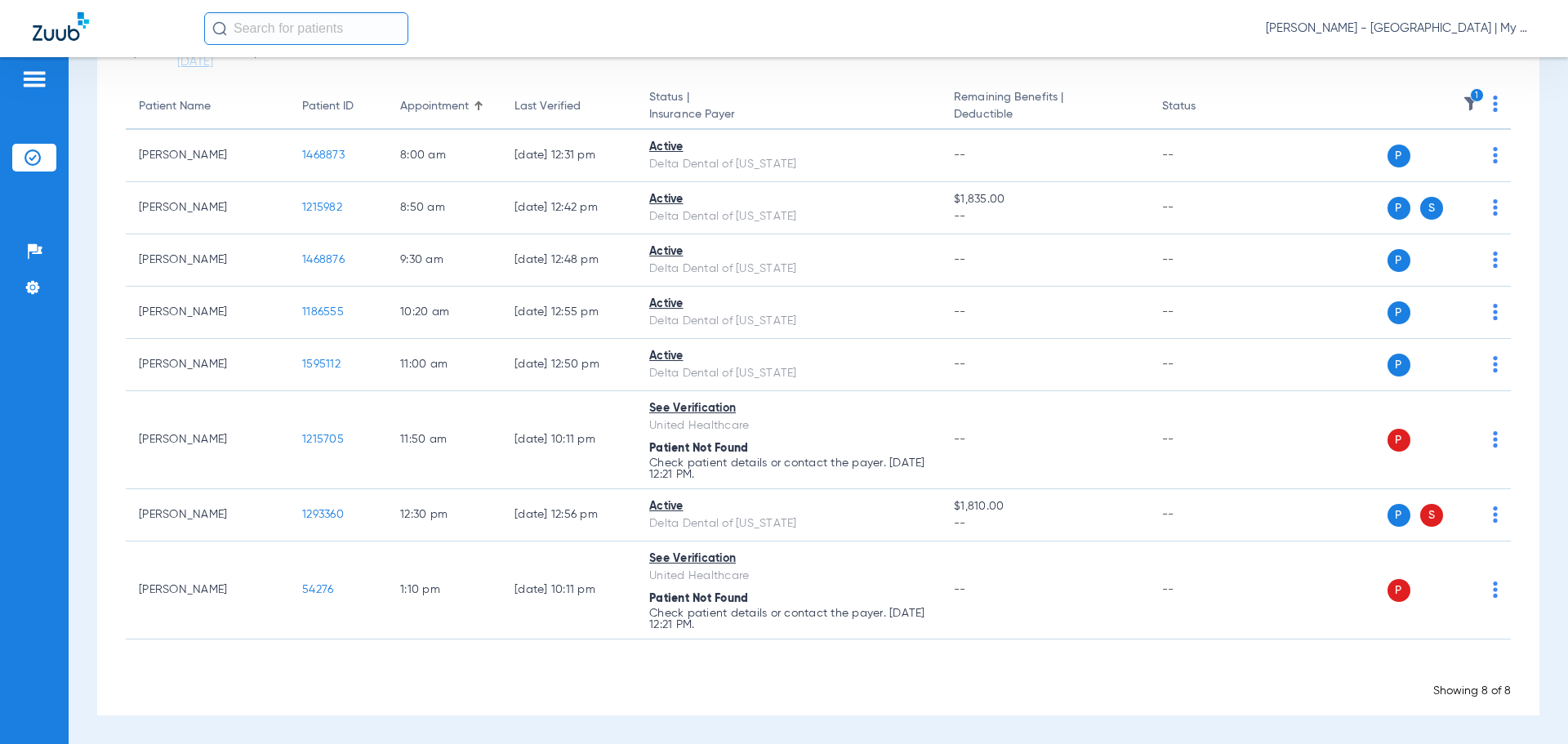
click at [691, 680] on app-loading-indicator "Loading" at bounding box center [818, 672] width 1385 height 21
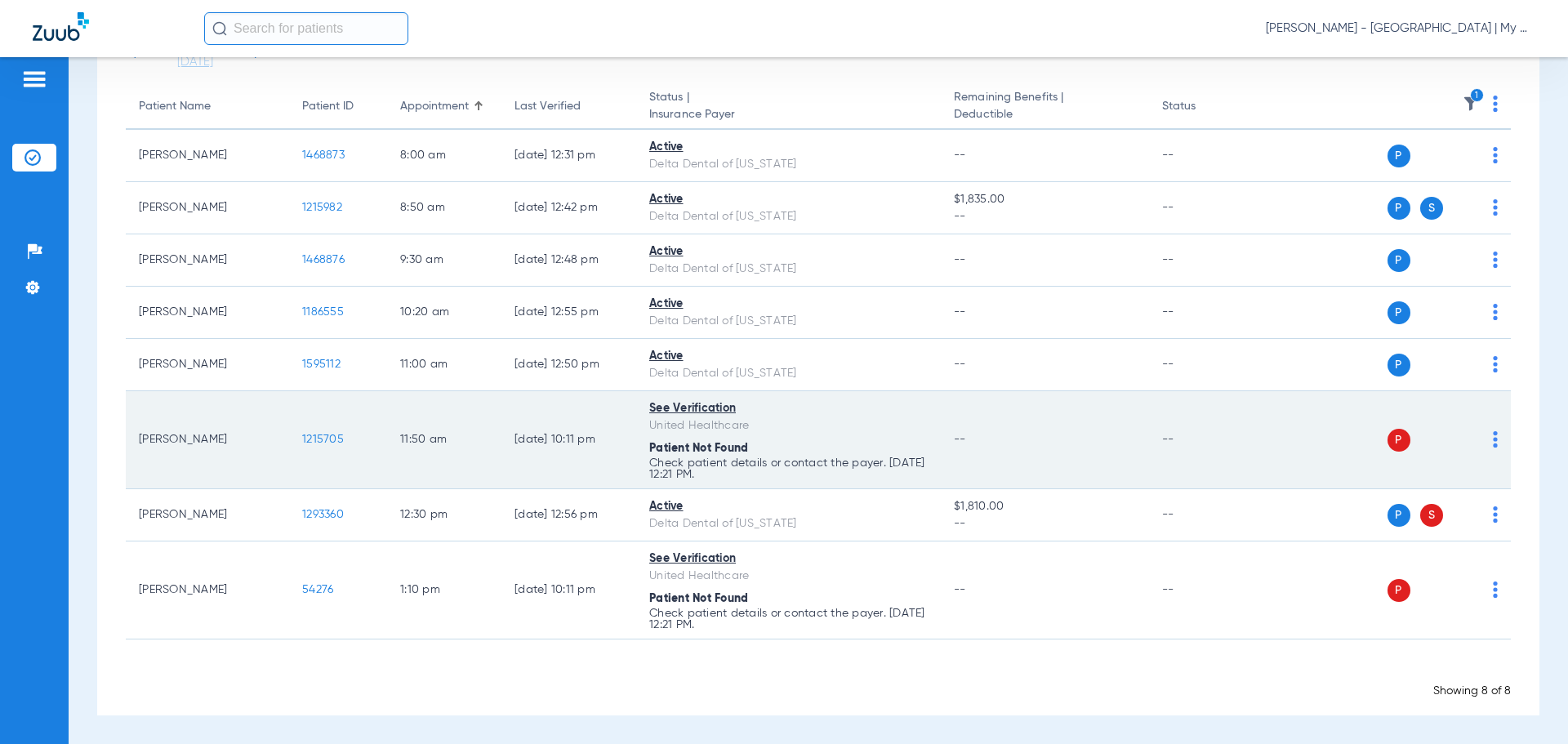
click at [321, 441] on span "1215705" at bounding box center [323, 439] width 42 height 12
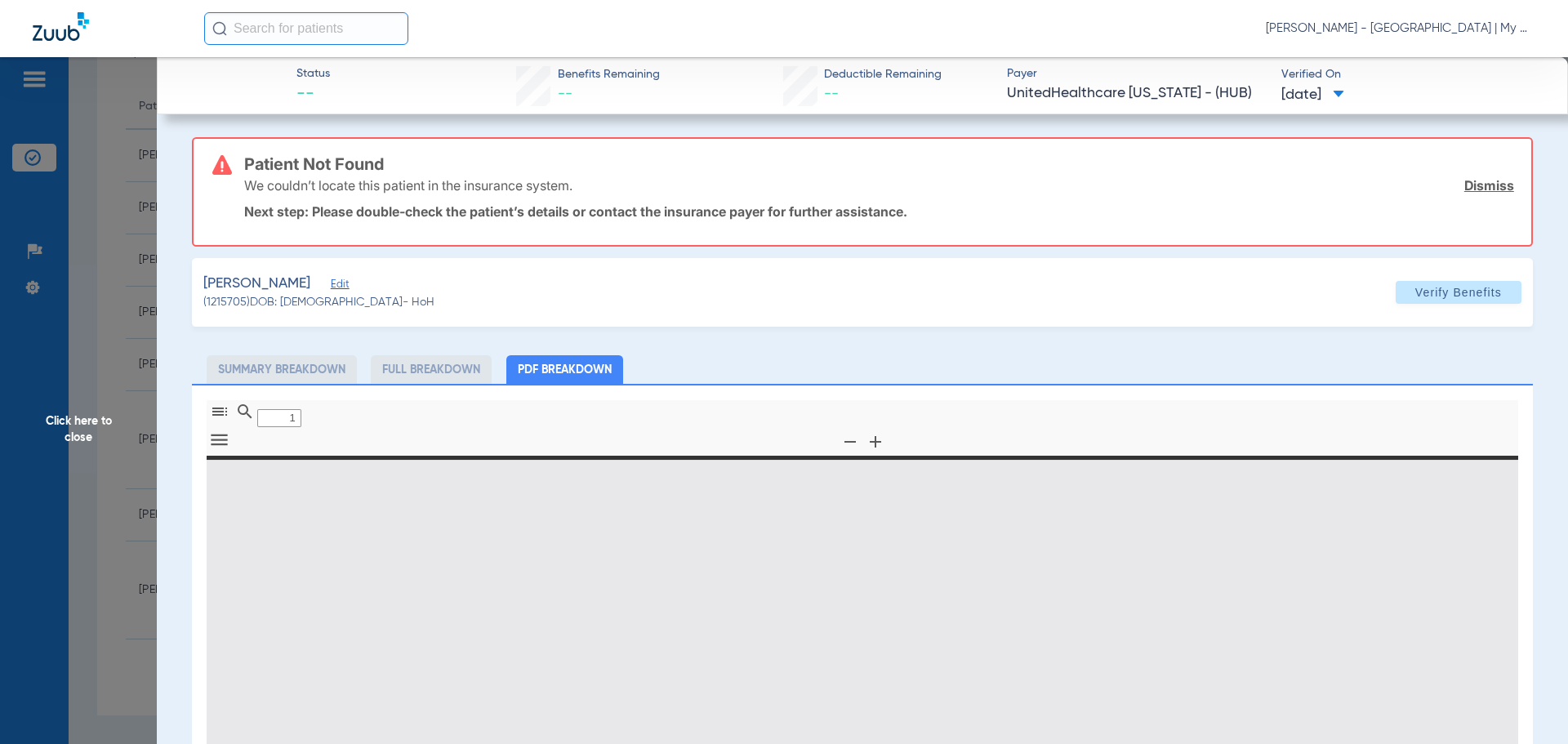
type input "0"
select select "page-width"
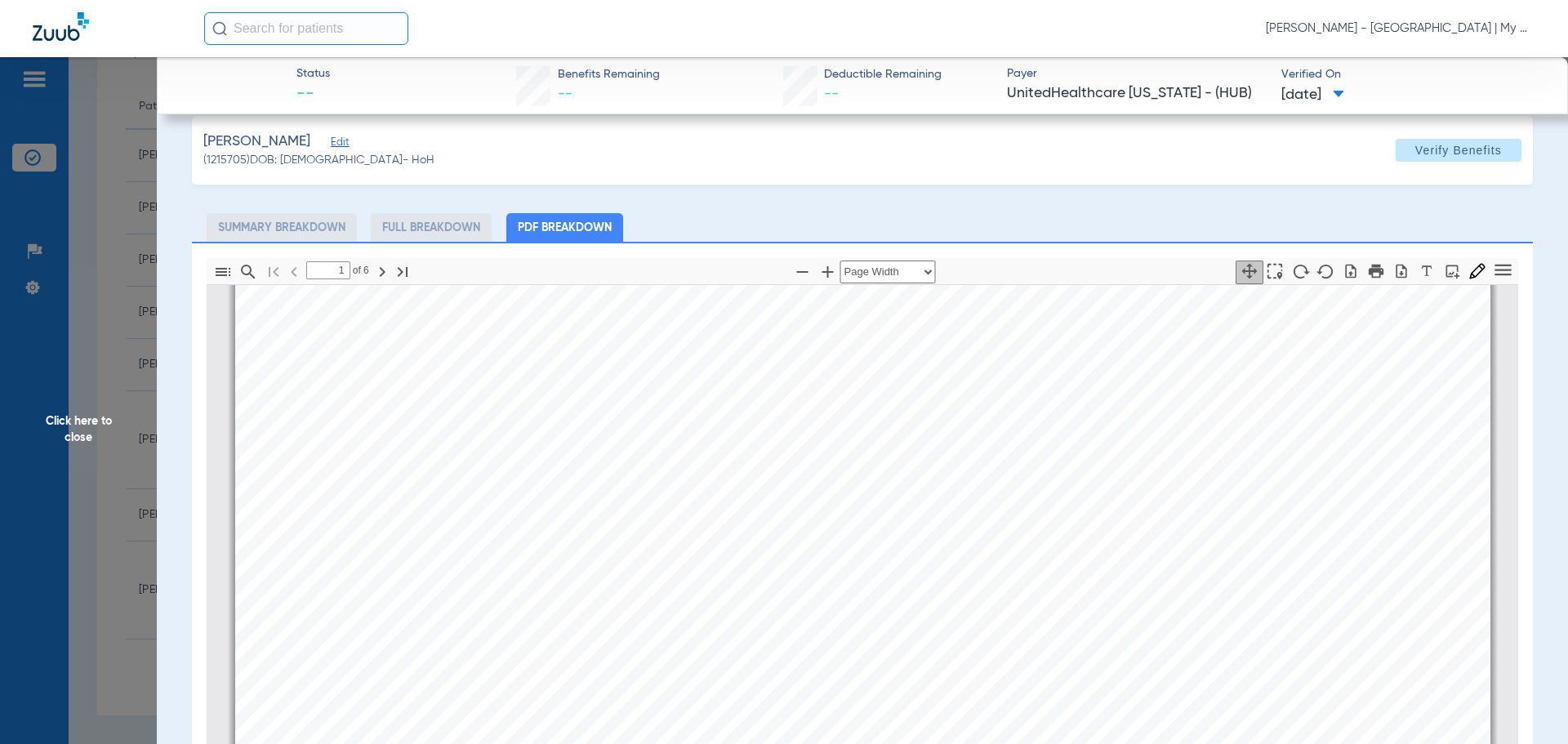
scroll to position [357, 0]
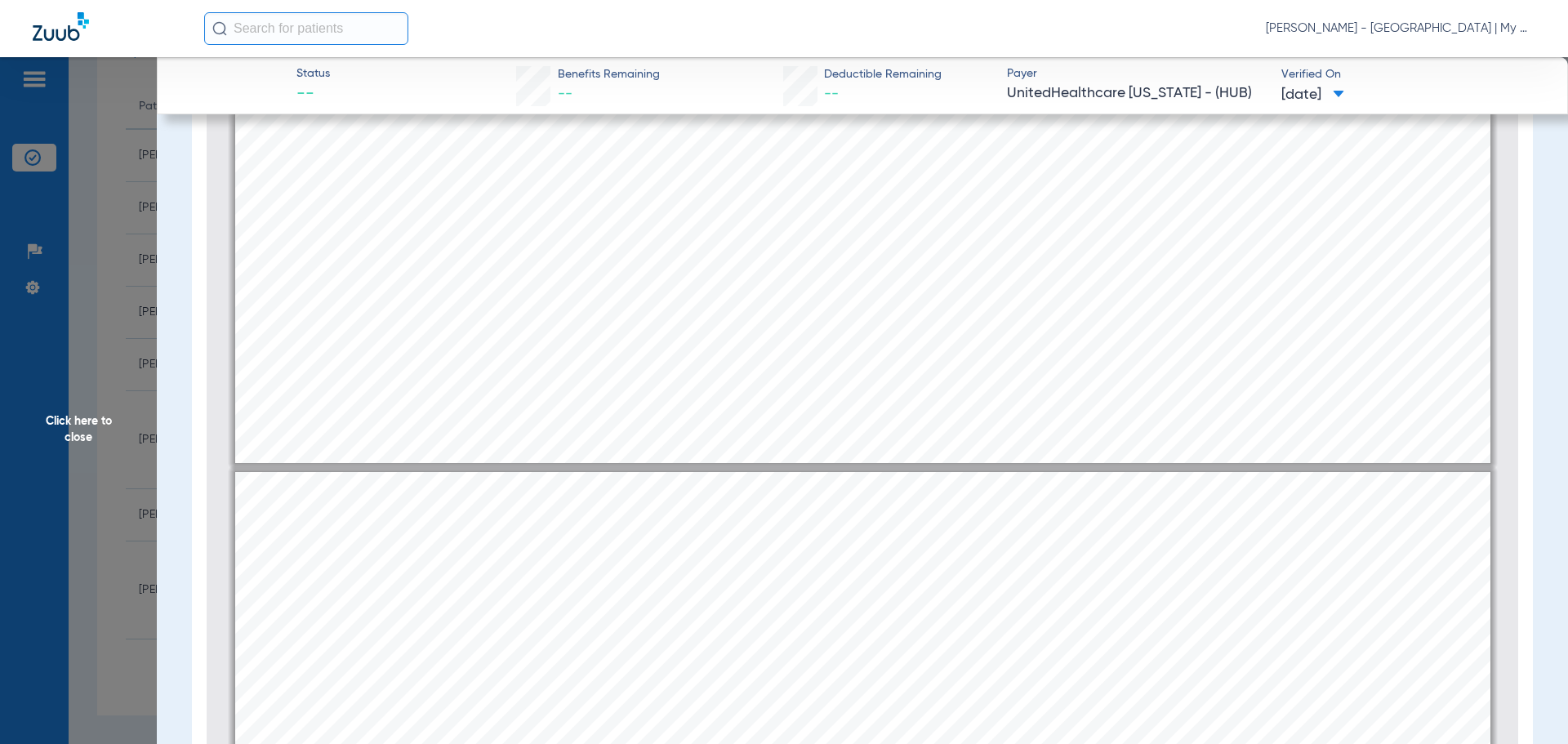
type input "4"
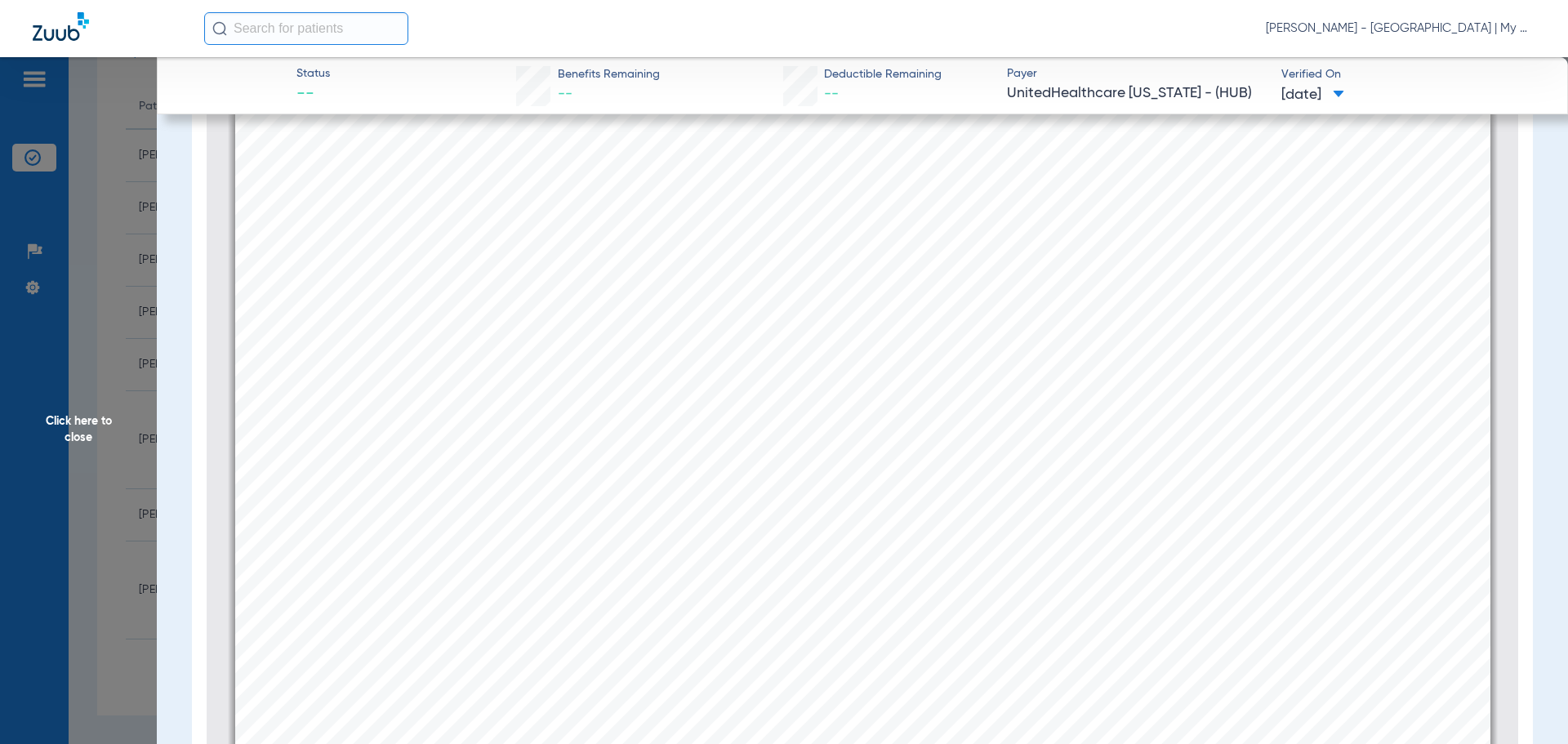
scroll to position [5315, 0]
click at [151, 358] on span "Click here to close" at bounding box center [78, 429] width 156 height 744
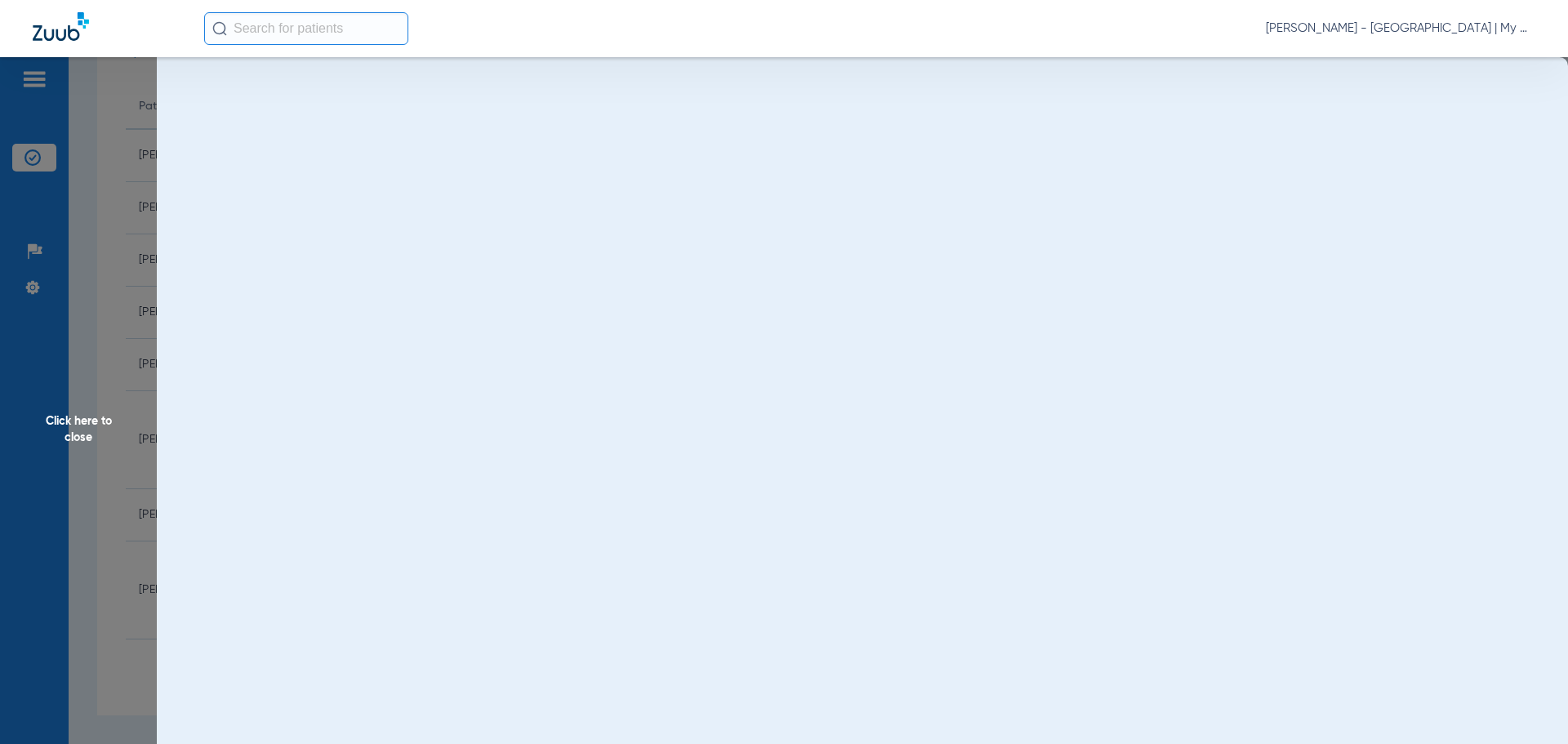
scroll to position [0, 0]
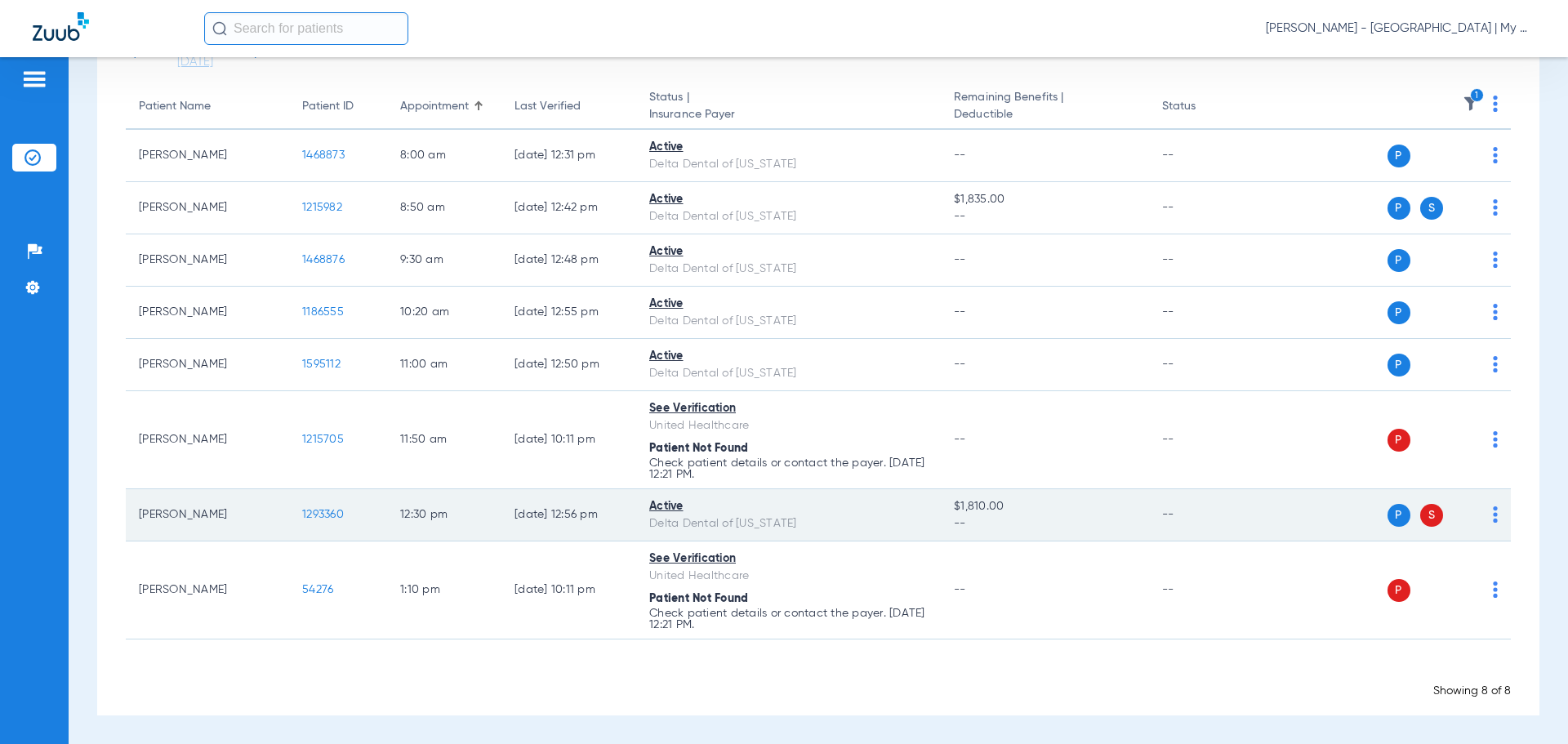
click at [334, 512] on span "1293360" at bounding box center [323, 514] width 42 height 12
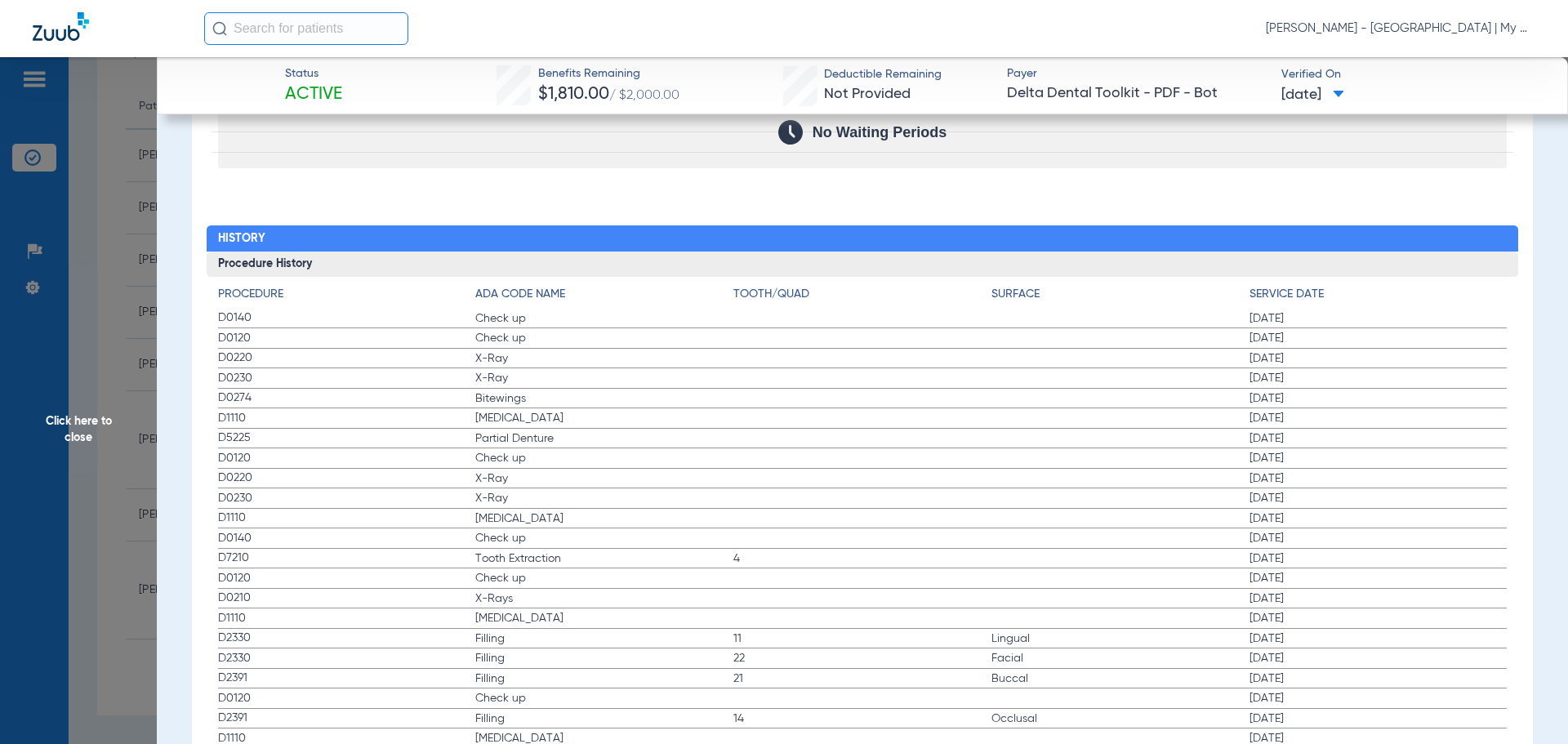
scroll to position [1878, 0]
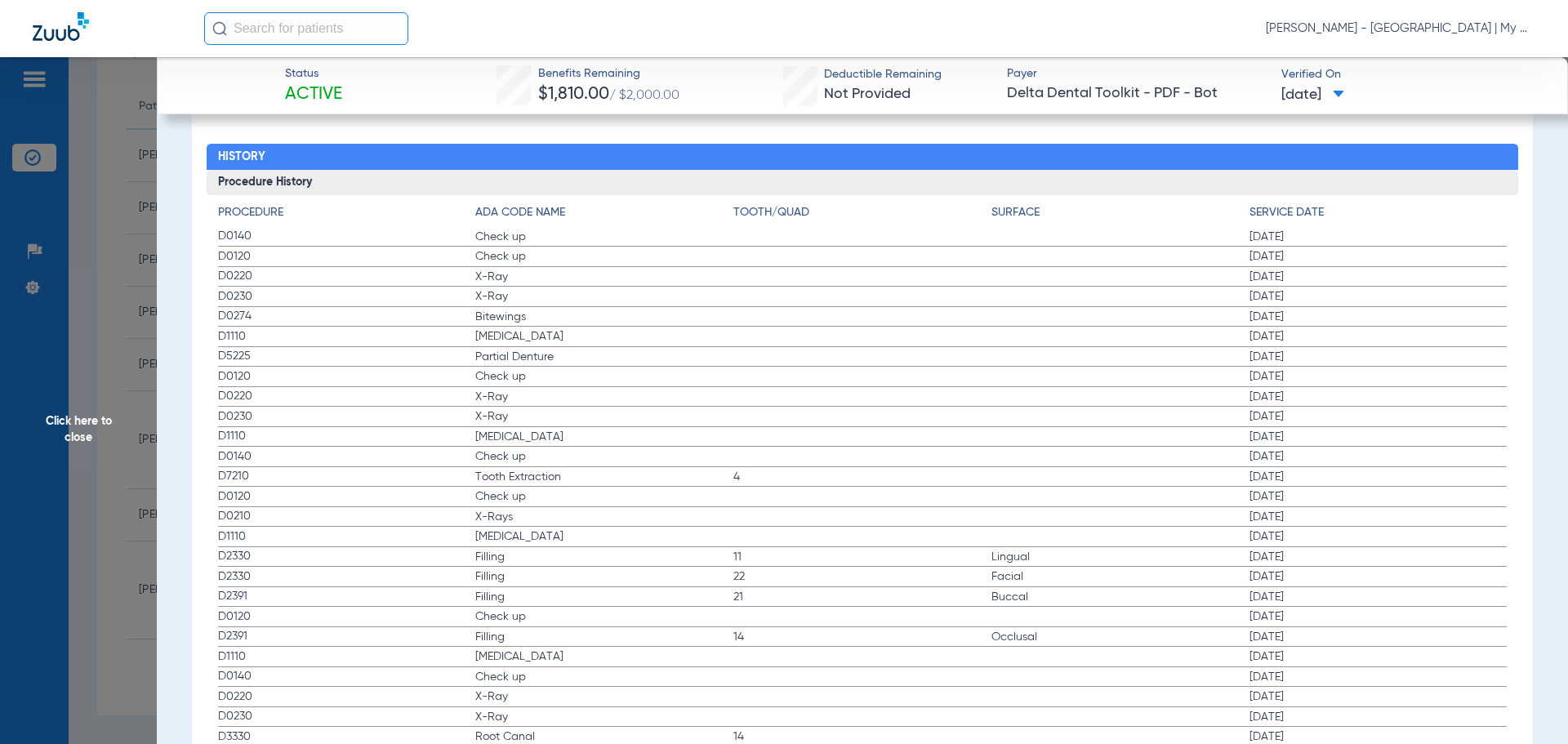
click at [114, 450] on span "Click here to close" at bounding box center [78, 429] width 156 height 744
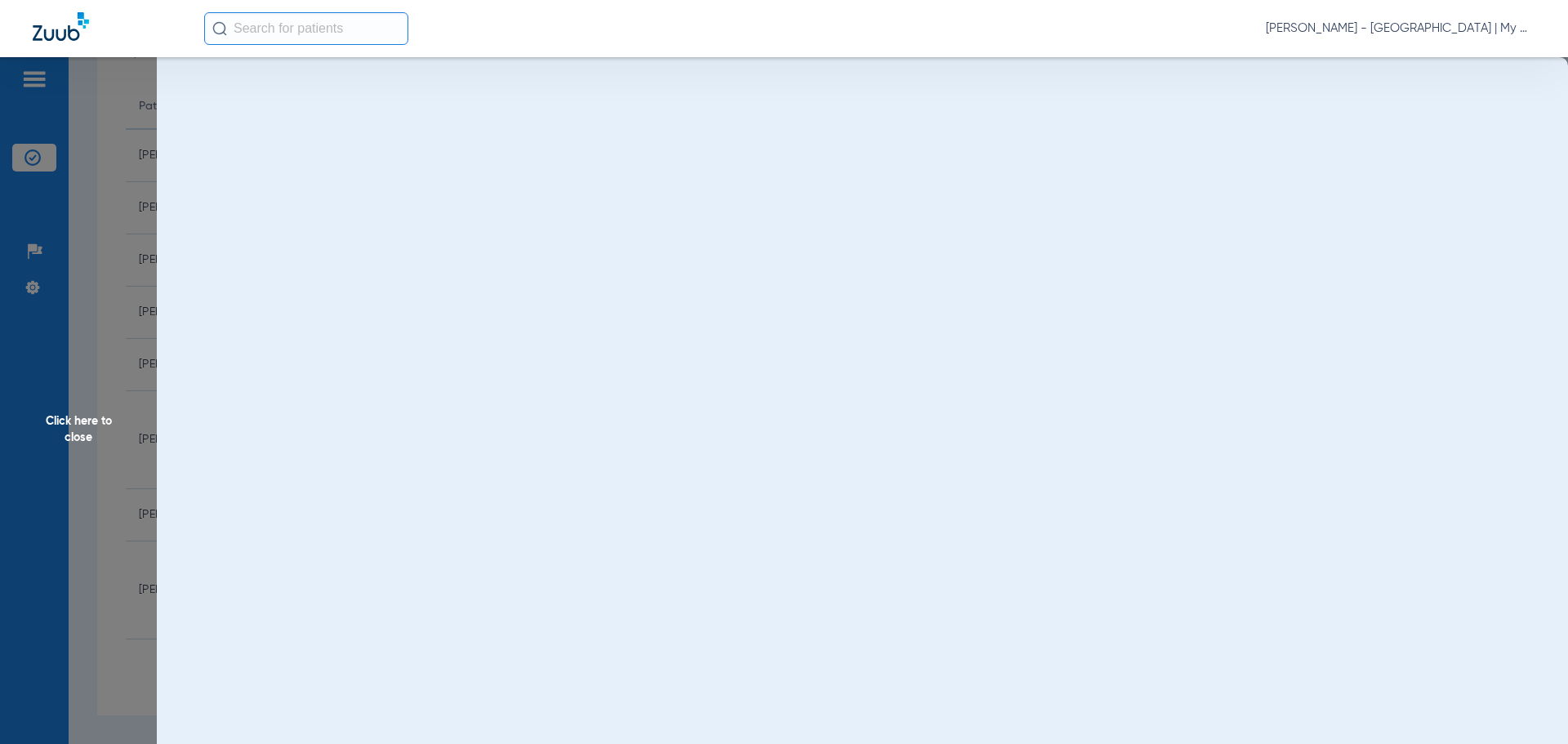
scroll to position [0, 0]
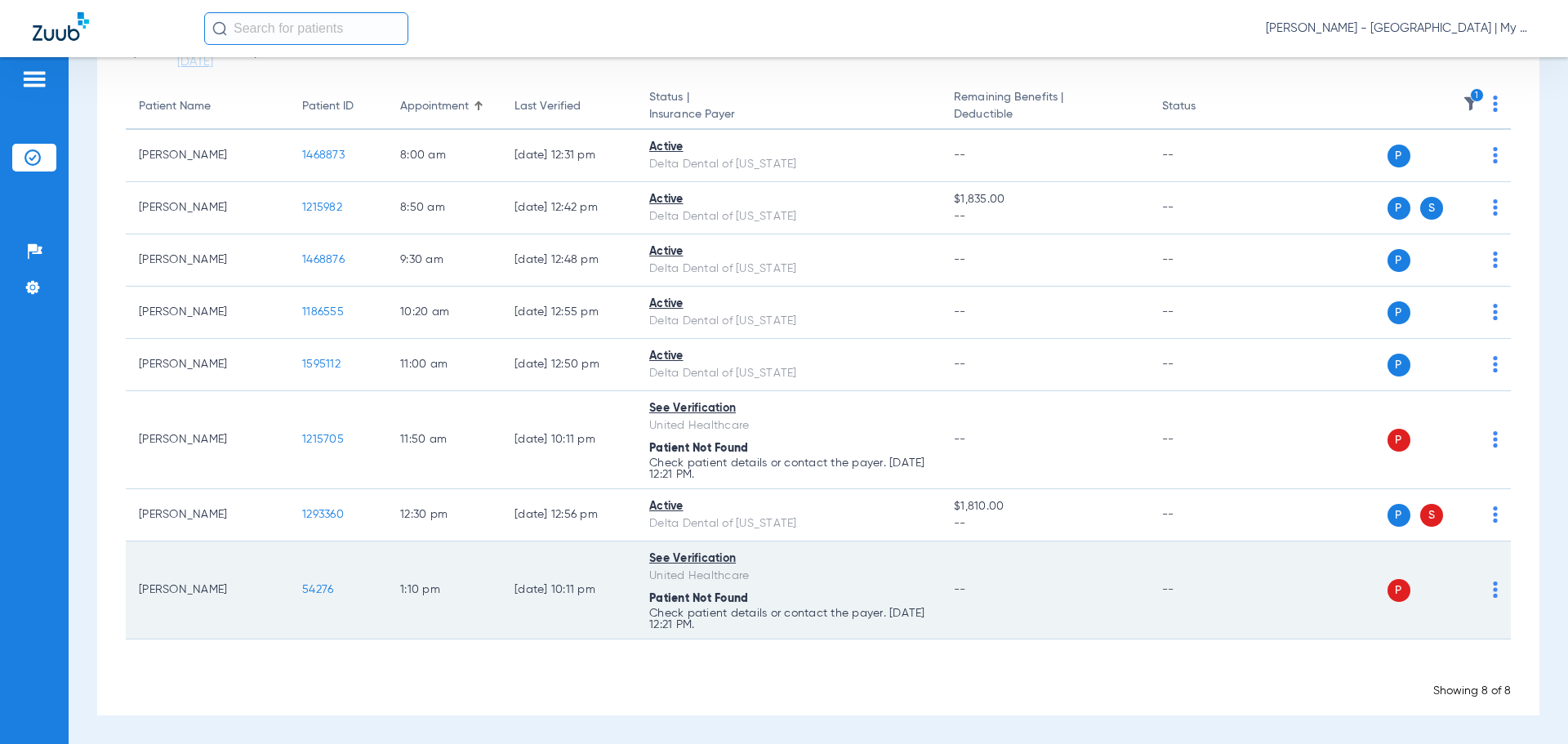
click at [314, 593] on span "54276" at bounding box center [318, 589] width 31 height 12
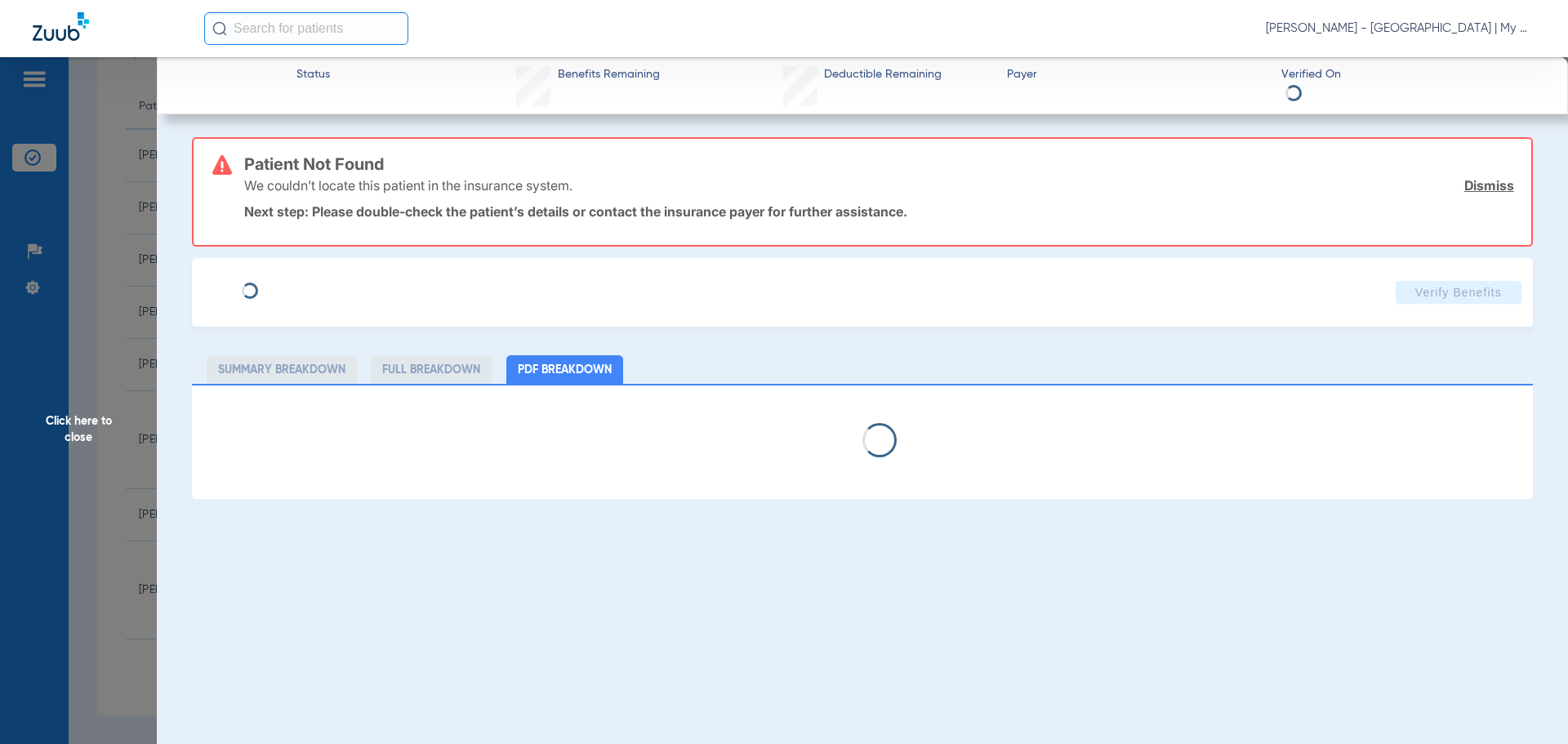
select select "page-width"
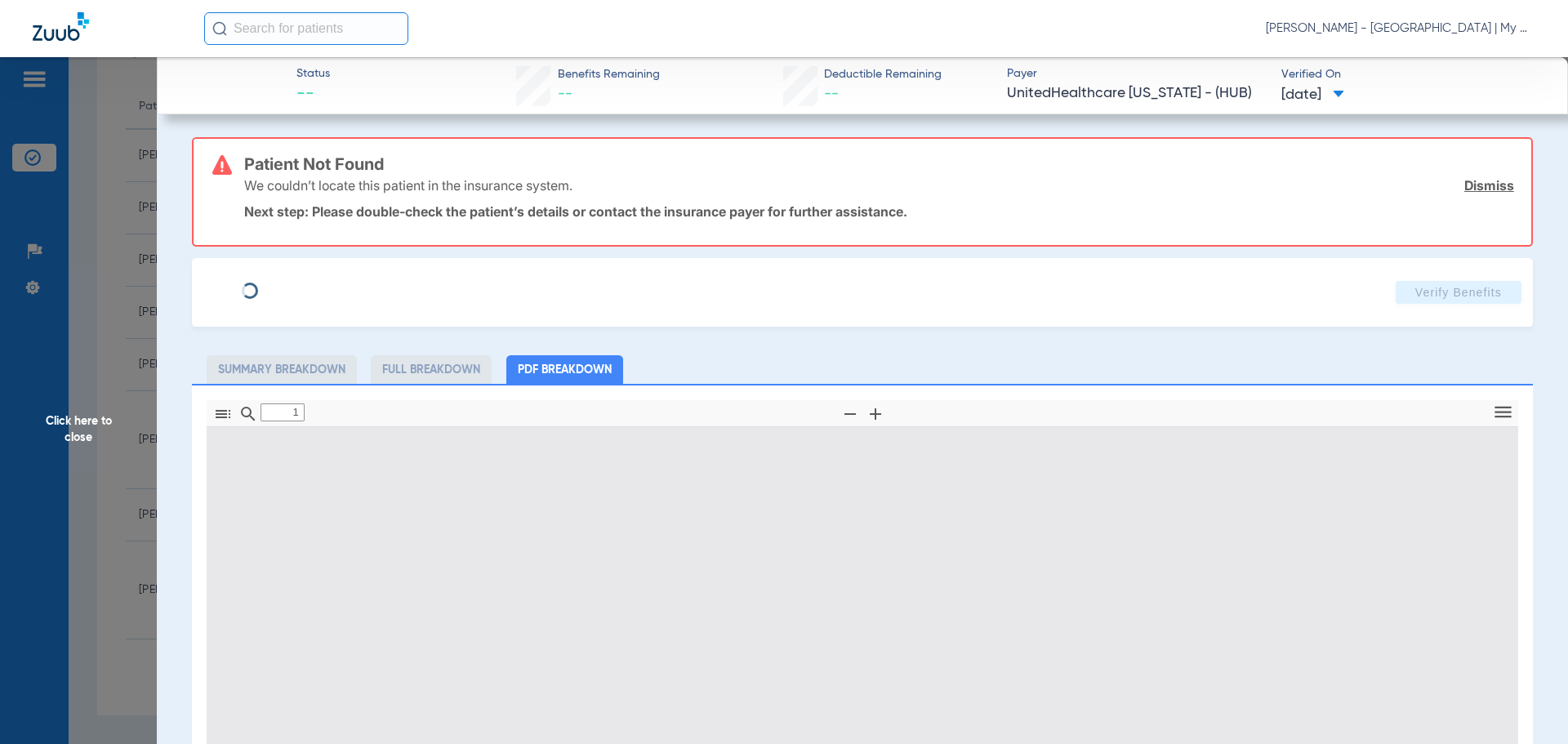
scroll to position [8, 0]
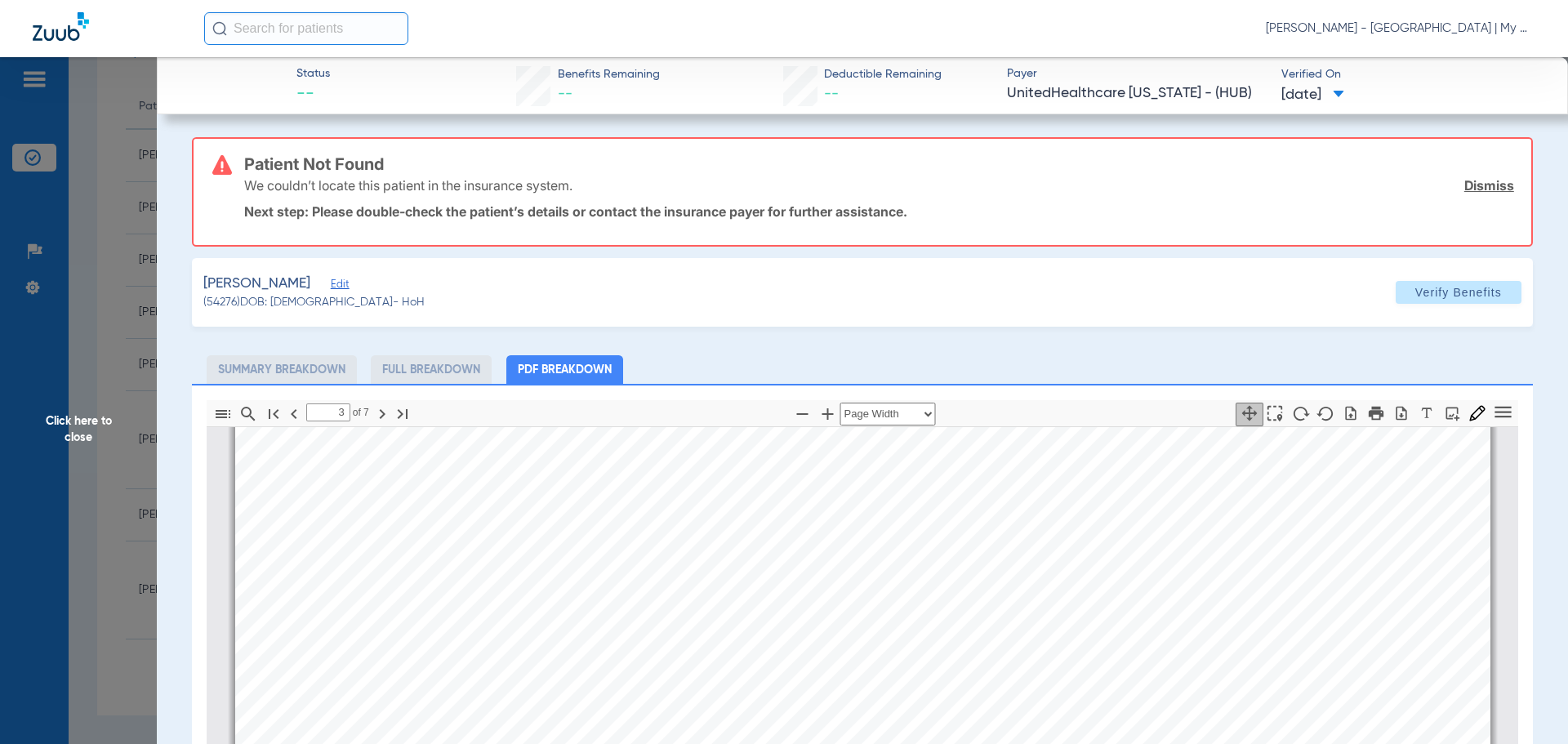
type input "4"
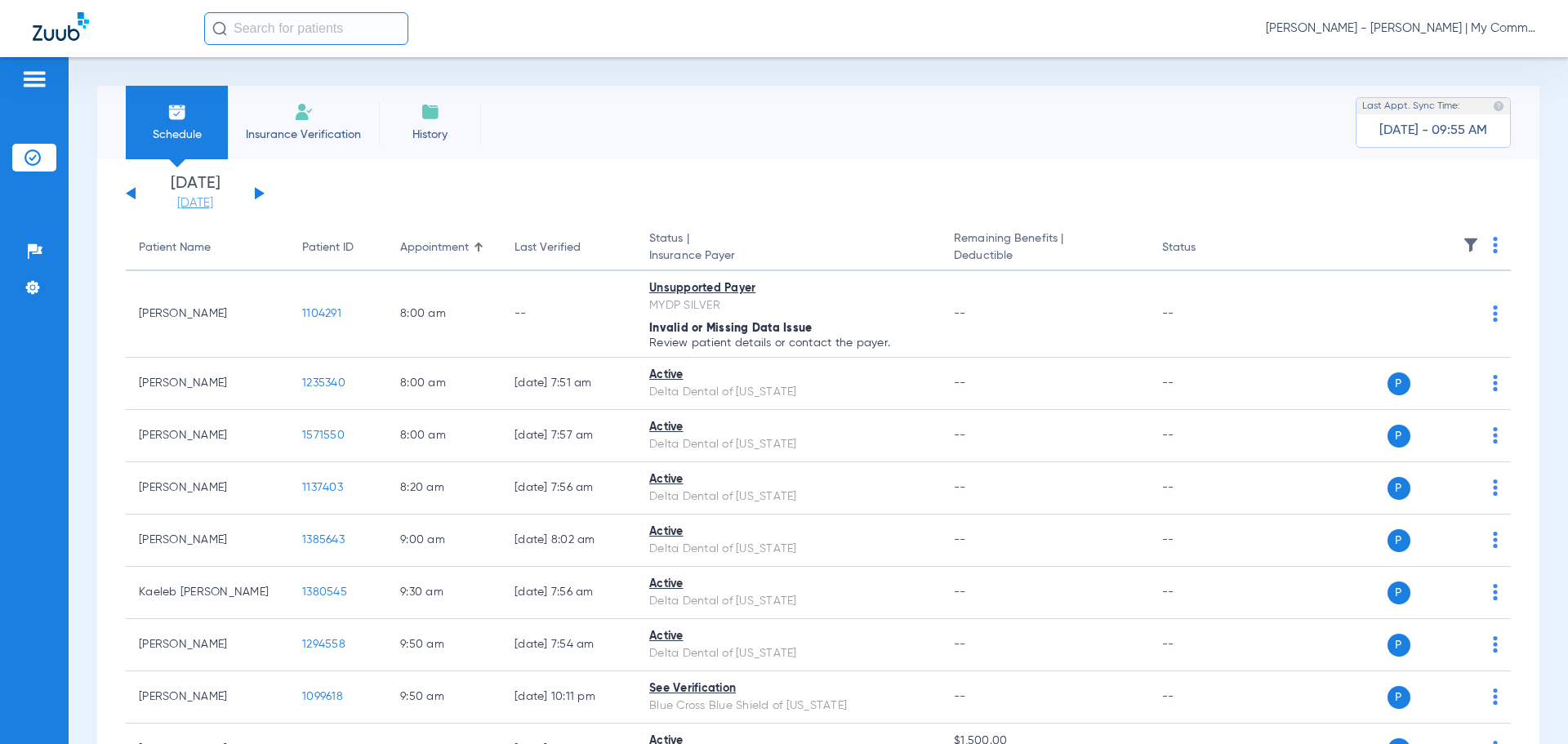
drag, startPoint x: 220, startPoint y: 193, endPoint x: 212, endPoint y: 203, distance: 12.8
click at [220, 193] on li "Today 08-12-2025" at bounding box center [195, 193] width 98 height 36
click at [212, 203] on link "[DATE]" at bounding box center [195, 203] width 98 height 16
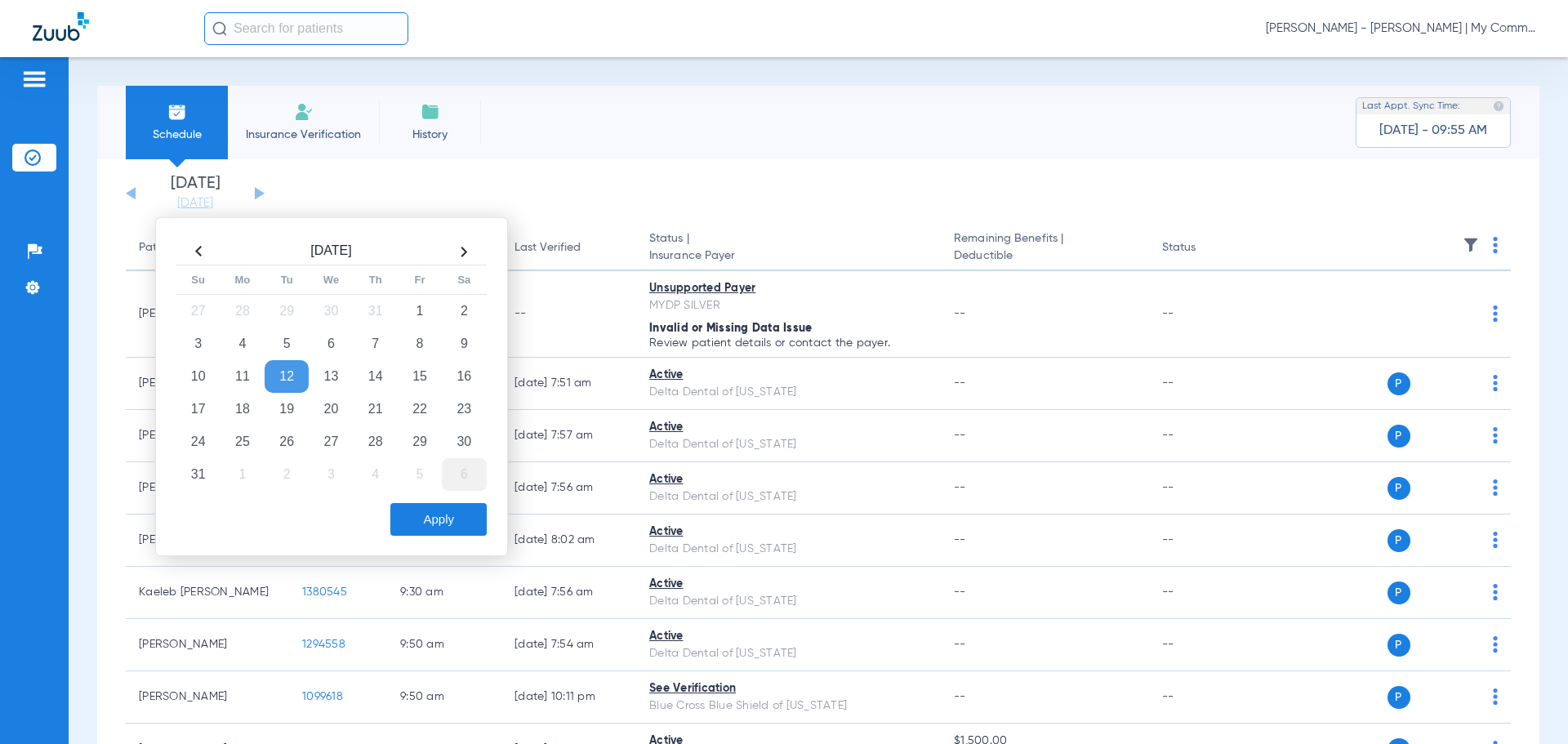
drag, startPoint x: 409, startPoint y: 374, endPoint x: 450, endPoint y: 477, distance: 110.9
click at [410, 374] on td "15" at bounding box center [420, 377] width 44 height 33
click at [462, 516] on button "Apply" at bounding box center [438, 519] width 96 height 33
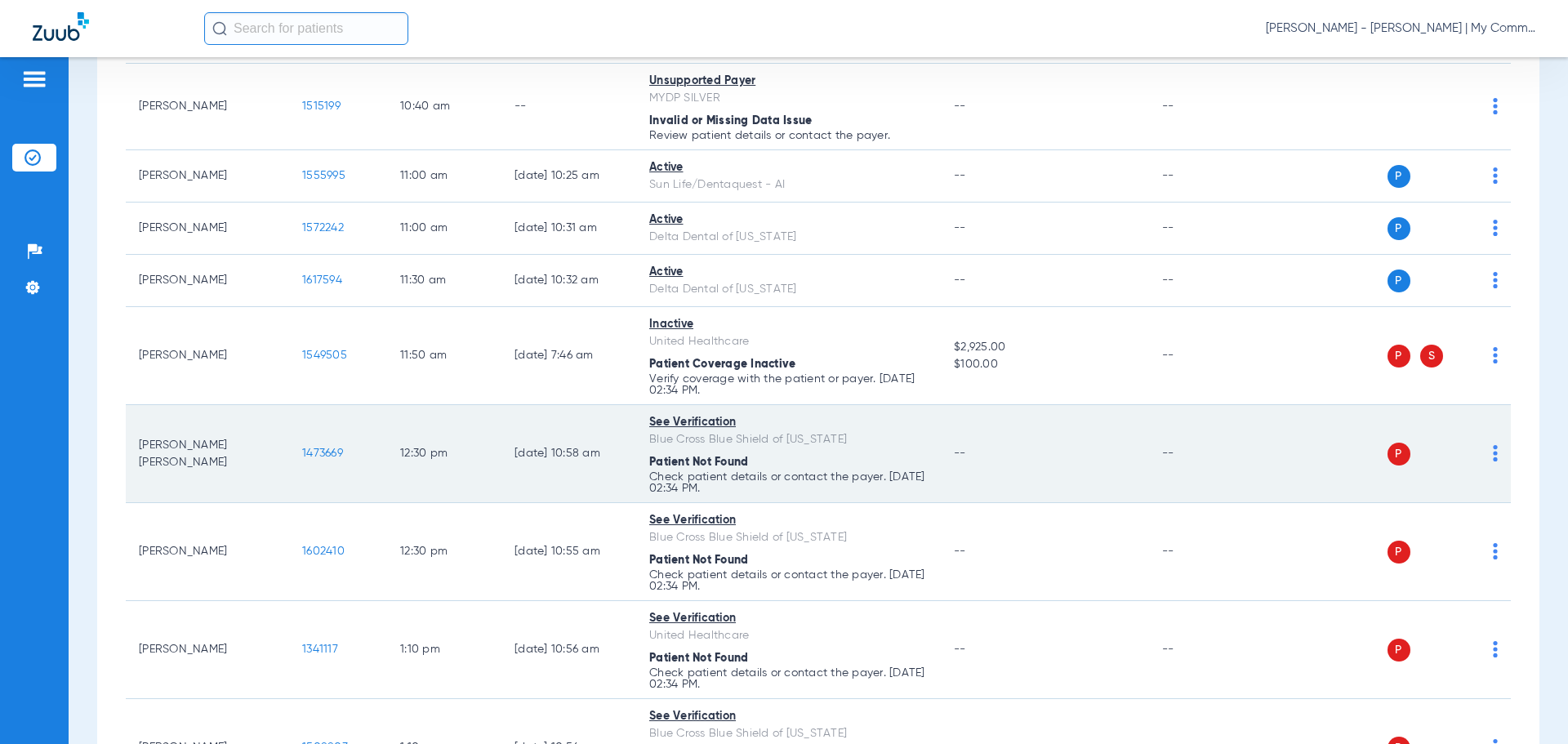
scroll to position [979, 0]
